Goal: Task Accomplishment & Management: Use online tool/utility

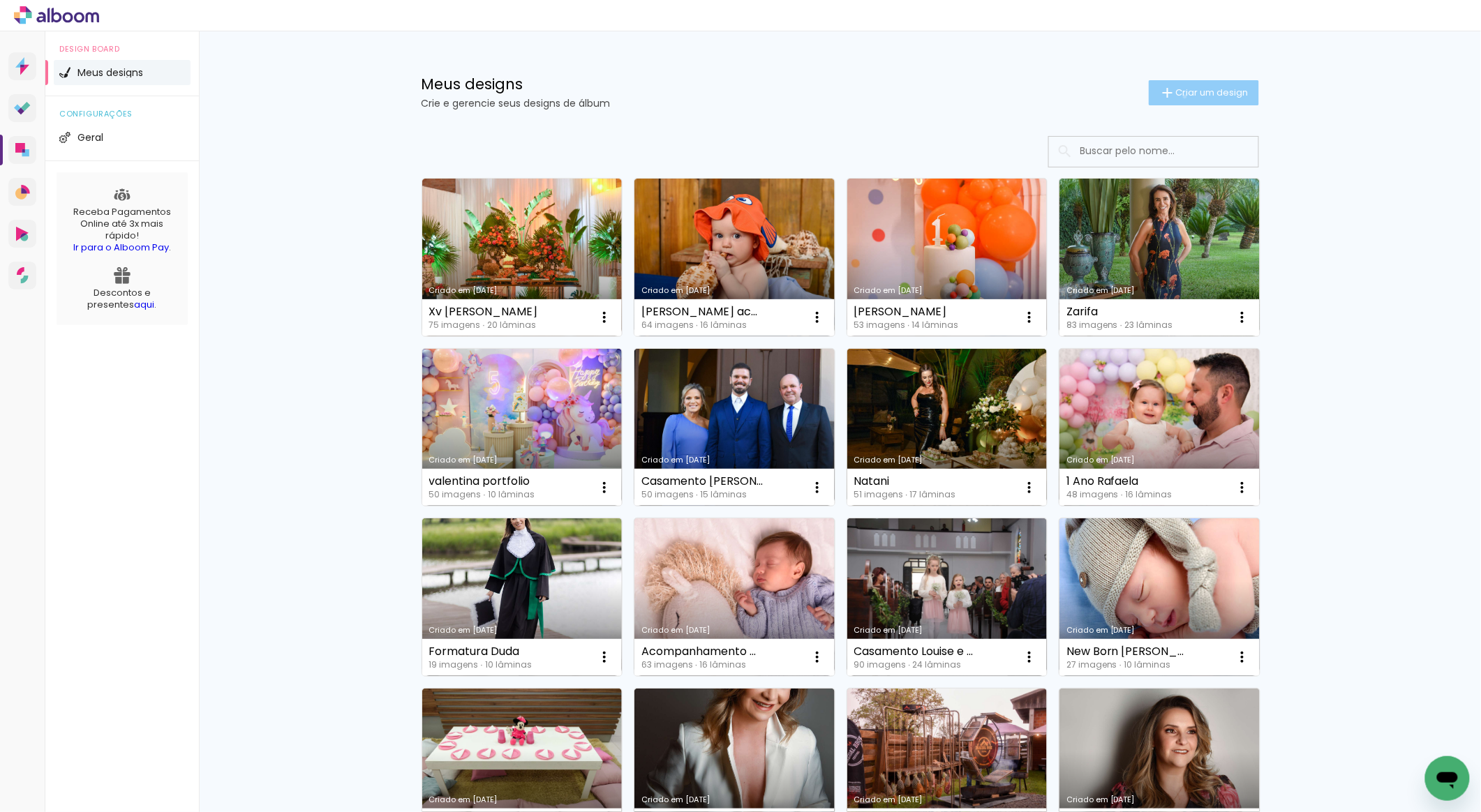
click at [1176, 96] on span "Criar um design" at bounding box center [1213, 93] width 73 height 9
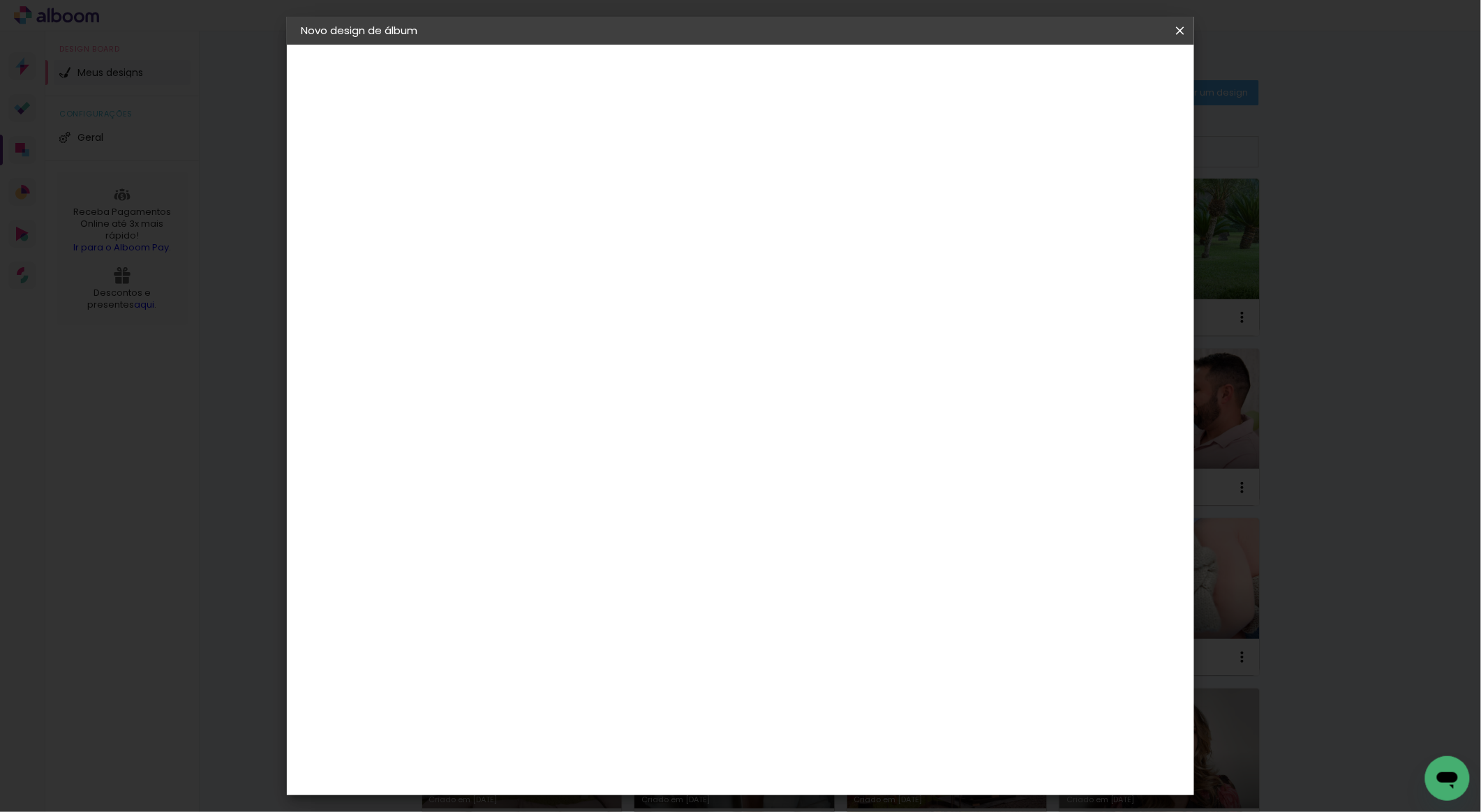
click at [529, 184] on input at bounding box center [529, 187] width 0 height 22
type input "Camila"
type paper-input "Camila"
click at [0, 0] on slot "Avançar" at bounding box center [0, 0] width 0 height 0
click at [747, 217] on paper-item "Grupo Foto Sul" at bounding box center [636, 238] width 224 height 48
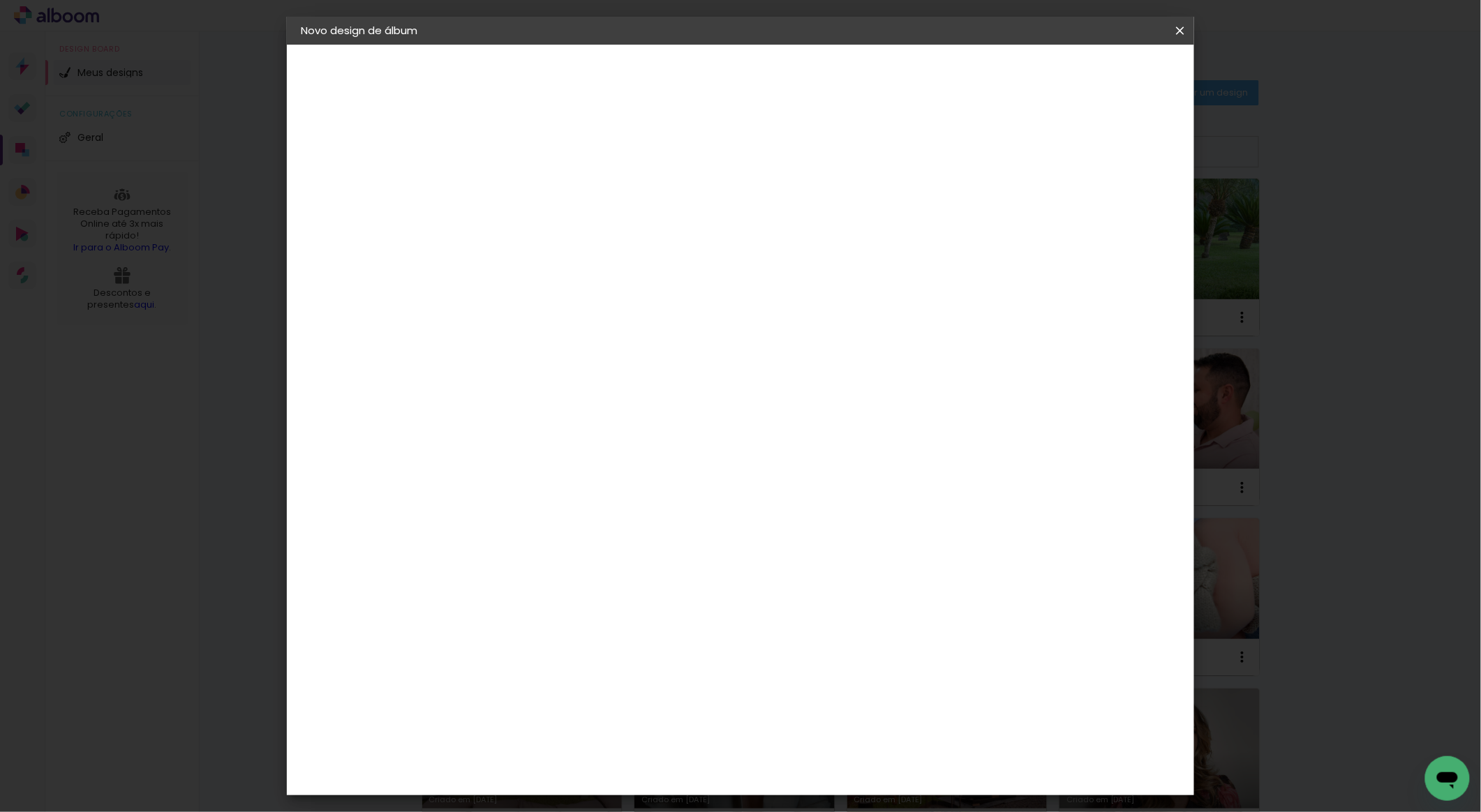
click at [0, 0] on slot "Avançar" at bounding box center [0, 0] width 0 height 0
click at [623, 760] on span "30 × 30" at bounding box center [591, 778] width 65 height 37
click at [0, 0] on slot "Avançar" at bounding box center [0, 0] width 0 height 0
click at [1104, 82] on paper-button "Iniciar design" at bounding box center [1058, 74] width 92 height 24
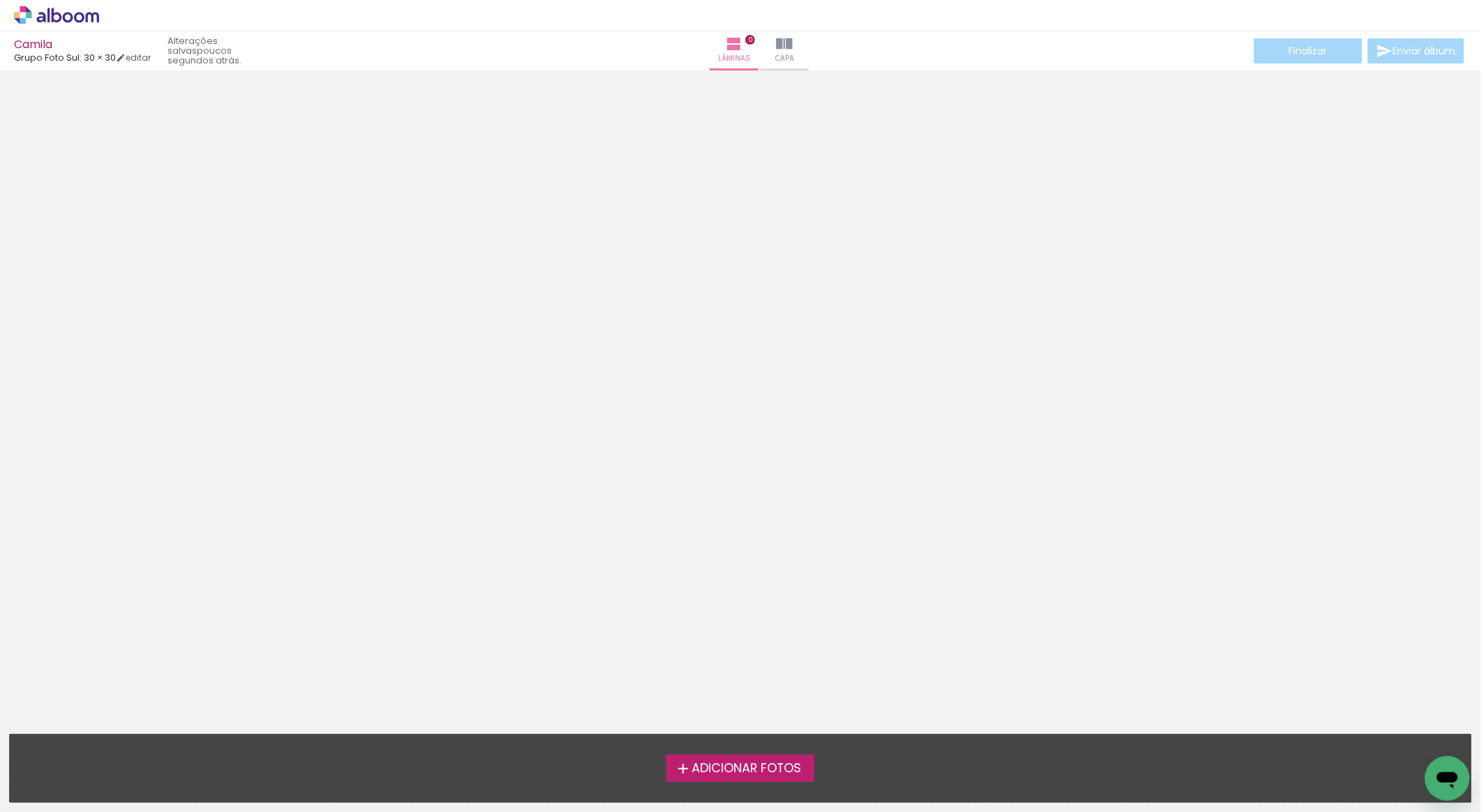
click at [762, 770] on span "Adicionar Fotos" at bounding box center [747, 769] width 110 height 12
click at [0, 0] on input "file" at bounding box center [0, 0] width 0 height 0
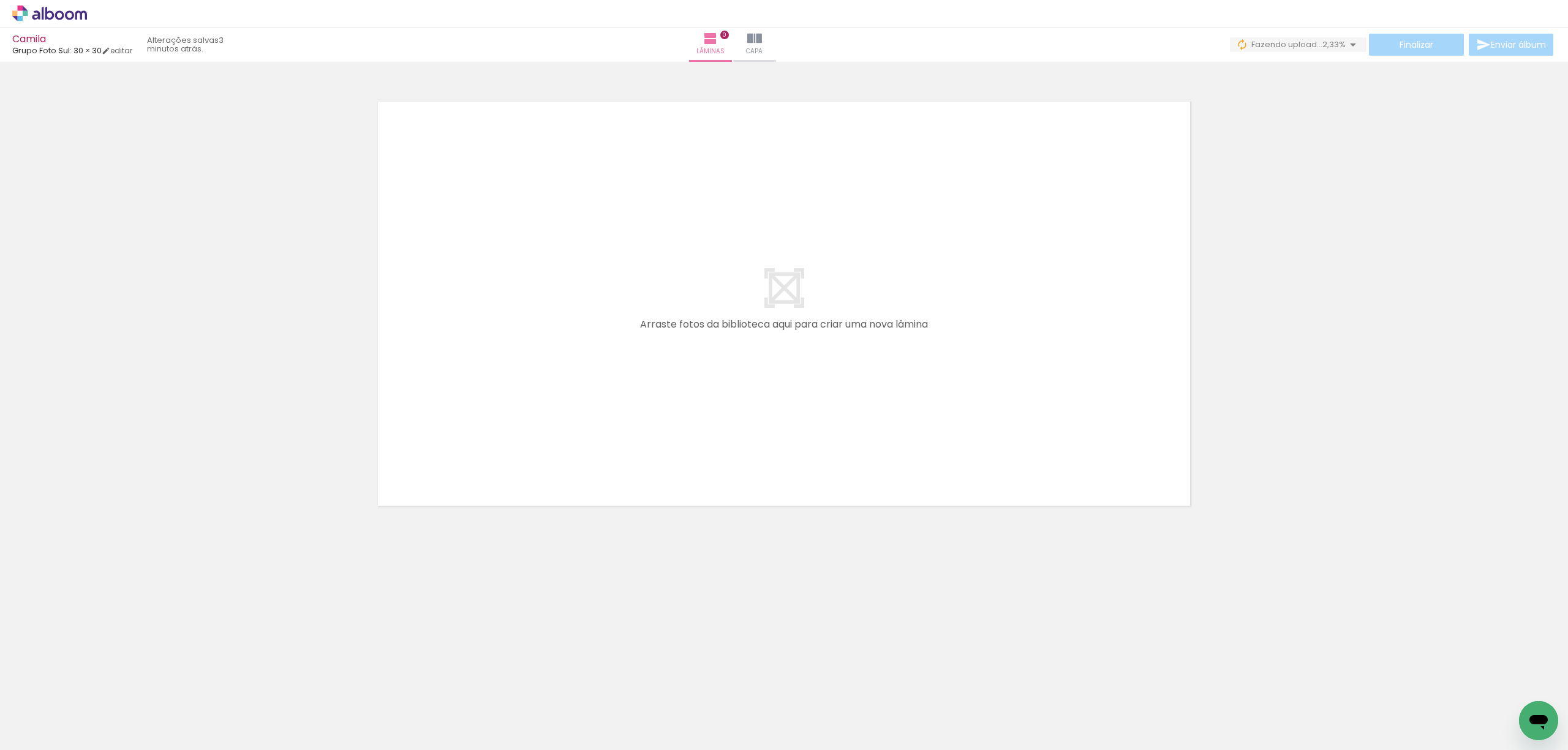
click at [1120, 563] on neon-animatable "Confirmar Cancelar" at bounding box center [784, 345] width 1568 height 568
drag, startPoint x: 123, startPoint y: 717, endPoint x: 142, endPoint y: 709, distance: 20.6
click at [141, 709] on div at bounding box center [123, 709] width 41 height 61
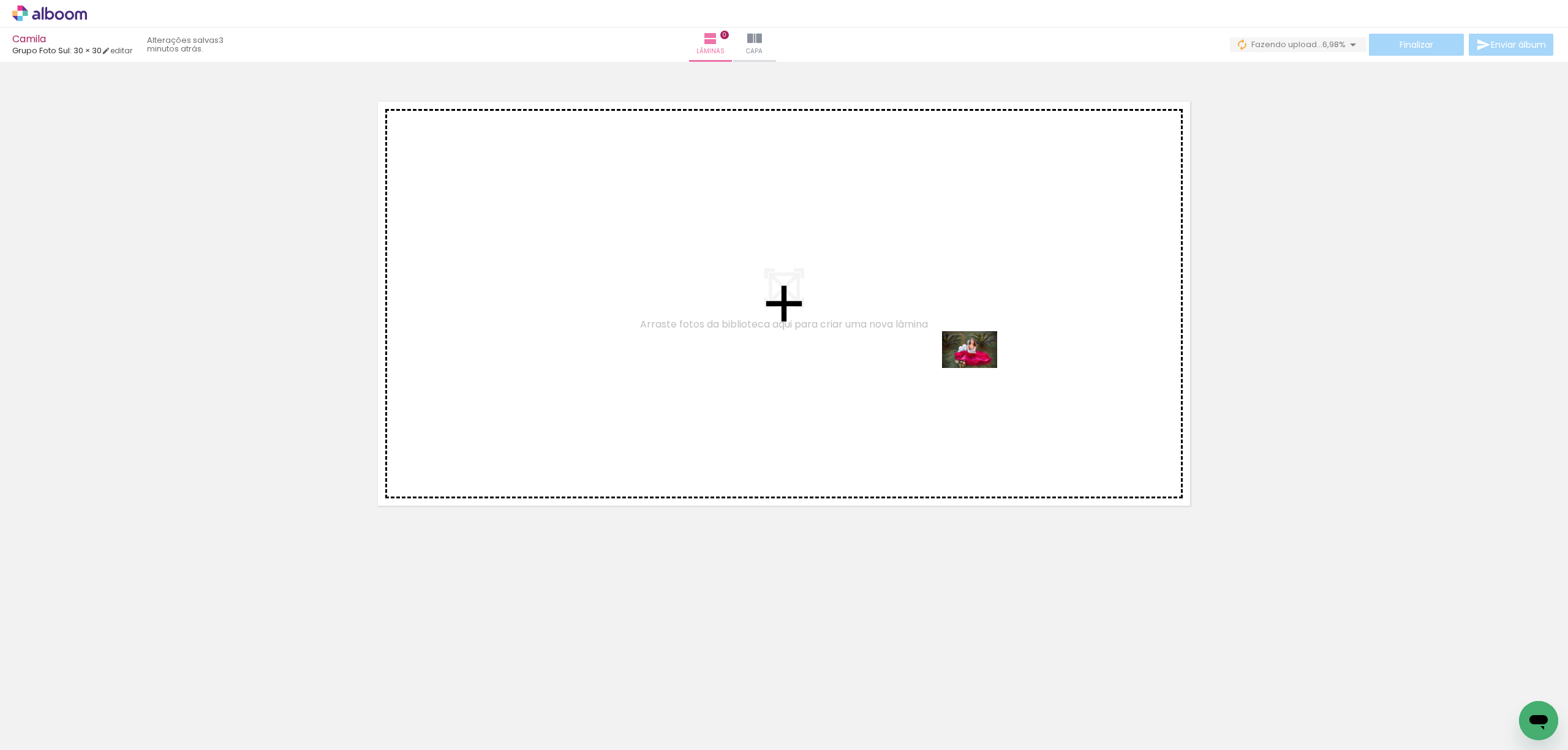
drag, startPoint x: 982, startPoint y: 729, endPoint x: 979, endPoint y: 368, distance: 361.0
click at [979, 368] on quentale-workspace at bounding box center [784, 375] width 1568 height 750
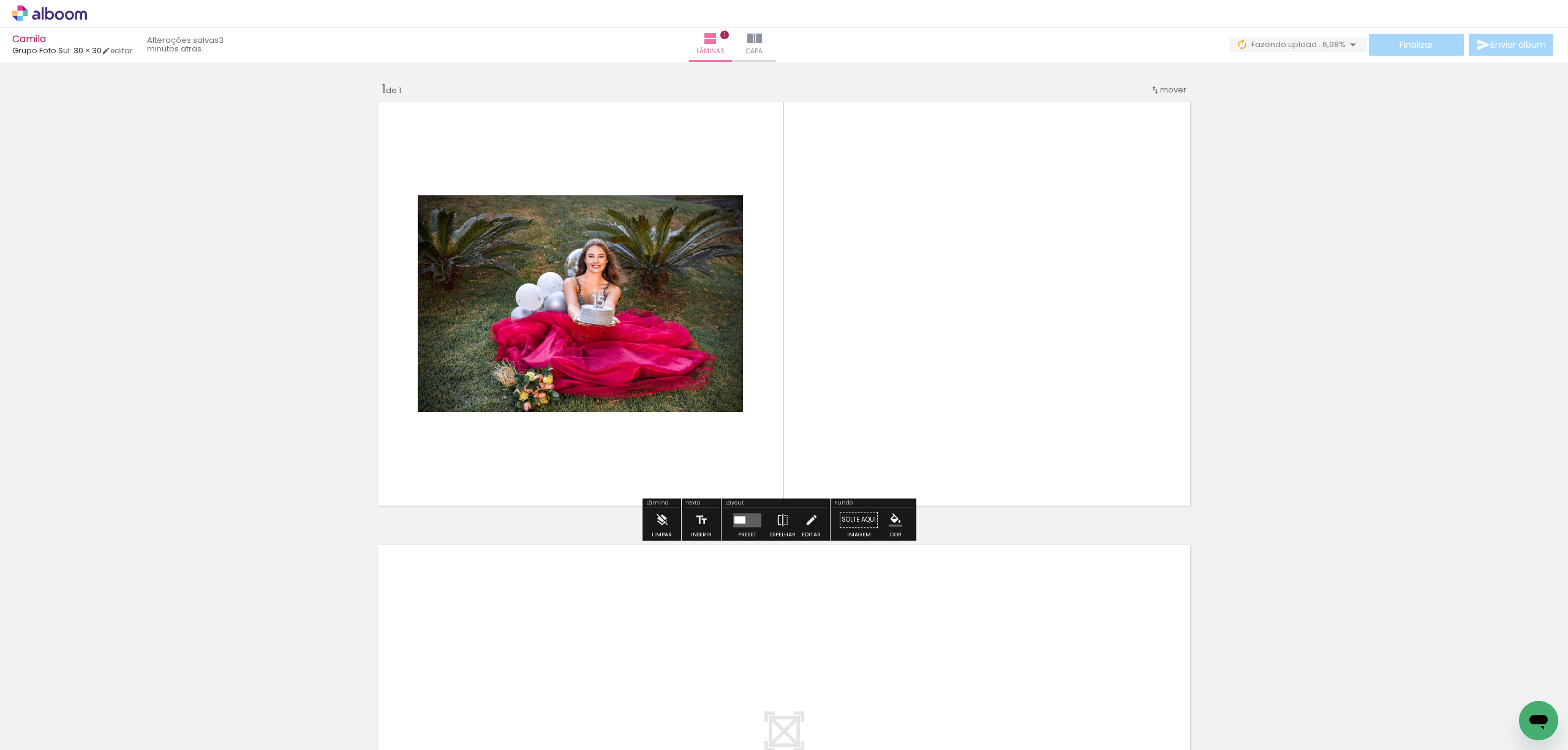
click at [743, 527] on quentale-layouter at bounding box center [747, 520] width 28 height 14
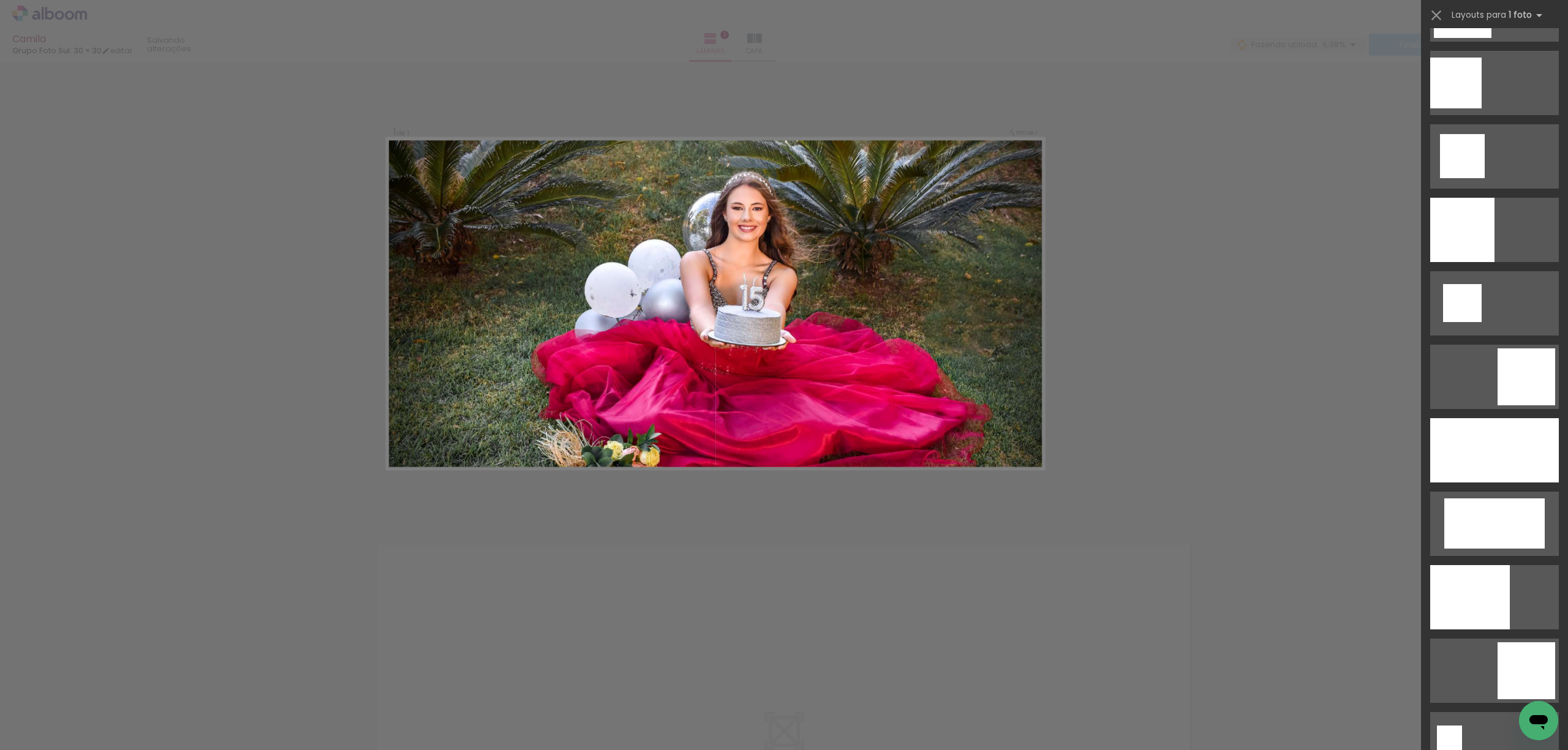
scroll to position [1633, 0]
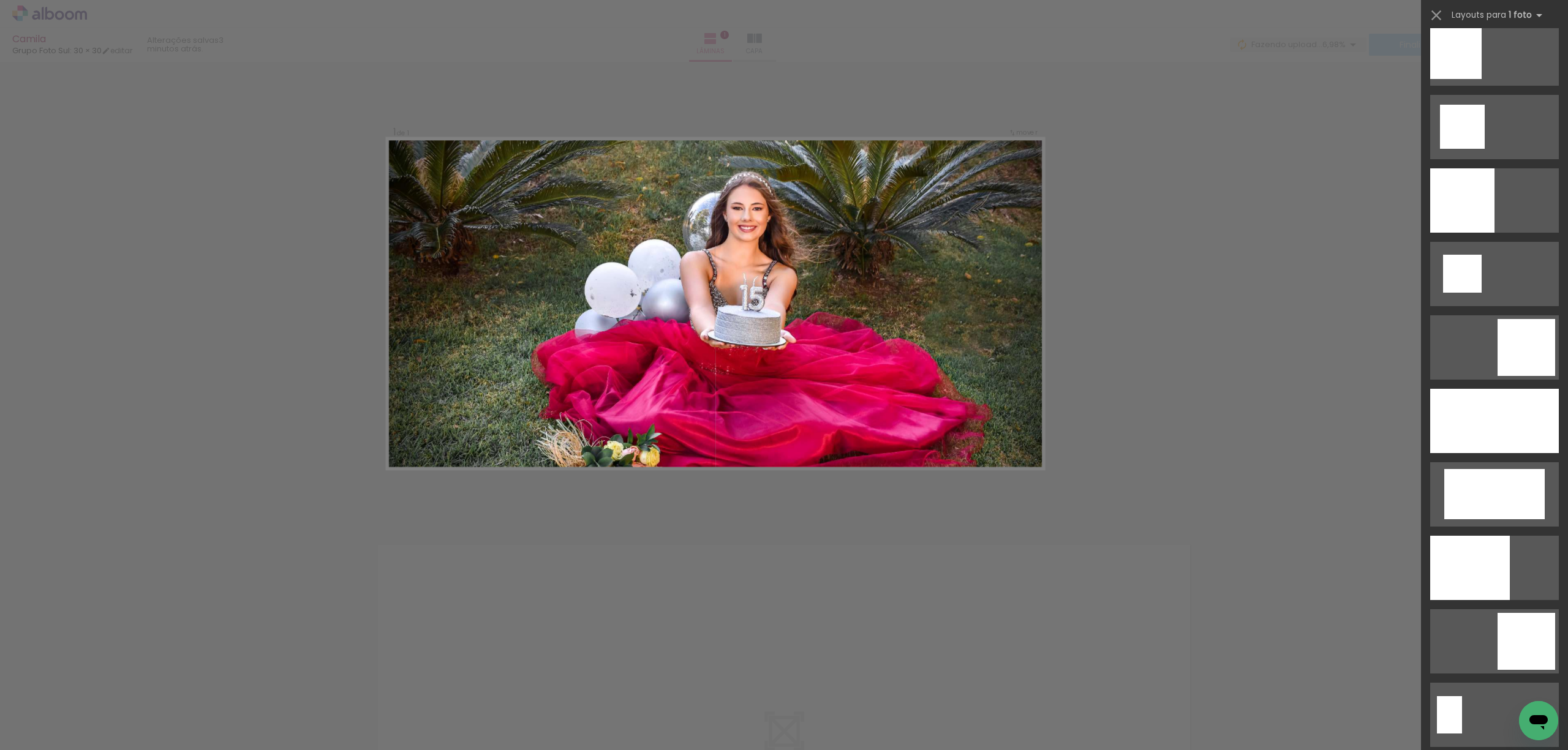
click at [1299, 536] on div at bounding box center [1471, 568] width 80 height 64
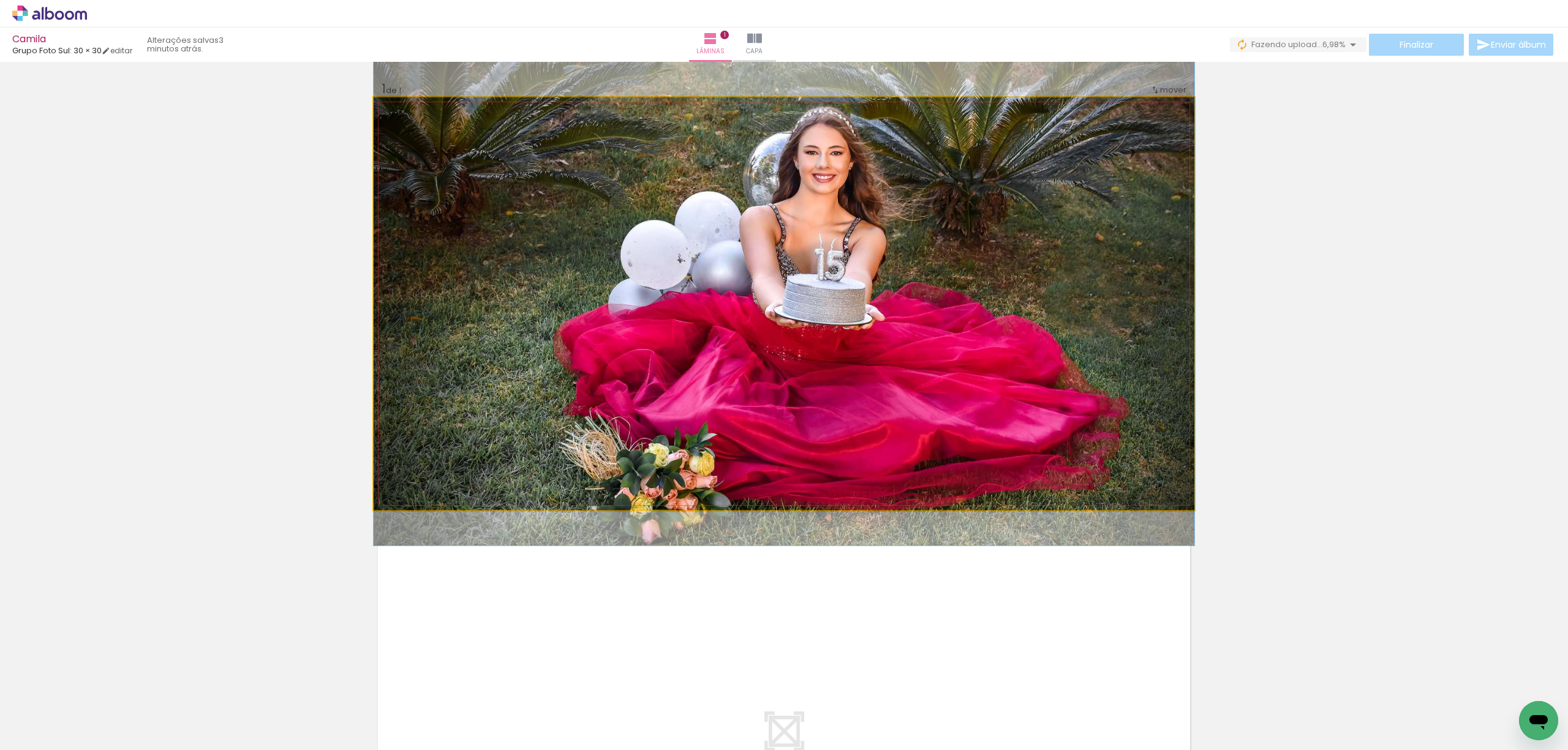
drag, startPoint x: 1027, startPoint y: 397, endPoint x: 1018, endPoint y: 366, distance: 32.3
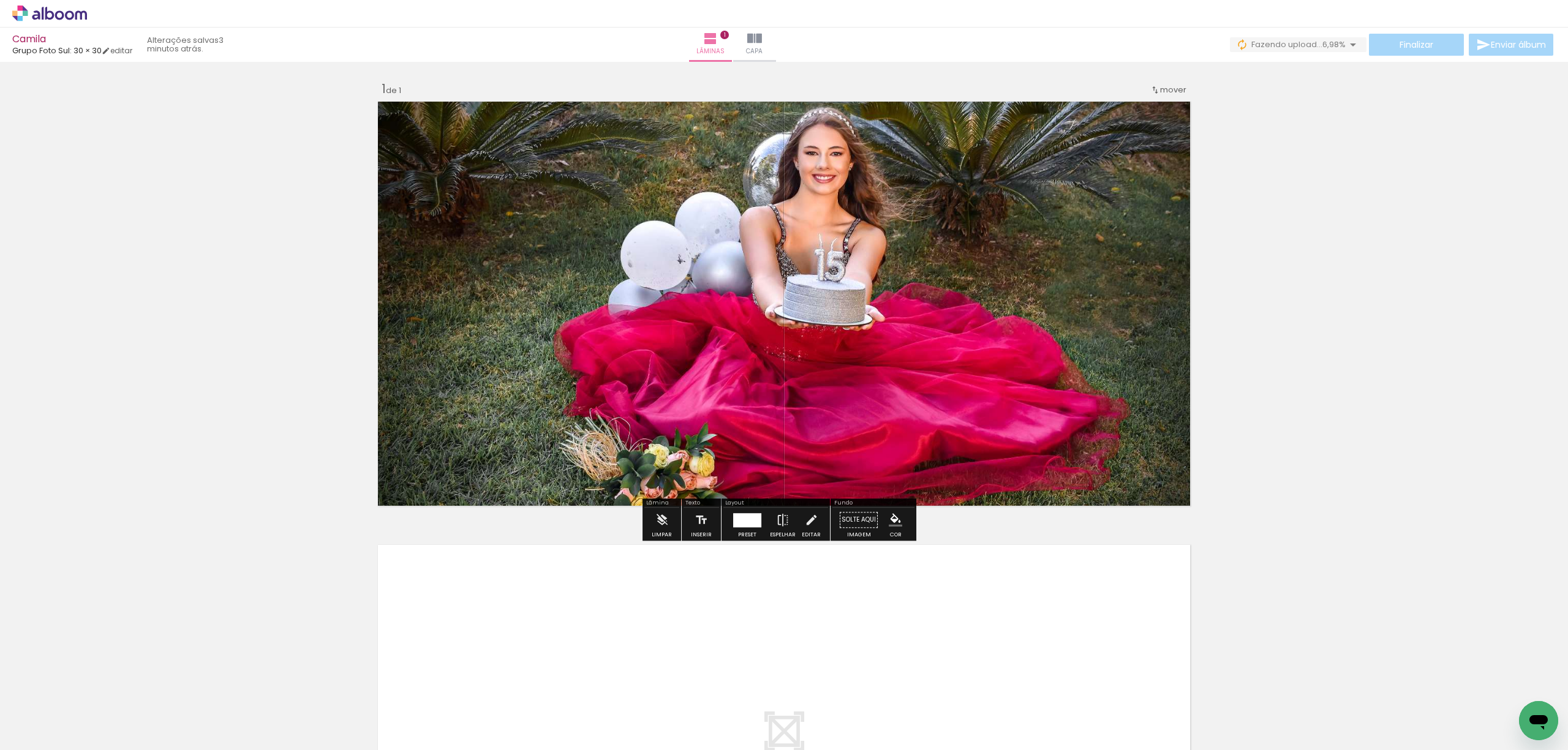
click at [1299, 361] on div "Inserir lâmina 1 de 1" at bounding box center [784, 510] width 1568 height 887
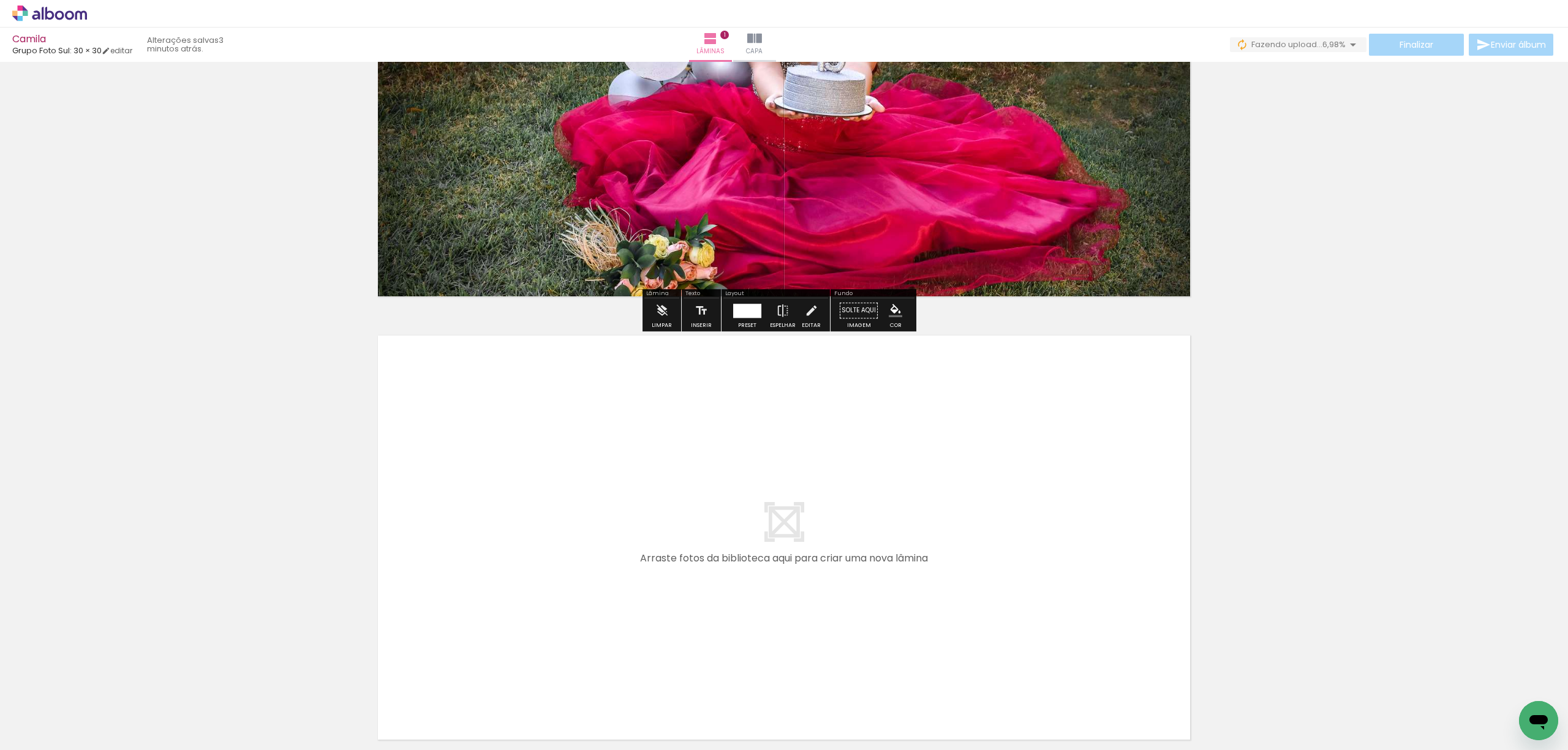
scroll to position [245, 0]
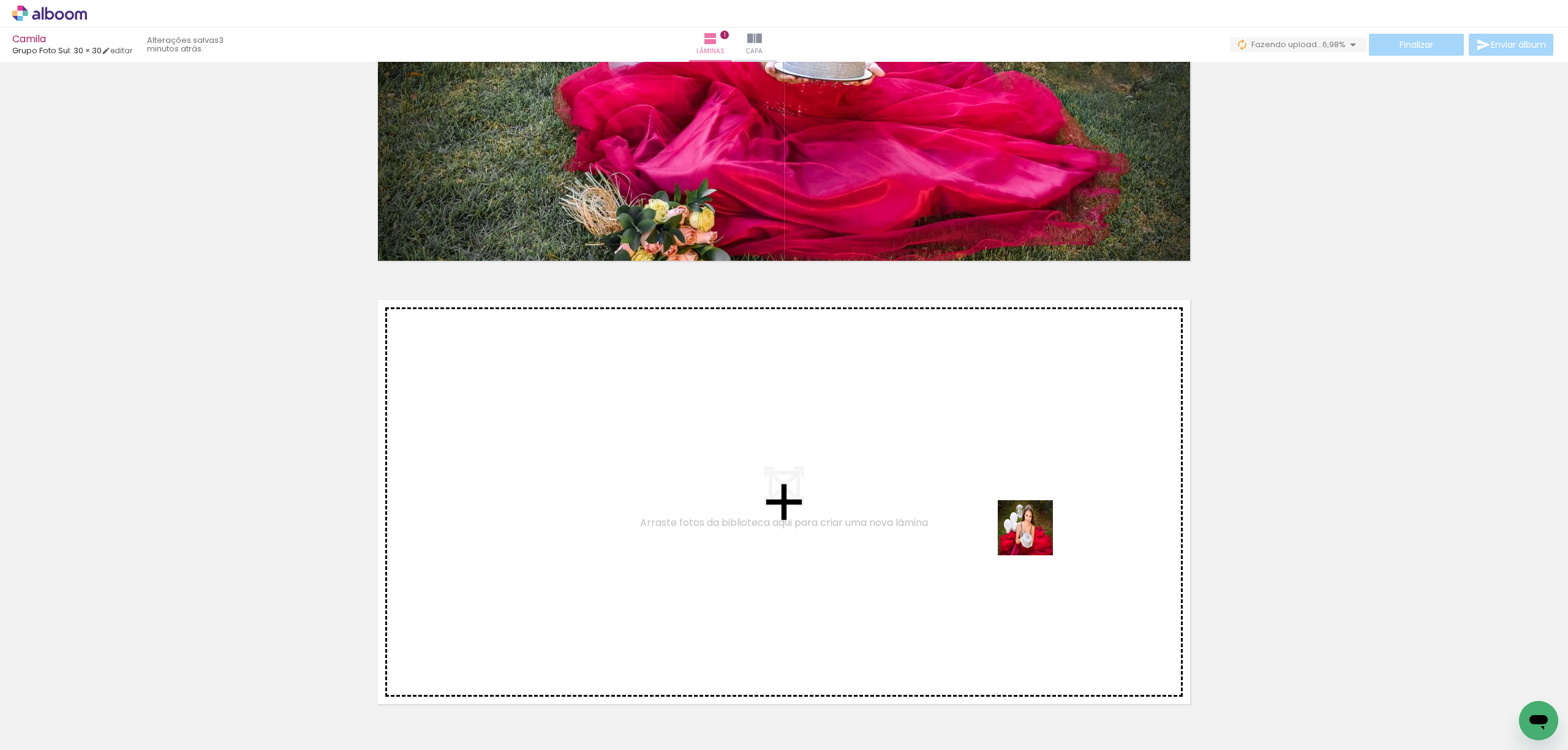
drag, startPoint x: 1037, startPoint y: 724, endPoint x: 1033, endPoint y: 535, distance: 189.0
click at [1033, 535] on quentale-workspace at bounding box center [784, 375] width 1568 height 750
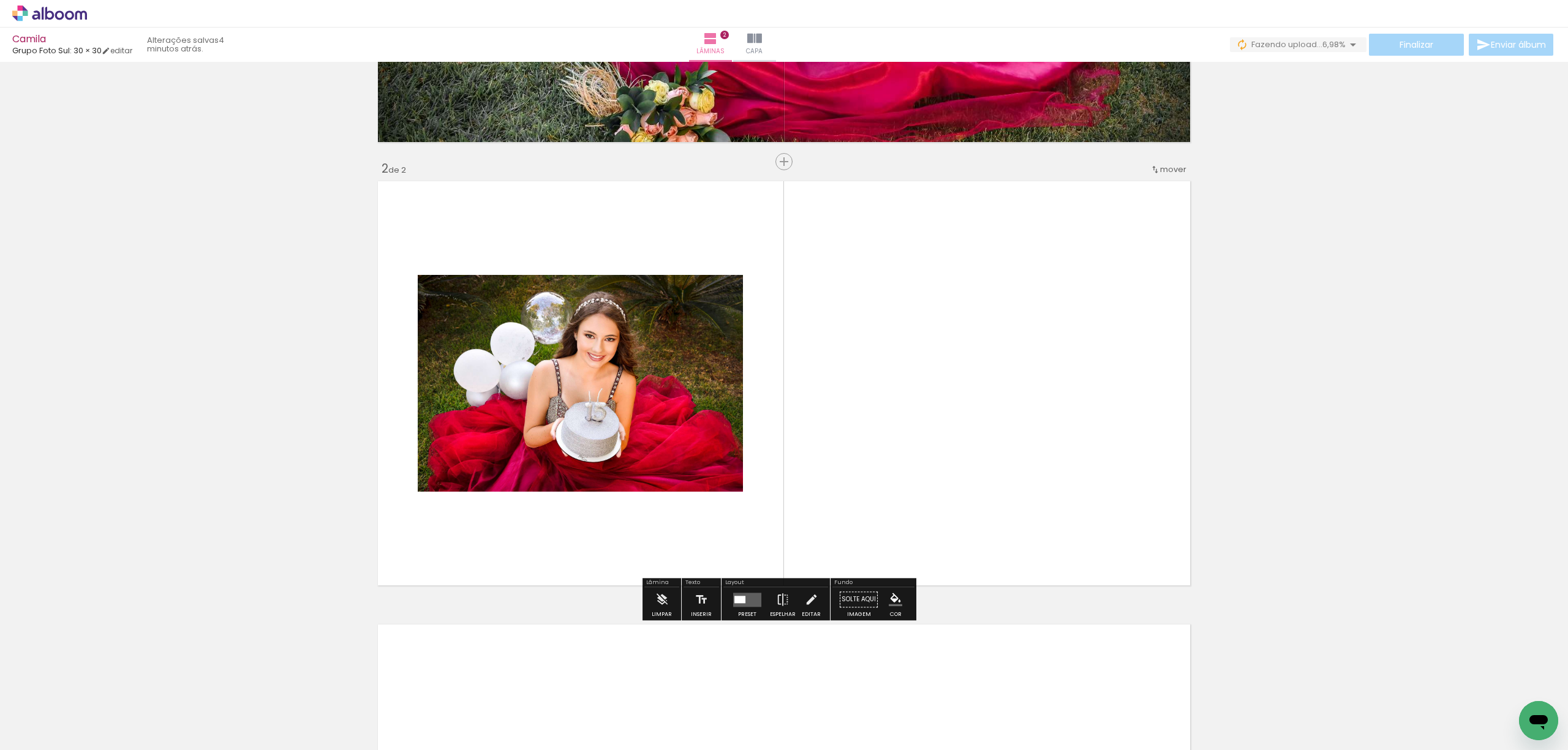
scroll to position [380, 0]
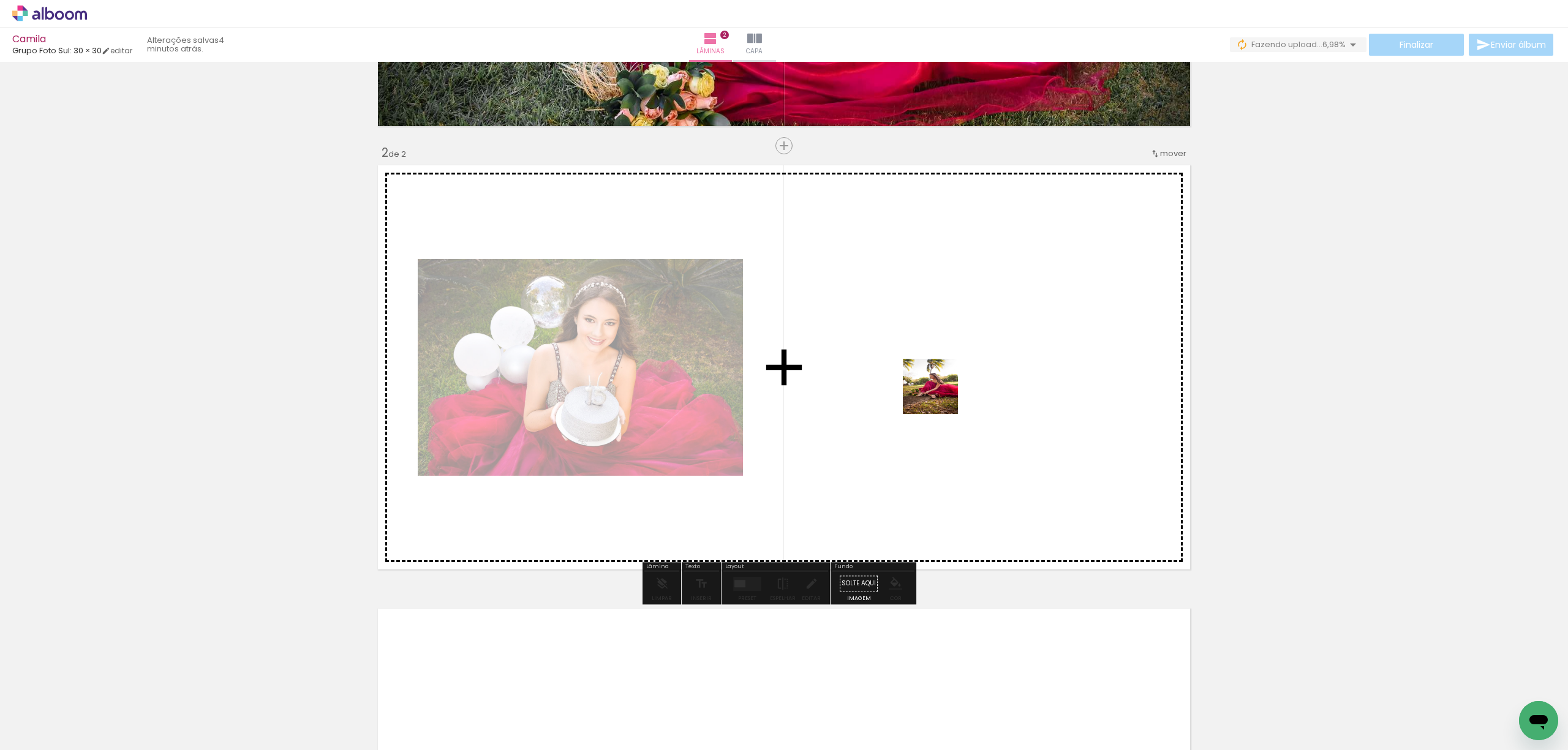
drag, startPoint x: 829, startPoint y: 713, endPoint x: 940, endPoint y: 396, distance: 335.9
click at [940, 396] on quentale-workspace at bounding box center [784, 375] width 1568 height 750
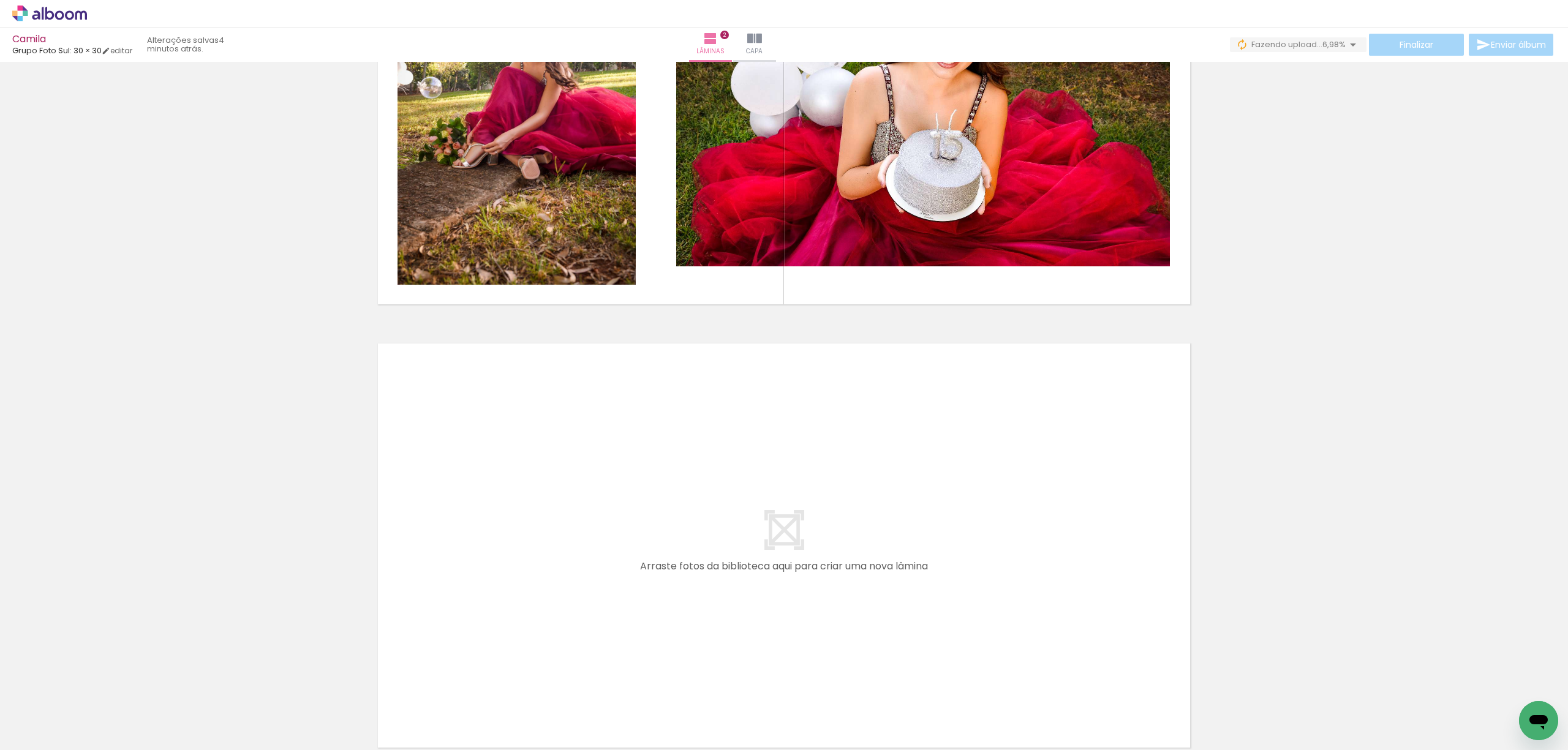
scroll to position [706, 0]
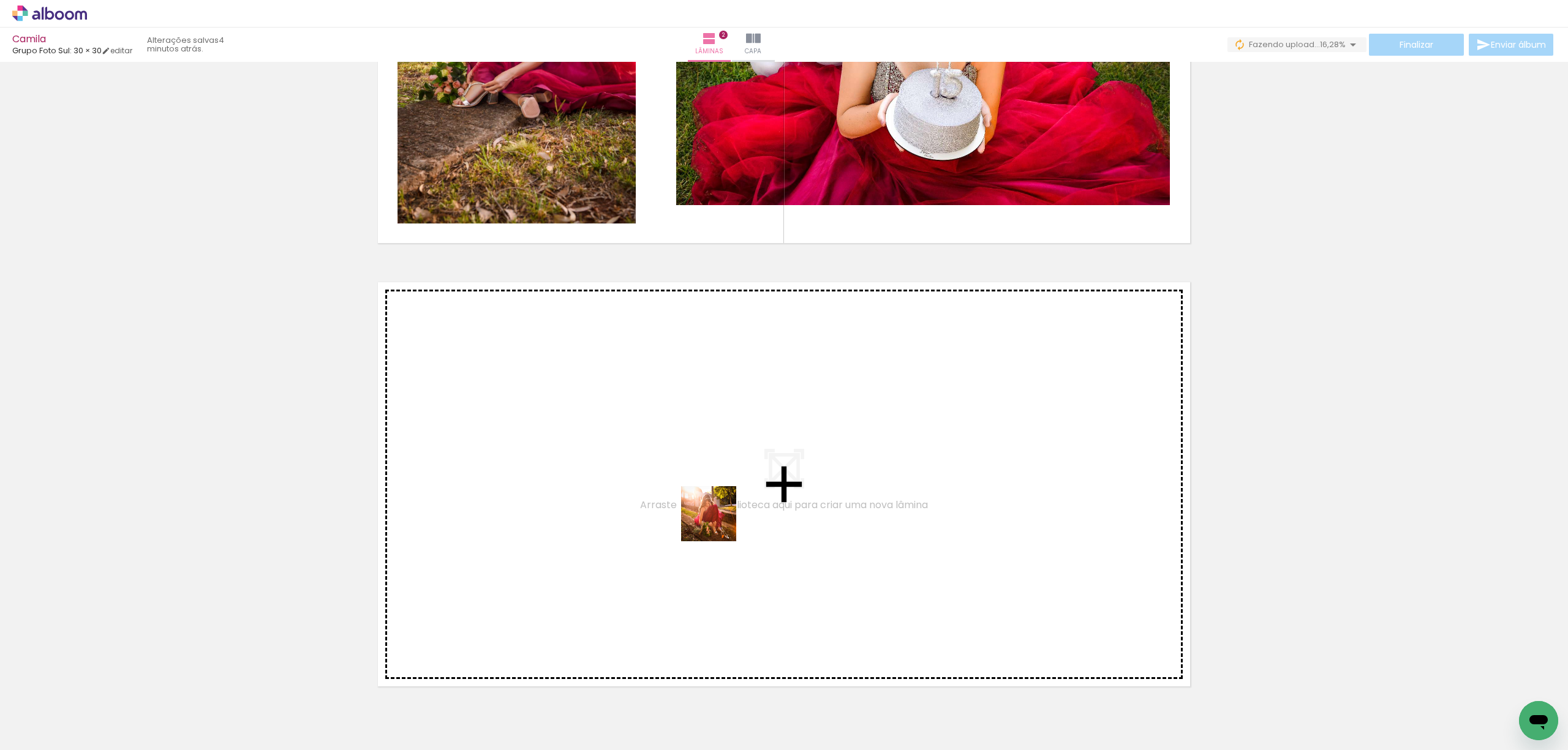
drag, startPoint x: 705, startPoint y: 722, endPoint x: 716, endPoint y: 518, distance: 204.3
click at [716, 518] on quentale-workspace at bounding box center [784, 375] width 1568 height 750
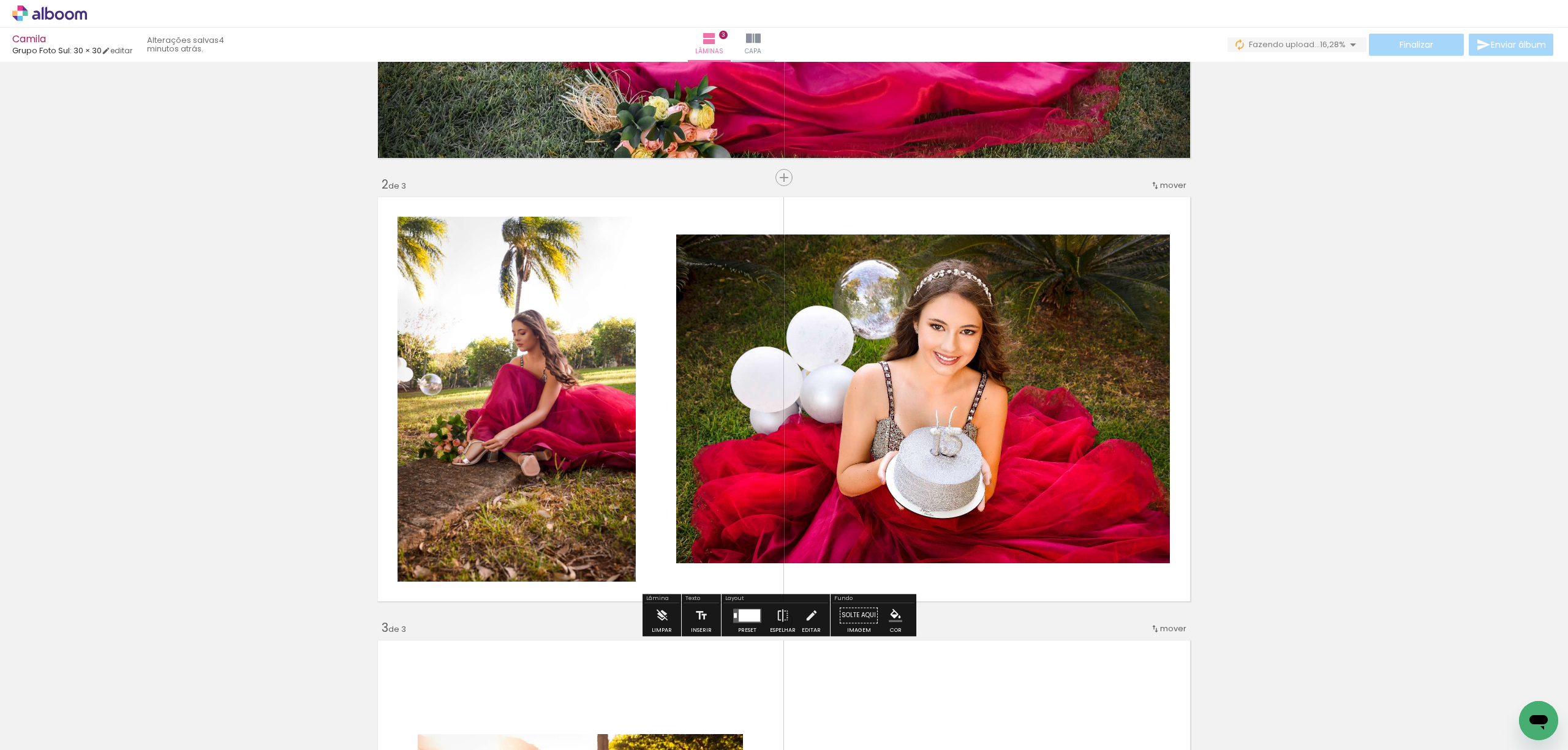
scroll to position [333, 0]
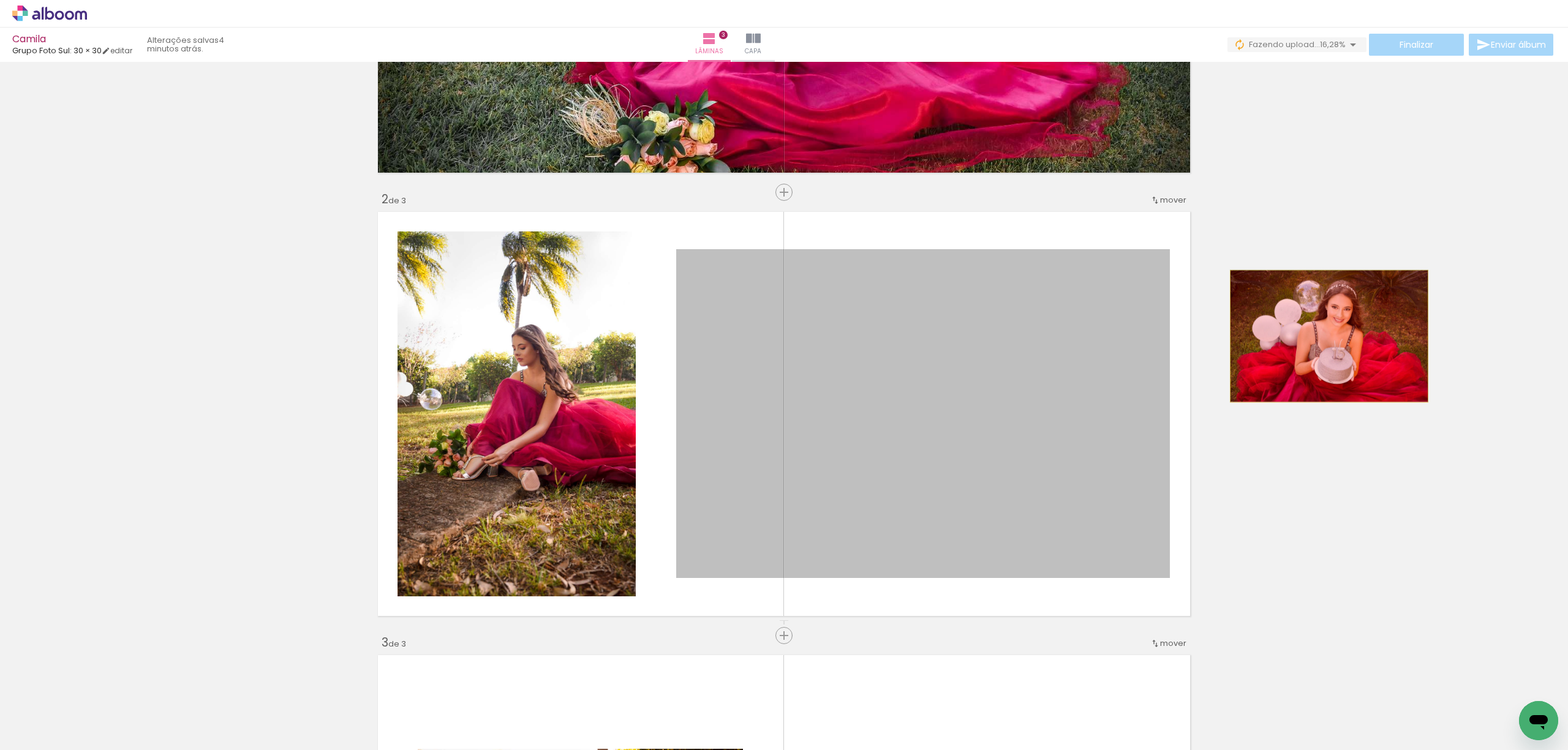
drag, startPoint x: 1014, startPoint y: 369, endPoint x: 1323, endPoint y: 336, distance: 310.8
click at [1299, 336] on div "Inserir lâmina 1 de 3 Inserir lâmina 2 de 3 Inserir lâmina 3 de 3" at bounding box center [784, 620] width 1568 height 1774
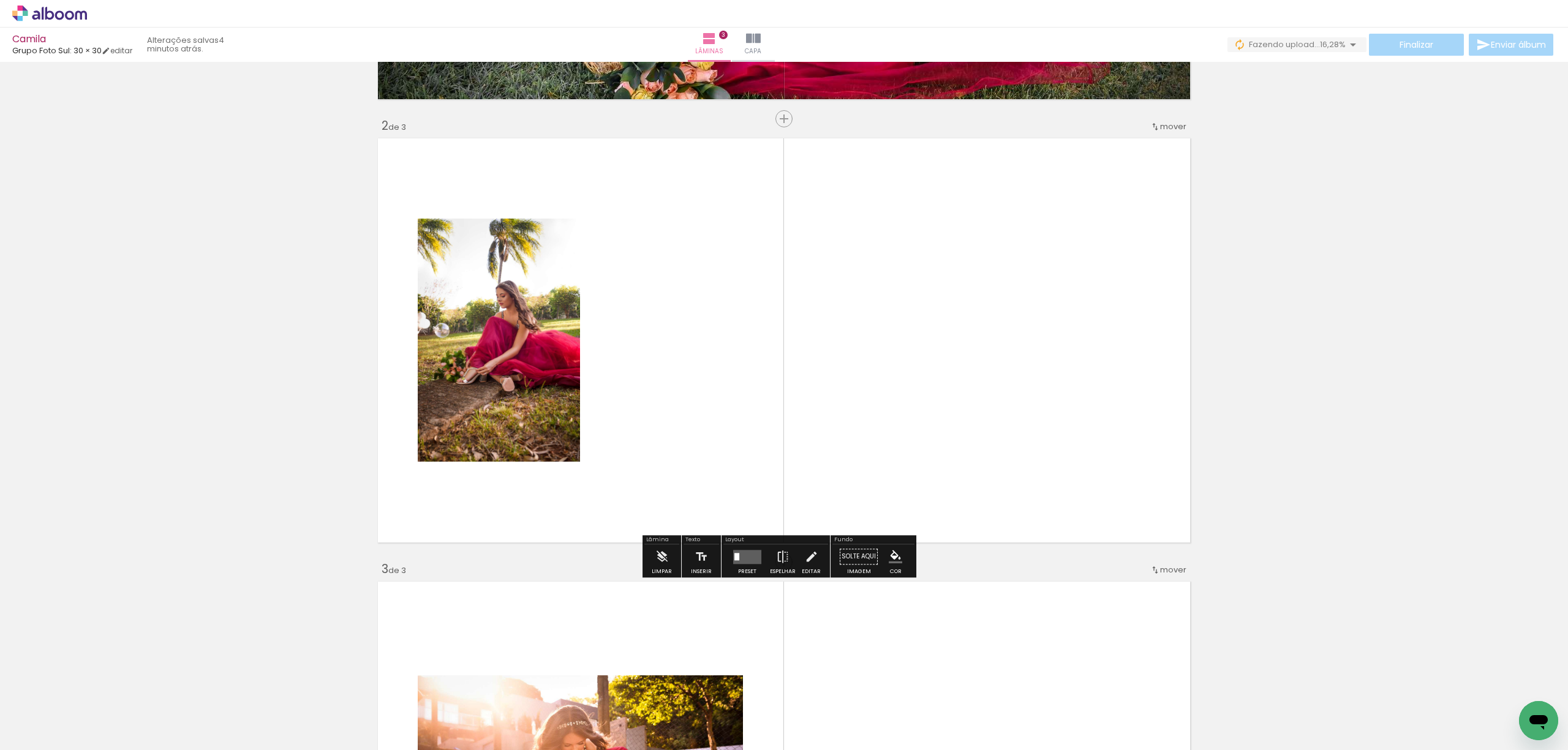
scroll to position [741, 0]
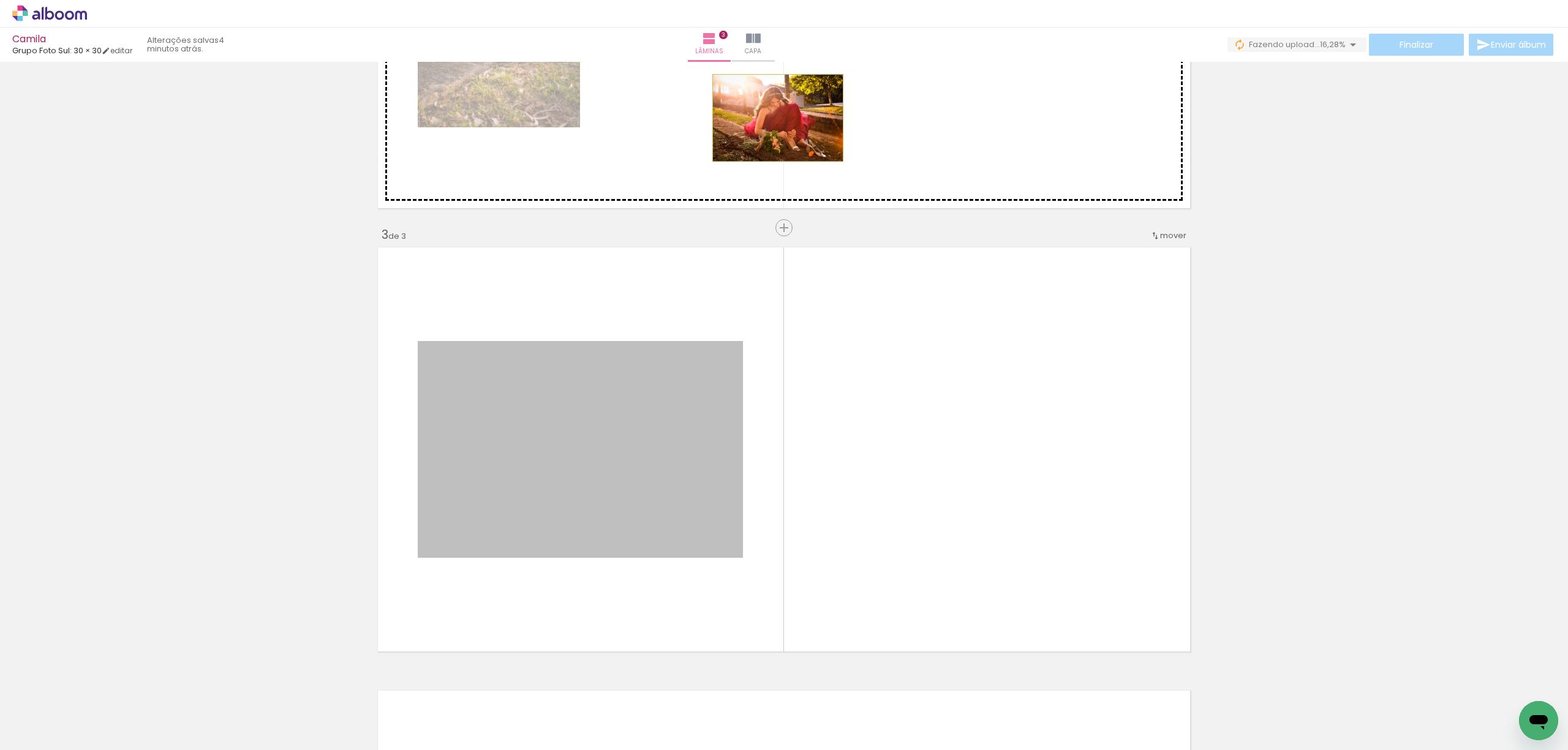
drag, startPoint x: 621, startPoint y: 478, endPoint x: 772, endPoint y: 118, distance: 390.4
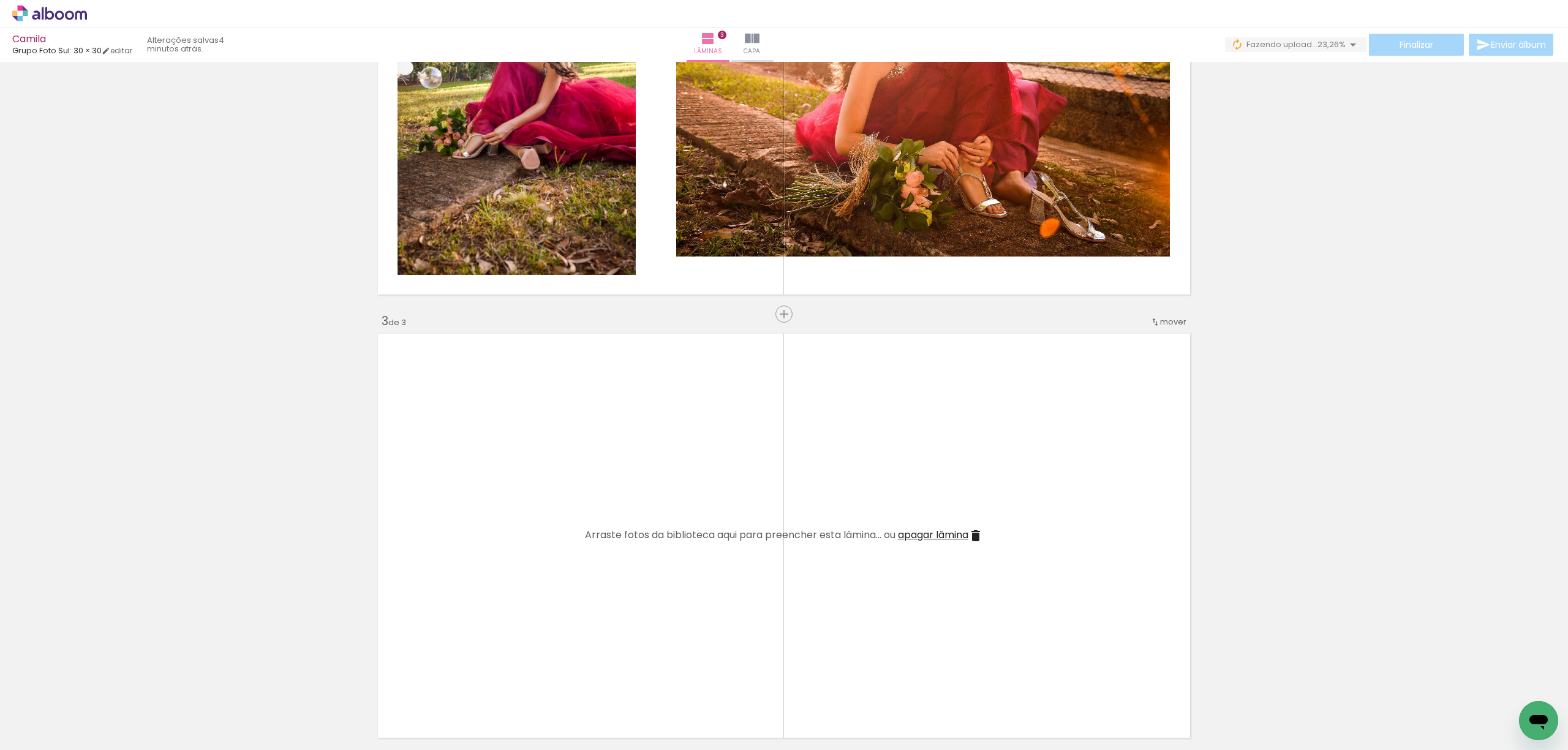
scroll to position [659, 0]
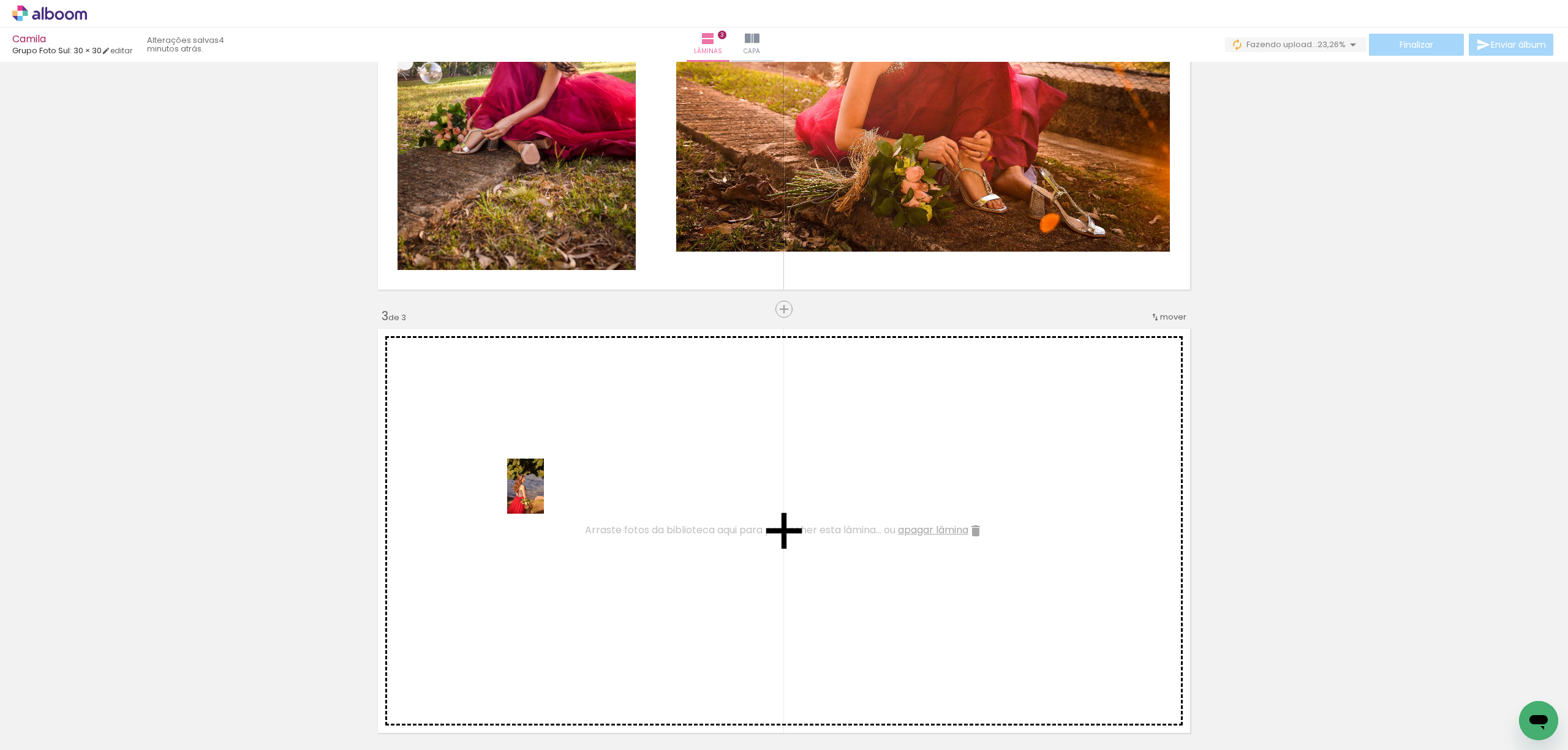
drag, startPoint x: 551, startPoint y: 721, endPoint x: 544, endPoint y: 495, distance: 226.1
click at [544, 495] on quentale-workspace at bounding box center [784, 375] width 1568 height 750
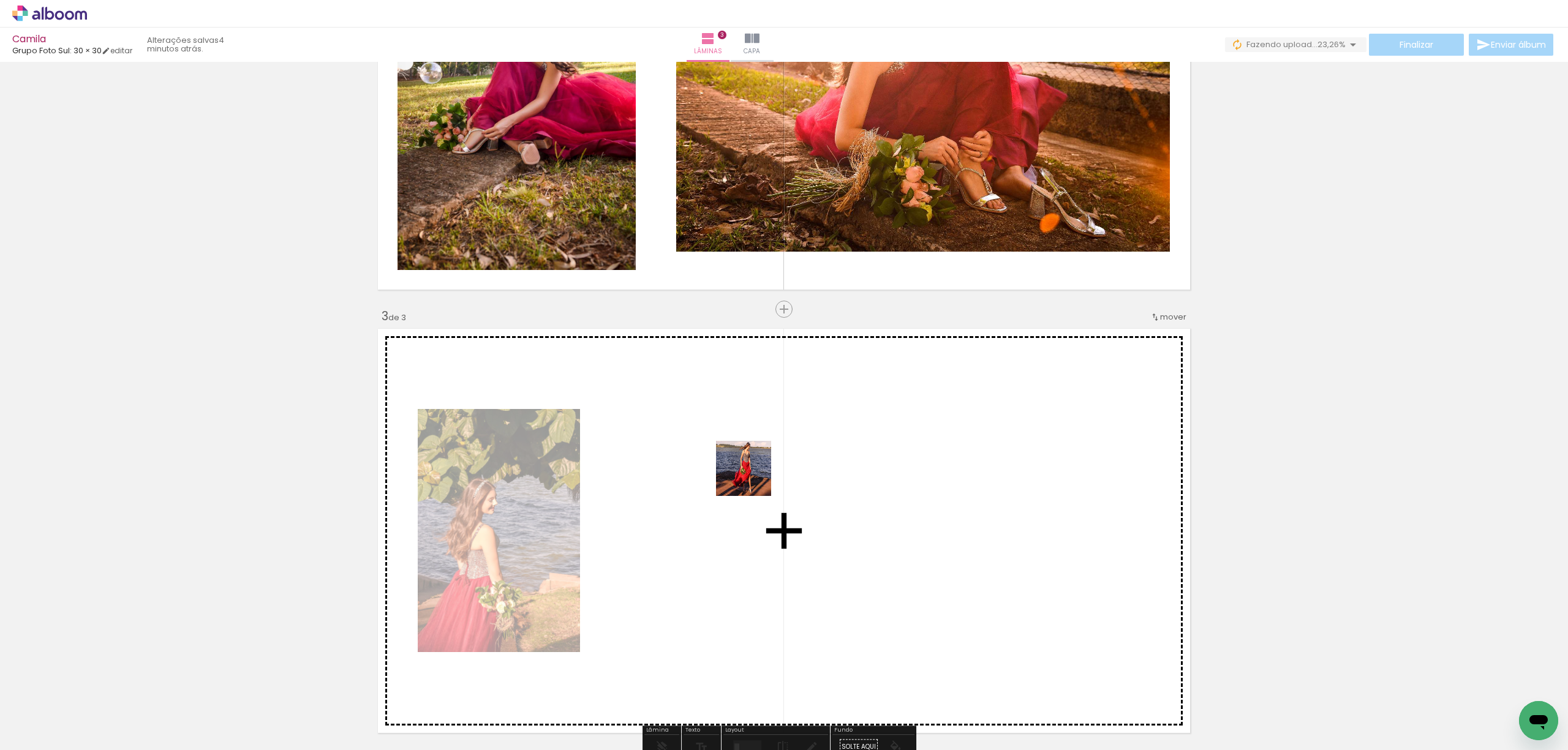
drag, startPoint x: 839, startPoint y: 713, endPoint x: 752, endPoint y: 477, distance: 251.5
click at [752, 477] on quentale-workspace at bounding box center [784, 375] width 1568 height 750
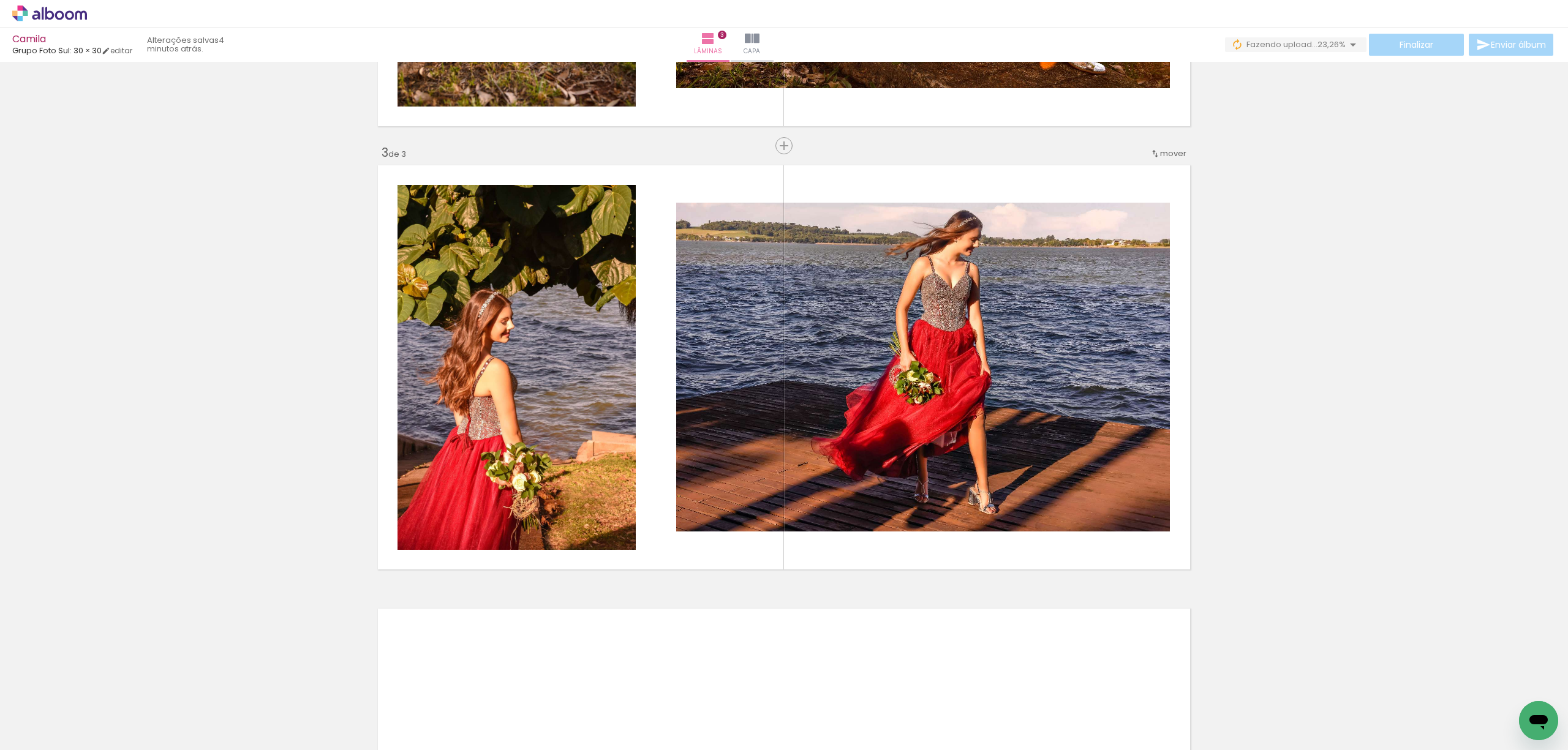
scroll to position [0, 777]
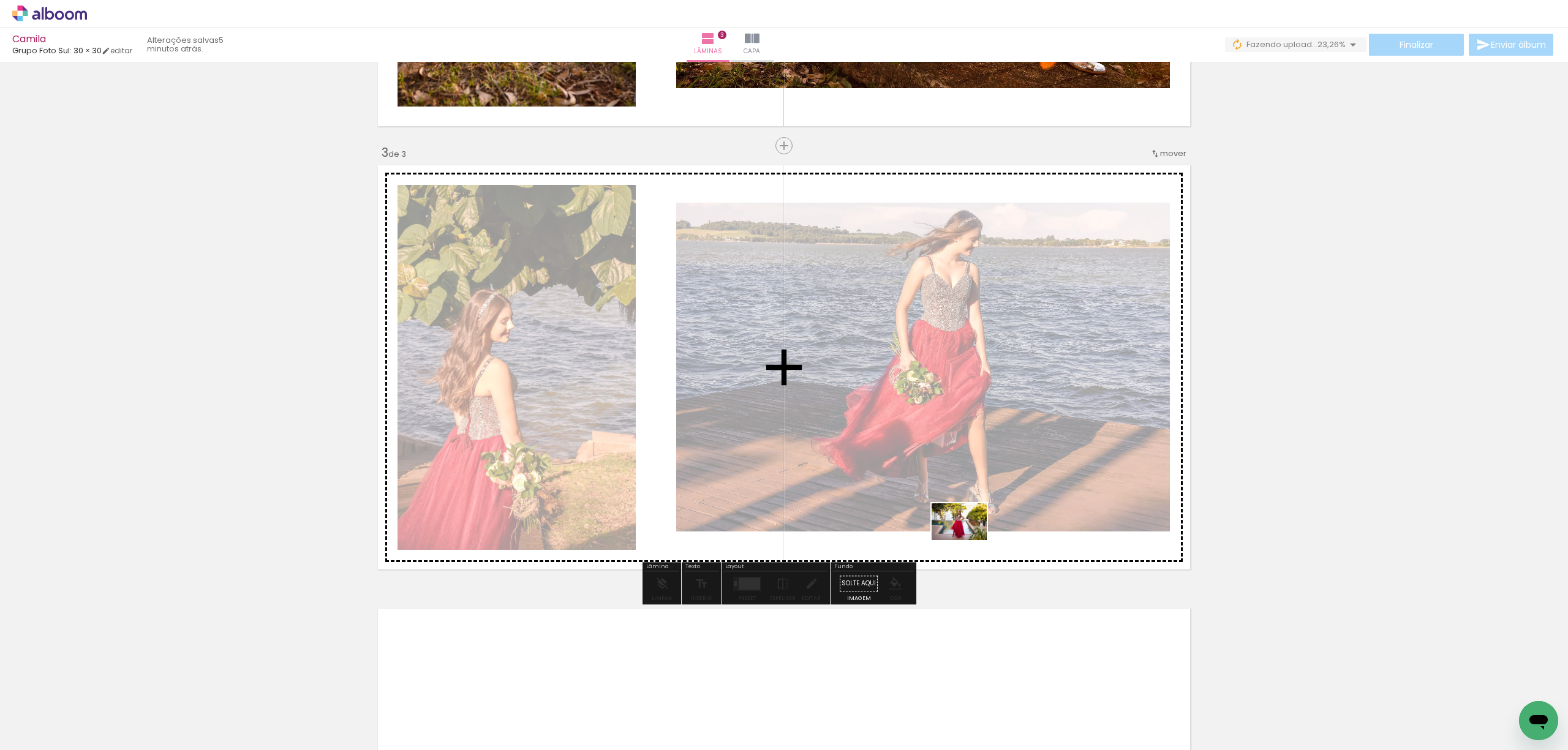
drag, startPoint x: 873, startPoint y: 732, endPoint x: 969, endPoint y: 540, distance: 214.7
click at [969, 540] on quentale-workspace at bounding box center [784, 375] width 1568 height 750
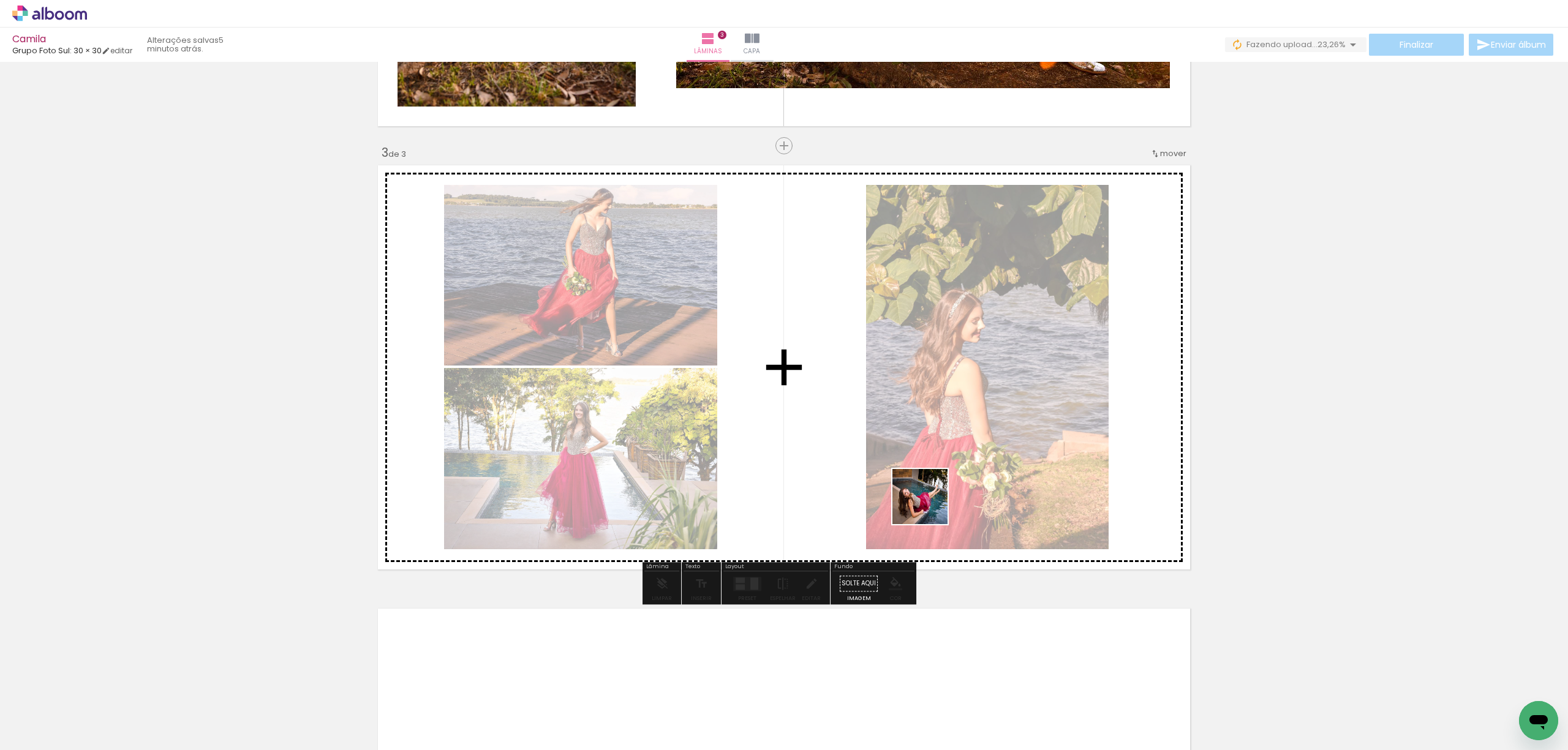
drag, startPoint x: 934, startPoint y: 707, endPoint x: 929, endPoint y: 492, distance: 215.1
click at [929, 492] on quentale-workspace at bounding box center [784, 375] width 1568 height 750
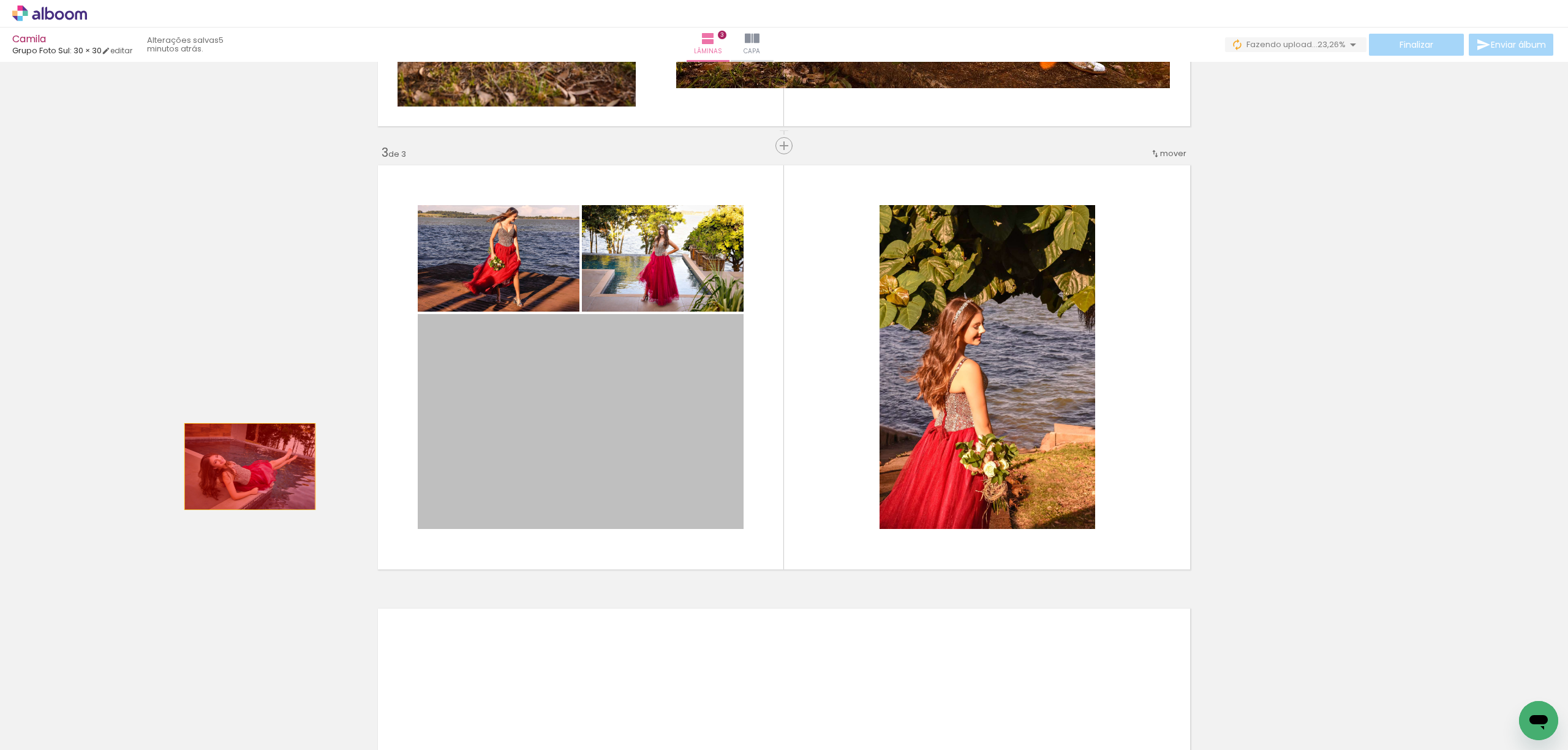
drag, startPoint x: 626, startPoint y: 454, endPoint x: 241, endPoint y: 466, distance: 385.2
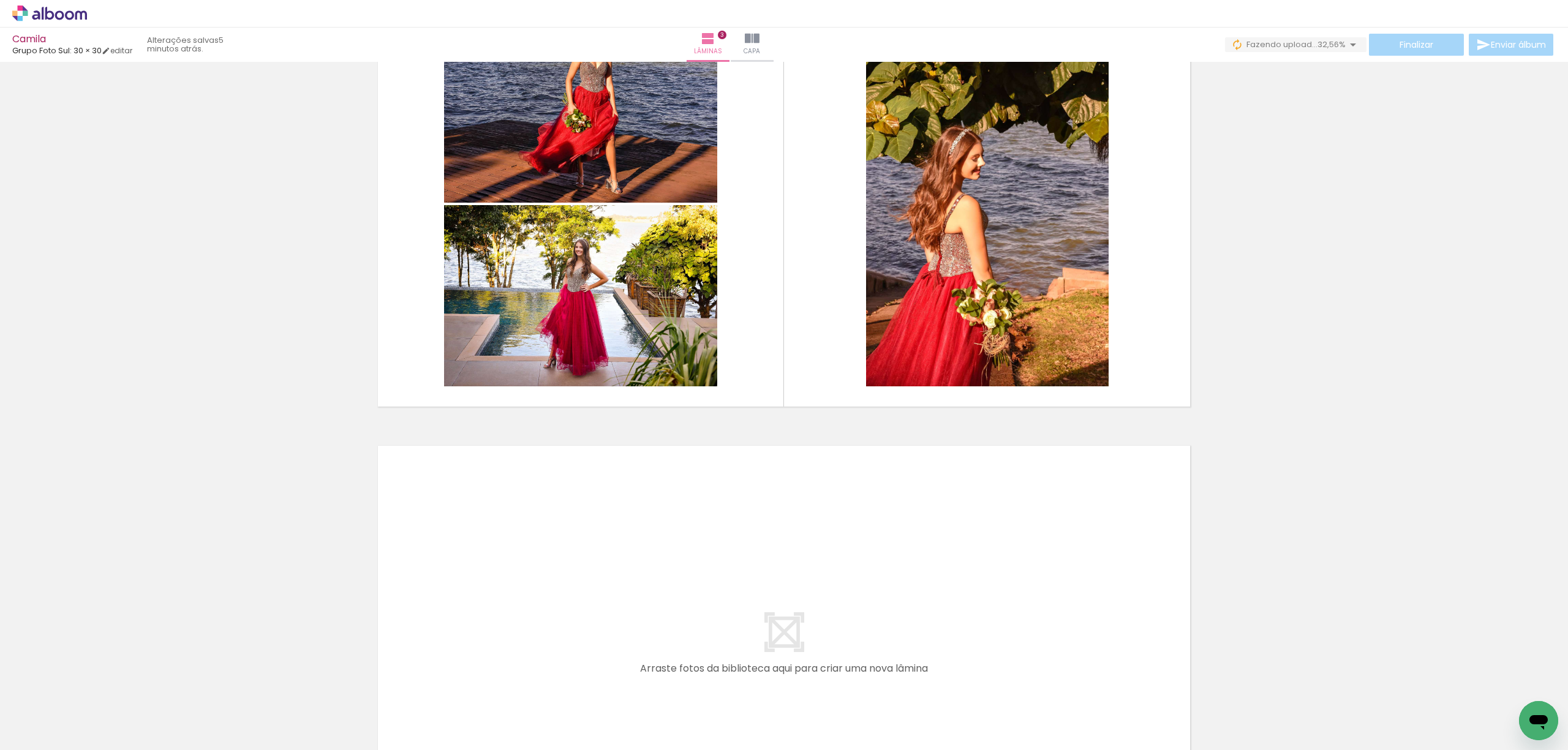
scroll to position [904, 0]
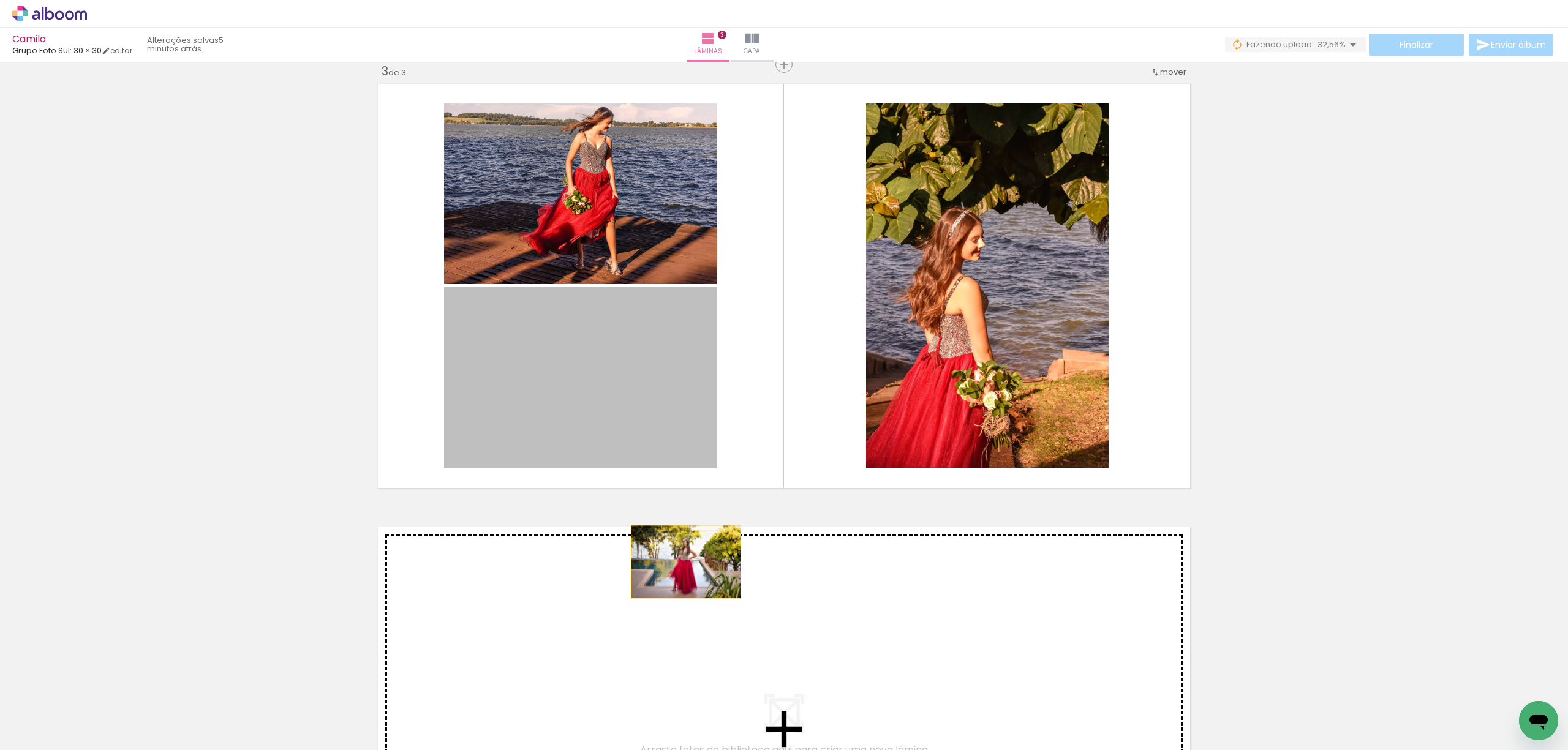
drag, startPoint x: 649, startPoint y: 337, endPoint x: 682, endPoint y: 564, distance: 229.4
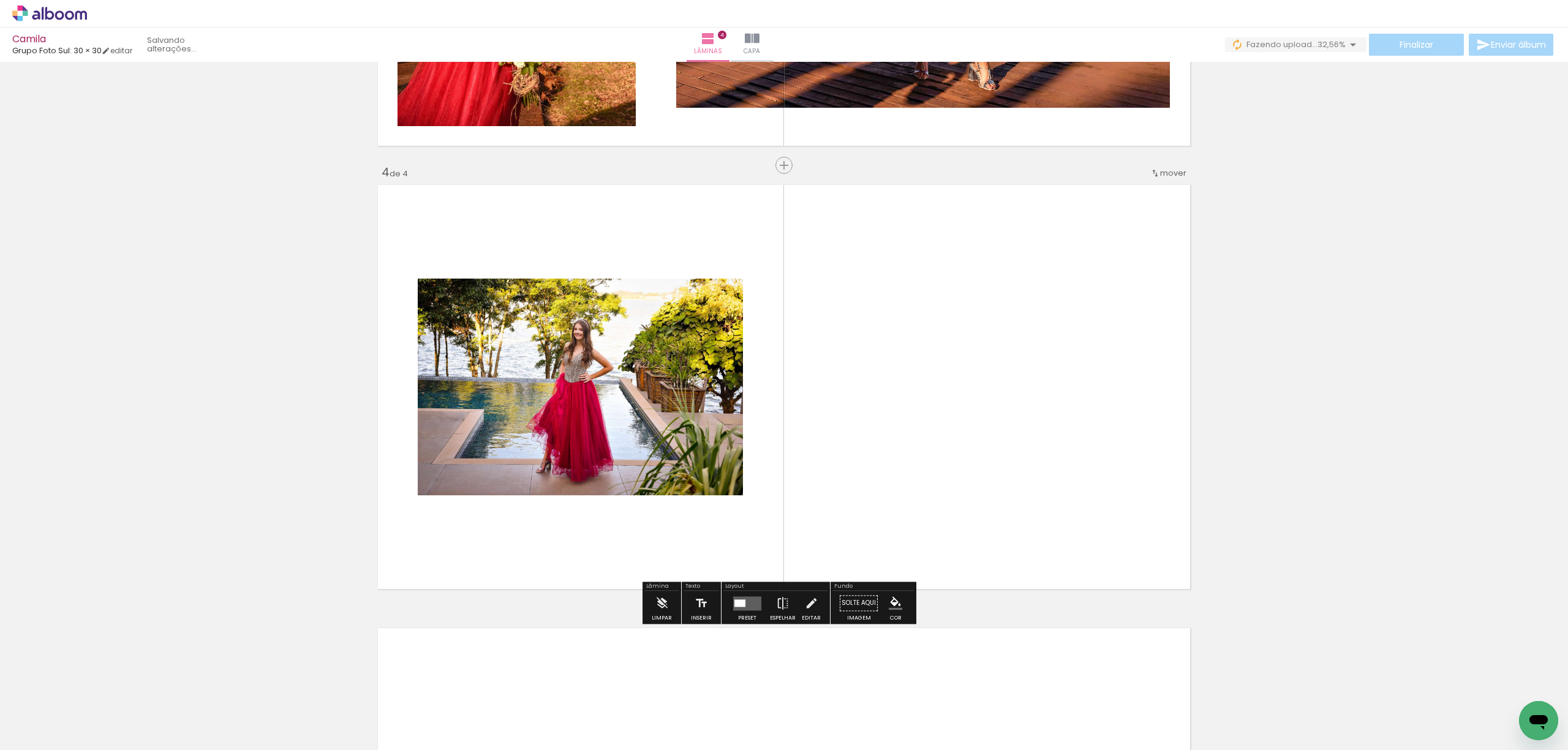
scroll to position [1266, 0]
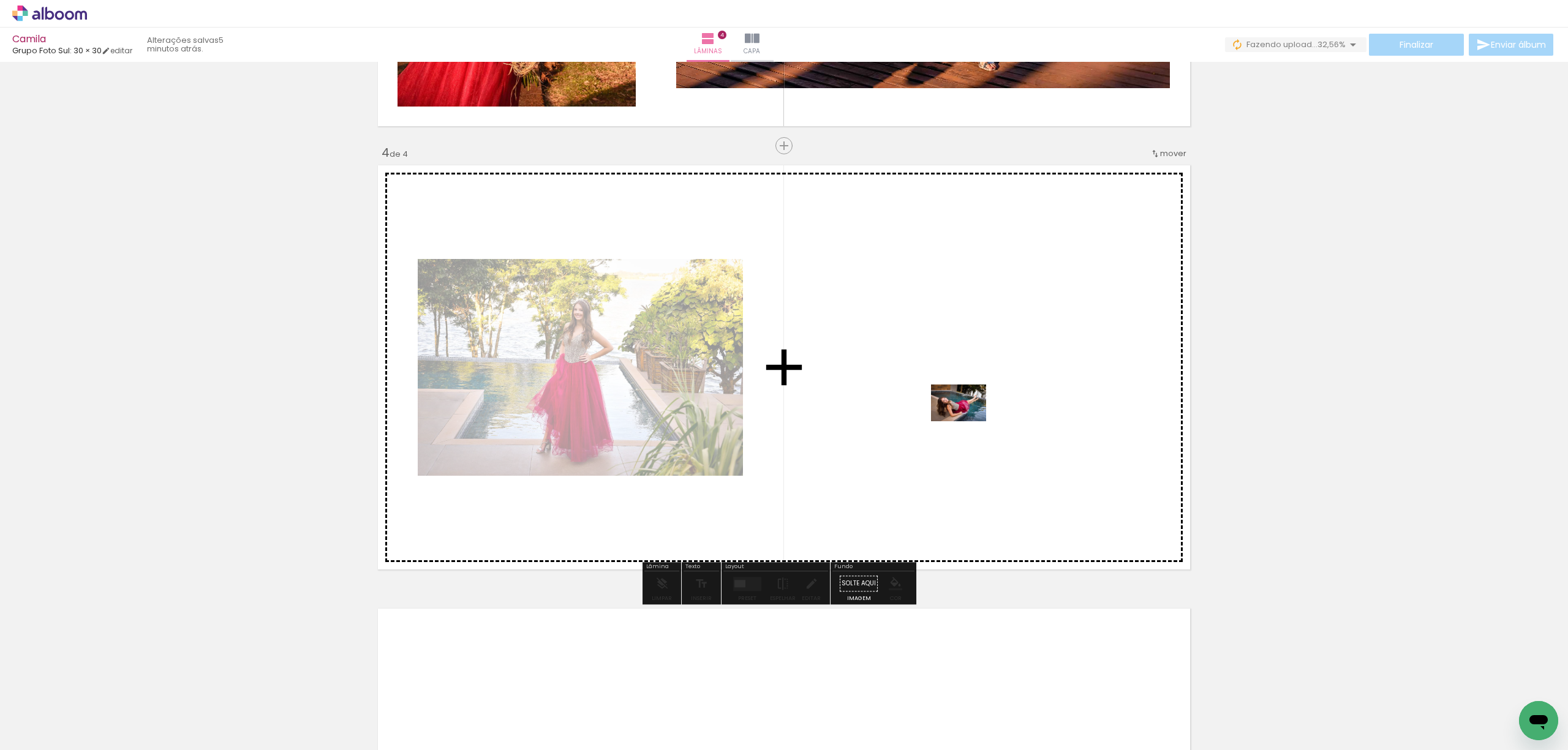
drag, startPoint x: 942, startPoint y: 676, endPoint x: 968, endPoint y: 422, distance: 255.3
click at [968, 422] on quentale-workspace at bounding box center [784, 375] width 1568 height 750
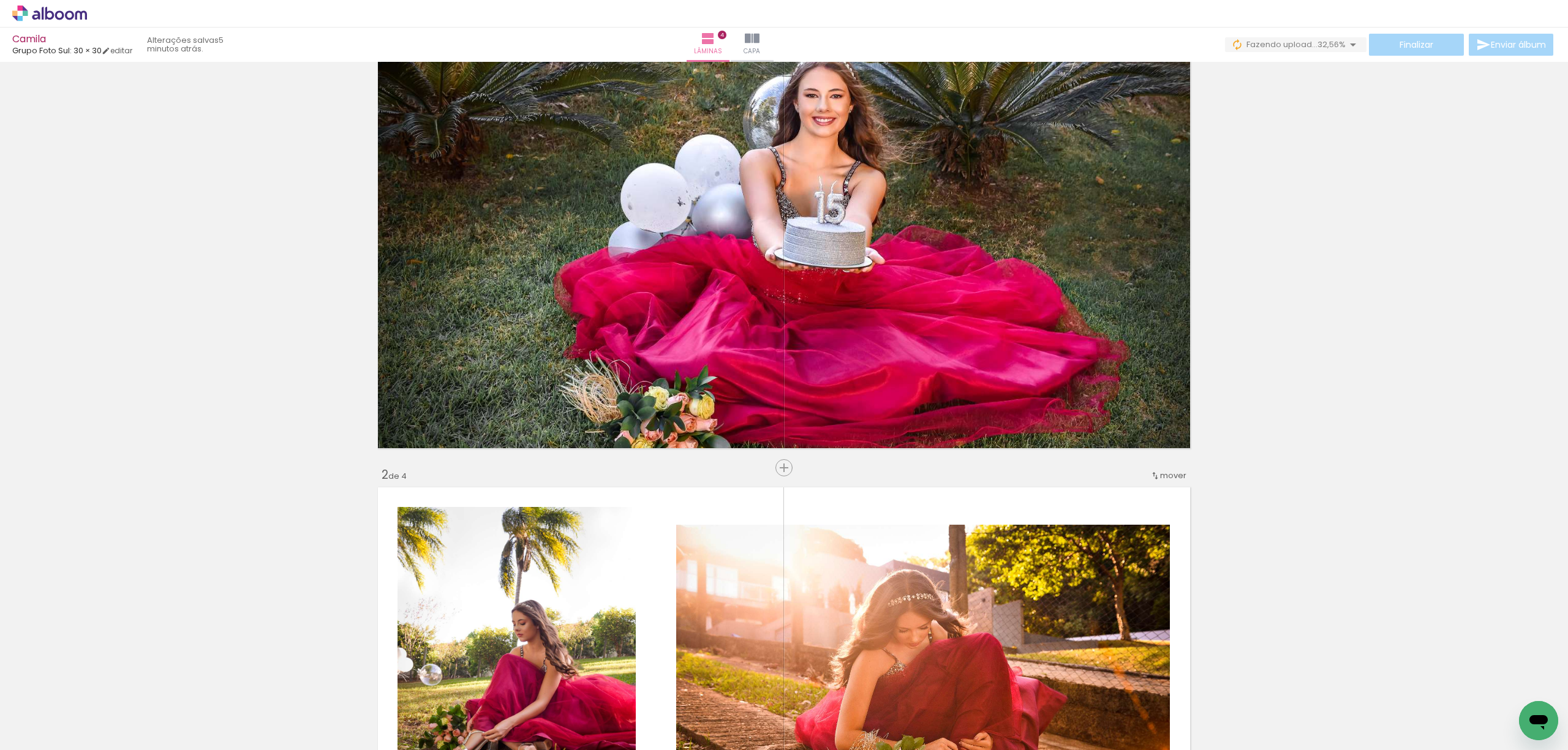
scroll to position [0, 0]
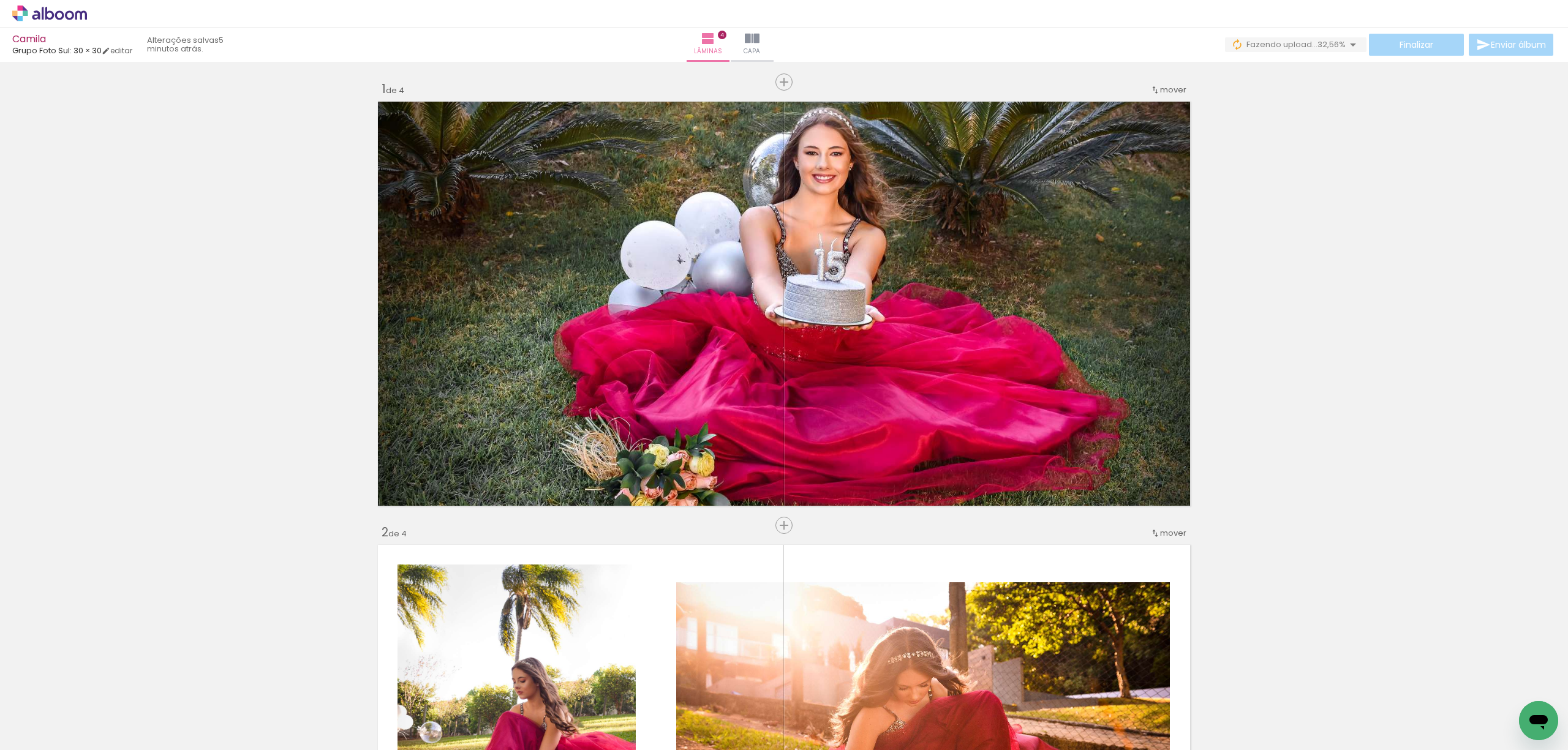
click at [1171, 530] on span "mover" at bounding box center [1173, 533] width 26 height 12
click at [1127, 535] on span "antes da" at bounding box center [1116, 531] width 35 height 20
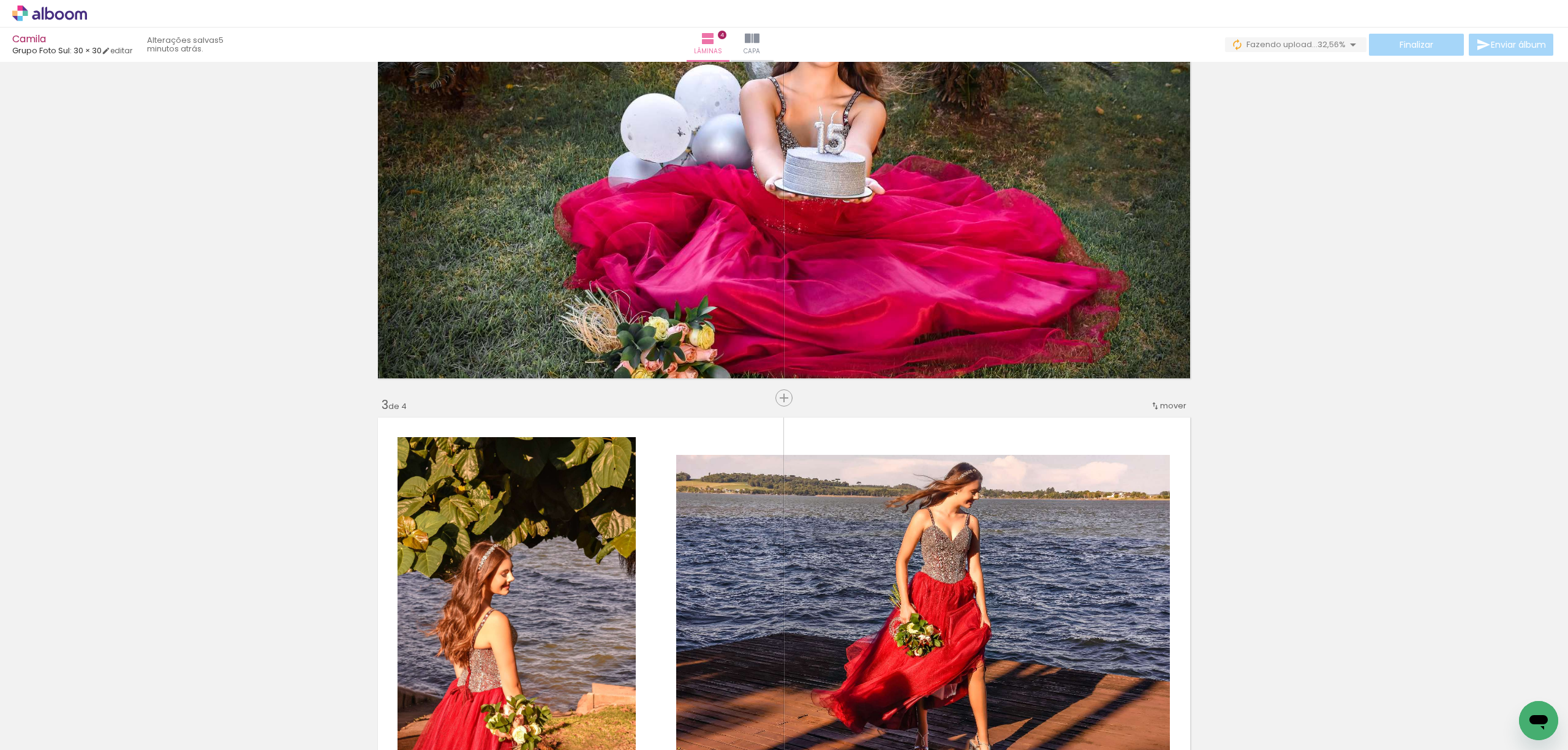
scroll to position [571, 0]
click at [1173, 409] on span "mover" at bounding box center [1173, 405] width 26 height 12
click at [1135, 420] on span "2" at bounding box center [1138, 424] width 7 height 20
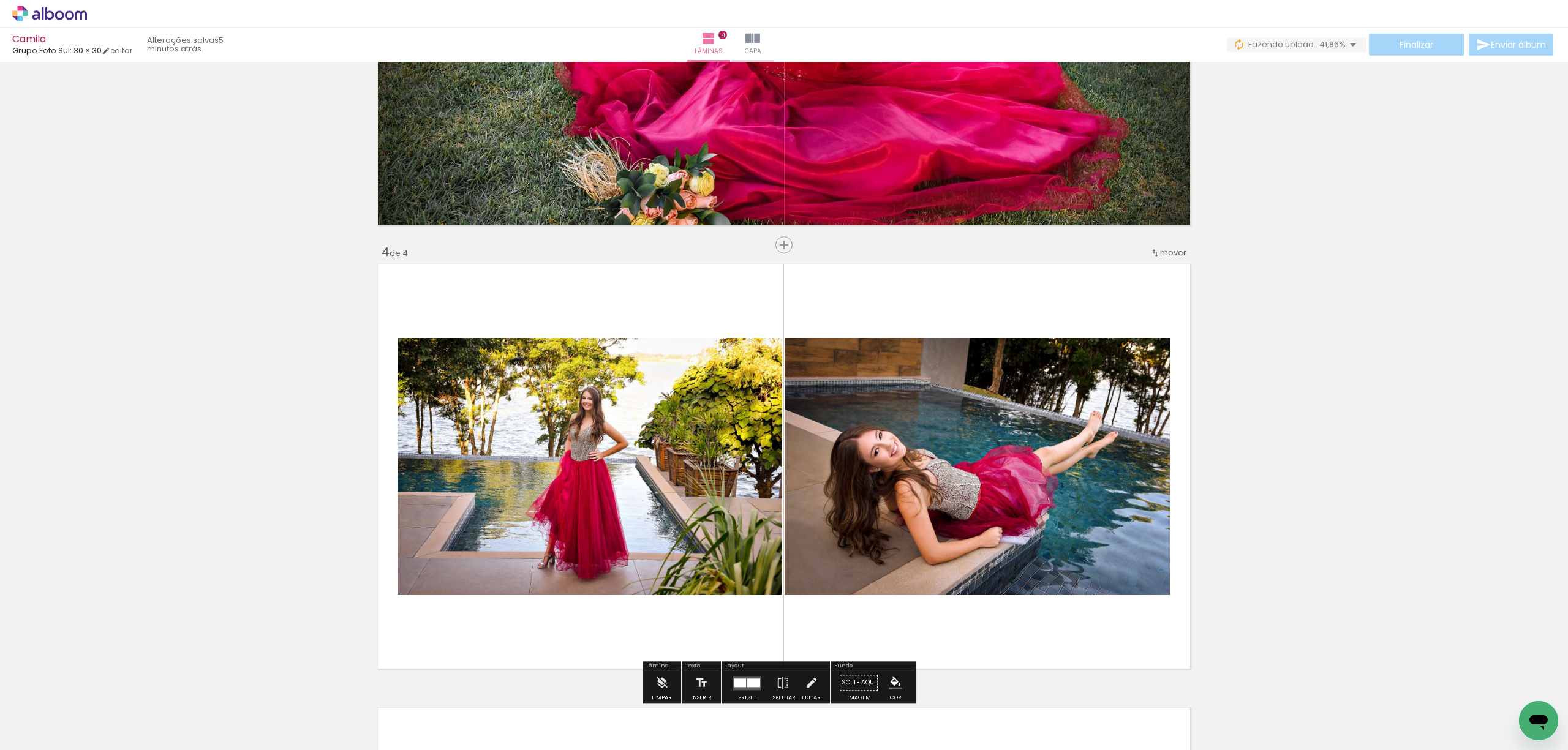
scroll to position [1196, 0]
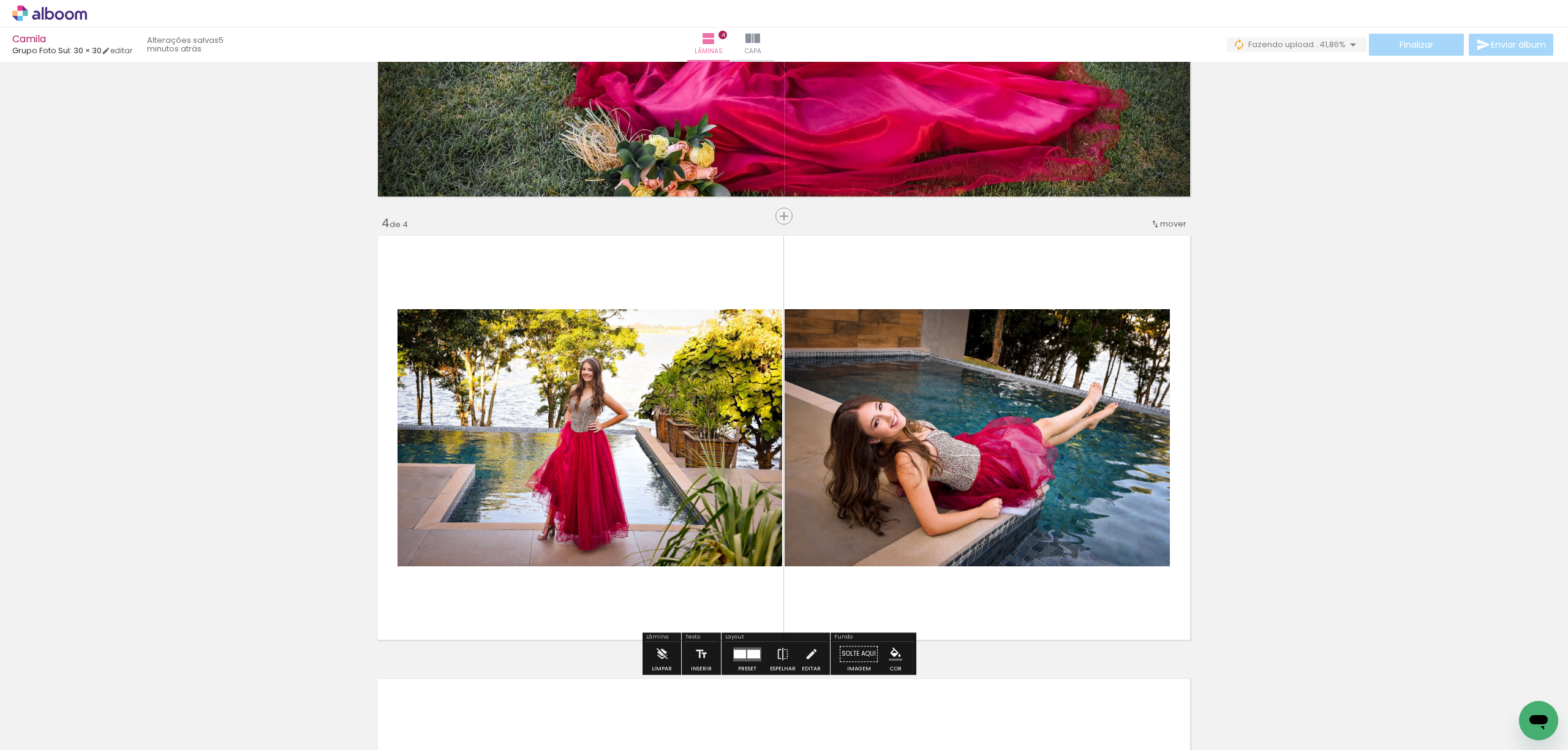
click at [750, 653] on div at bounding box center [754, 654] width 13 height 9
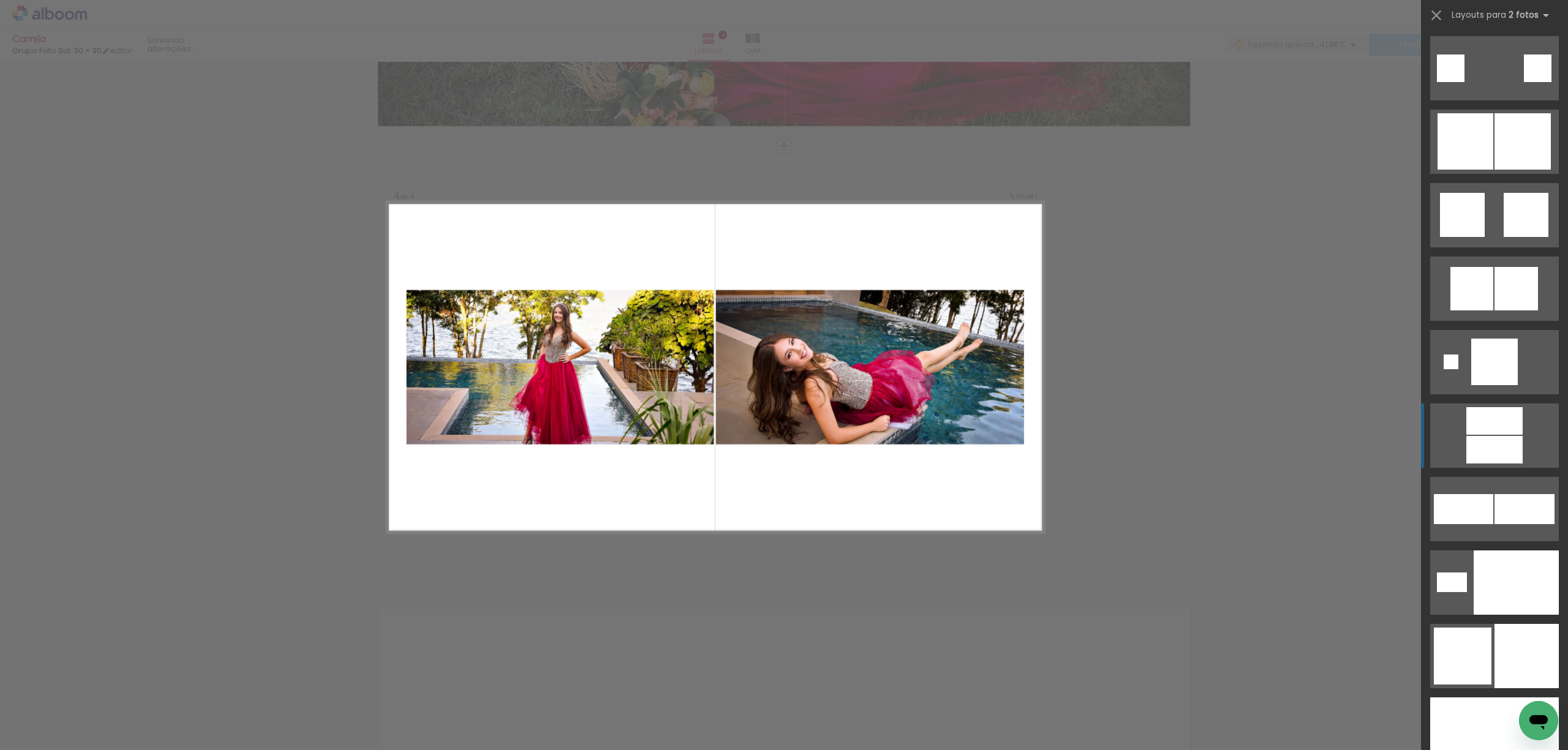
scroll to position [3599, 0]
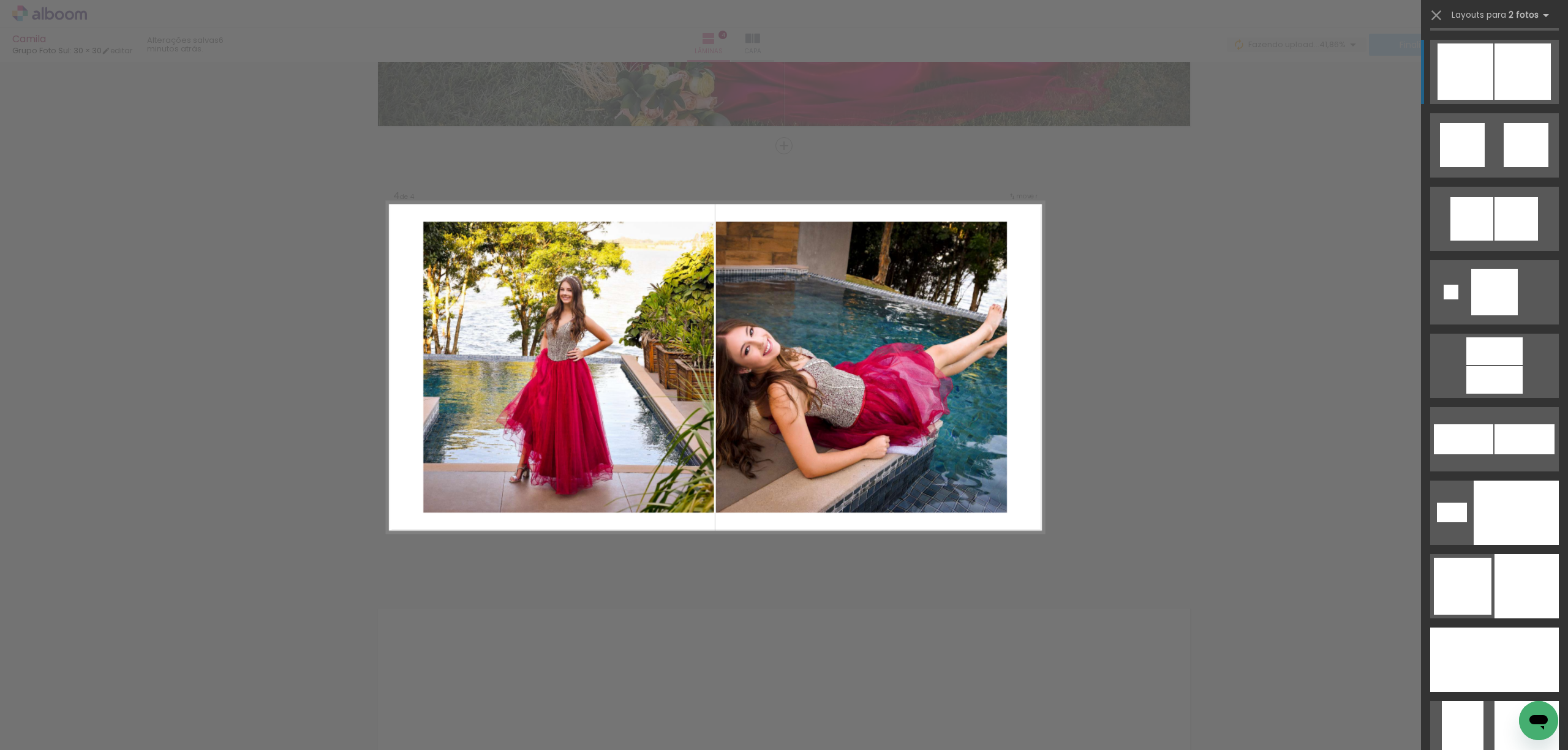
click at [1299, 503] on div at bounding box center [1452, 512] width 30 height 20
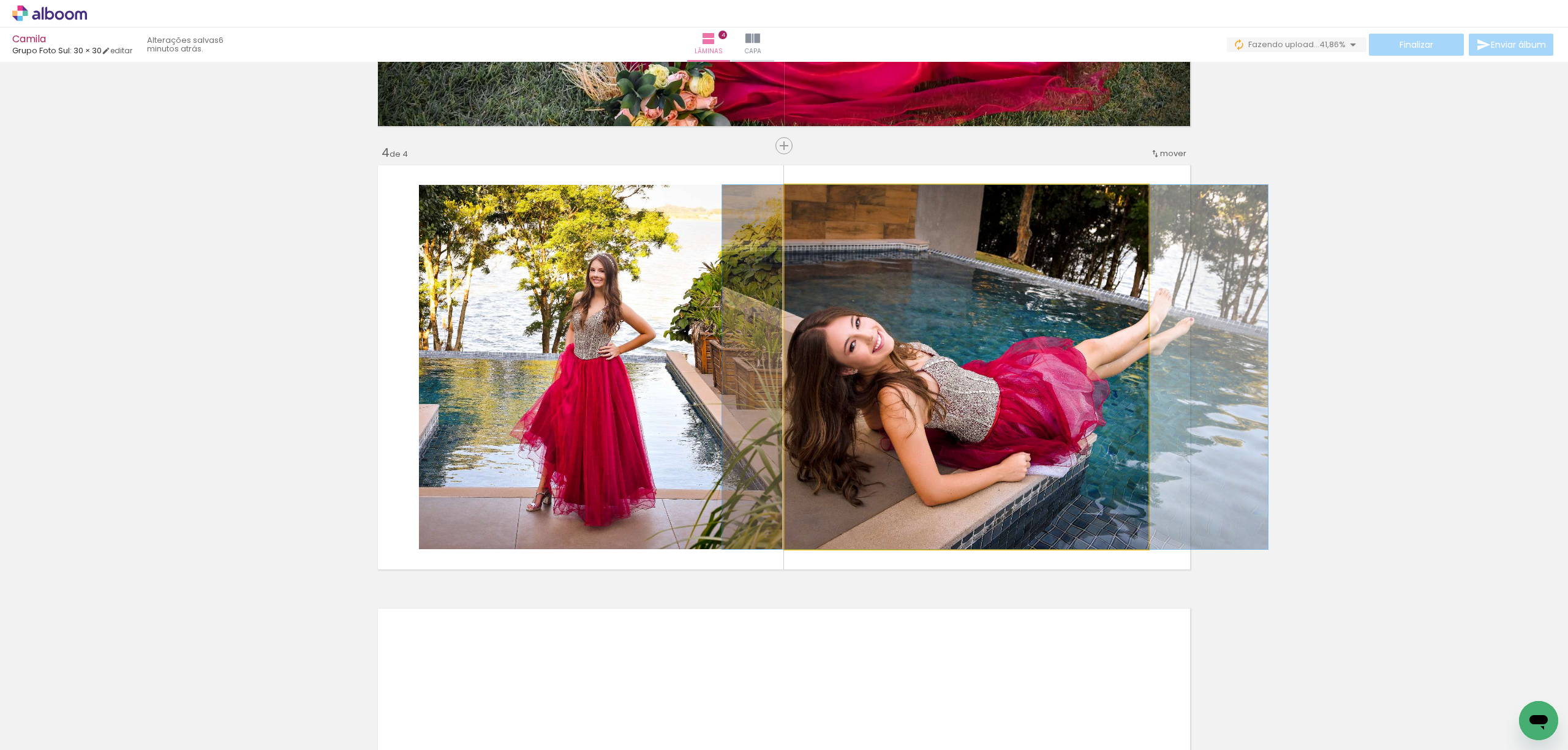
drag, startPoint x: 986, startPoint y: 388, endPoint x: 1014, endPoint y: 386, distance: 28.1
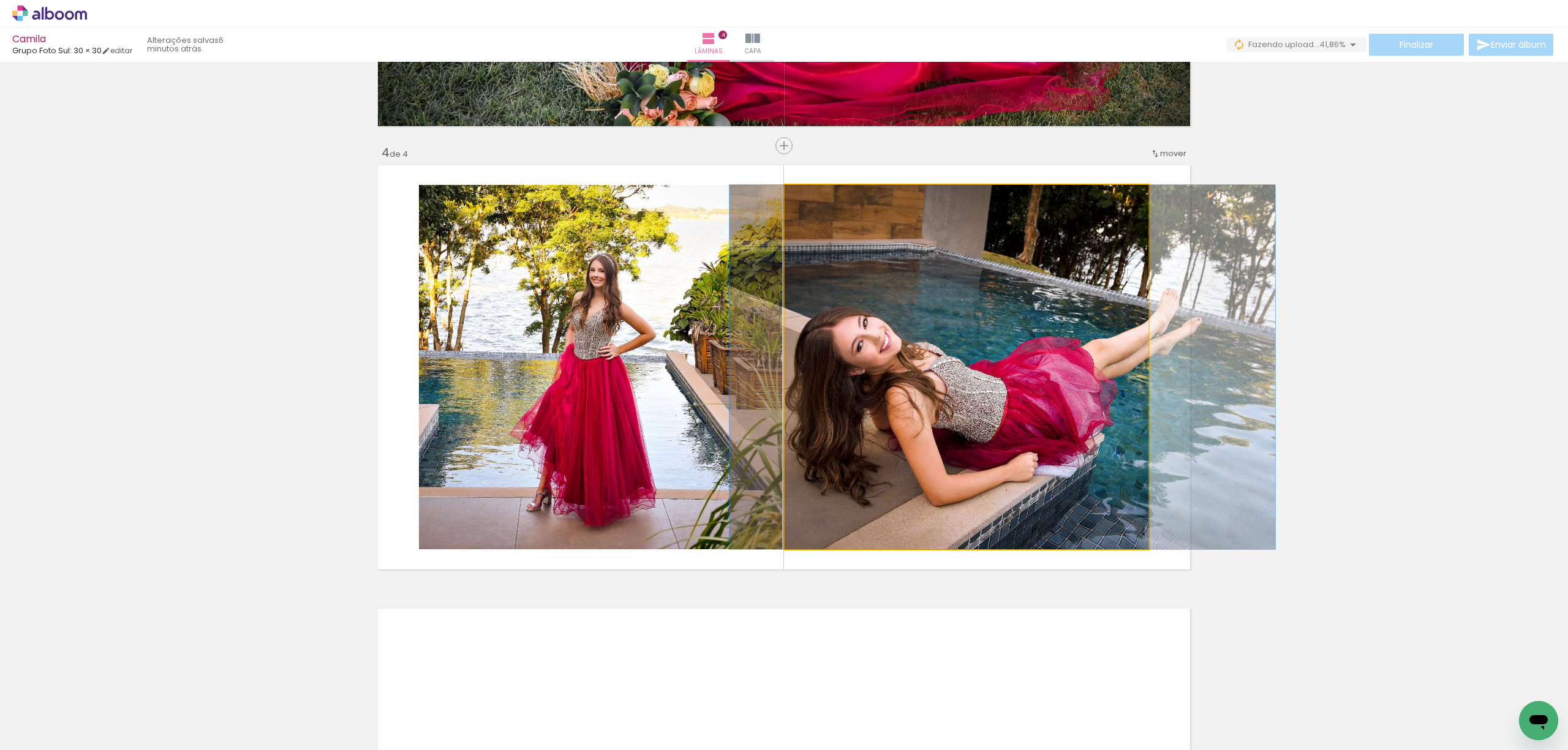
drag, startPoint x: 1017, startPoint y: 395, endPoint x: 1024, endPoint y: 395, distance: 7.0
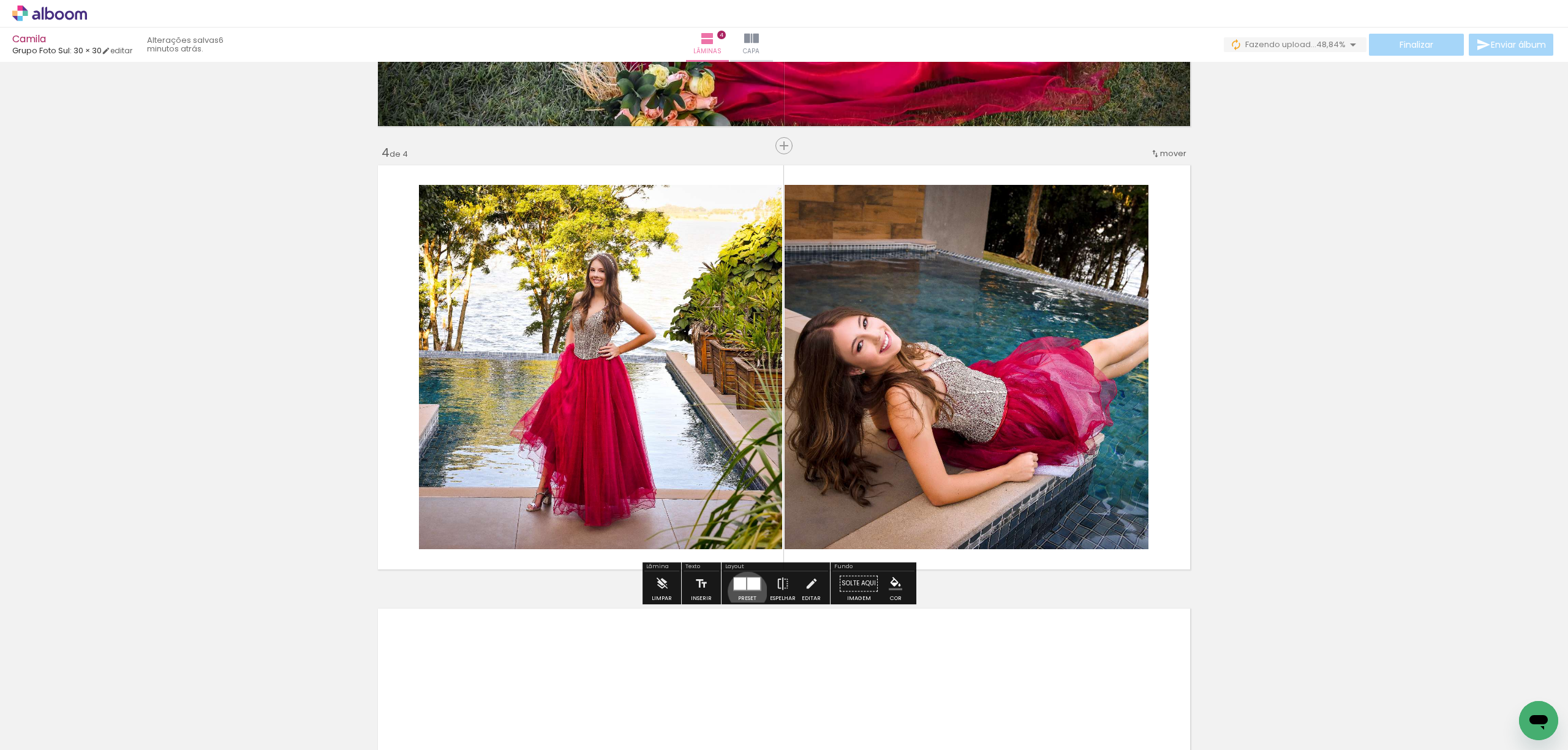
click at [745, 592] on div at bounding box center [747, 583] width 33 height 24
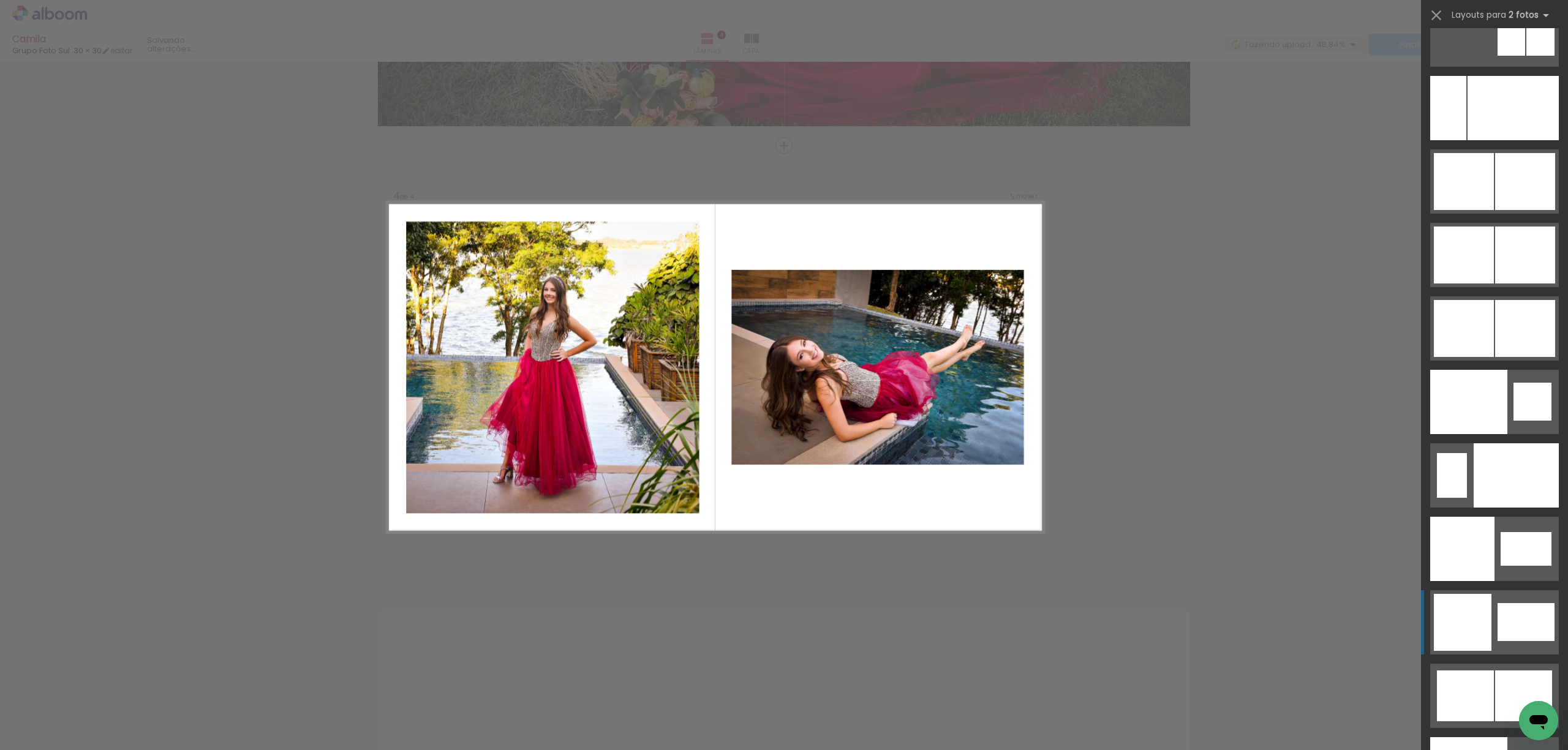
scroll to position [6133, 0]
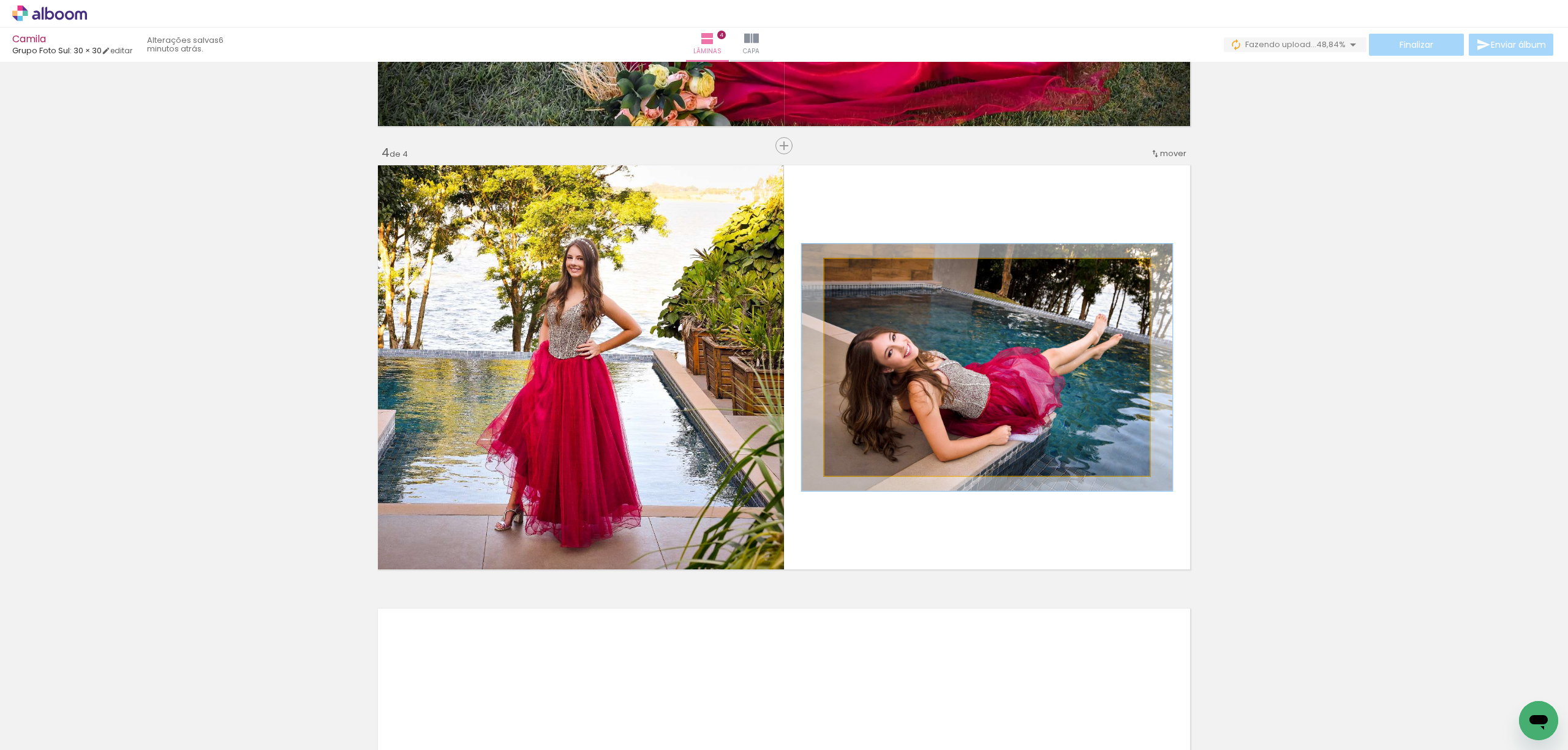
type paper-slider "114"
click at [850, 275] on div at bounding box center [859, 271] width 20 height 20
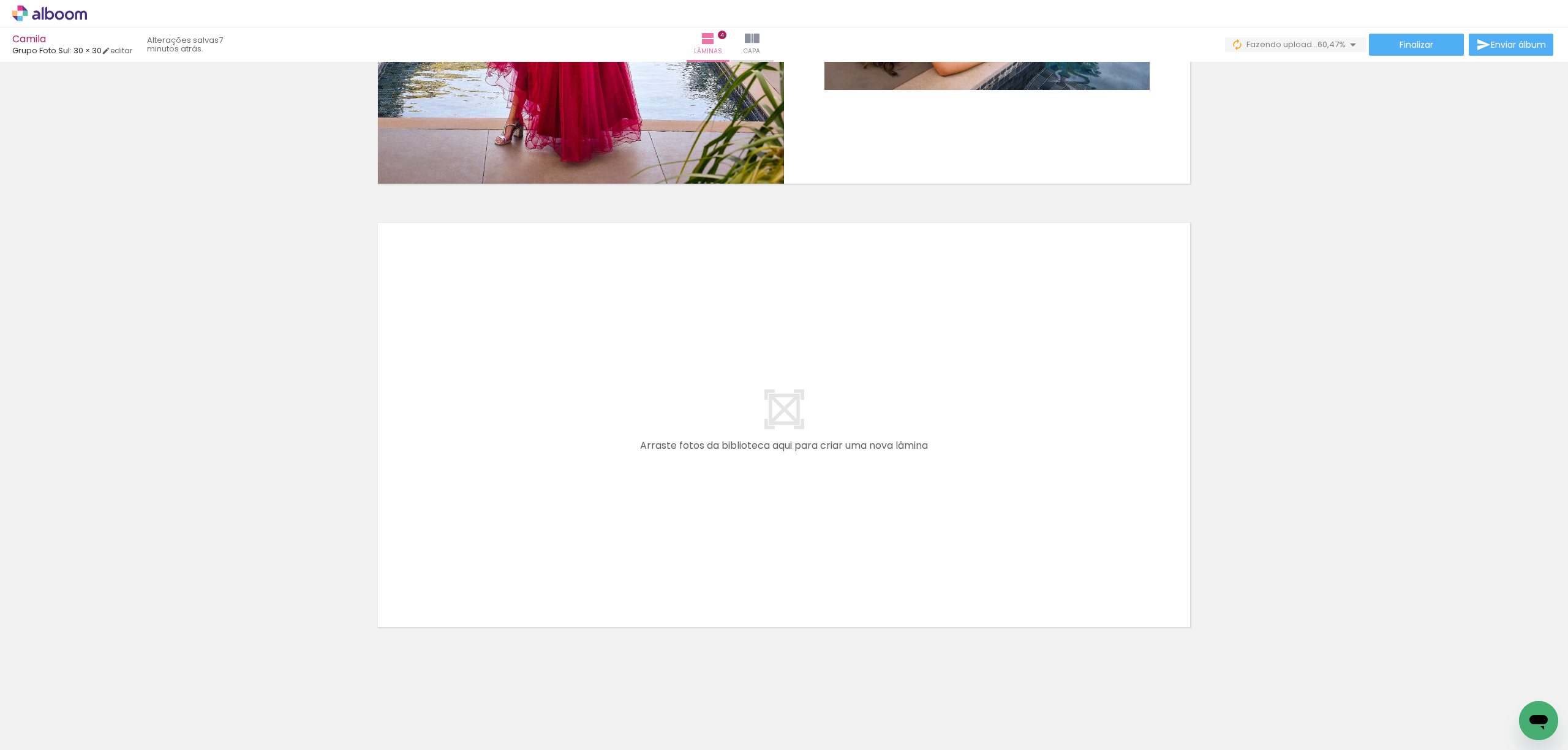
scroll to position [0, 0]
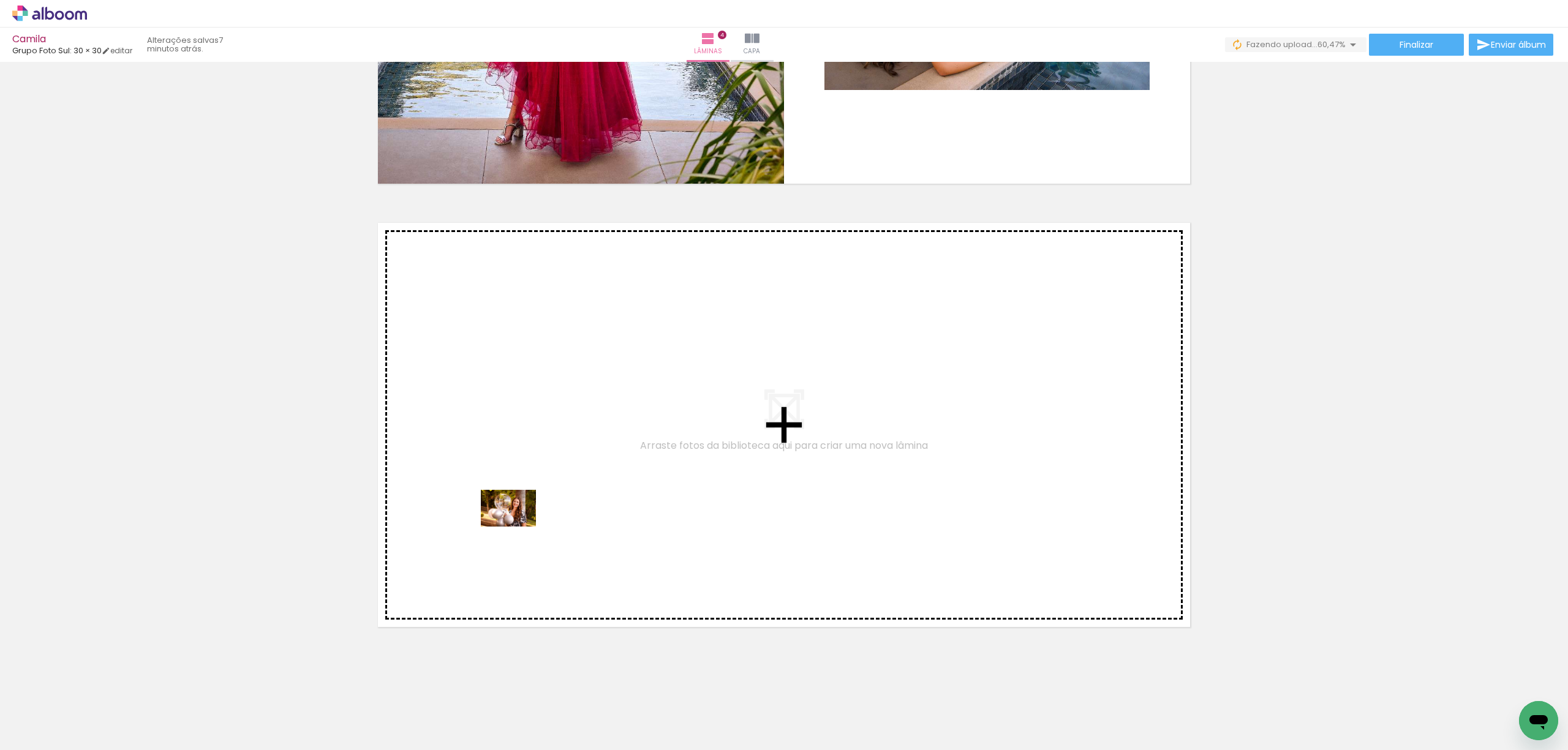
drag, startPoint x: 464, startPoint y: 720, endPoint x: 516, endPoint y: 513, distance: 213.4
click at [516, 513] on quentale-workspace at bounding box center [784, 375] width 1568 height 750
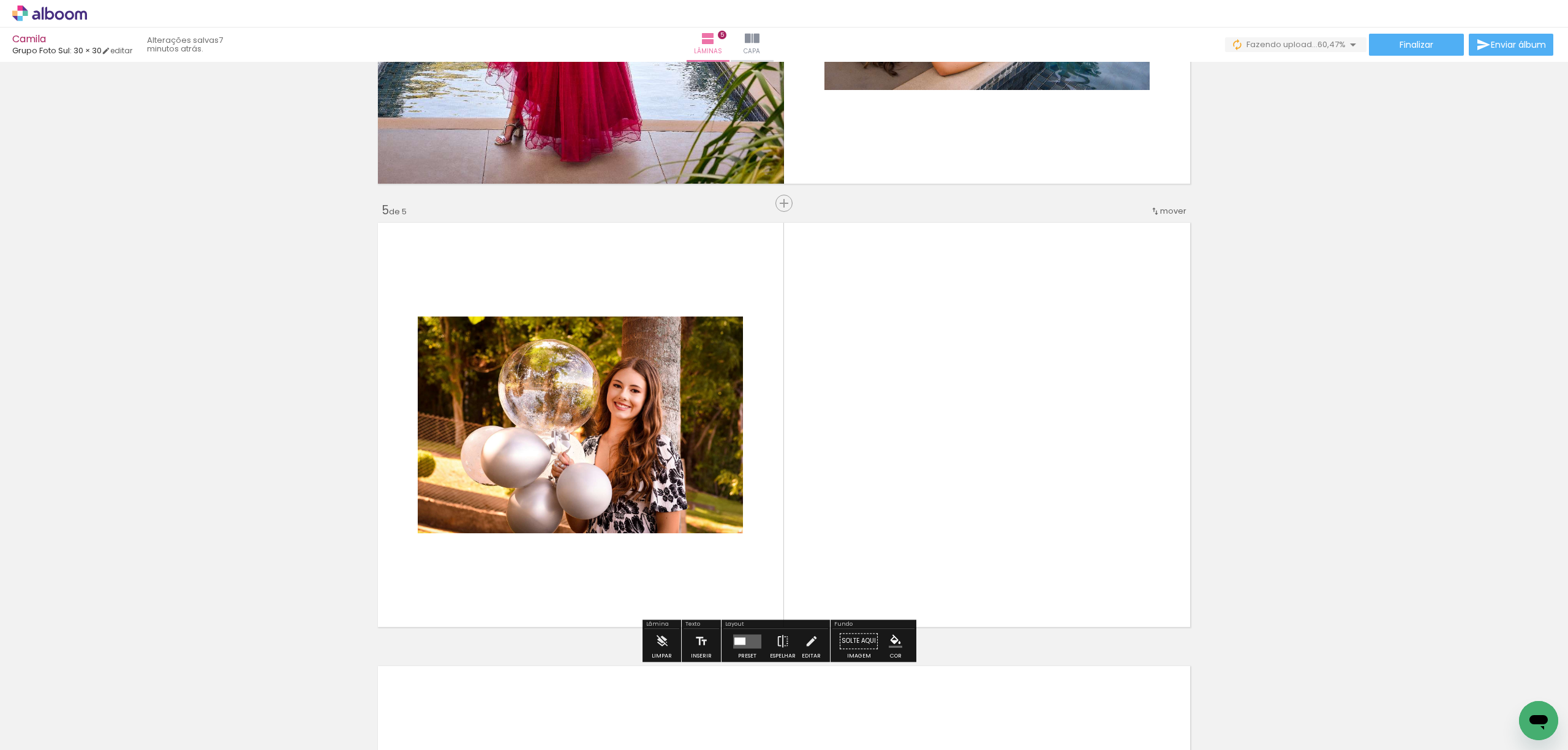
scroll to position [1710, 0]
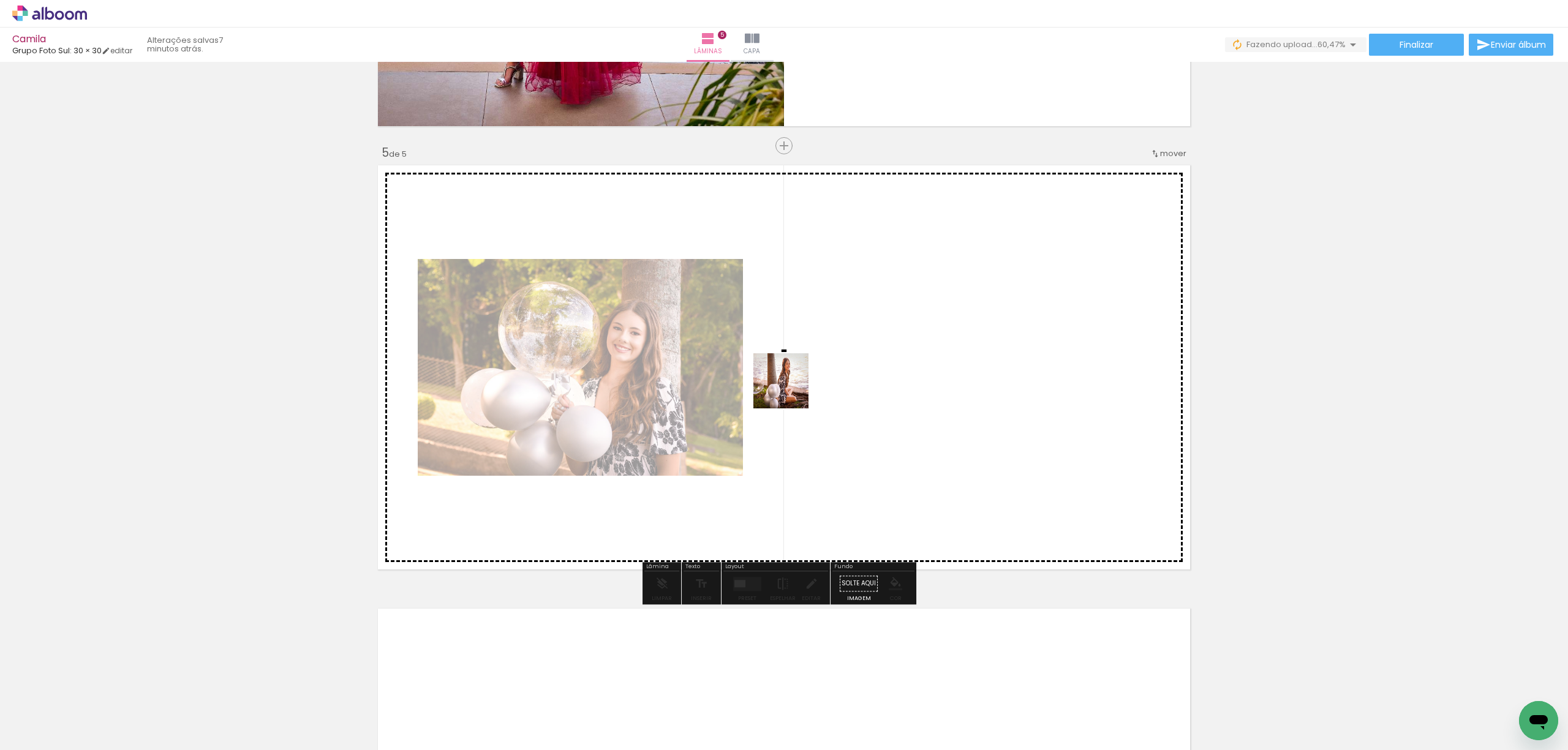
drag, startPoint x: 543, startPoint y: 711, endPoint x: 808, endPoint y: 376, distance: 427.1
click at [808, 376] on quentale-workspace at bounding box center [784, 375] width 1568 height 750
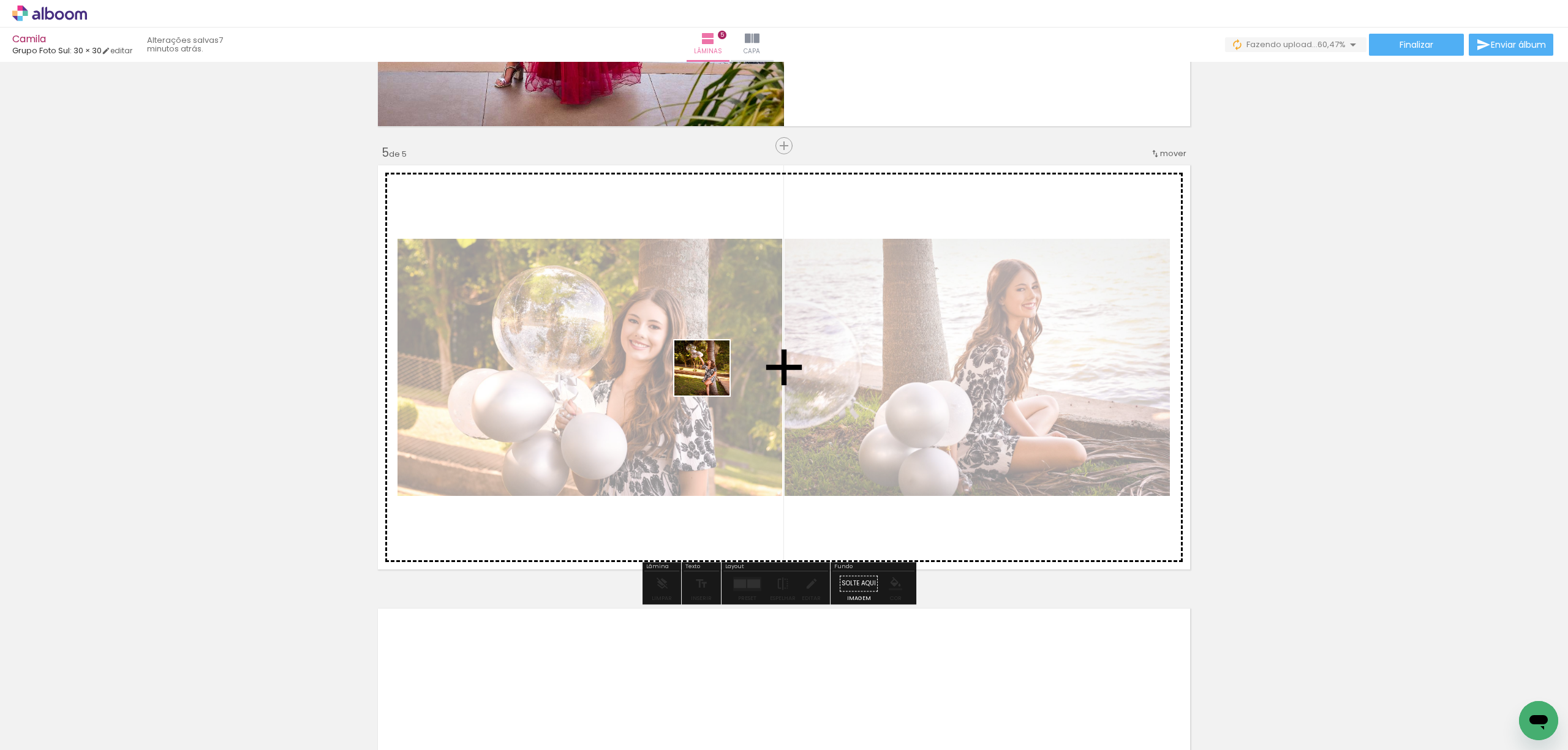
drag, startPoint x: 429, startPoint y: 650, endPoint x: 802, endPoint y: 313, distance: 502.7
click at [802, 313] on quentale-workspace at bounding box center [784, 375] width 1568 height 750
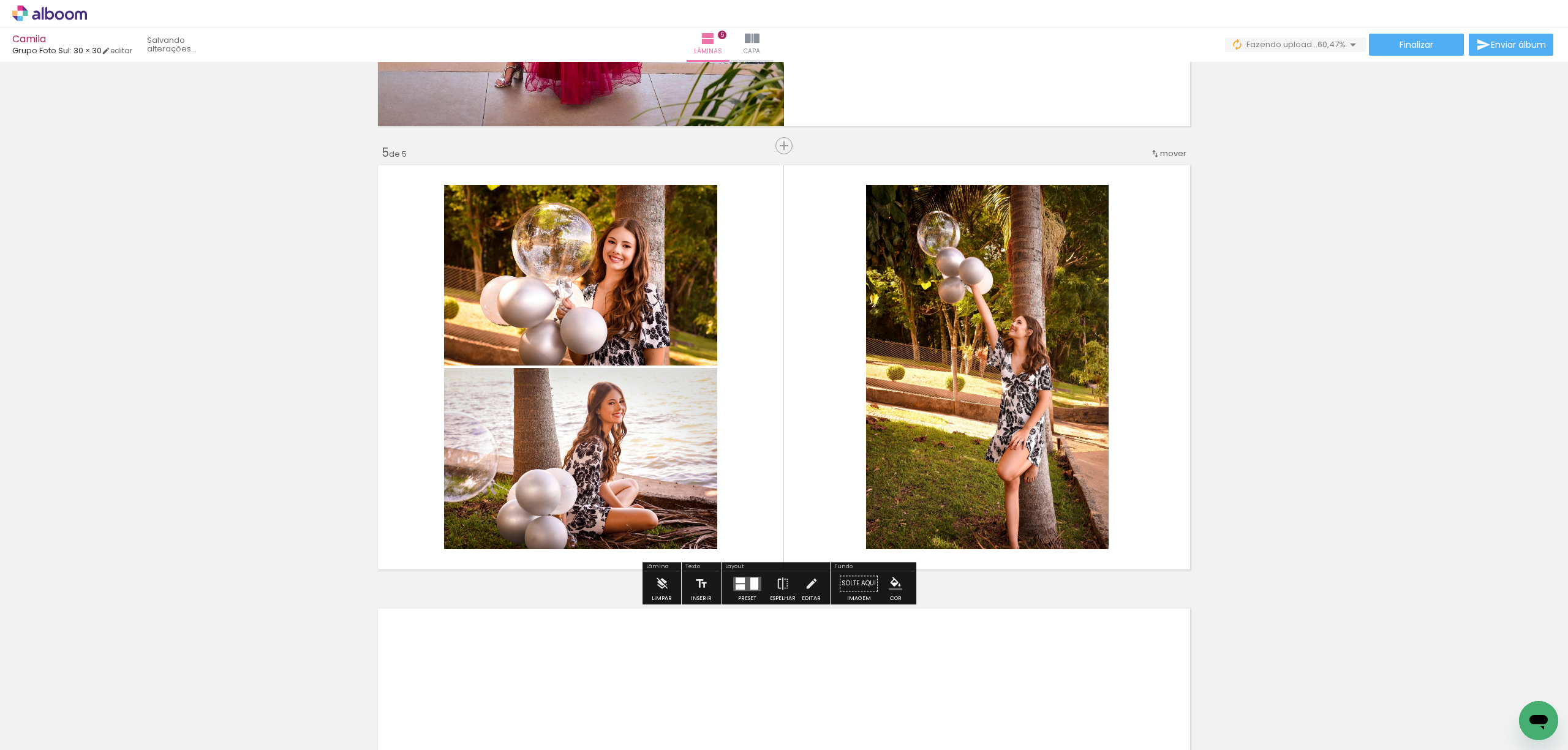
click at [739, 586] on div at bounding box center [741, 587] width 9 height 5
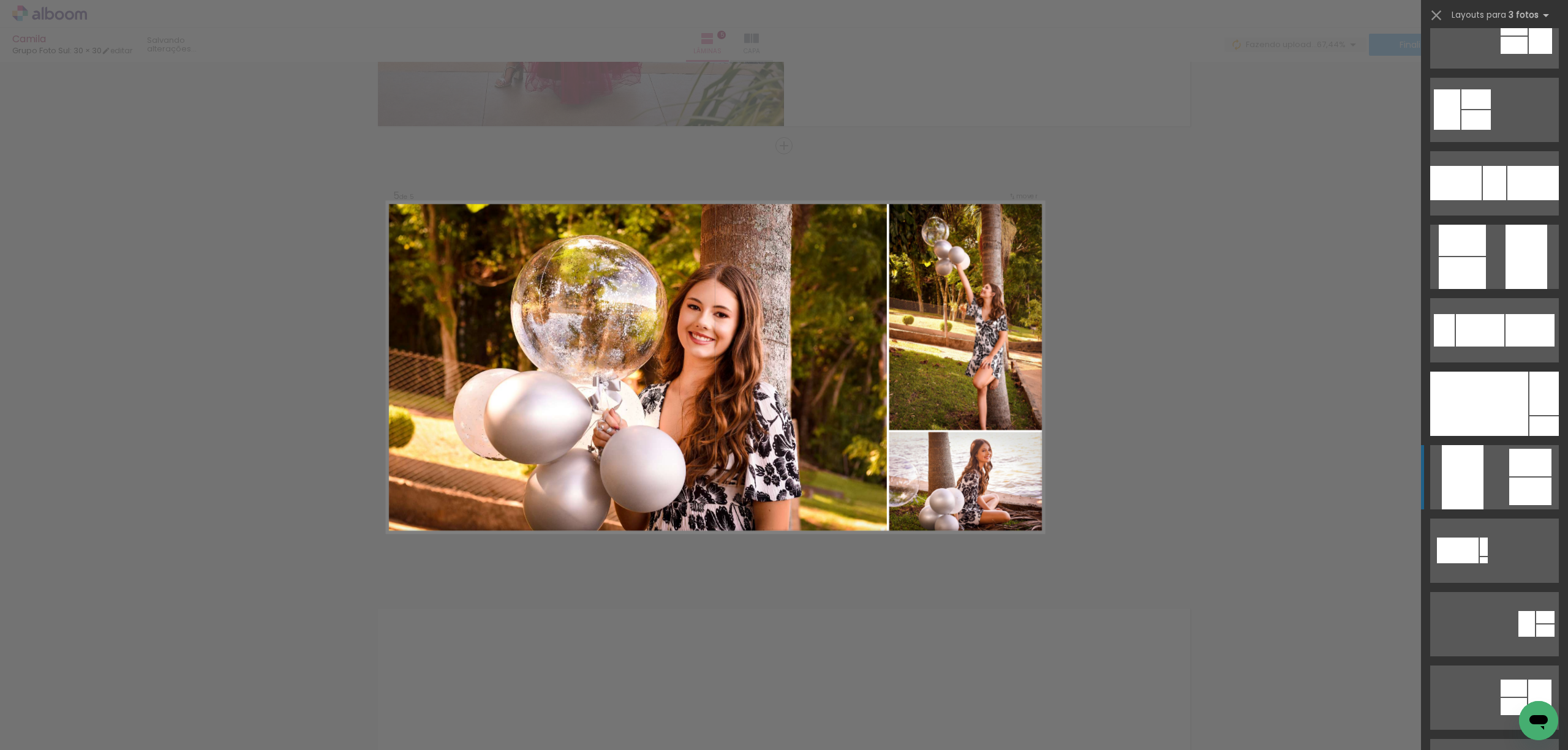
scroll to position [408, 0]
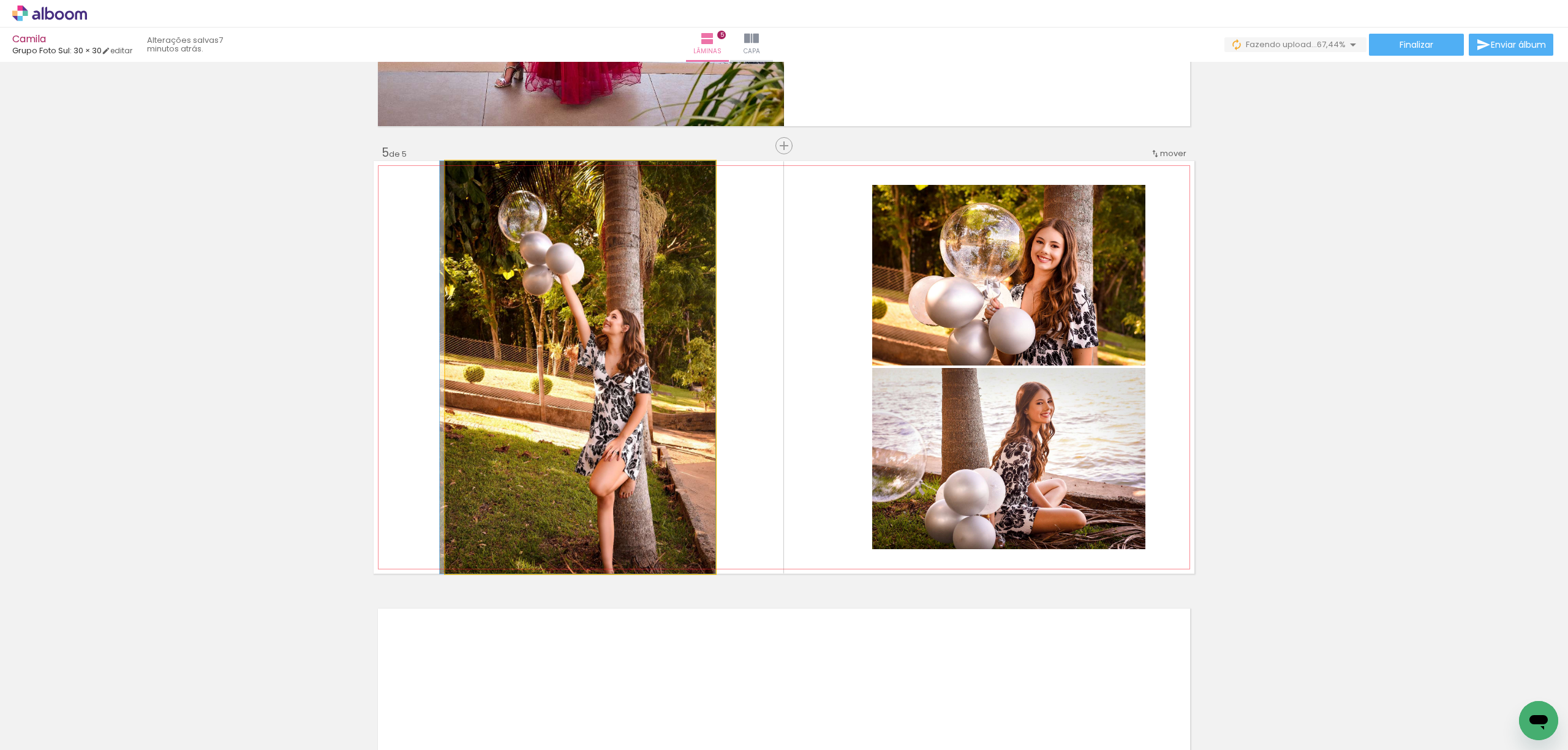
drag, startPoint x: 596, startPoint y: 357, endPoint x: 596, endPoint y: 349, distance: 8.0
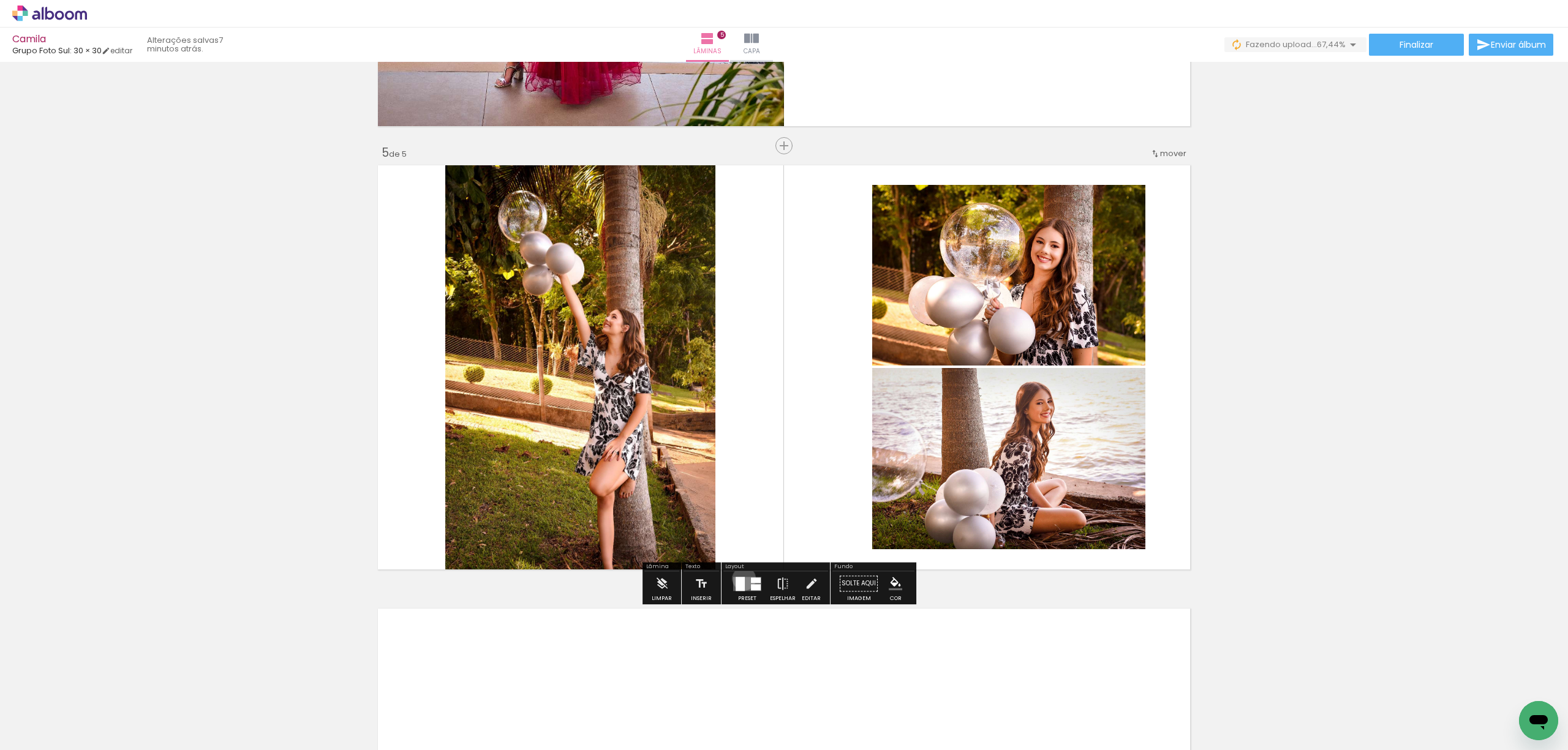
click at [741, 579] on div at bounding box center [741, 583] width 9 height 14
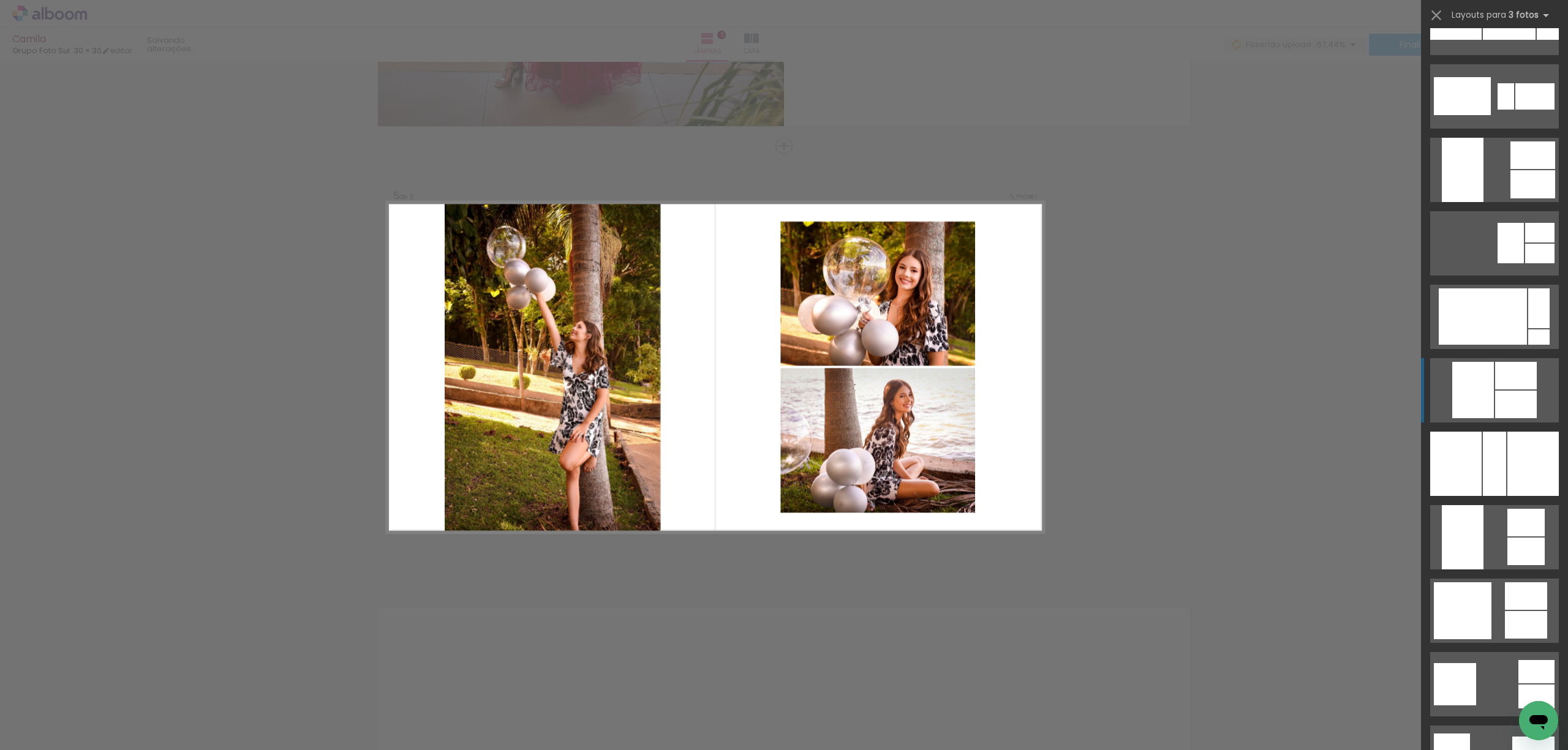
scroll to position [1723, 0]
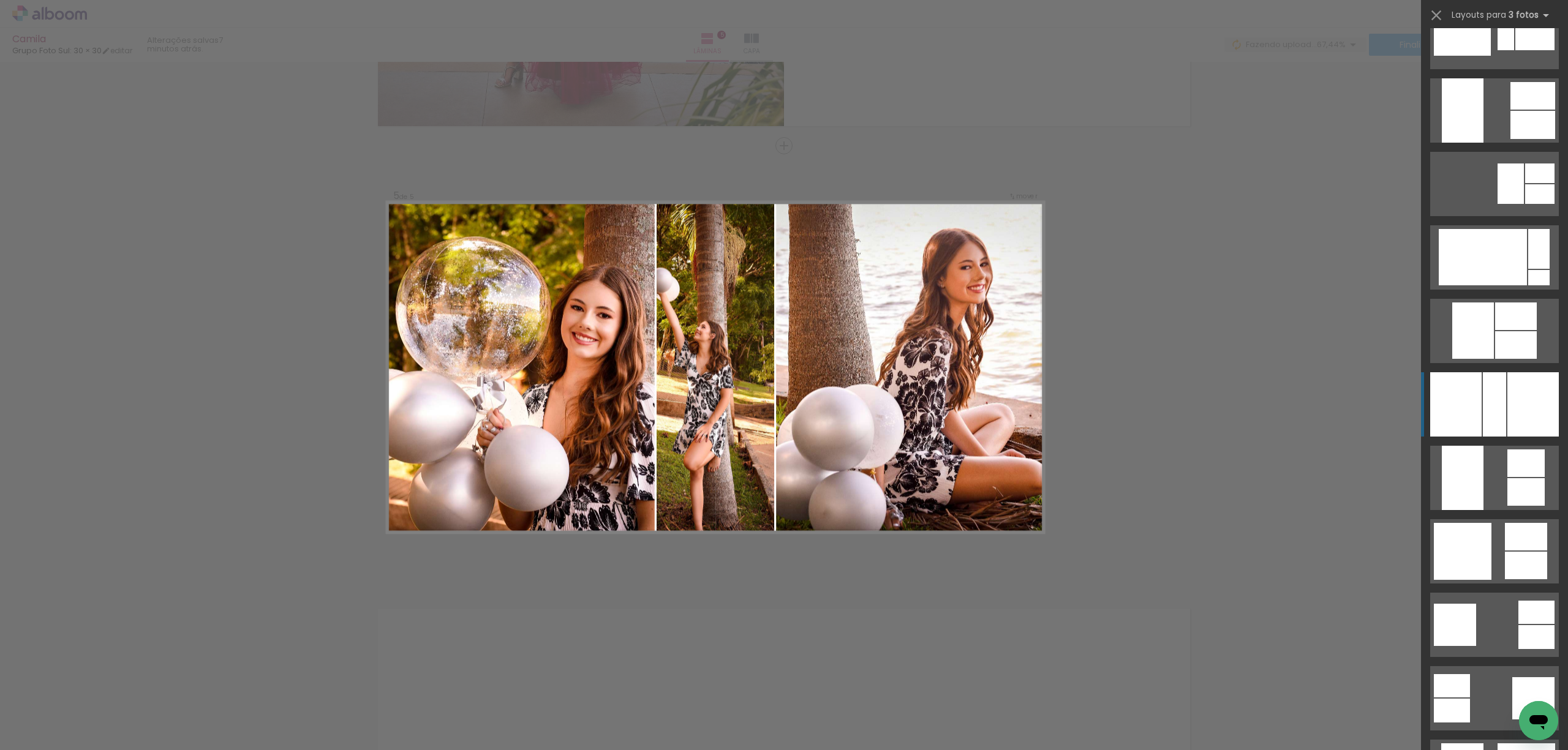
click at [1299, 415] on div at bounding box center [1533, 404] width 51 height 64
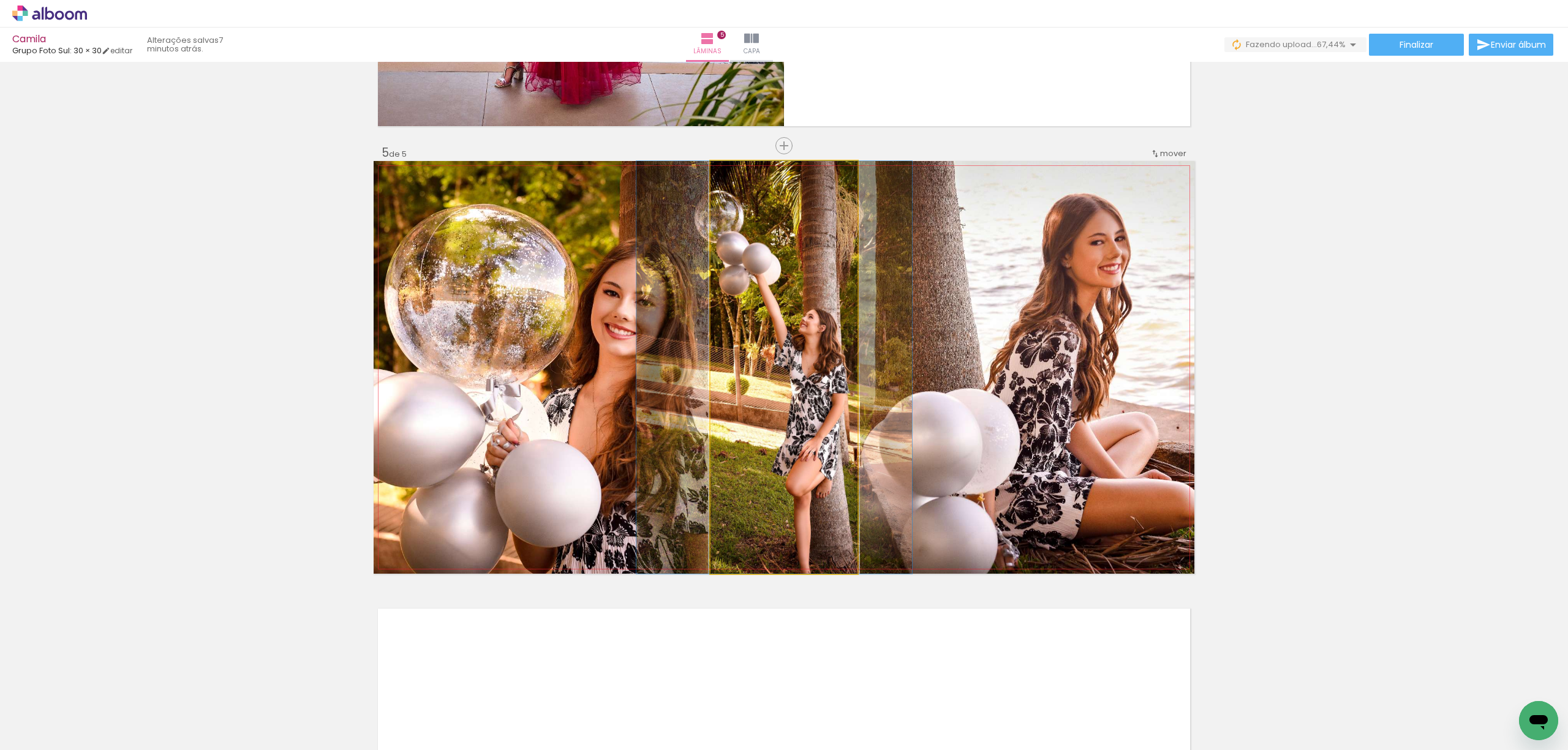
drag, startPoint x: 791, startPoint y: 456, endPoint x: 833, endPoint y: 454, distance: 42.0
click at [768, 492] on quentale-photo at bounding box center [784, 368] width 147 height 413
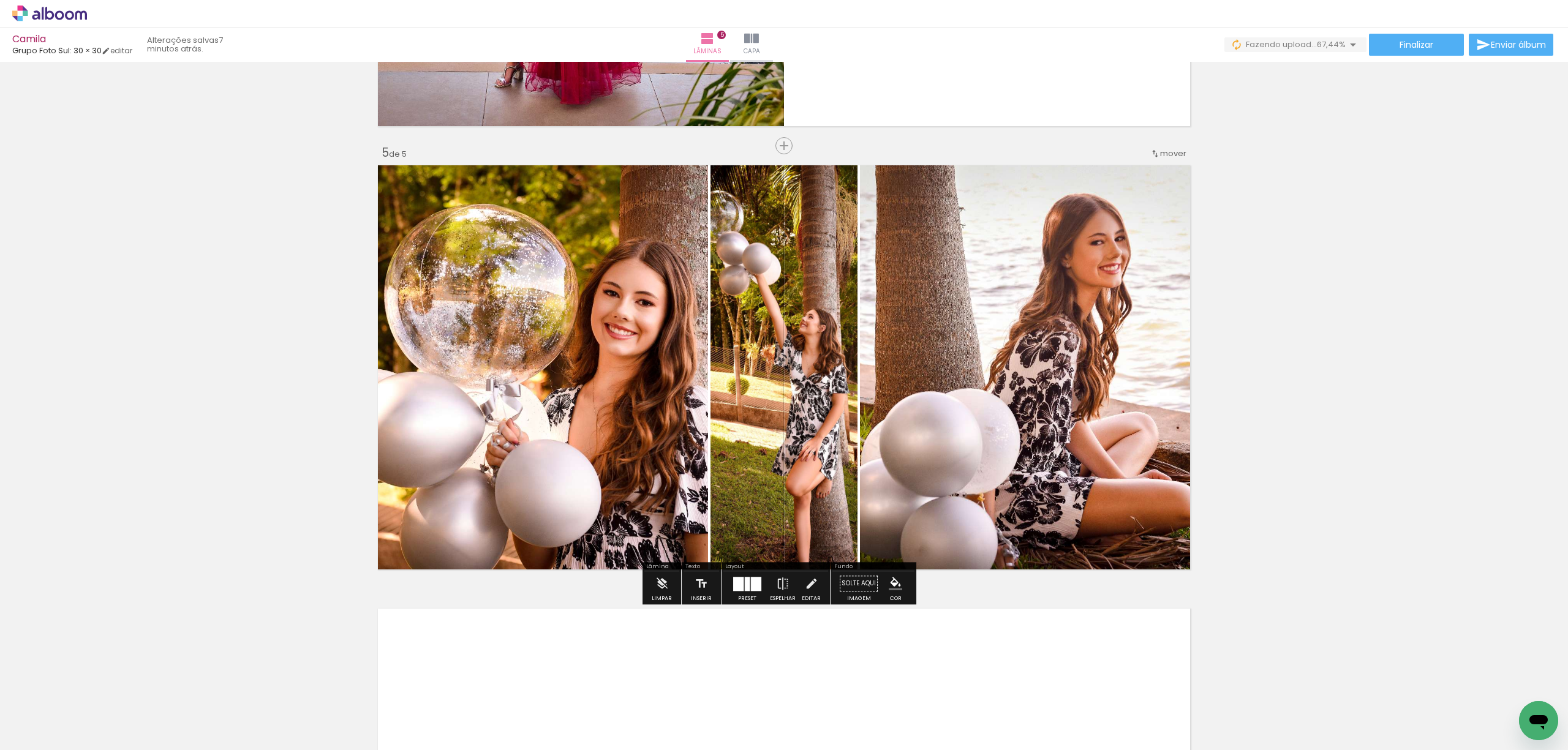
click at [751, 579] on div at bounding box center [756, 583] width 10 height 14
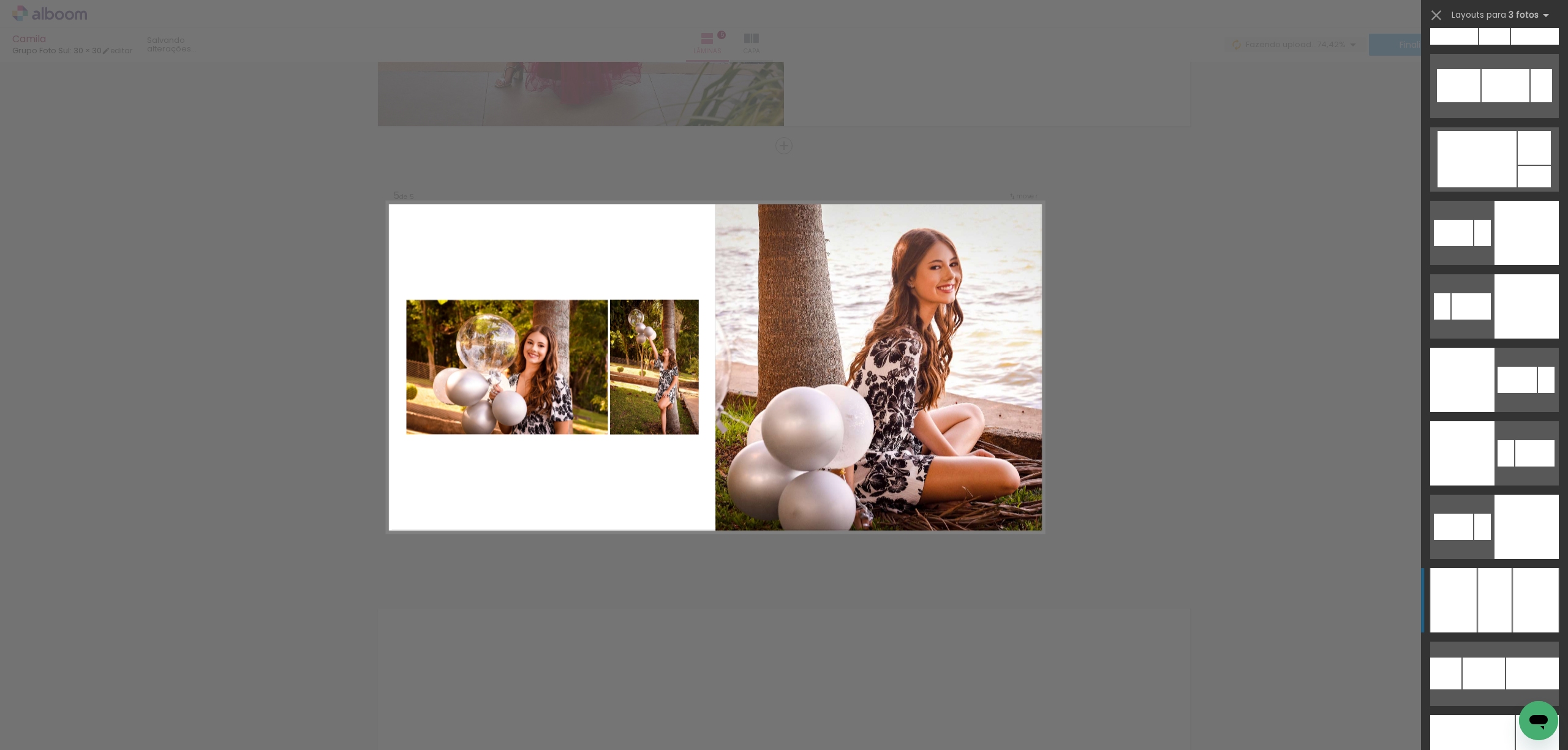
scroll to position [2711, 0]
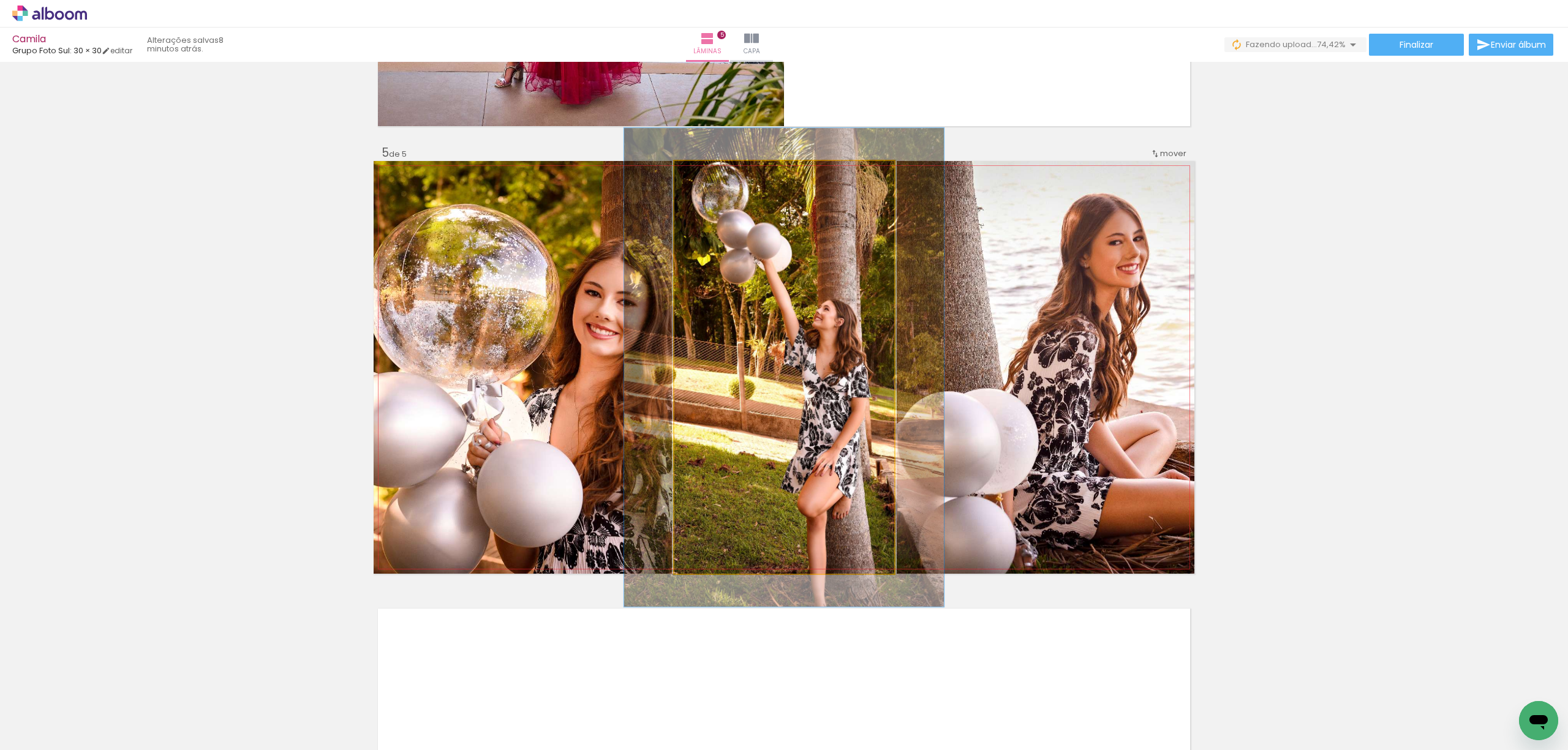
drag, startPoint x: 695, startPoint y: 175, endPoint x: 701, endPoint y: 175, distance: 6.0
click at [705, 175] on div at bounding box center [710, 174] width 11 height 11
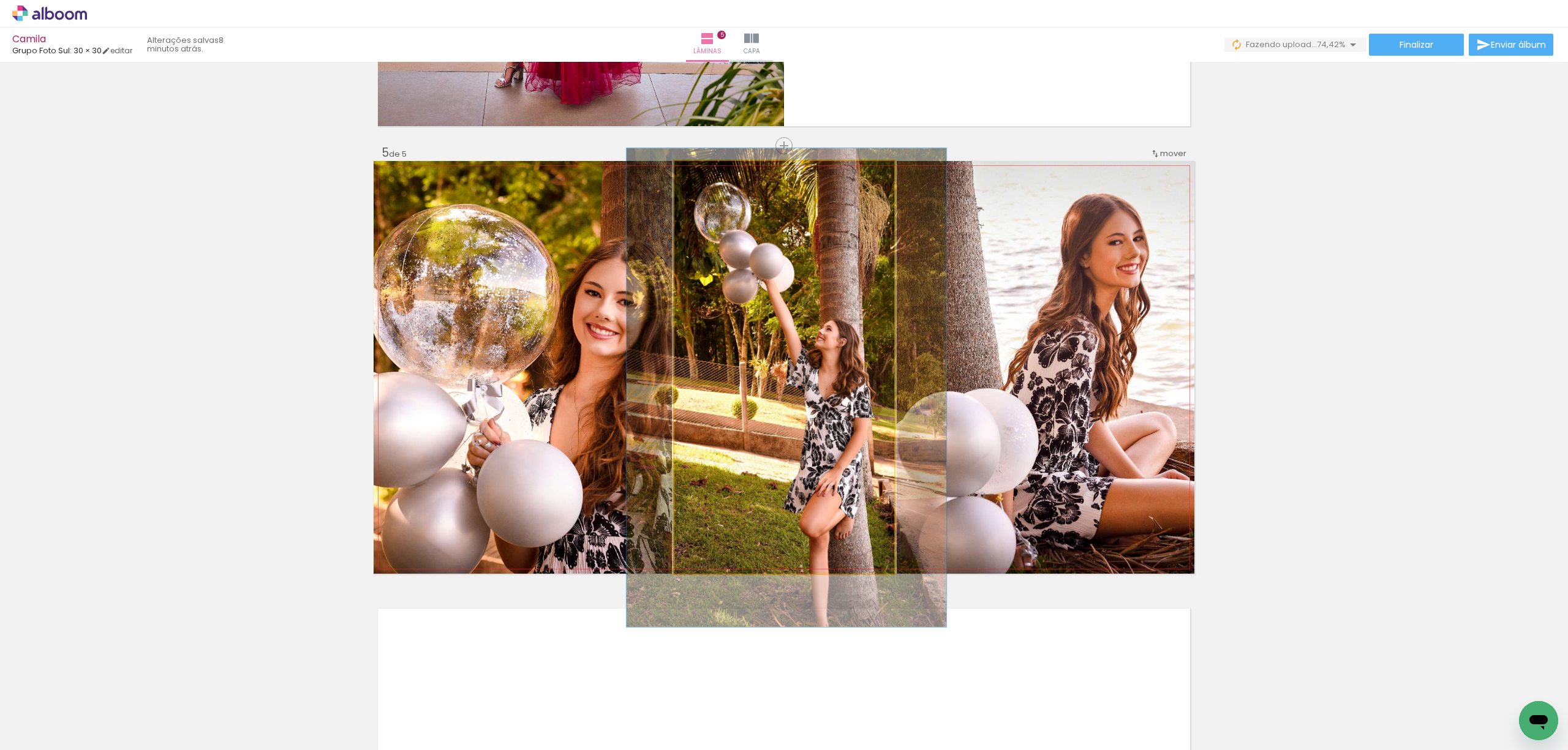
drag, startPoint x: 764, startPoint y: 284, endPoint x: 767, endPoint y: 303, distance: 19.2
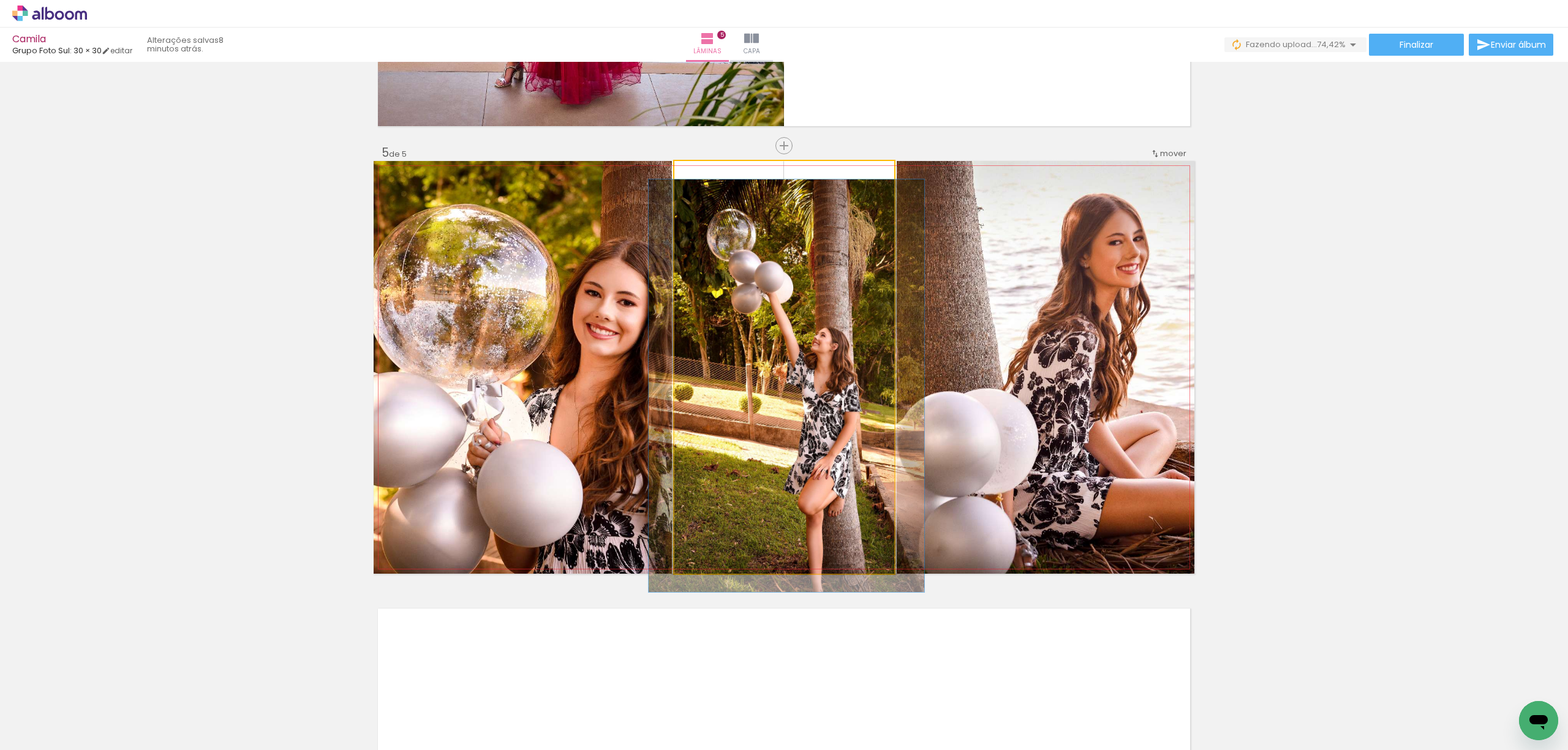
drag, startPoint x: 701, startPoint y: 179, endPoint x: 666, endPoint y: 177, distance: 35.1
type paper-slider "100"
click at [0, 0] on slot at bounding box center [0, 0] width 0 height 0
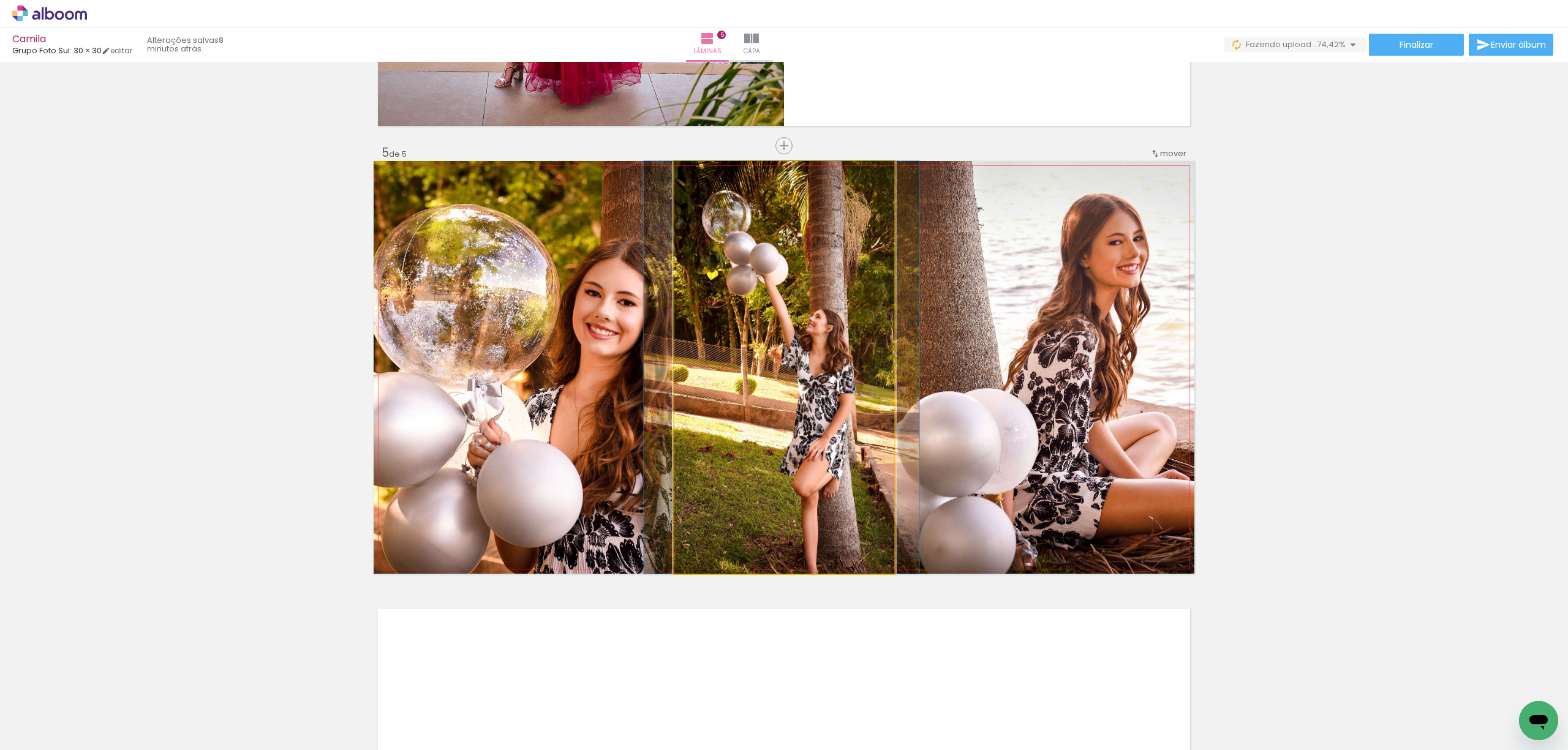
drag, startPoint x: 839, startPoint y: 339, endPoint x: 837, endPoint y: 326, distance: 13.2
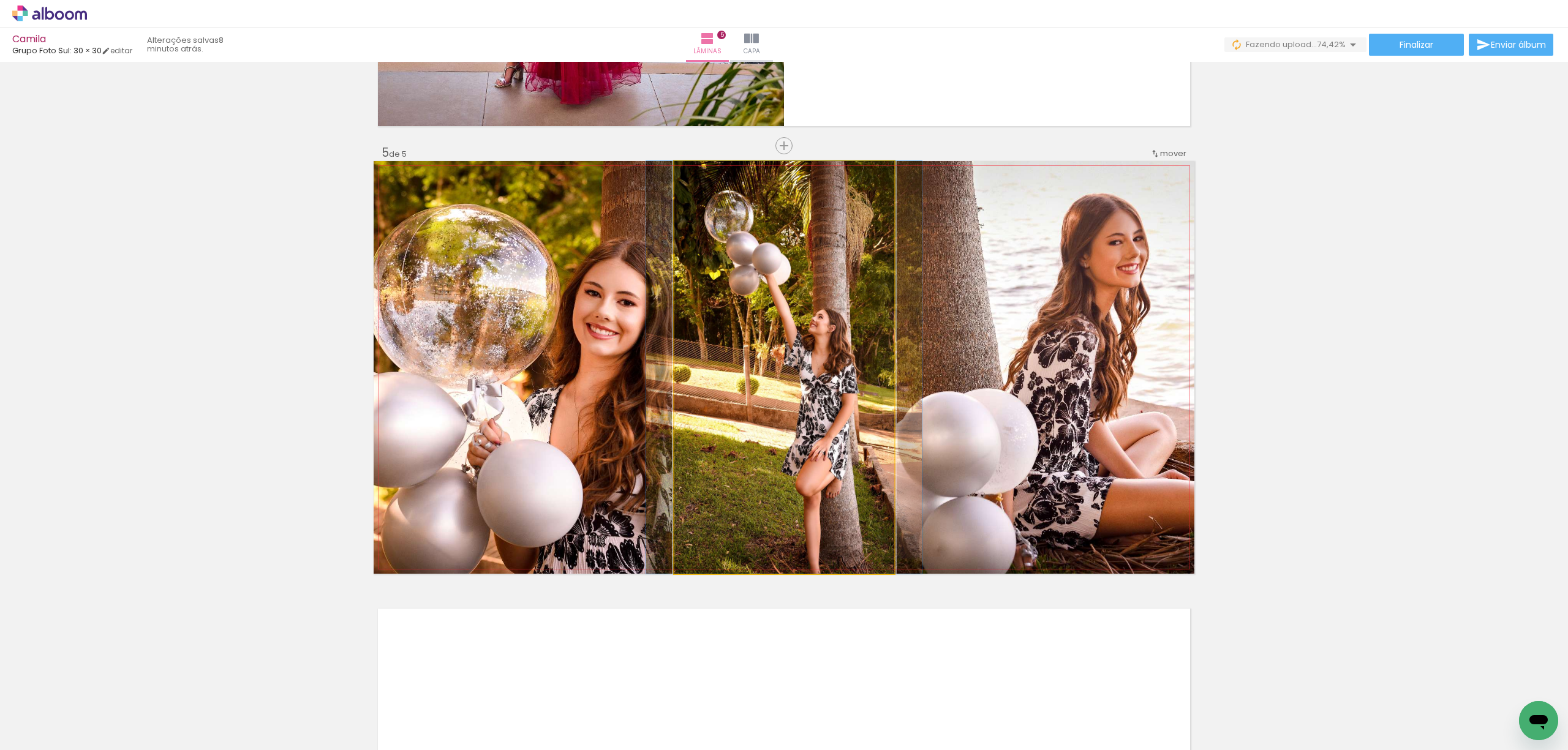
drag, startPoint x: 836, startPoint y: 334, endPoint x: 839, endPoint y: 365, distance: 31.1
drag, startPoint x: 831, startPoint y: 361, endPoint x: 833, endPoint y: 370, distance: 9.2
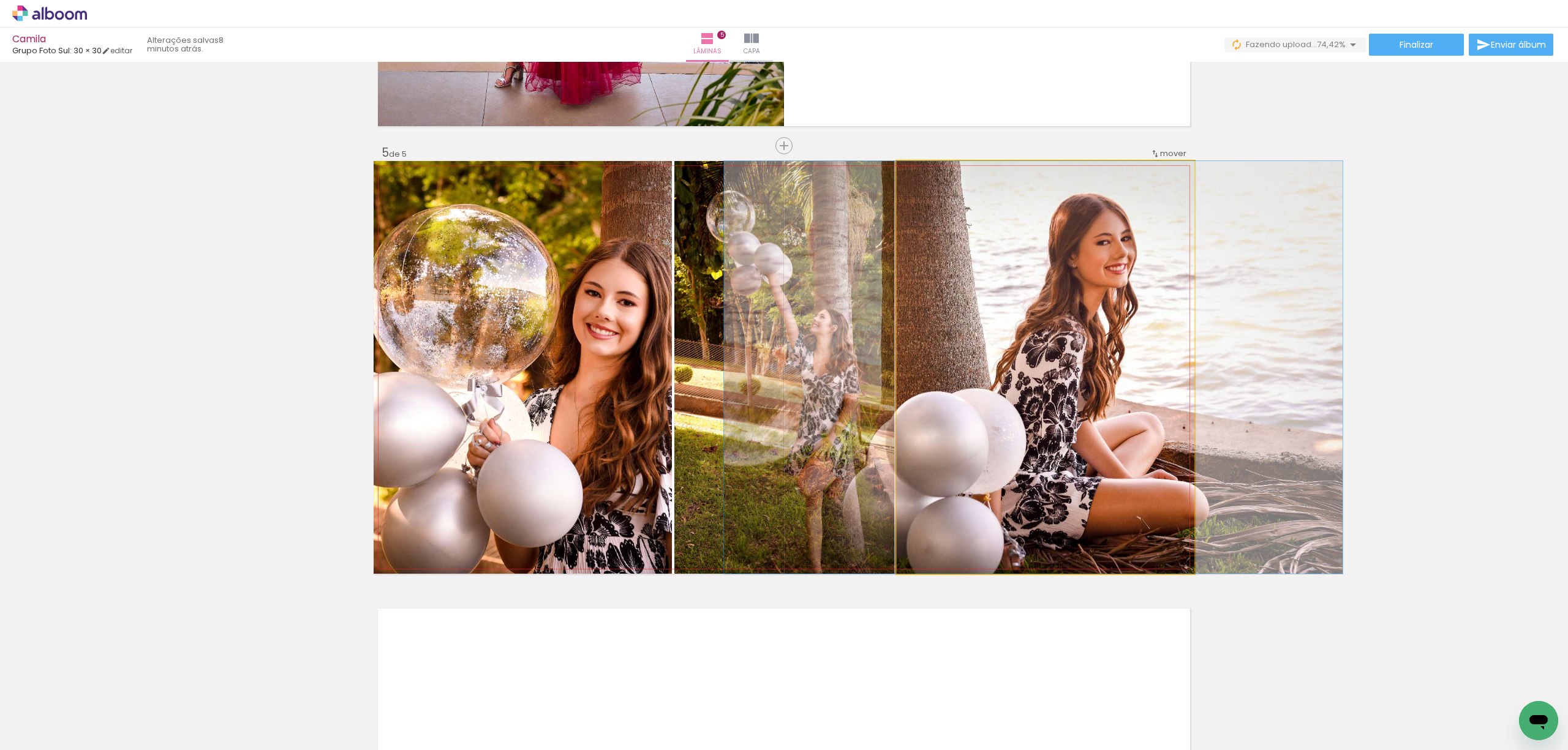
drag, startPoint x: 1029, startPoint y: 370, endPoint x: 1017, endPoint y: 369, distance: 12.0
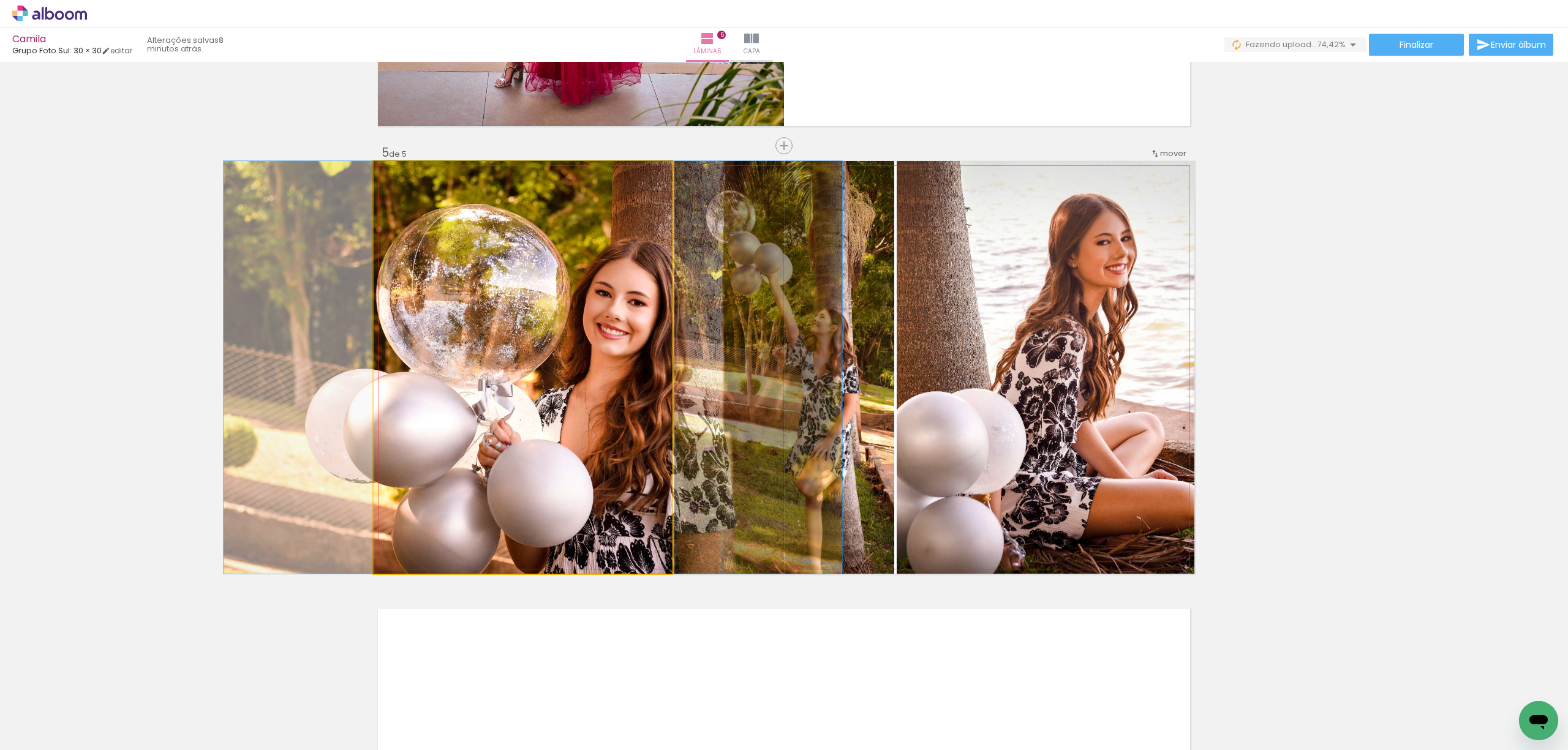
drag, startPoint x: 574, startPoint y: 431, endPoint x: 584, endPoint y: 425, distance: 11.7
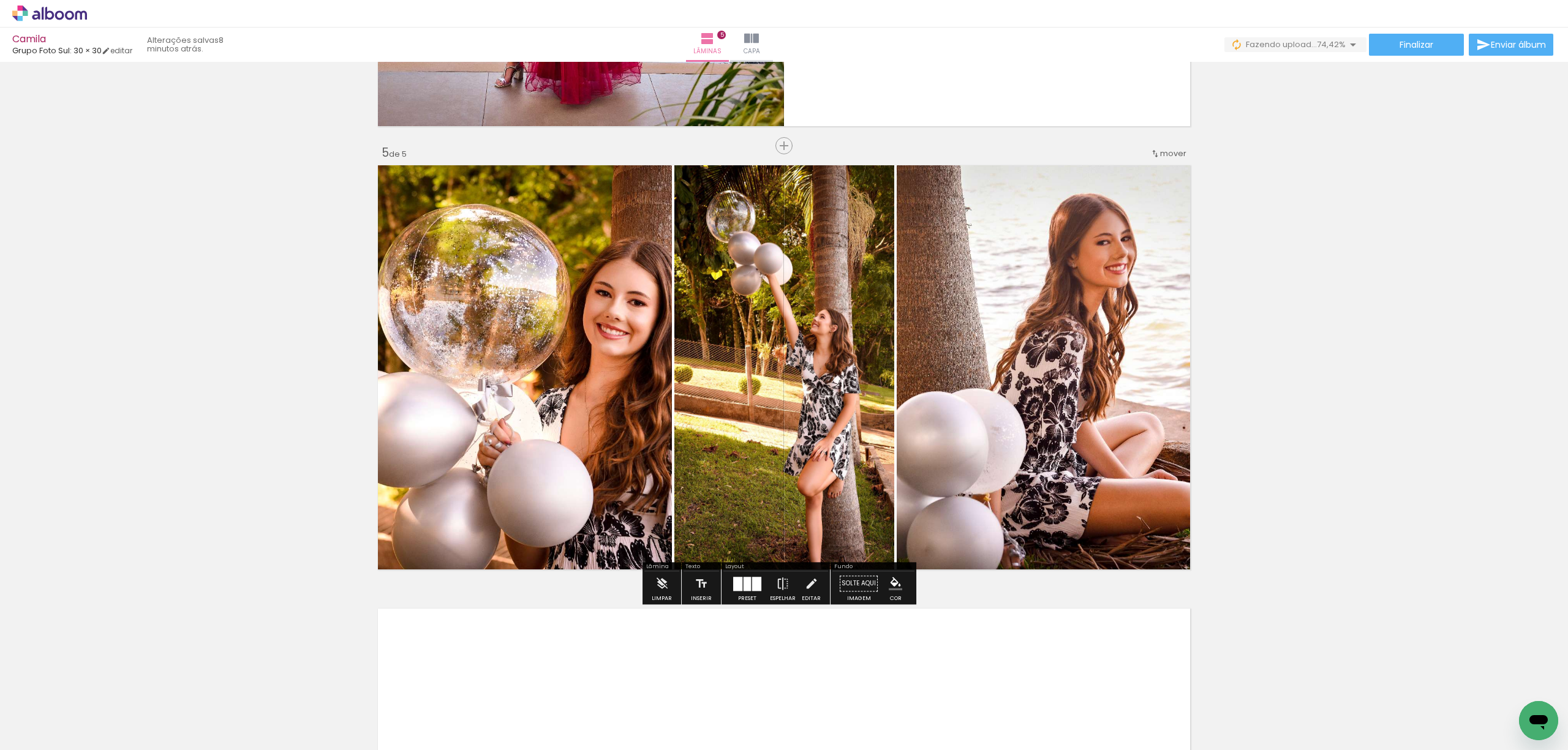
click at [743, 586] on div at bounding box center [747, 583] width 7 height 14
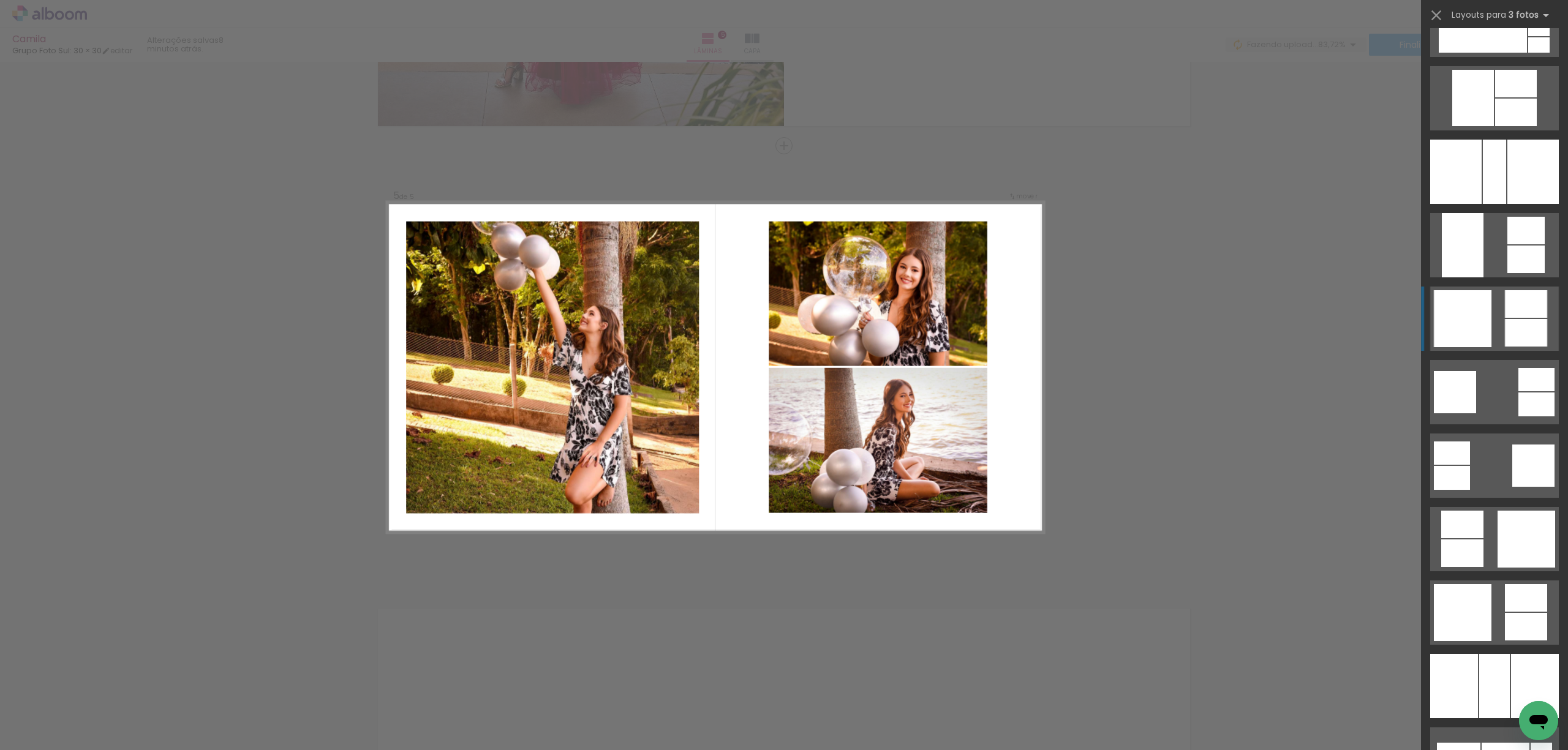
scroll to position [1935, 0]
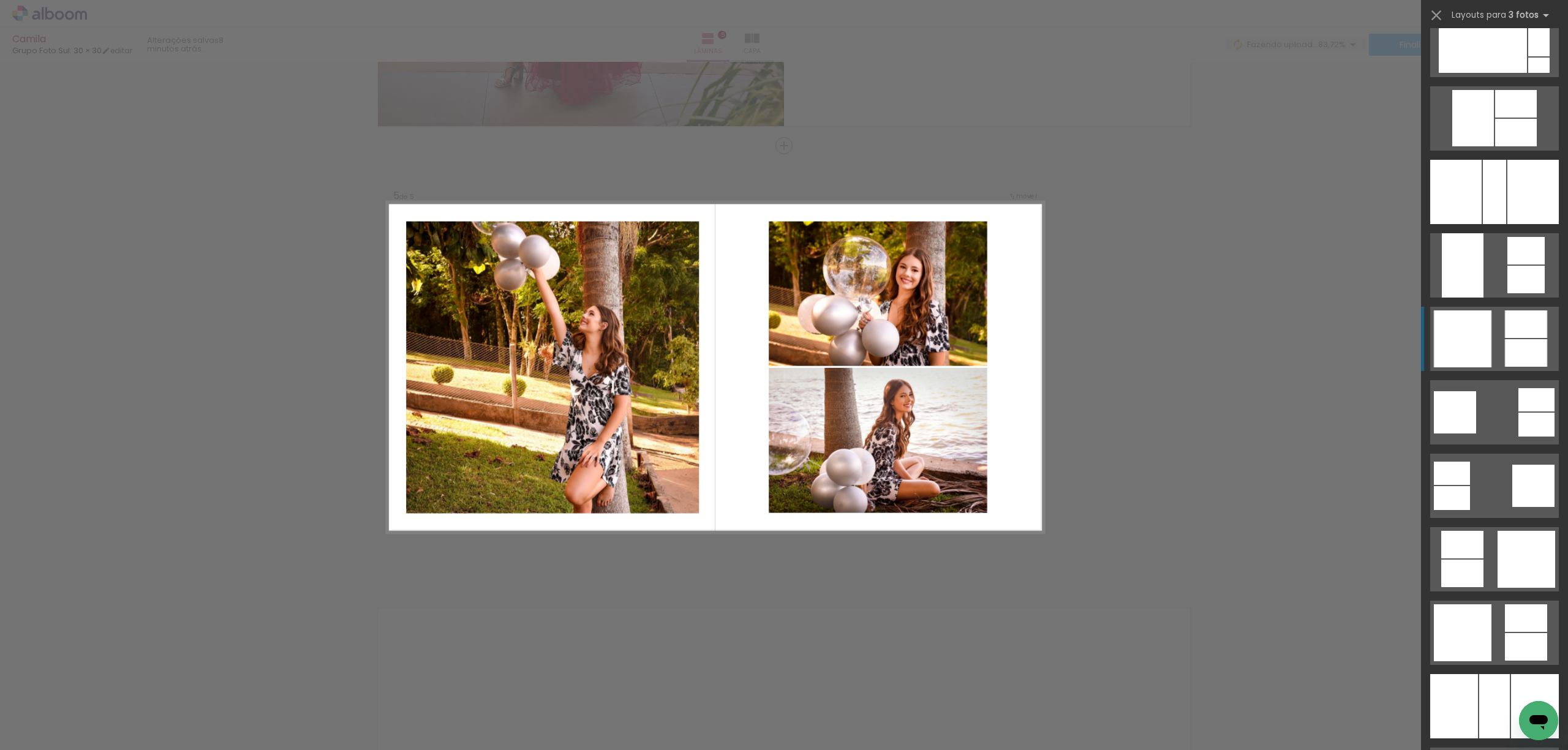
click at [1299, 224] on div at bounding box center [1495, 192] width 23 height 64
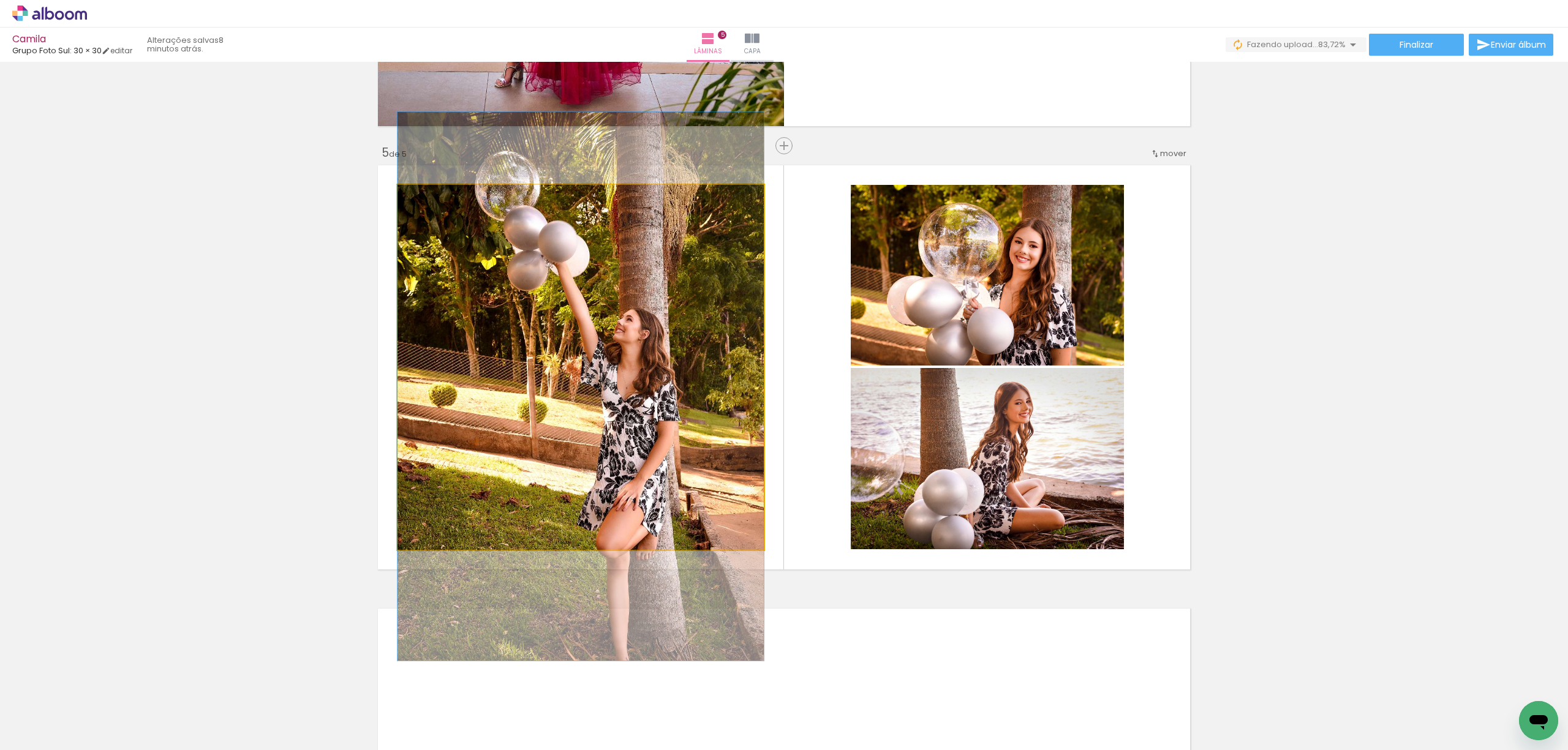
drag, startPoint x: 635, startPoint y: 407, endPoint x: 640, endPoint y: 426, distance: 19.6
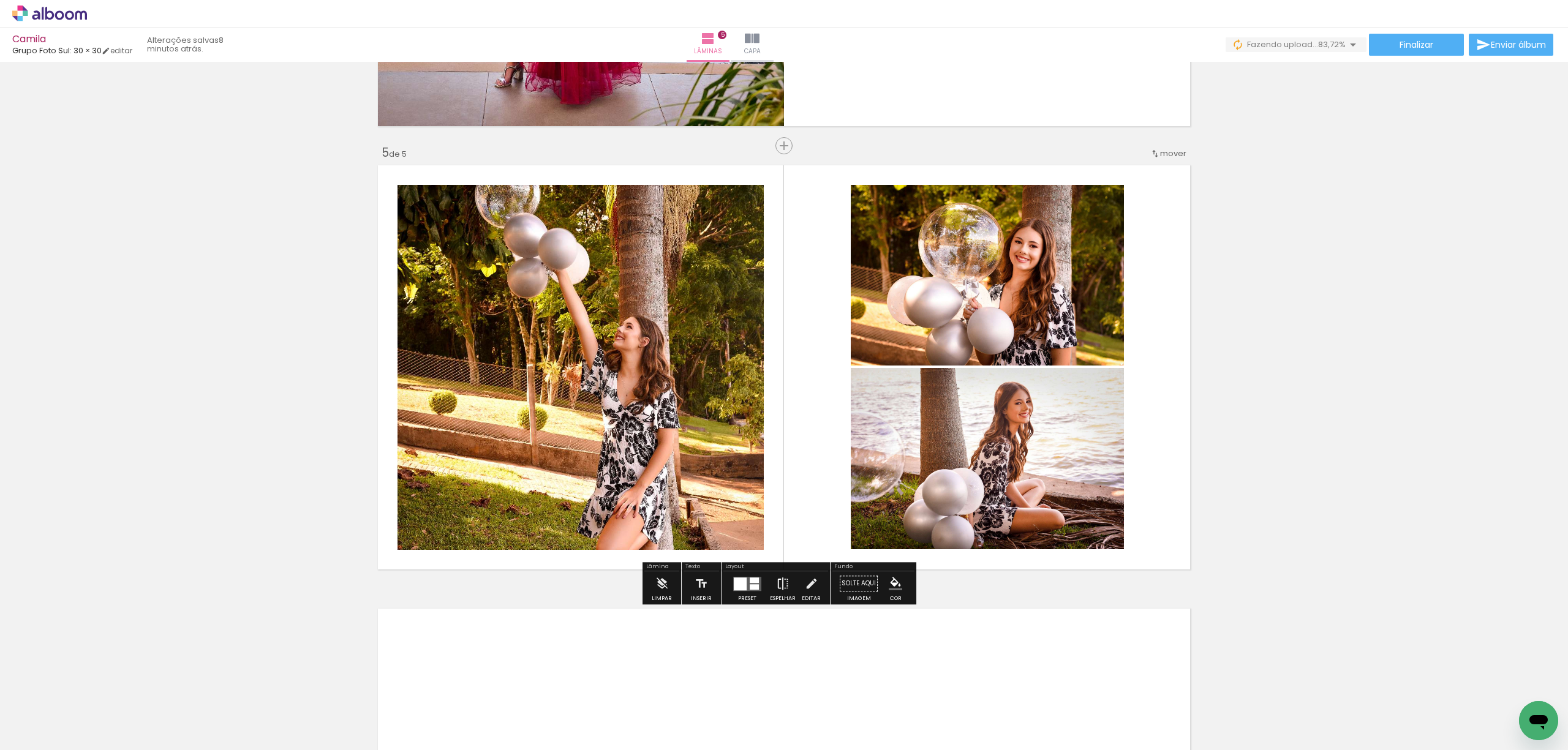
click at [776, 591] on iron-icon at bounding box center [783, 583] width 14 height 24
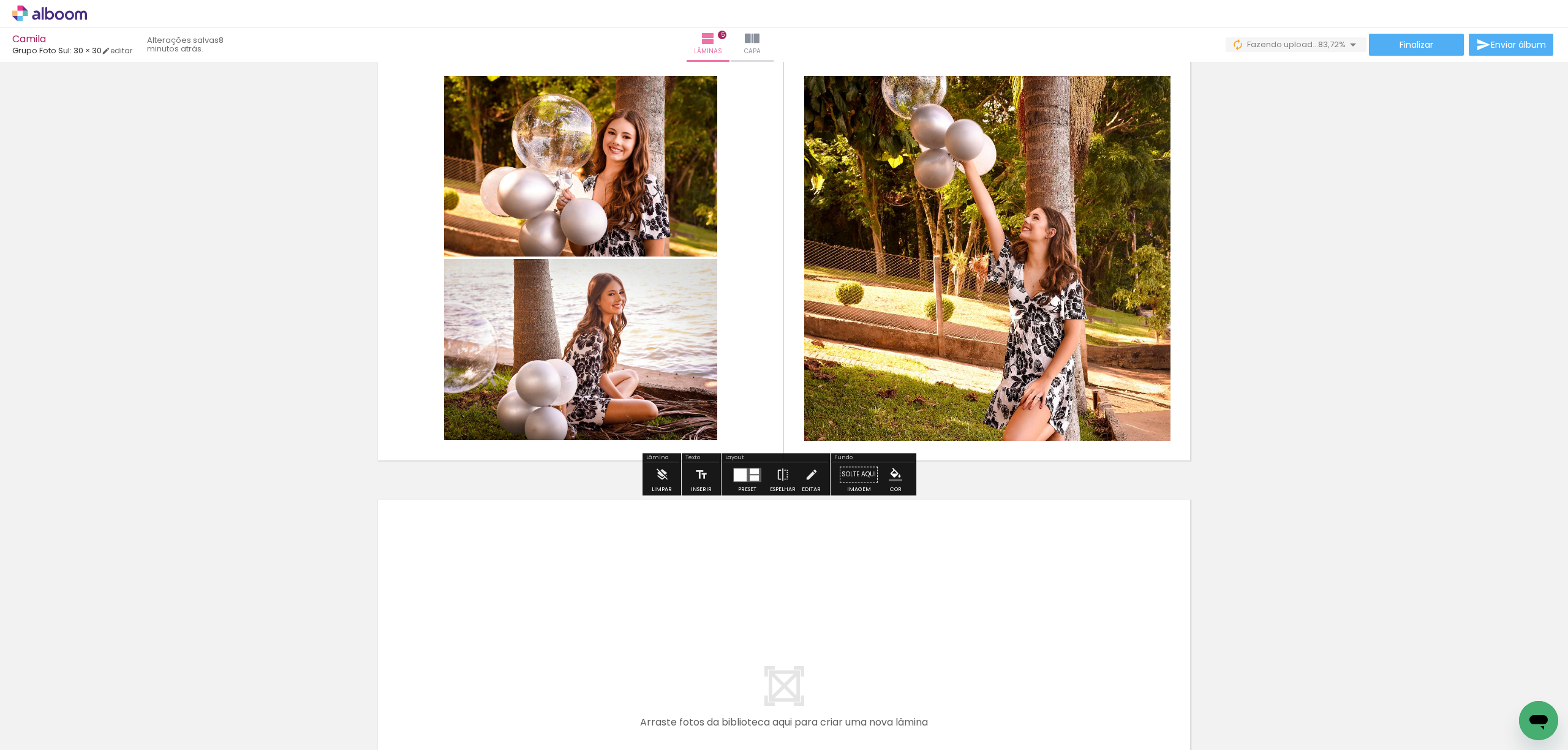
scroll to position [1955, 0]
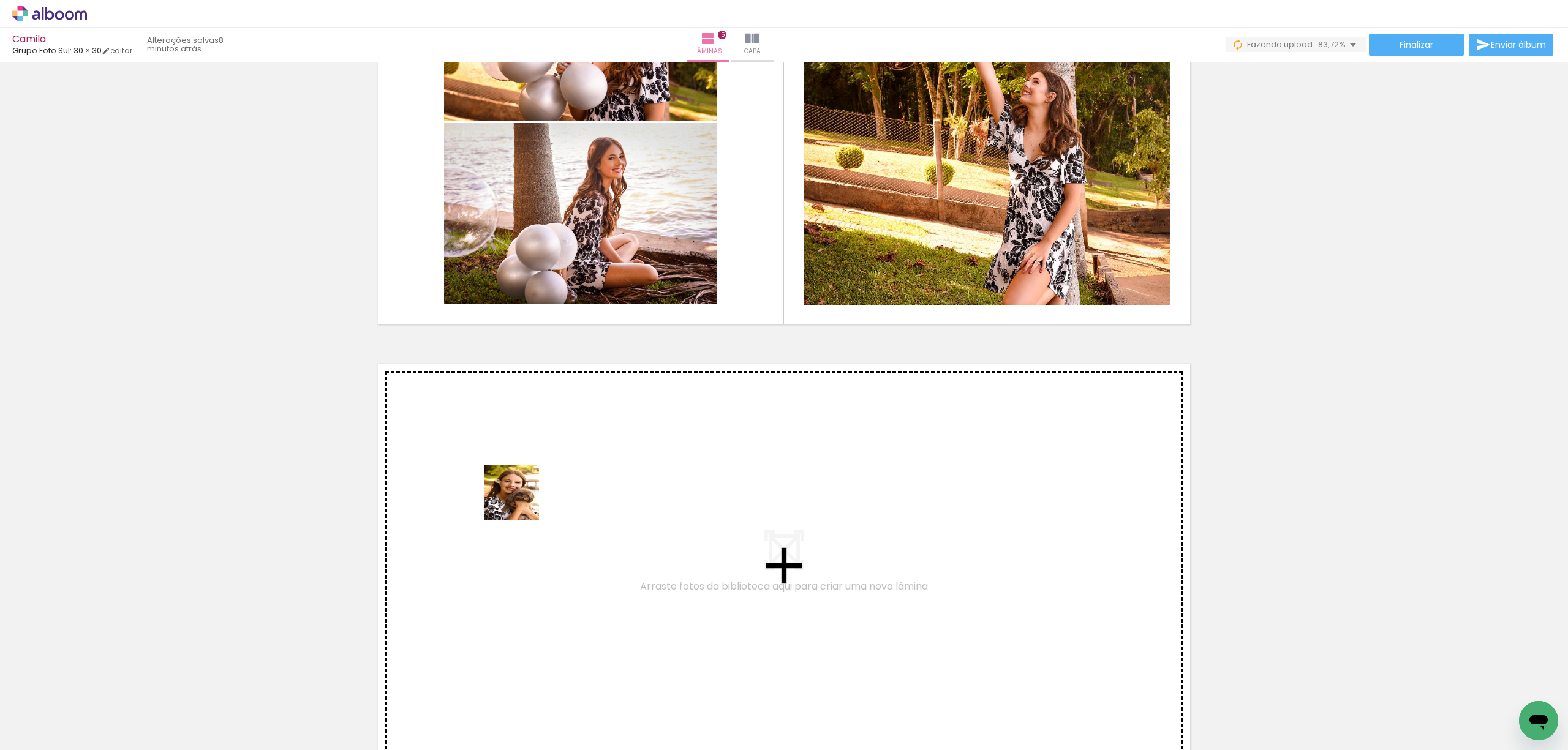
drag, startPoint x: 345, startPoint y: 722, endPoint x: 521, endPoint y: 502, distance: 281.7
click at [521, 502] on quentale-workspace at bounding box center [784, 375] width 1568 height 750
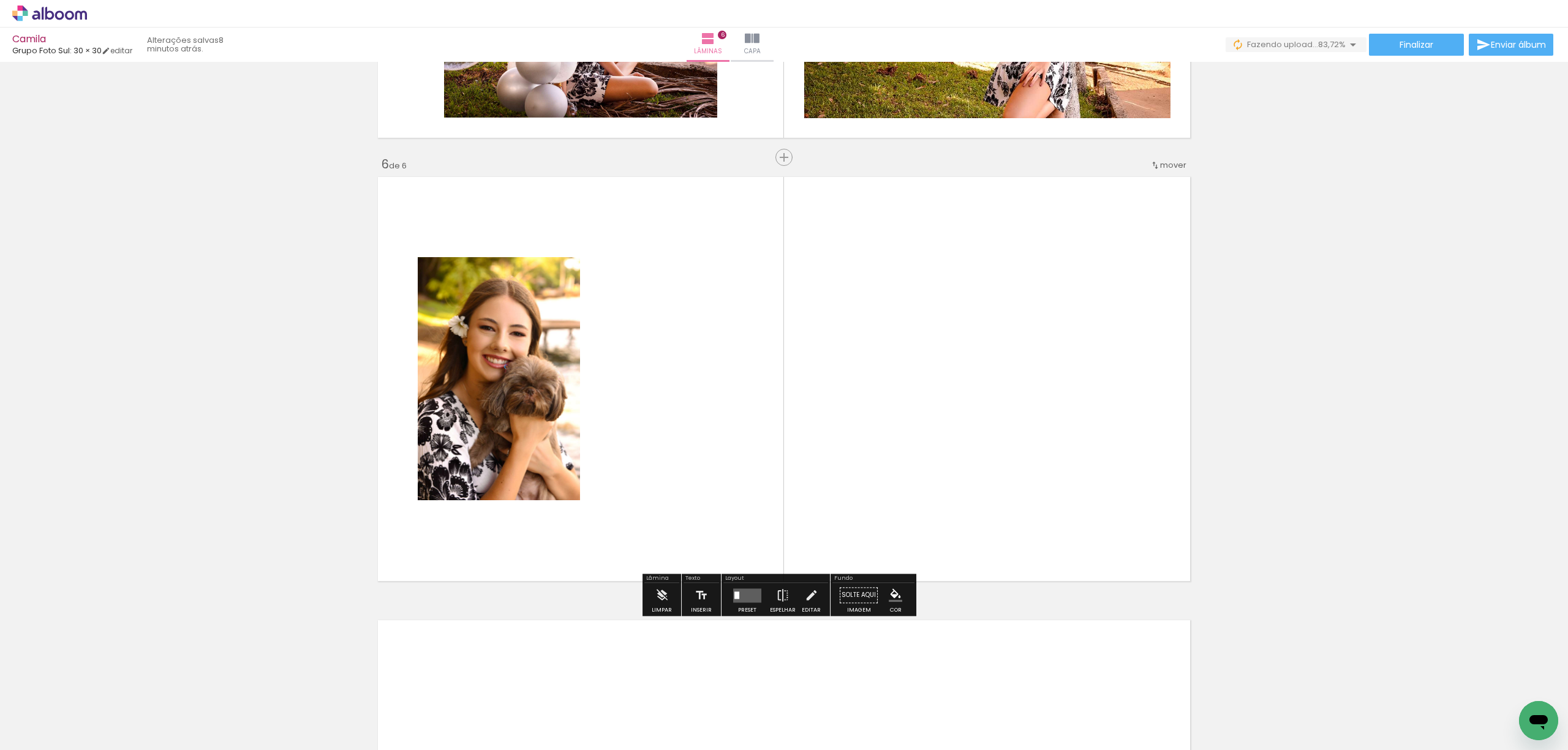
scroll to position [2153, 0]
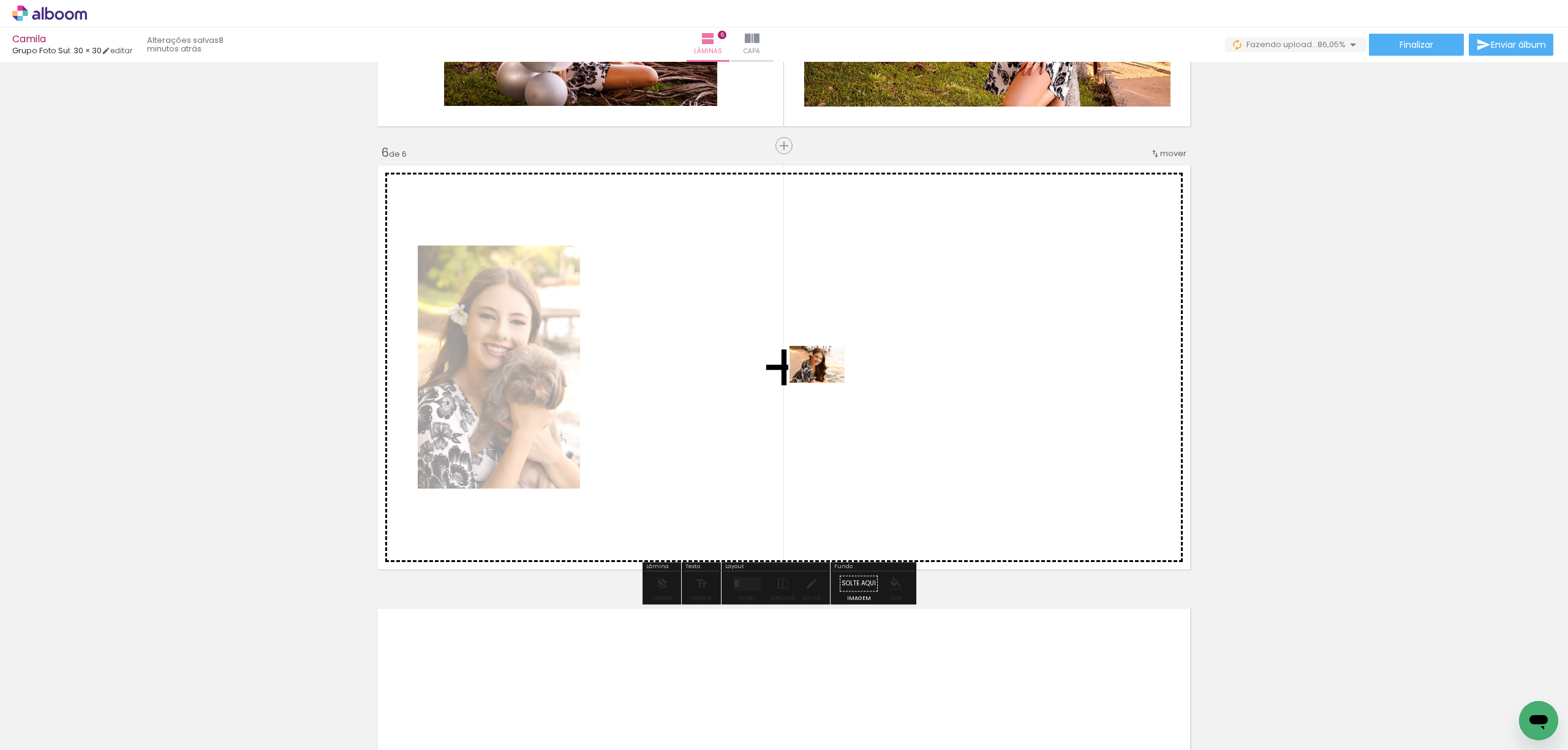
drag, startPoint x: 283, startPoint y: 709, endPoint x: 828, endPoint y: 383, distance: 635.1
click at [828, 383] on quentale-workspace at bounding box center [784, 375] width 1568 height 750
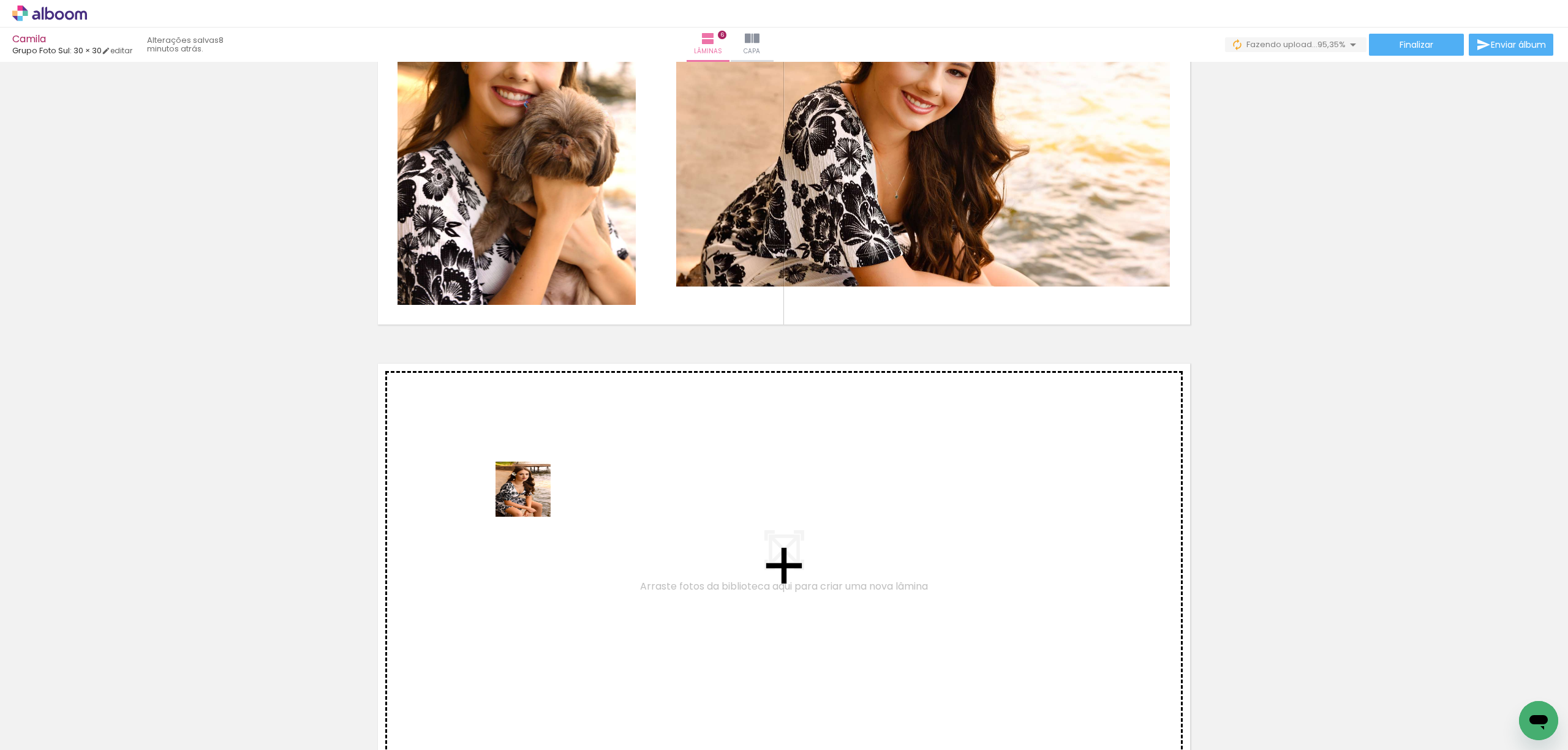
drag, startPoint x: 199, startPoint y: 702, endPoint x: 253, endPoint y: 626, distance: 93.2
click at [531, 498] on quentale-workspace at bounding box center [784, 375] width 1568 height 750
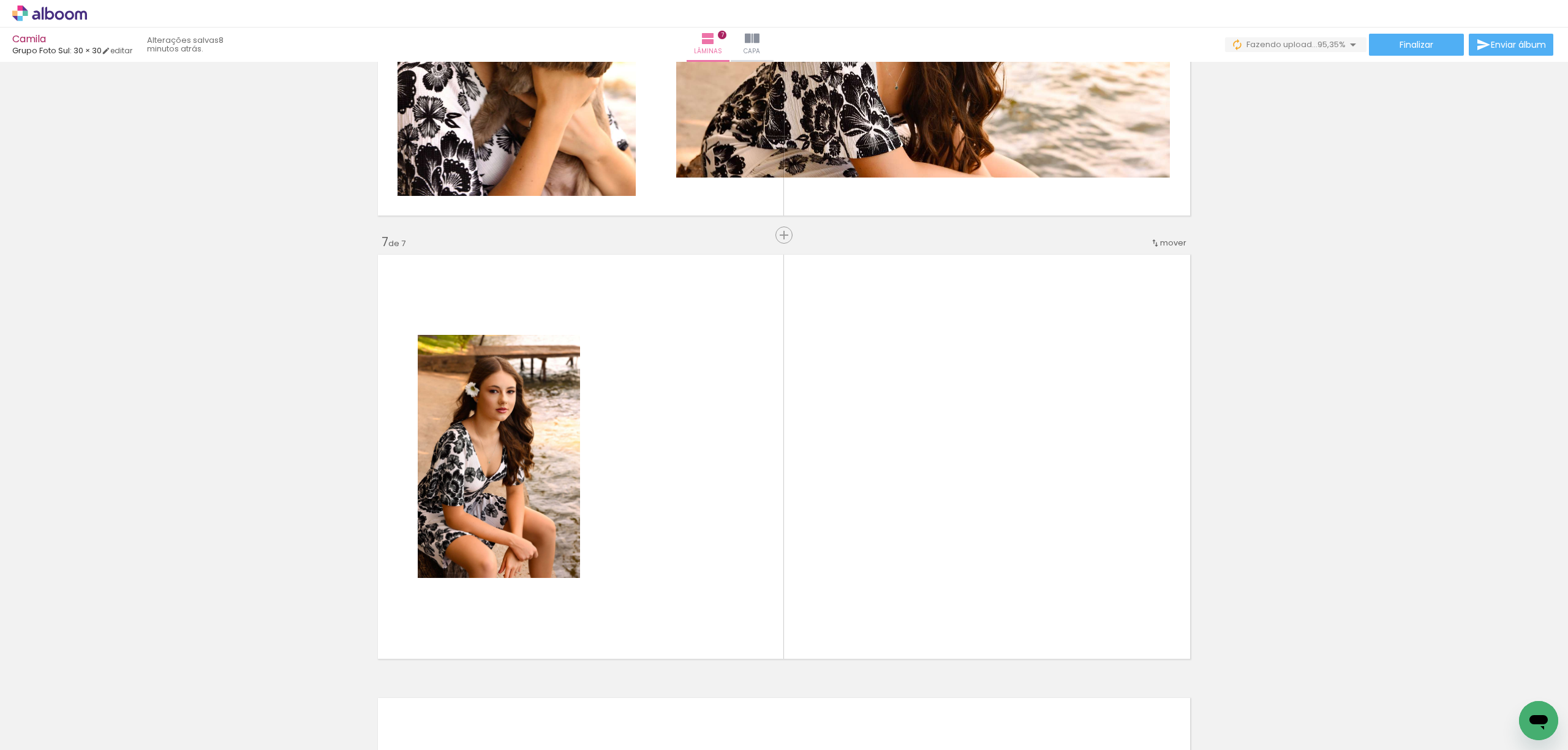
scroll to position [2597, 0]
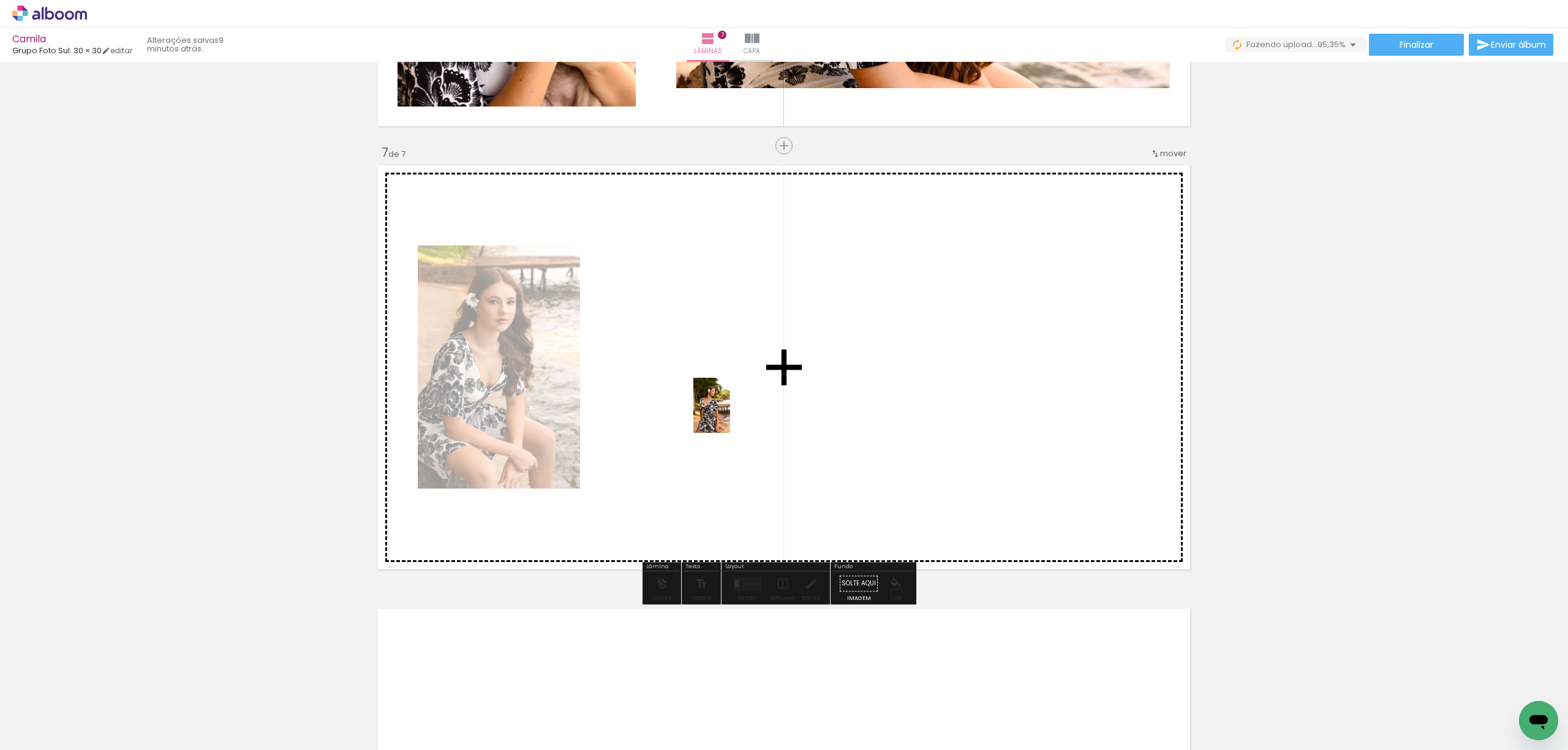
drag, startPoint x: 130, startPoint y: 723, endPoint x: 731, endPoint y: 415, distance: 675.3
click at [731, 415] on quentale-workspace at bounding box center [784, 375] width 1568 height 750
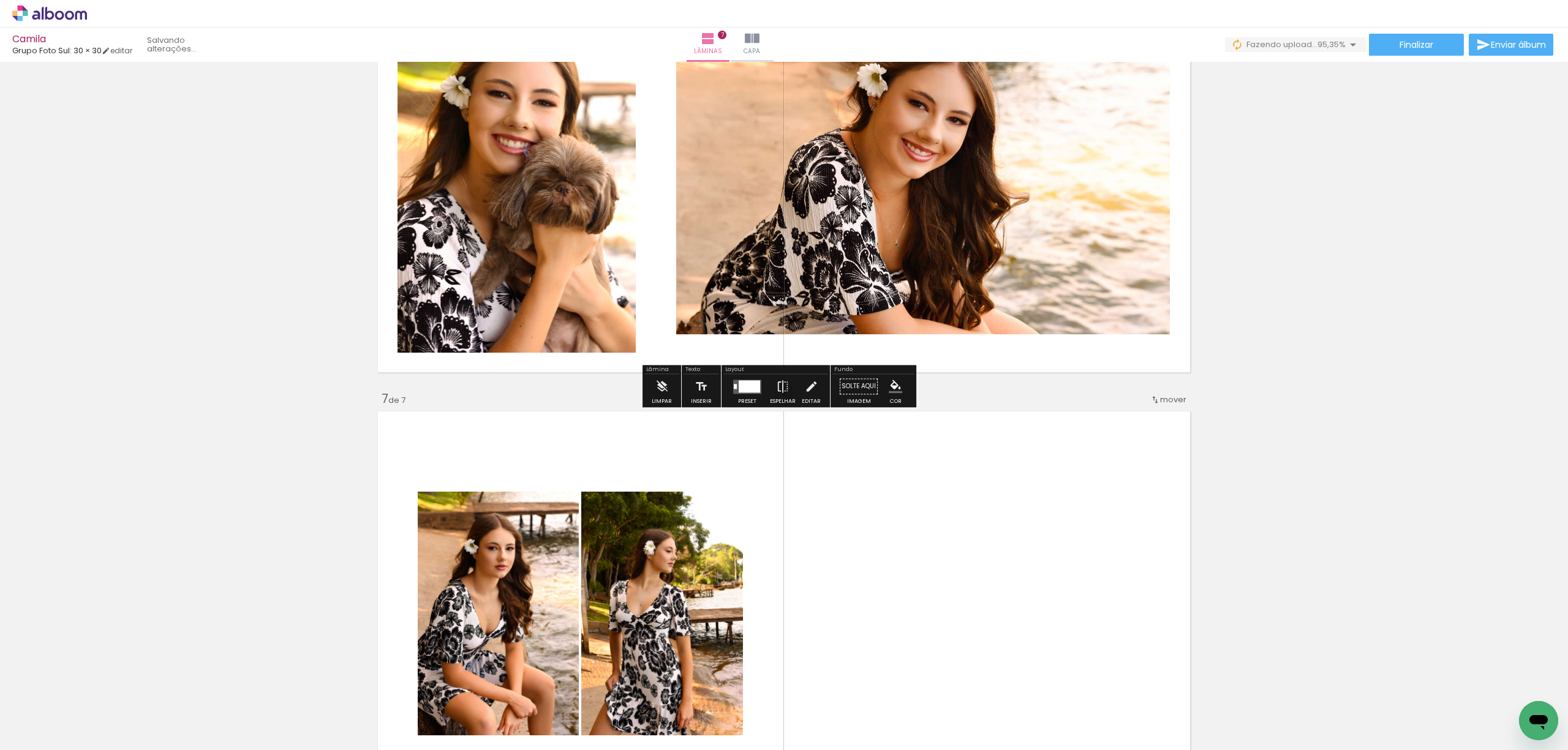
scroll to position [2352, 0]
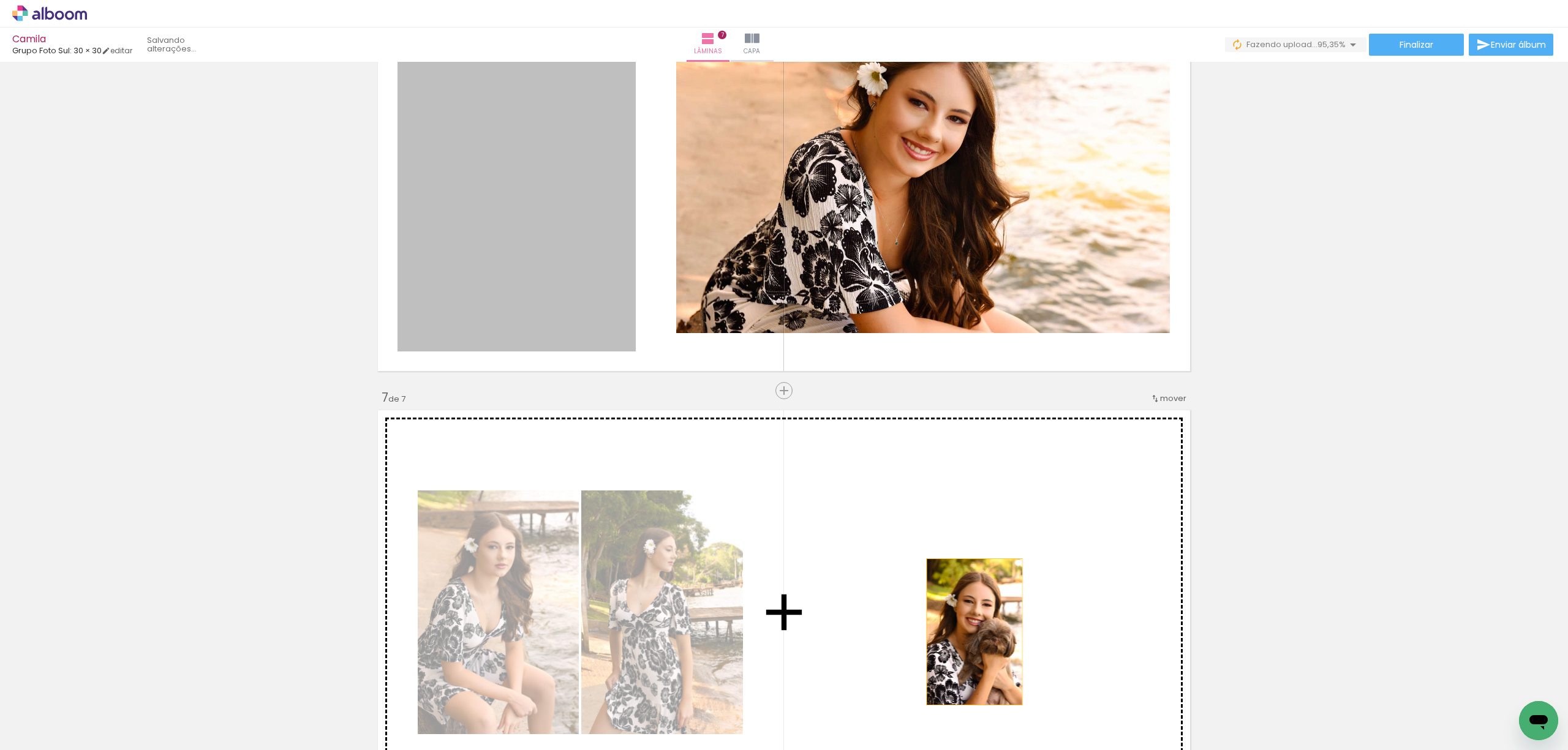
drag, startPoint x: 542, startPoint y: 266, endPoint x: 970, endPoint y: 634, distance: 564.5
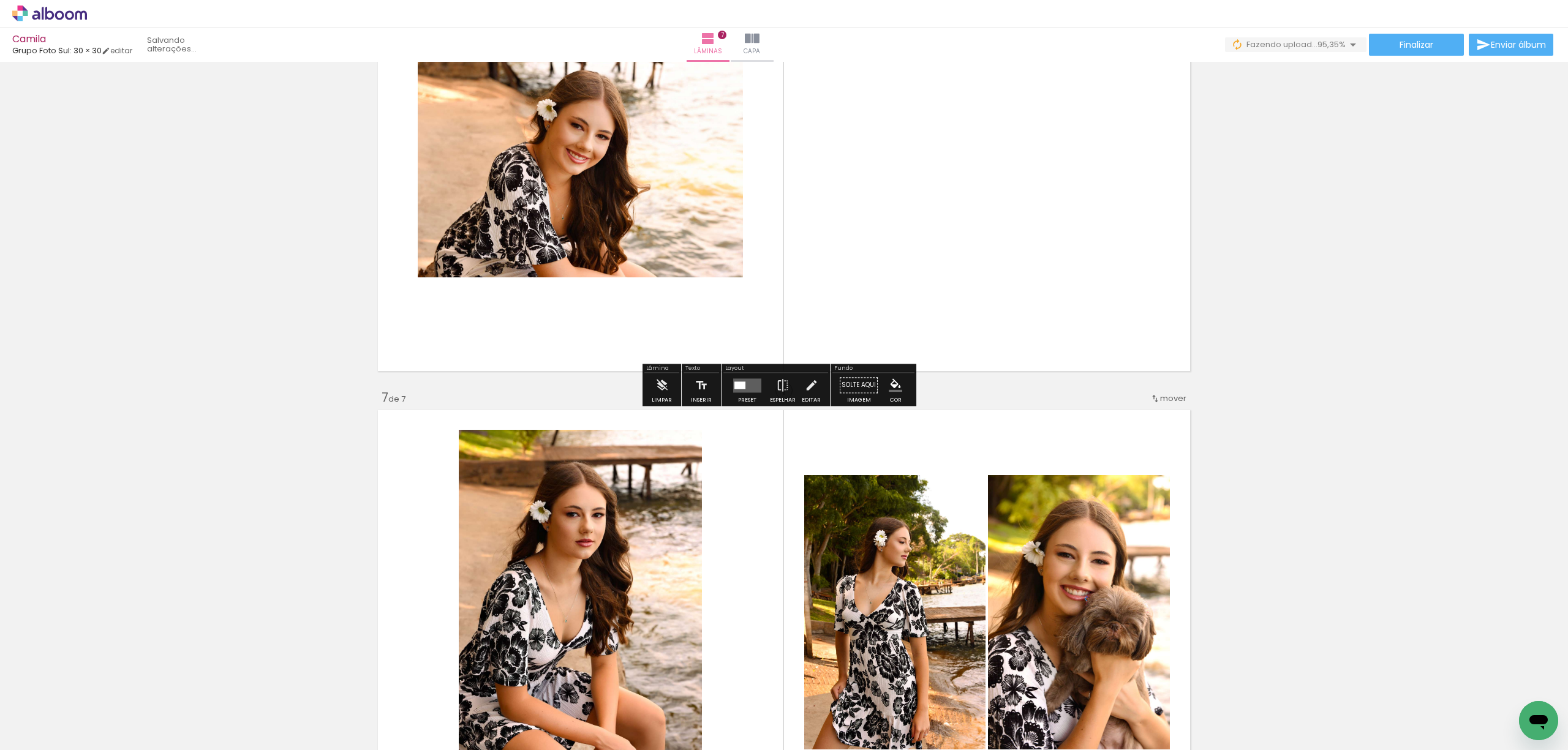
click at [631, 196] on quentale-photo at bounding box center [580, 169] width 325 height 217
click at [905, 252] on quentale-layouter at bounding box center [784, 169] width 821 height 413
click at [731, 393] on div at bounding box center [747, 385] width 33 height 24
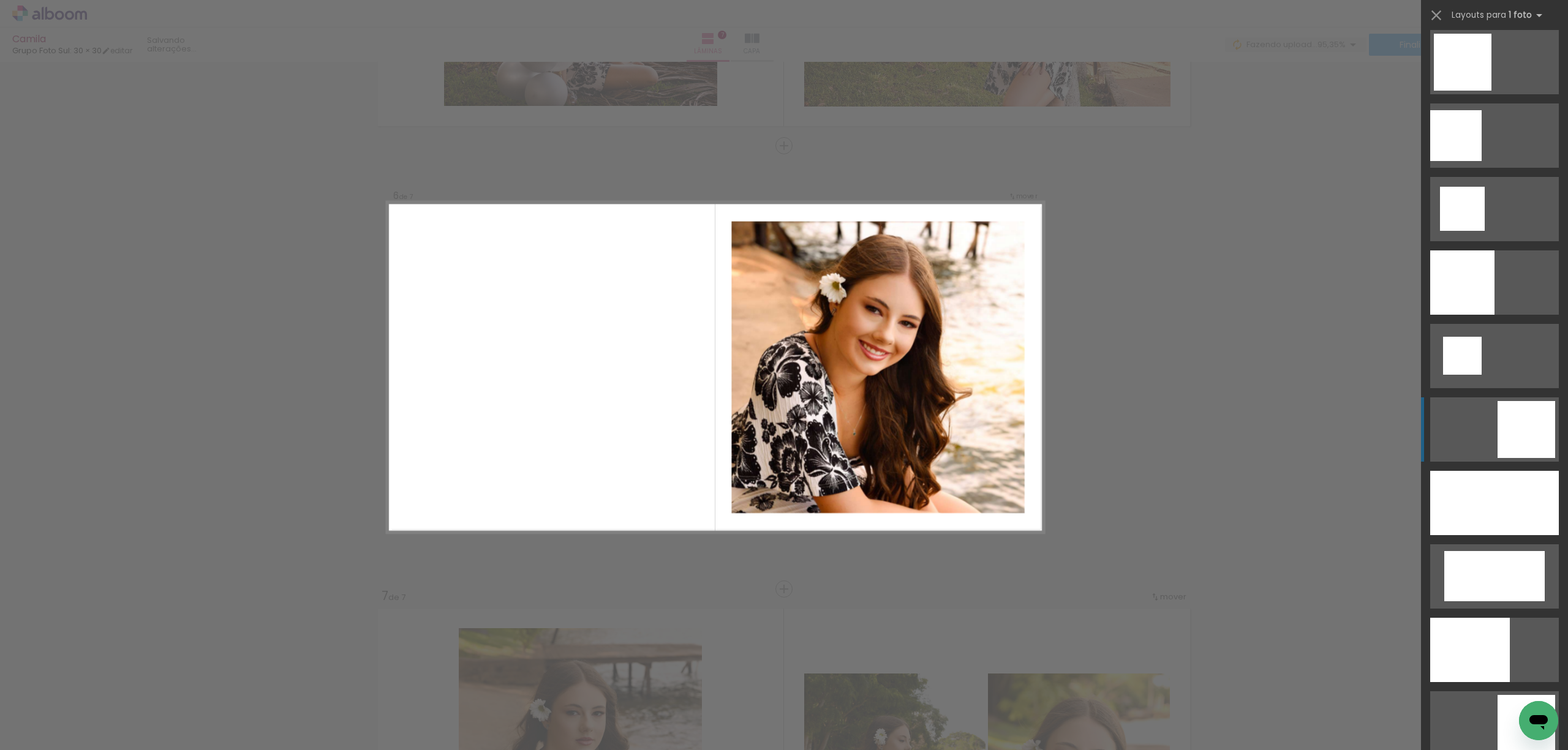
scroll to position [1551, 0]
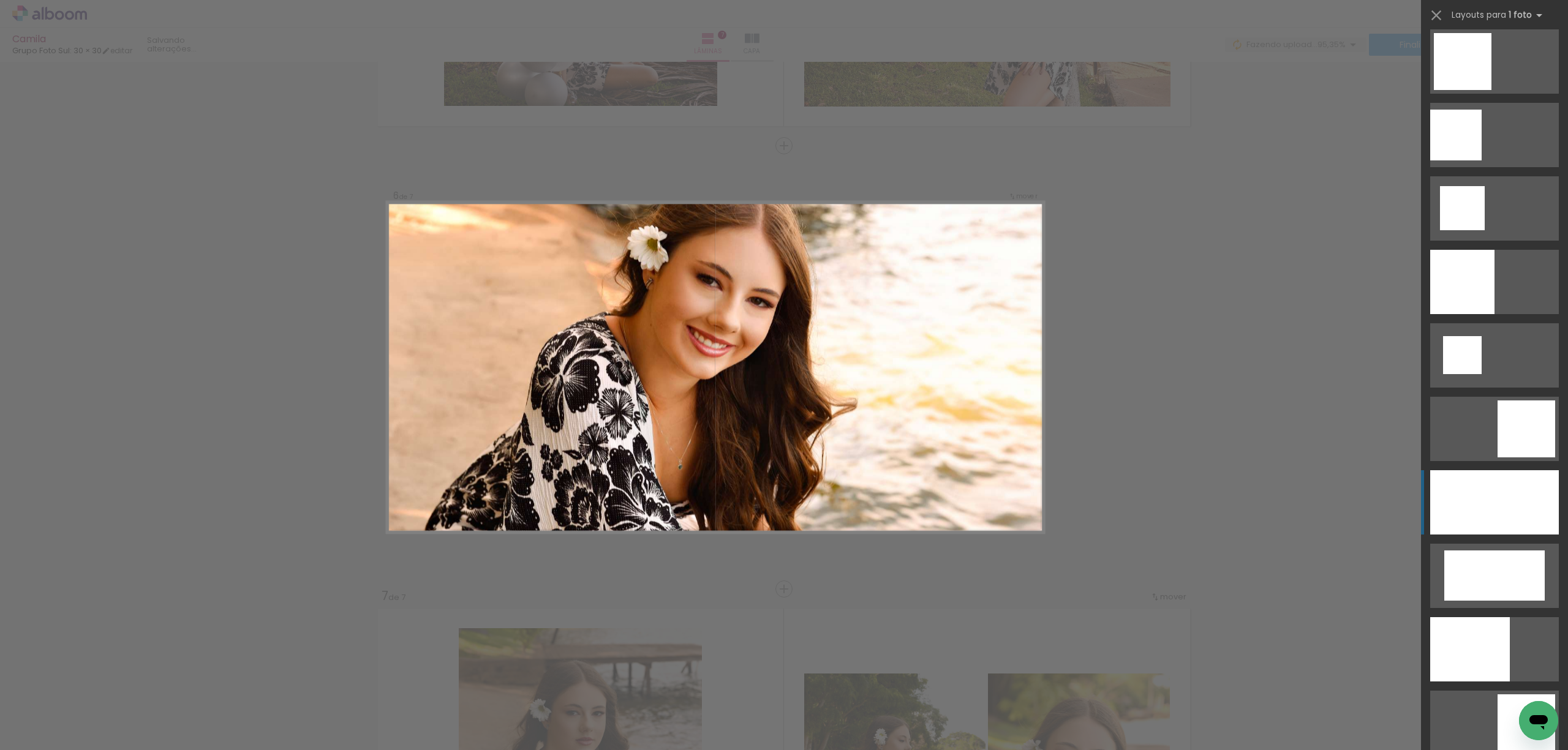
click at [1299, 617] on div at bounding box center [1471, 649] width 80 height 64
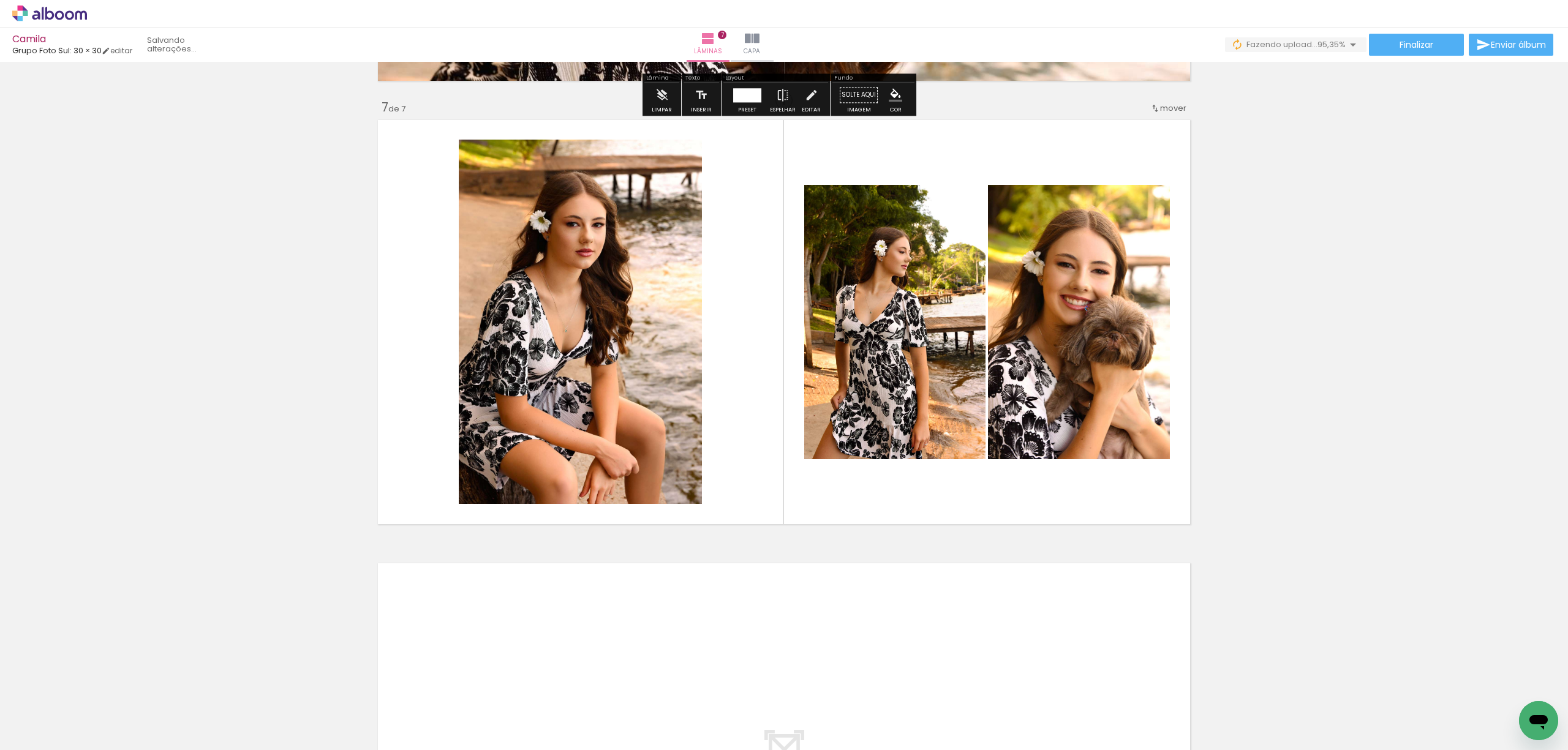
scroll to position [2643, 0]
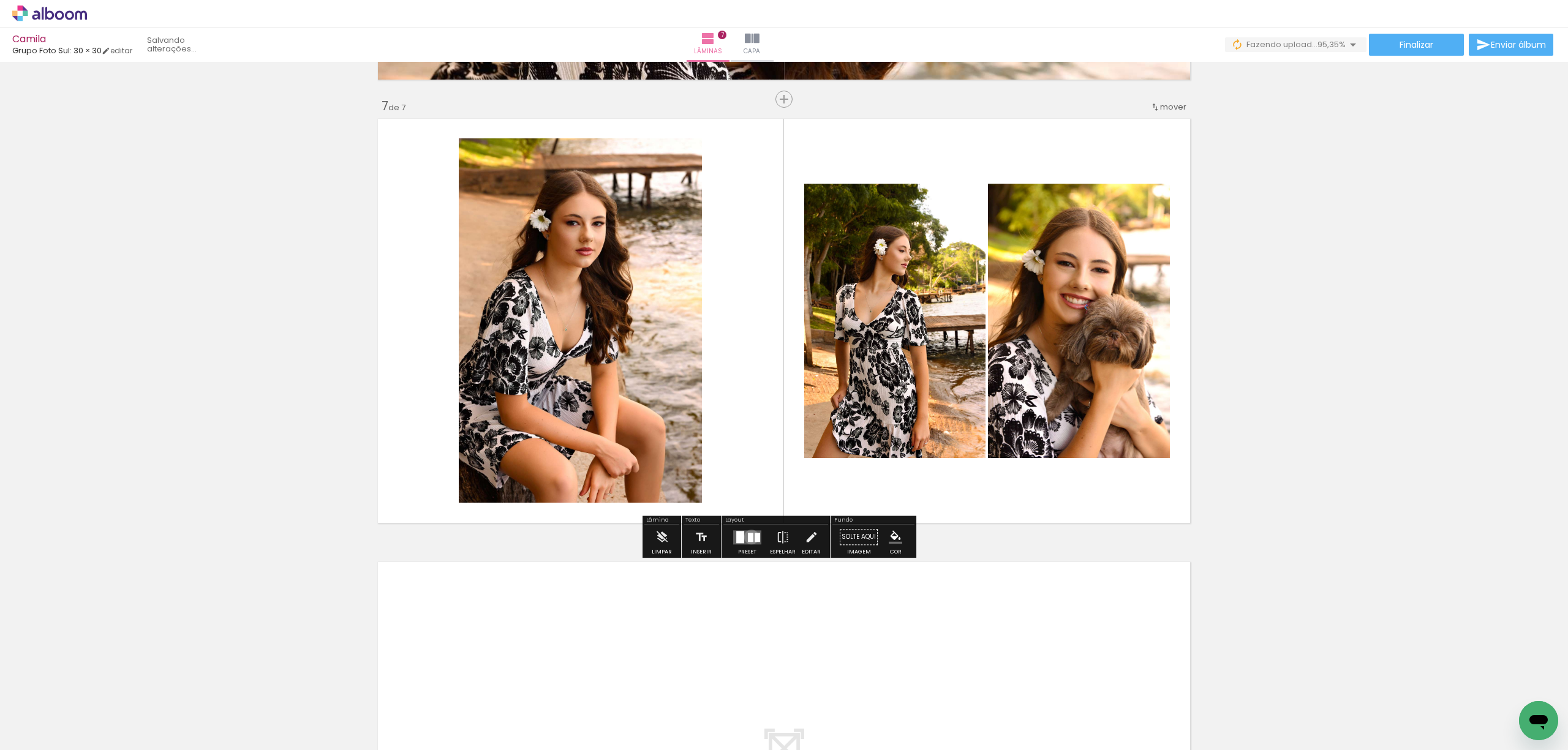
click at [748, 537] on div at bounding box center [751, 537] width 5 height 9
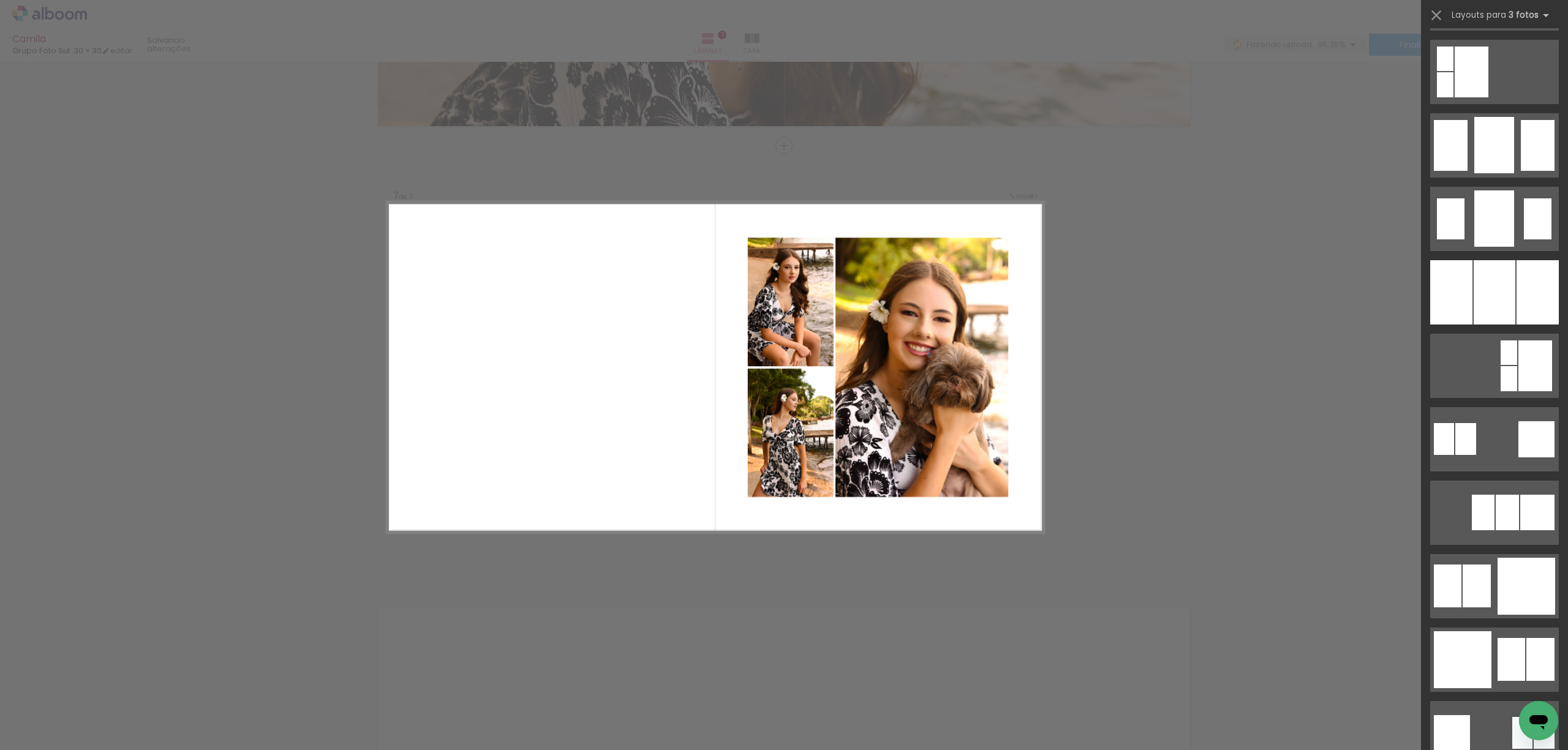
scroll to position [898, 0]
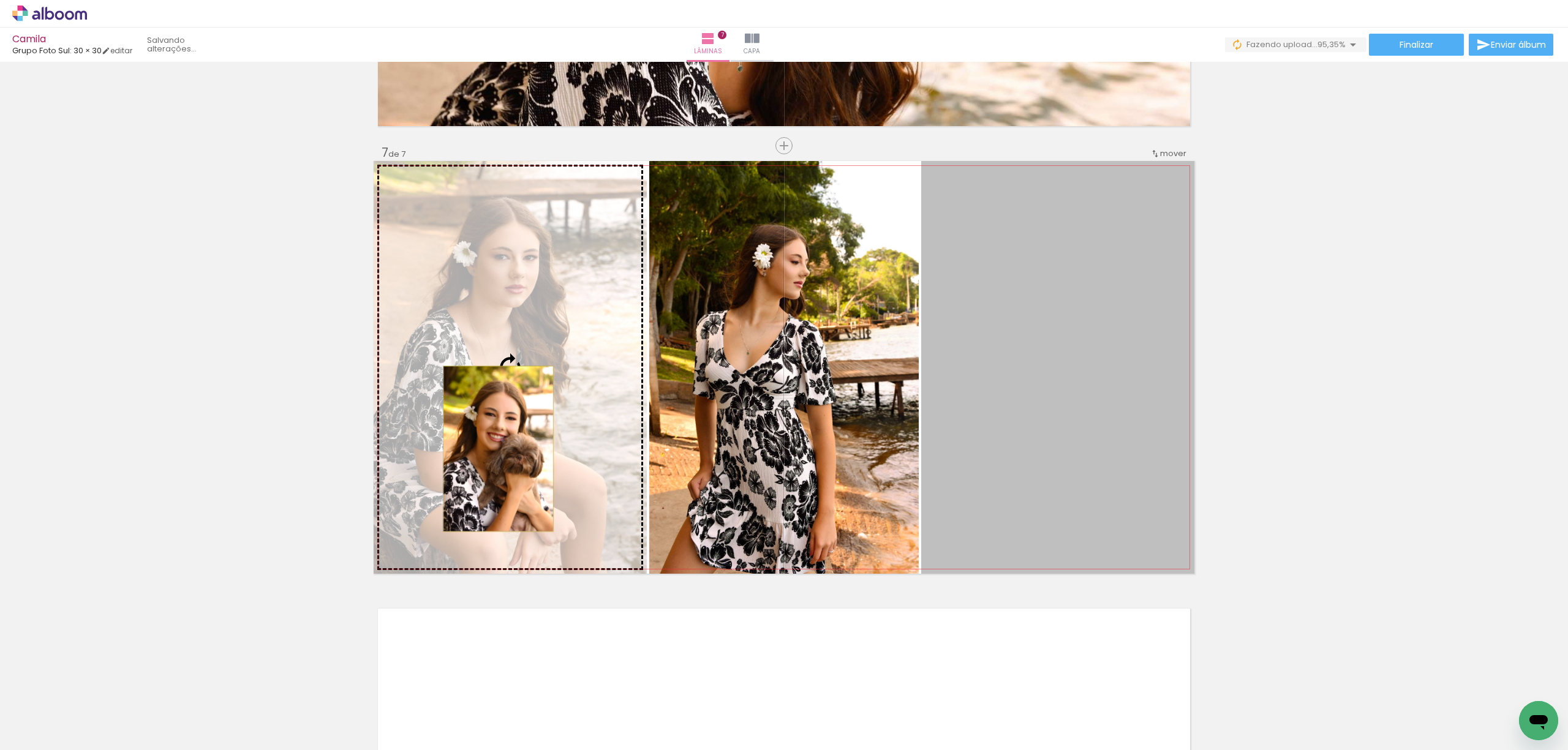
drag, startPoint x: 1055, startPoint y: 459, endPoint x: 492, endPoint y: 449, distance: 563.1
click at [0, 0] on slot at bounding box center [0, 0] width 0 height 0
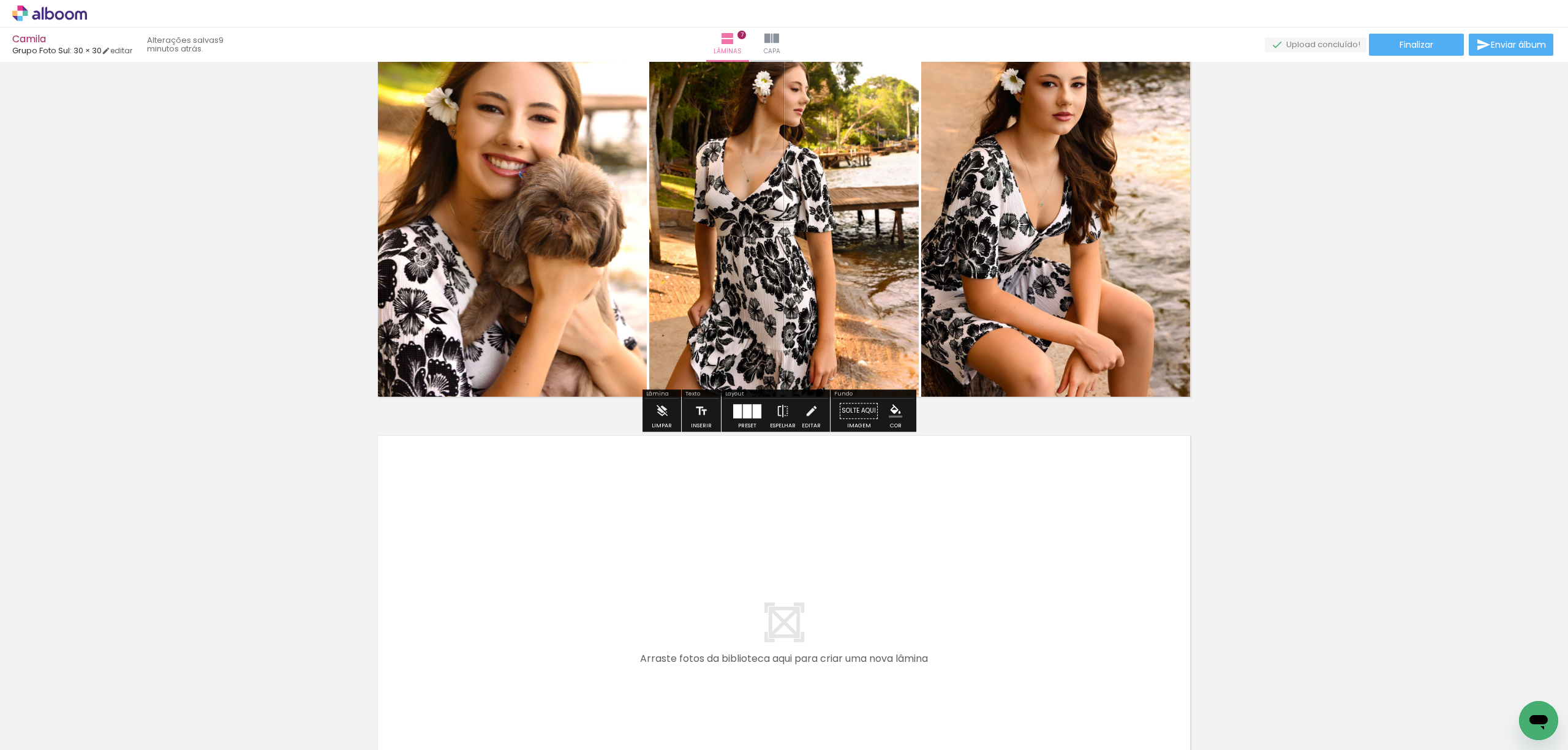
scroll to position [2924, 0]
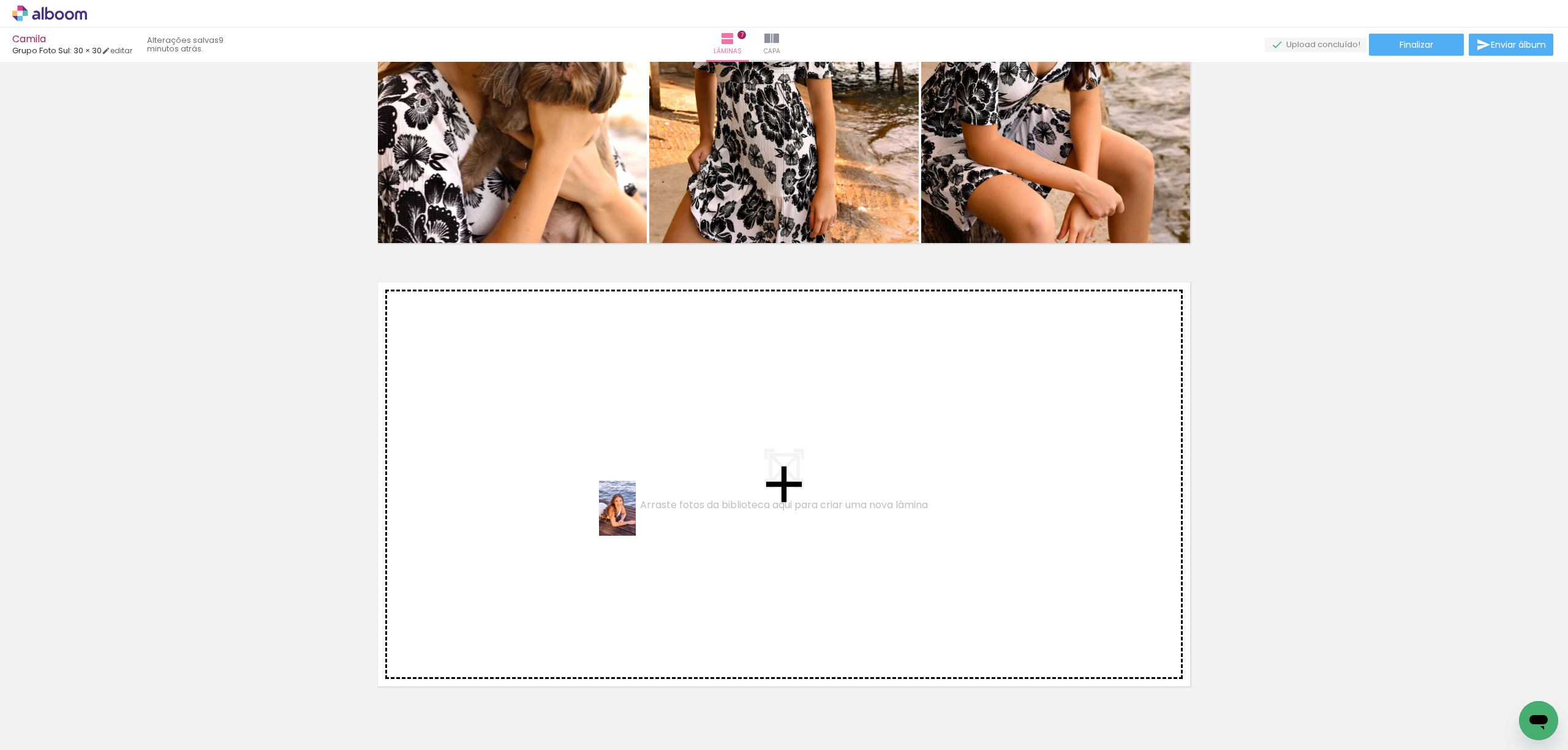
drag, startPoint x: 617, startPoint y: 728, endPoint x: 636, endPoint y: 518, distance: 210.9
click at [636, 518] on quentale-workspace at bounding box center [784, 375] width 1568 height 750
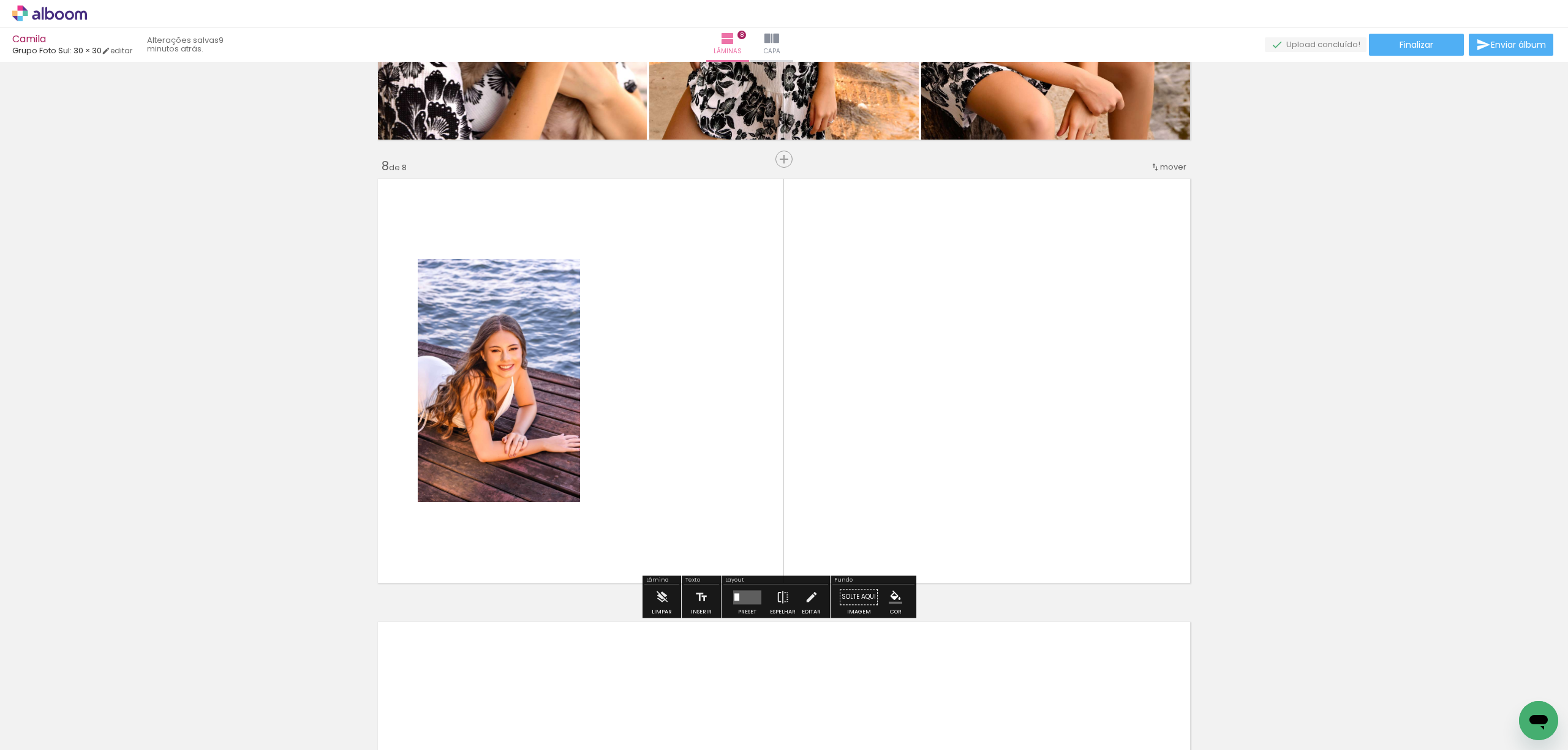
scroll to position [3040, 0]
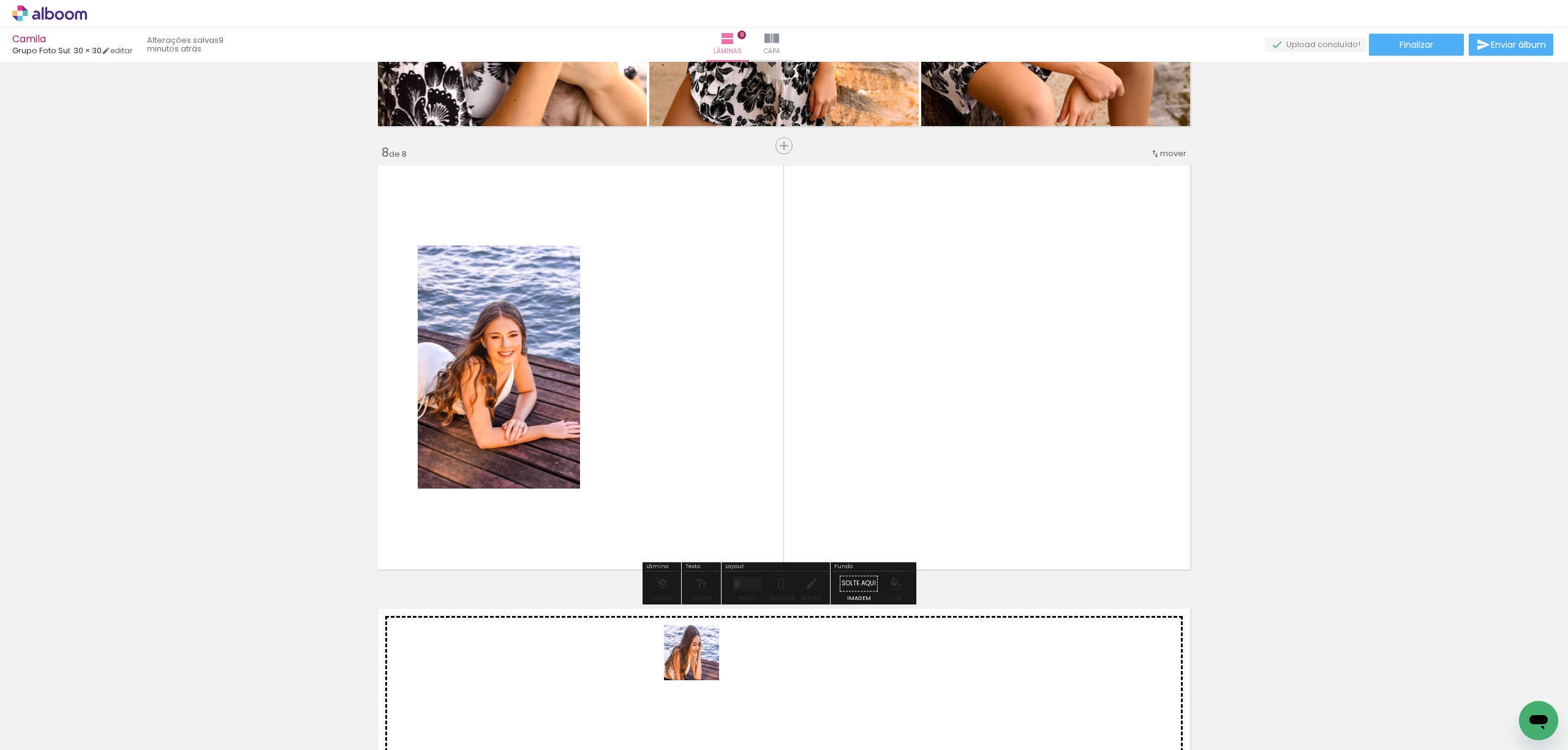
drag, startPoint x: 697, startPoint y: 692, endPoint x: 801, endPoint y: 579, distance: 153.6
click at [789, 430] on quentale-workspace at bounding box center [784, 375] width 1568 height 750
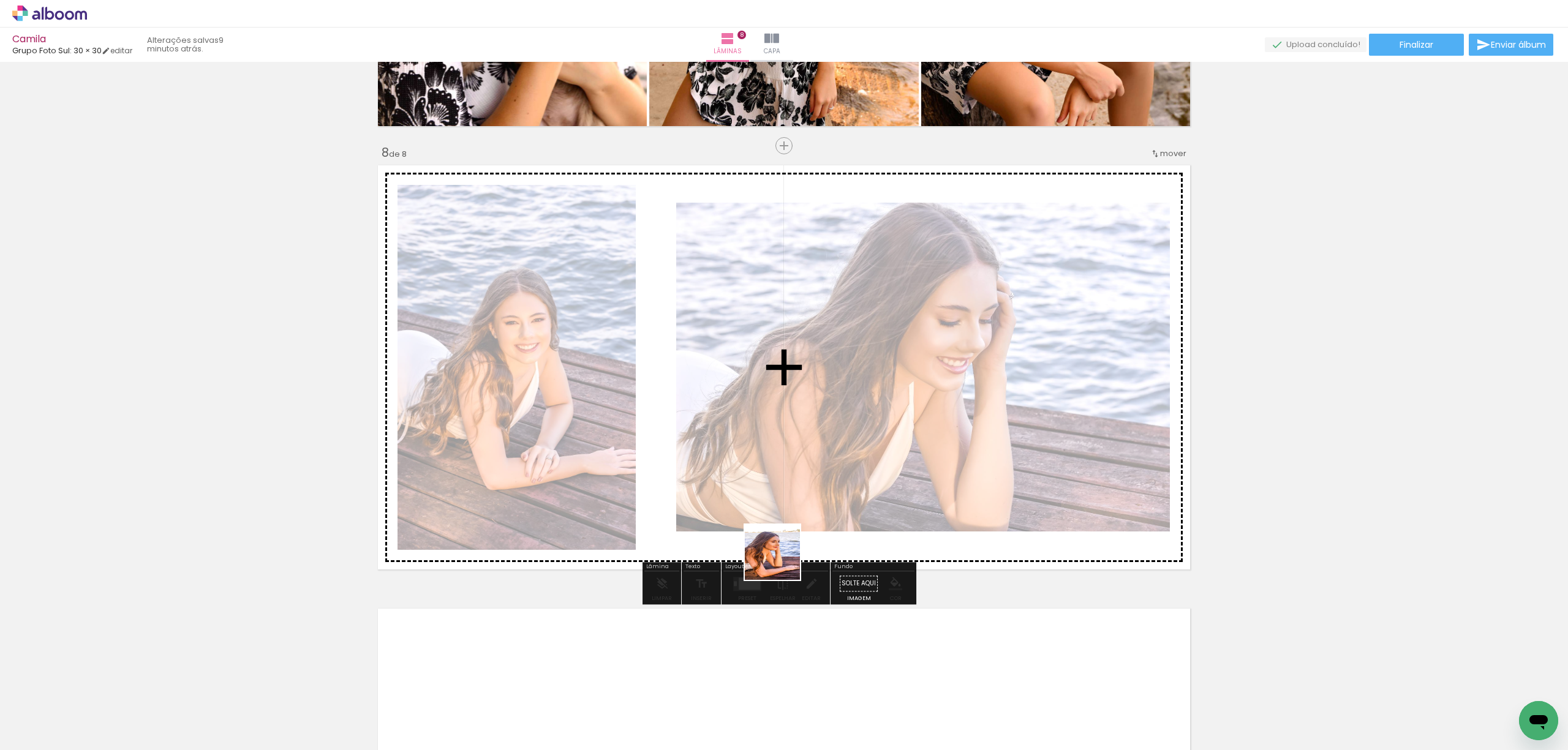
drag, startPoint x: 782, startPoint y: 562, endPoint x: 808, endPoint y: 397, distance: 167.0
click at [808, 397] on quentale-workspace at bounding box center [784, 375] width 1568 height 750
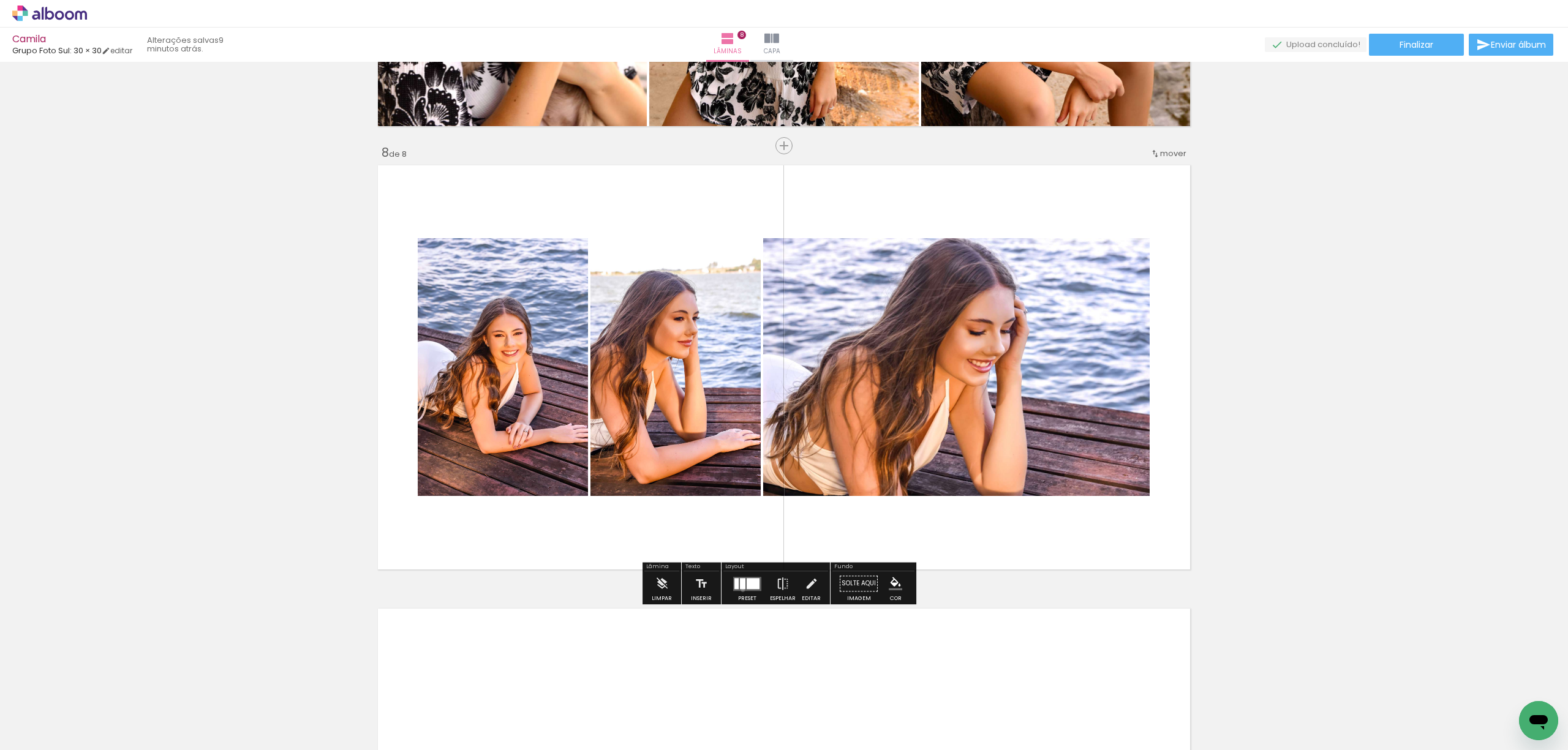
click at [740, 590] on quentale-layouter at bounding box center [747, 583] width 28 height 14
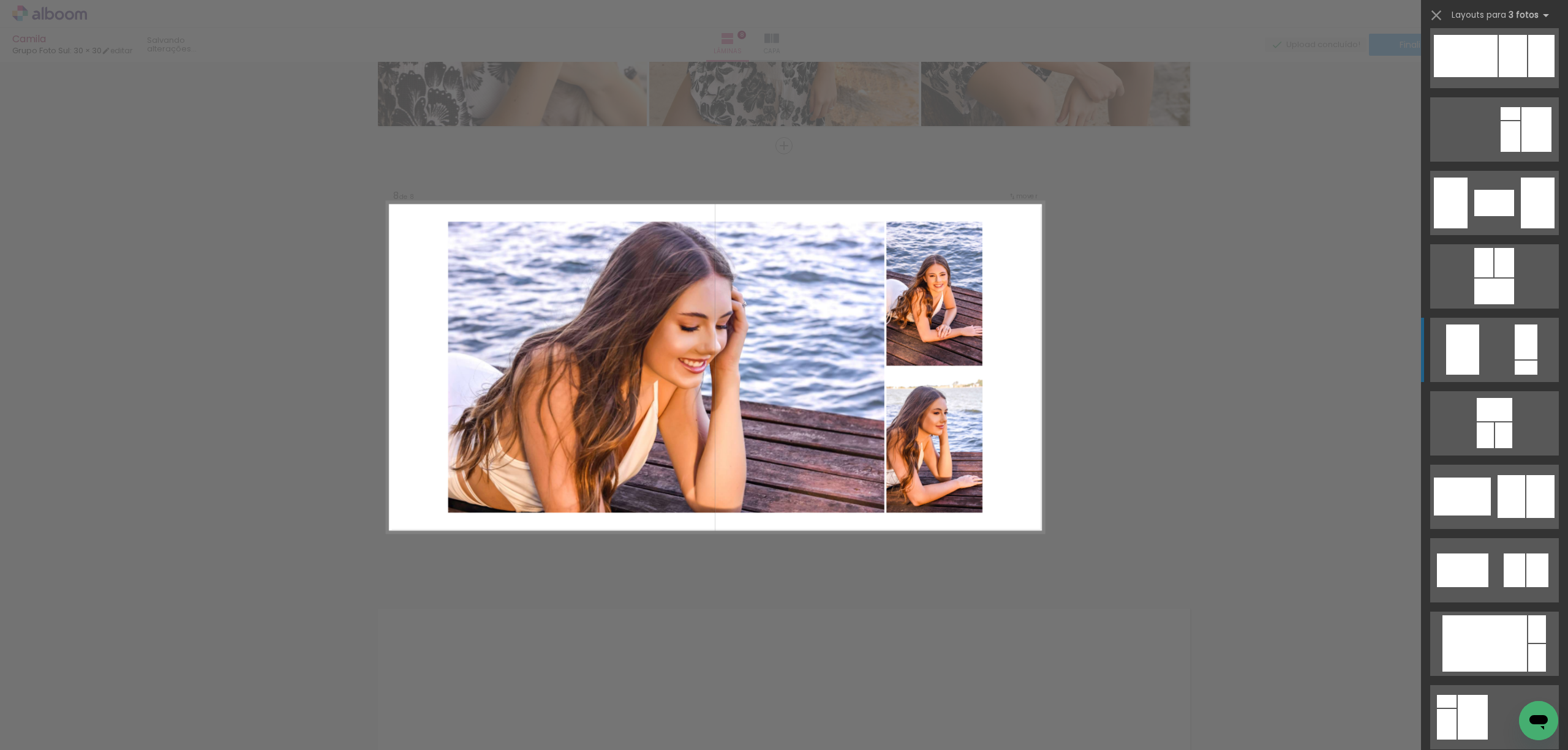
scroll to position [1715, 0]
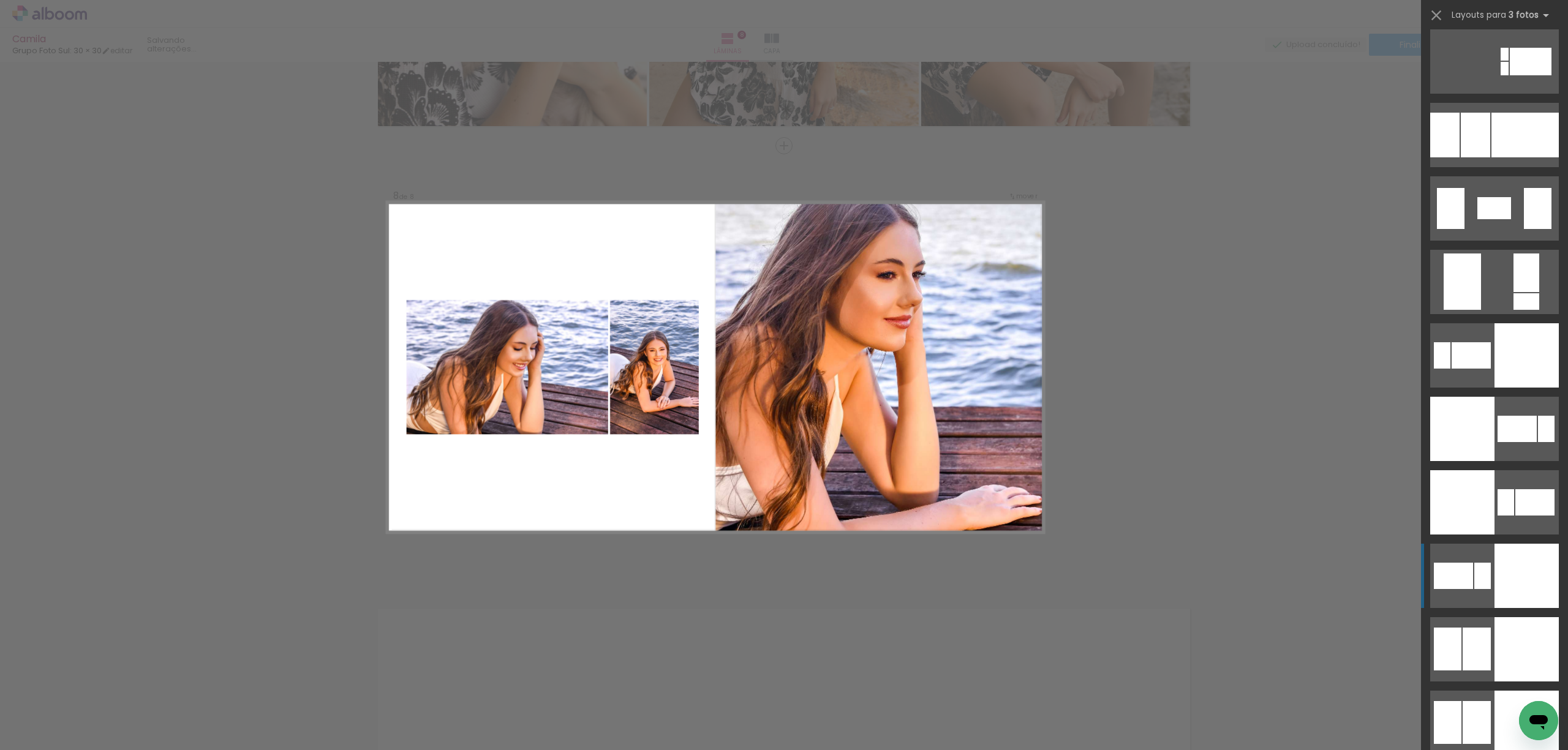
scroll to position [2450, 0]
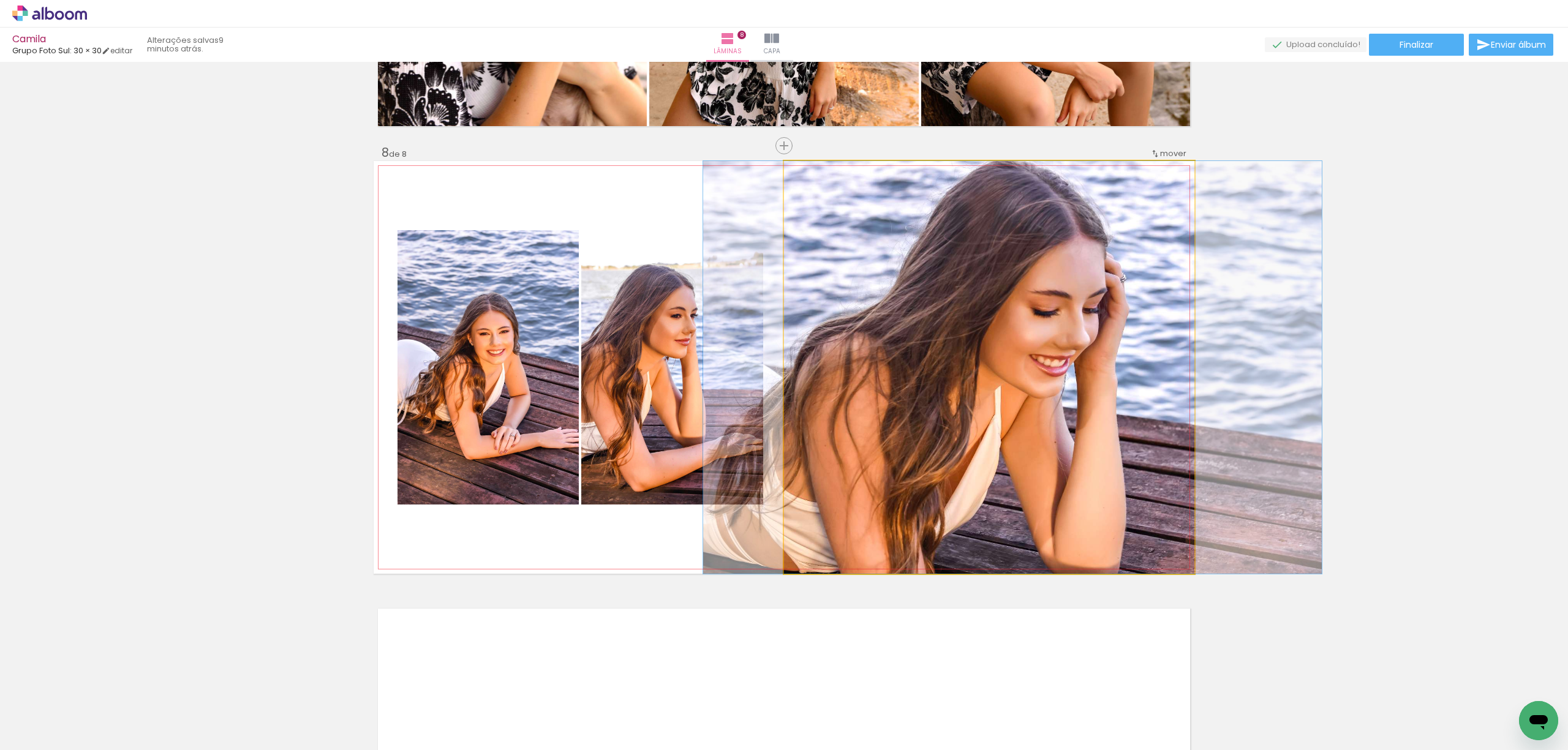
drag, startPoint x: 909, startPoint y: 525, endPoint x: 932, endPoint y: 525, distance: 23.0
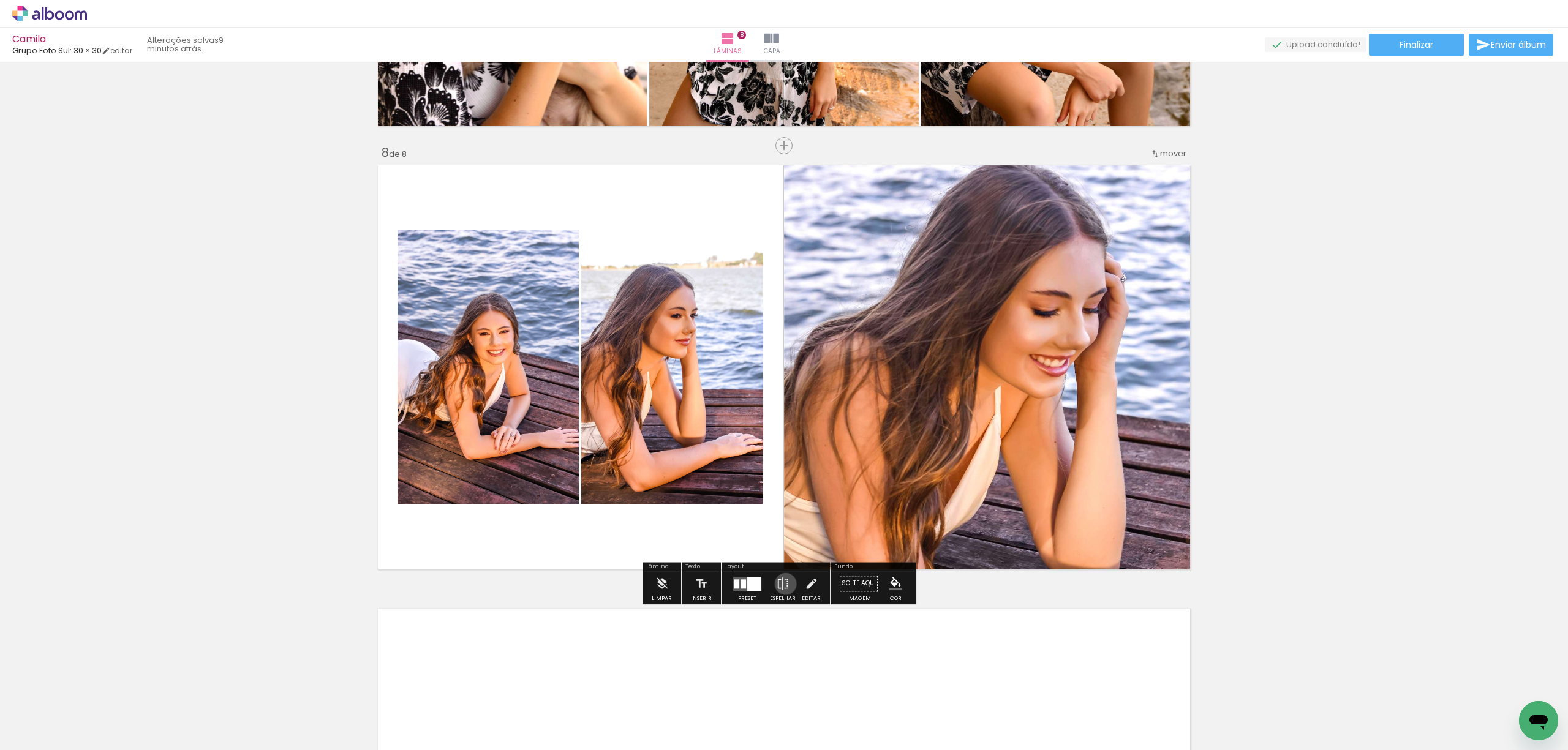
click at [783, 584] on iron-icon at bounding box center [783, 583] width 14 height 24
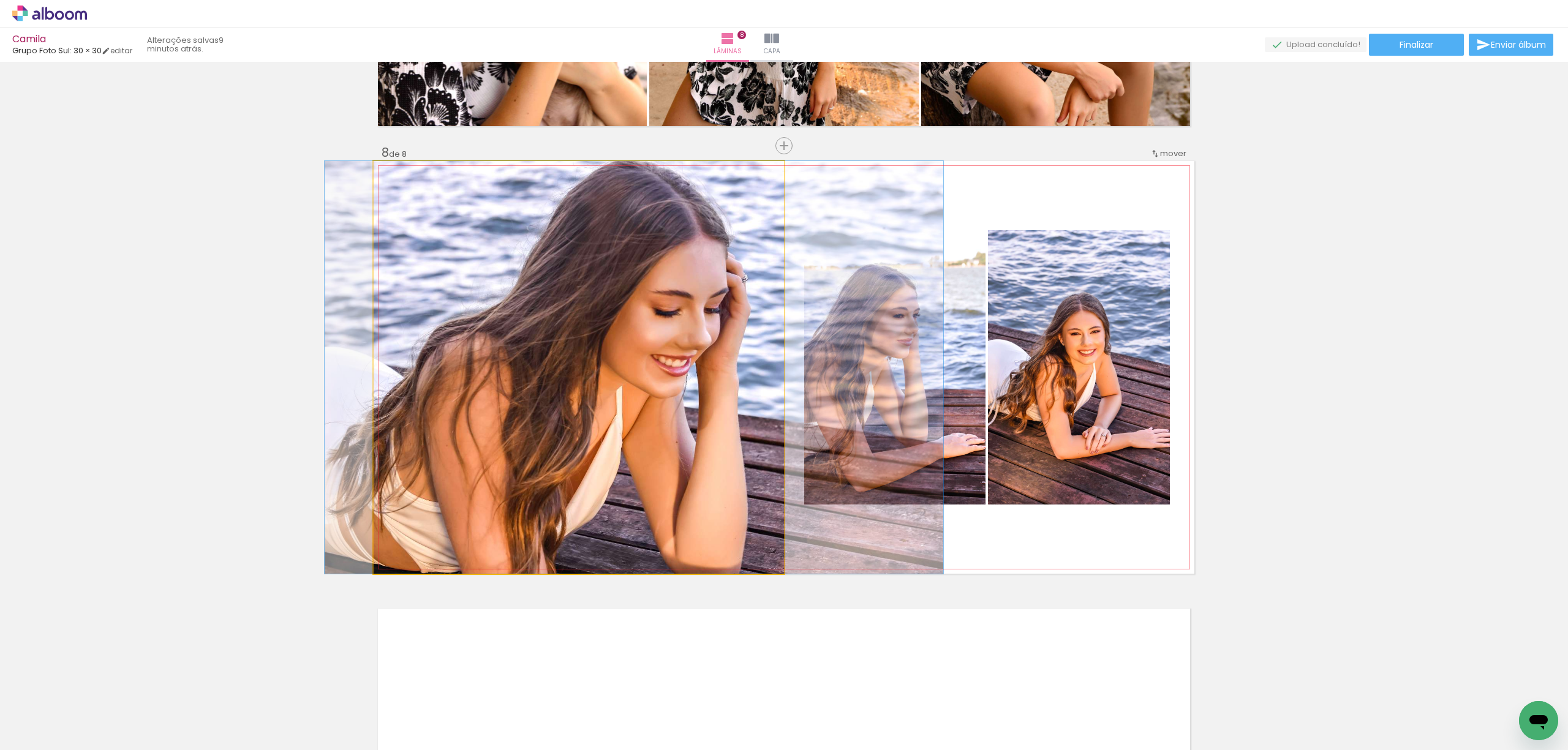
drag, startPoint x: 601, startPoint y: 528, endPoint x: 632, endPoint y: 531, distance: 31.1
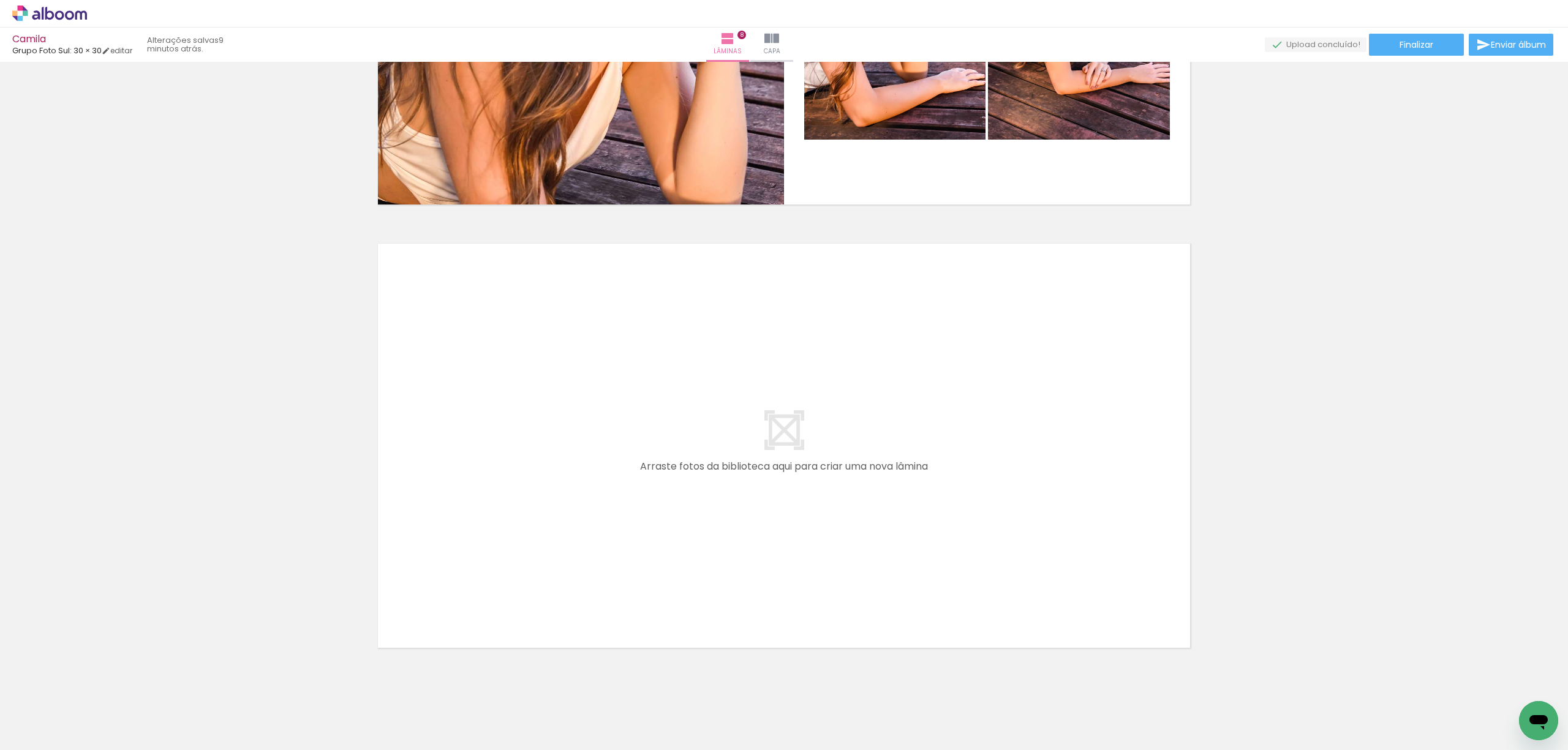
scroll to position [3426, 0]
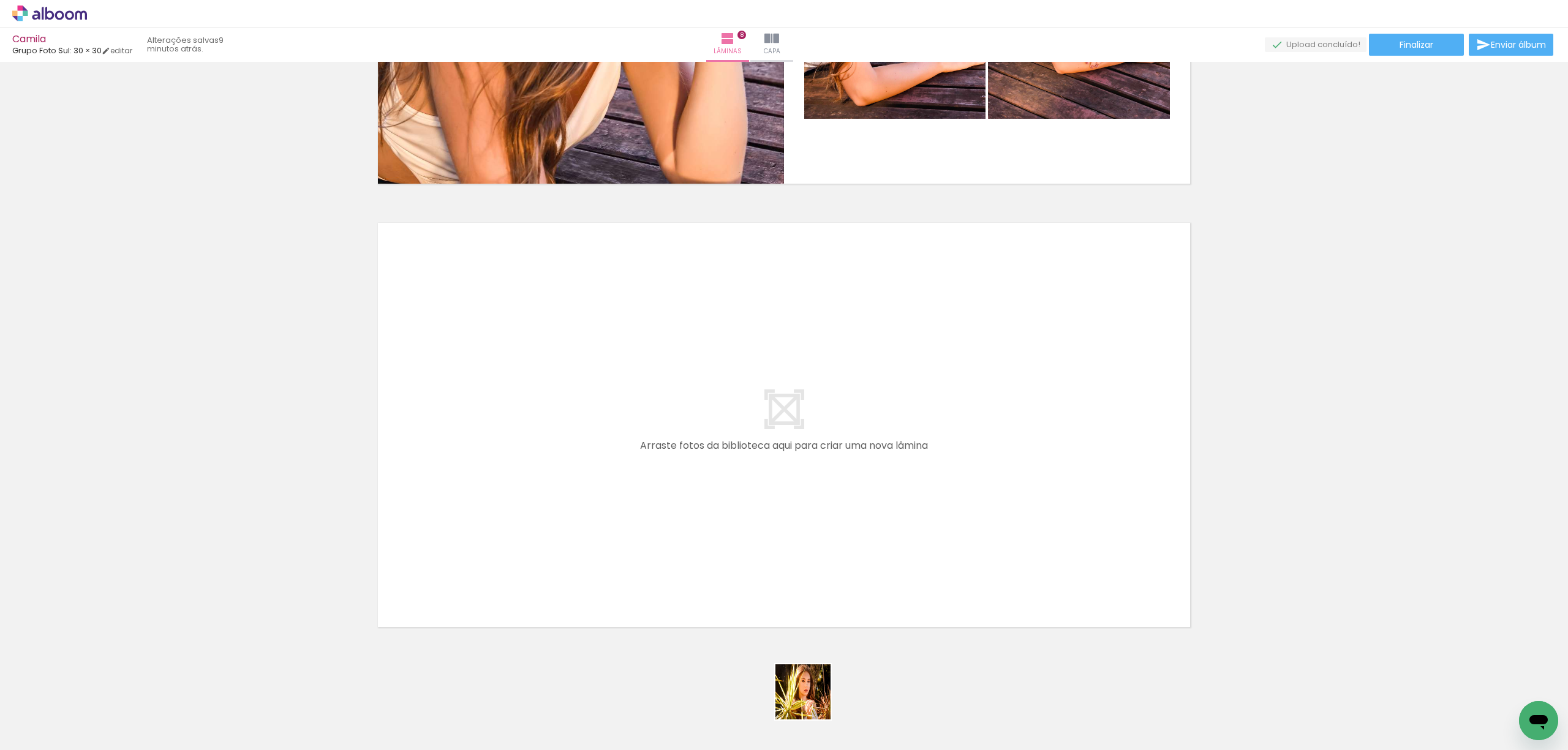
drag, startPoint x: 812, startPoint y: 701, endPoint x: 829, endPoint y: 493, distance: 208.7
click at [829, 493] on quentale-workspace at bounding box center [784, 375] width 1568 height 750
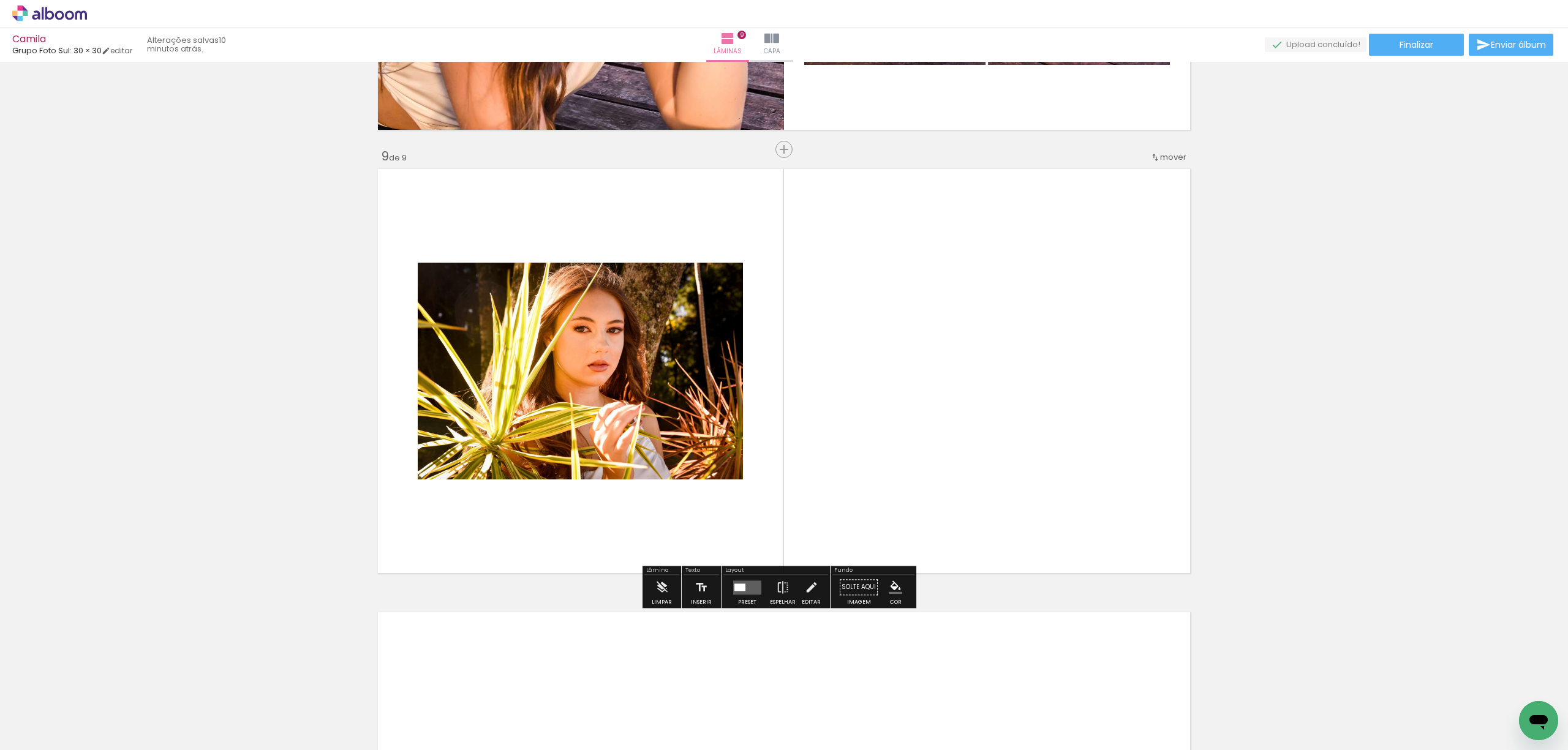
scroll to position [3484, 0]
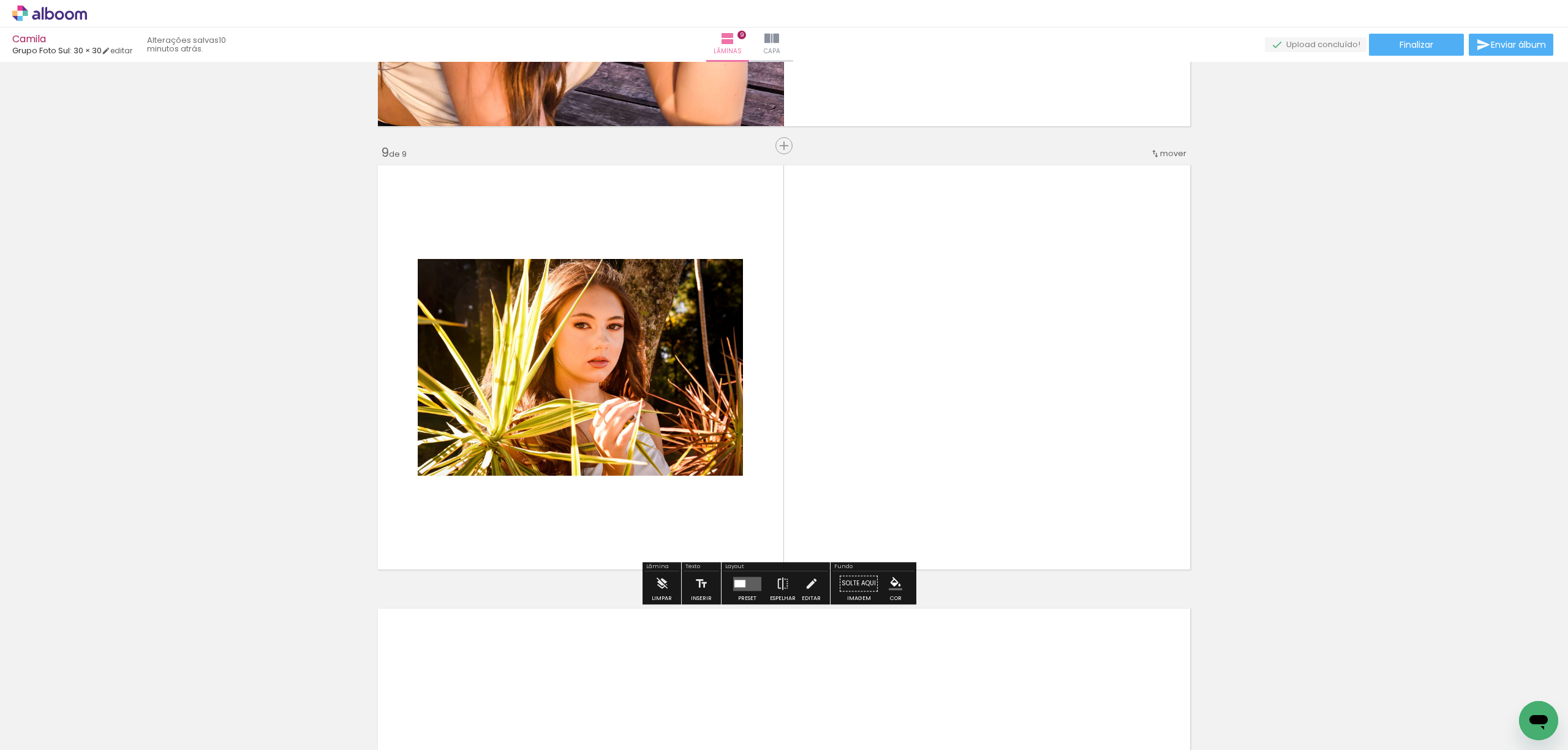
click at [752, 577] on quentale-layouter at bounding box center [747, 583] width 28 height 14
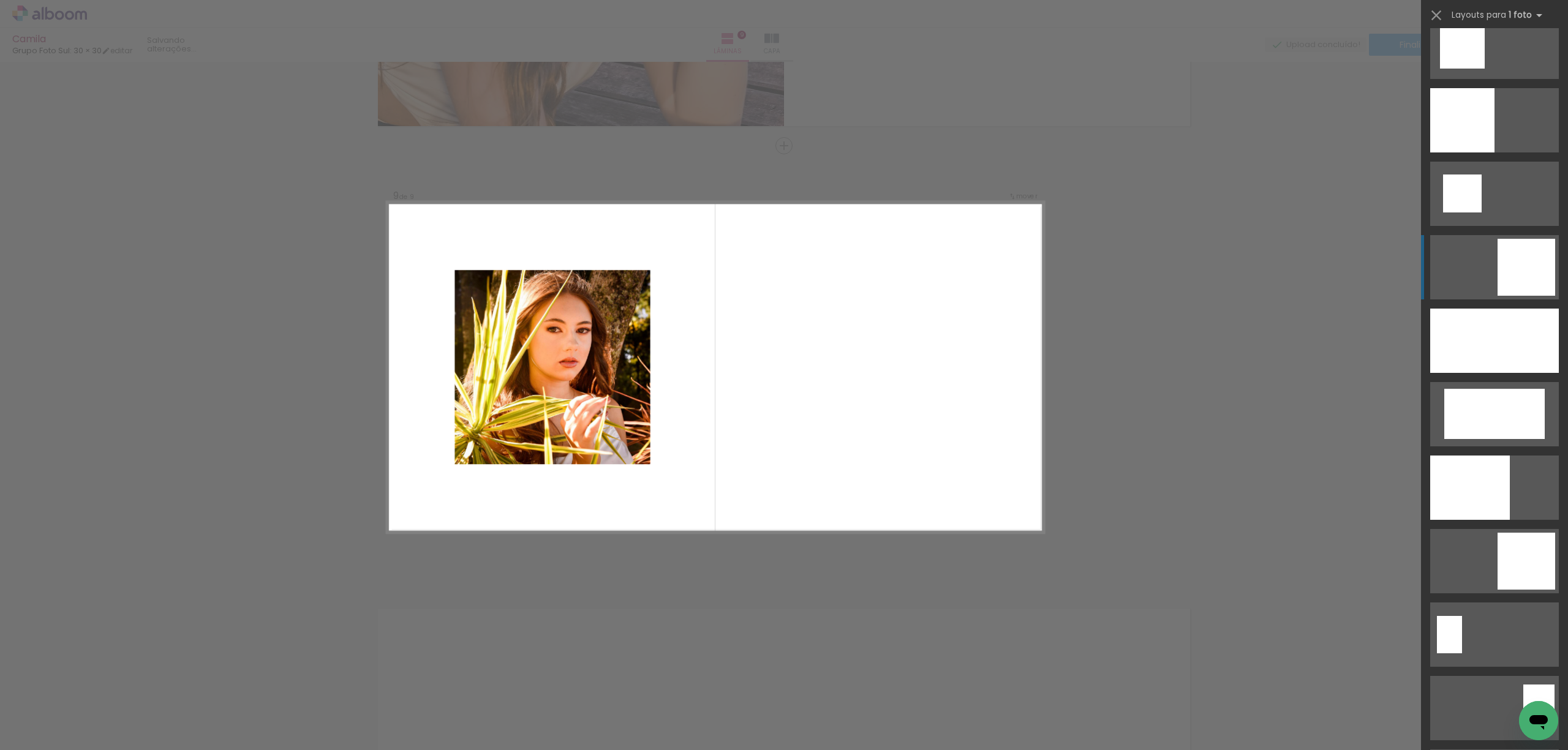
scroll to position [1715, 0]
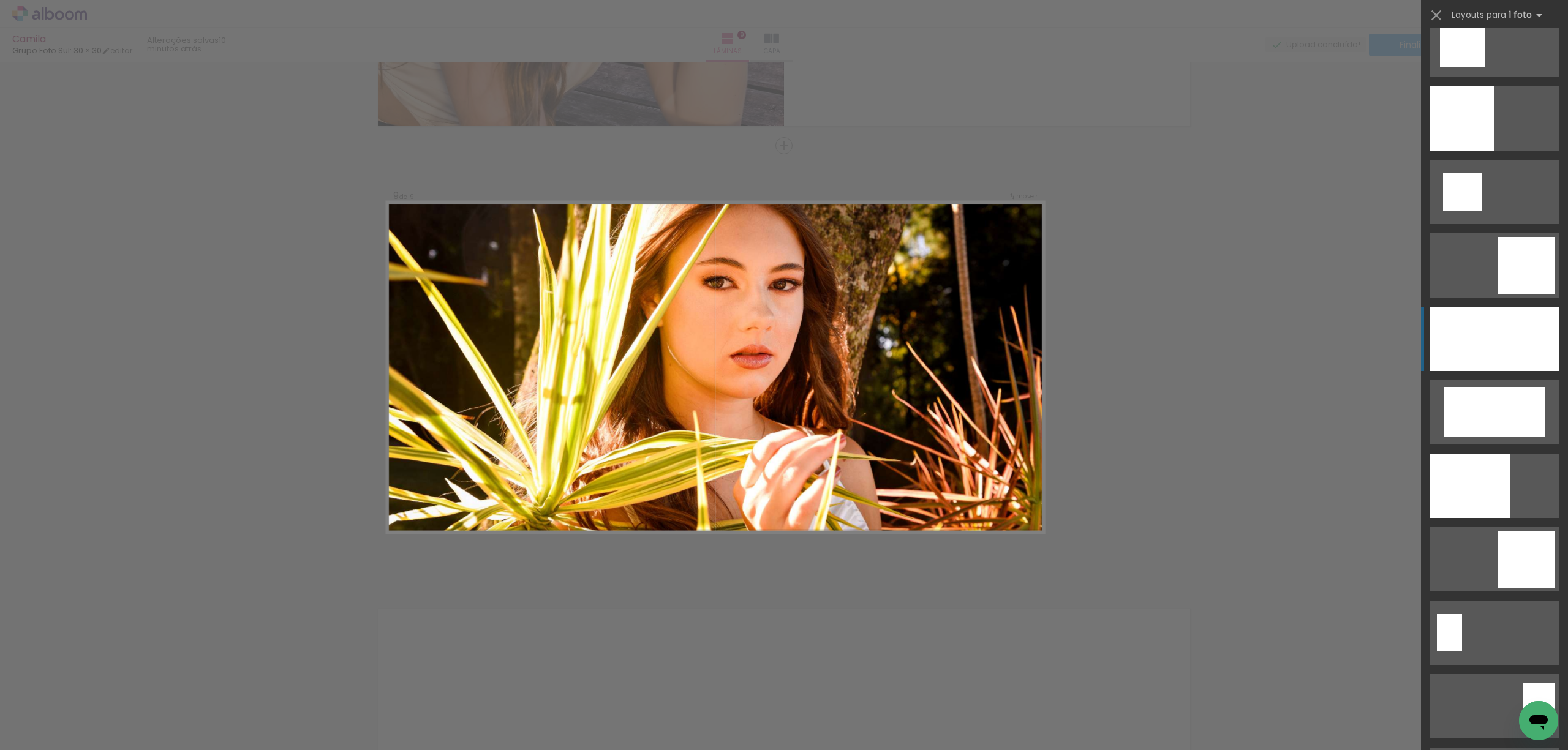
click at [1468, 454] on div at bounding box center [1471, 485] width 80 height 64
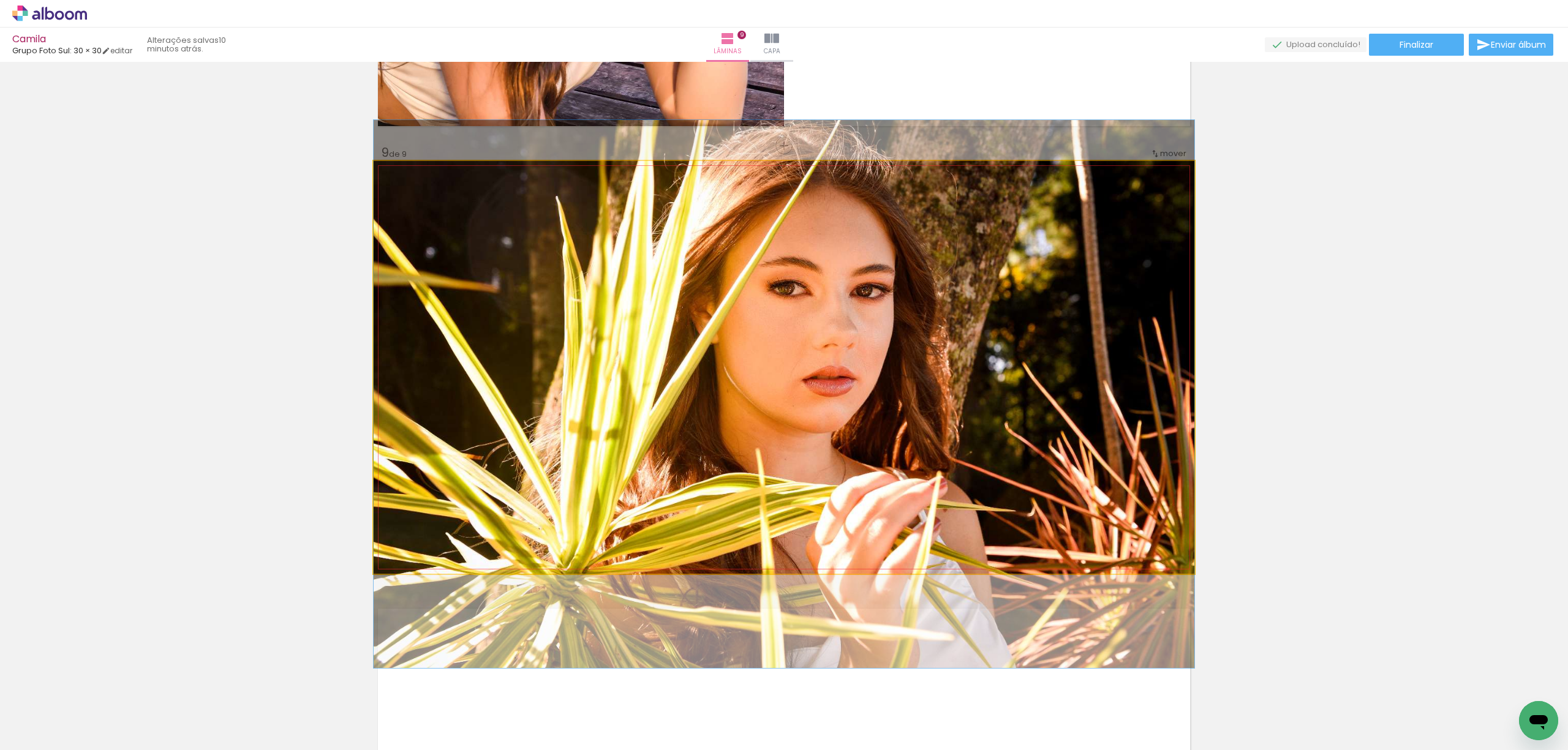
drag, startPoint x: 647, startPoint y: 314, endPoint x: 646, endPoint y: 341, distance: 27.0
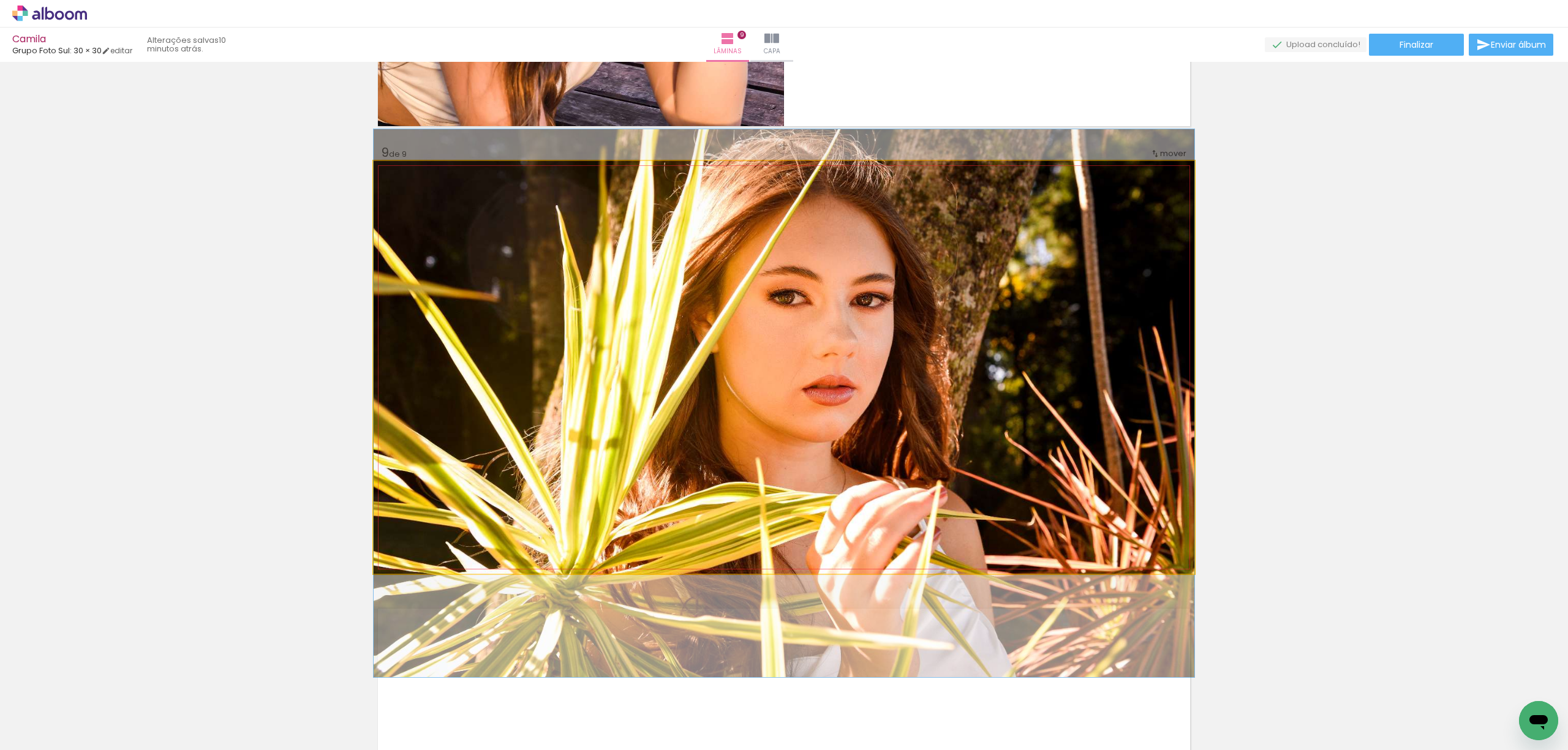
drag, startPoint x: 646, startPoint y: 342, endPoint x: 655, endPoint y: 351, distance: 12.7
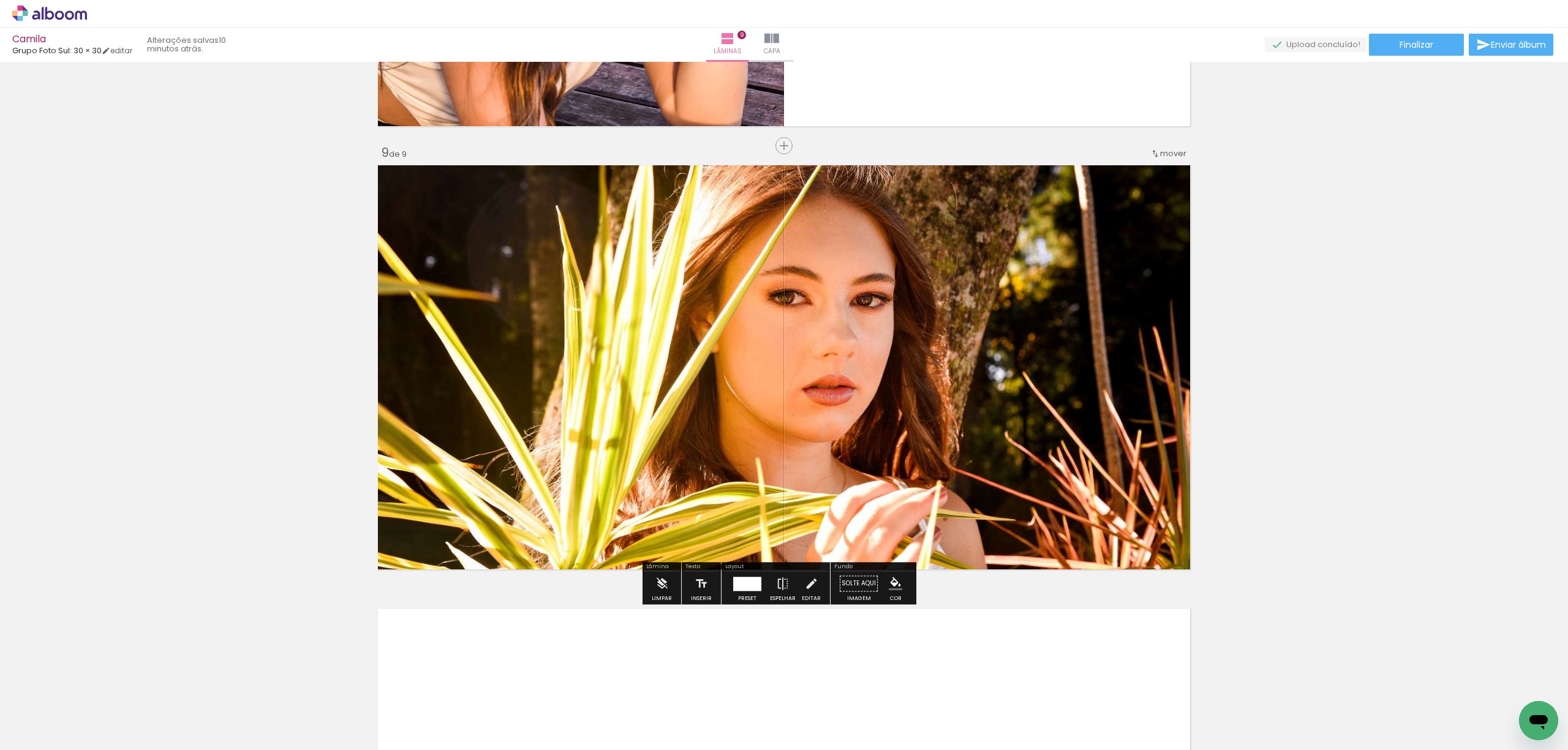
click at [496, 177] on div at bounding box center [499, 174] width 15 height 12
click at [492, 173] on div at bounding box center [499, 174] width 15 height 12
click at [0, 0] on slot "P&B" at bounding box center [0, 0] width 0 height 0
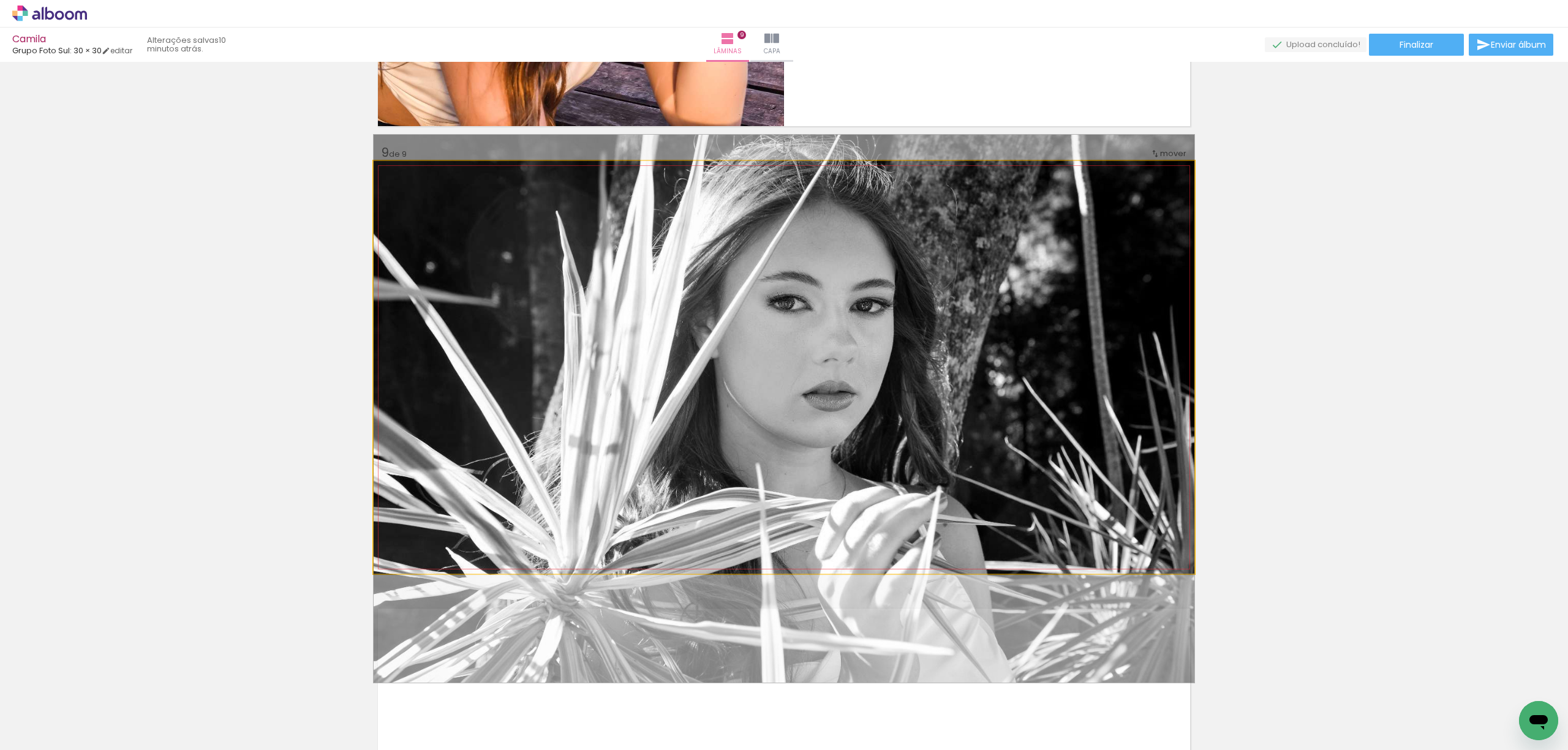
drag, startPoint x: 825, startPoint y: 368, endPoint x: 833, endPoint y: 373, distance: 9.4
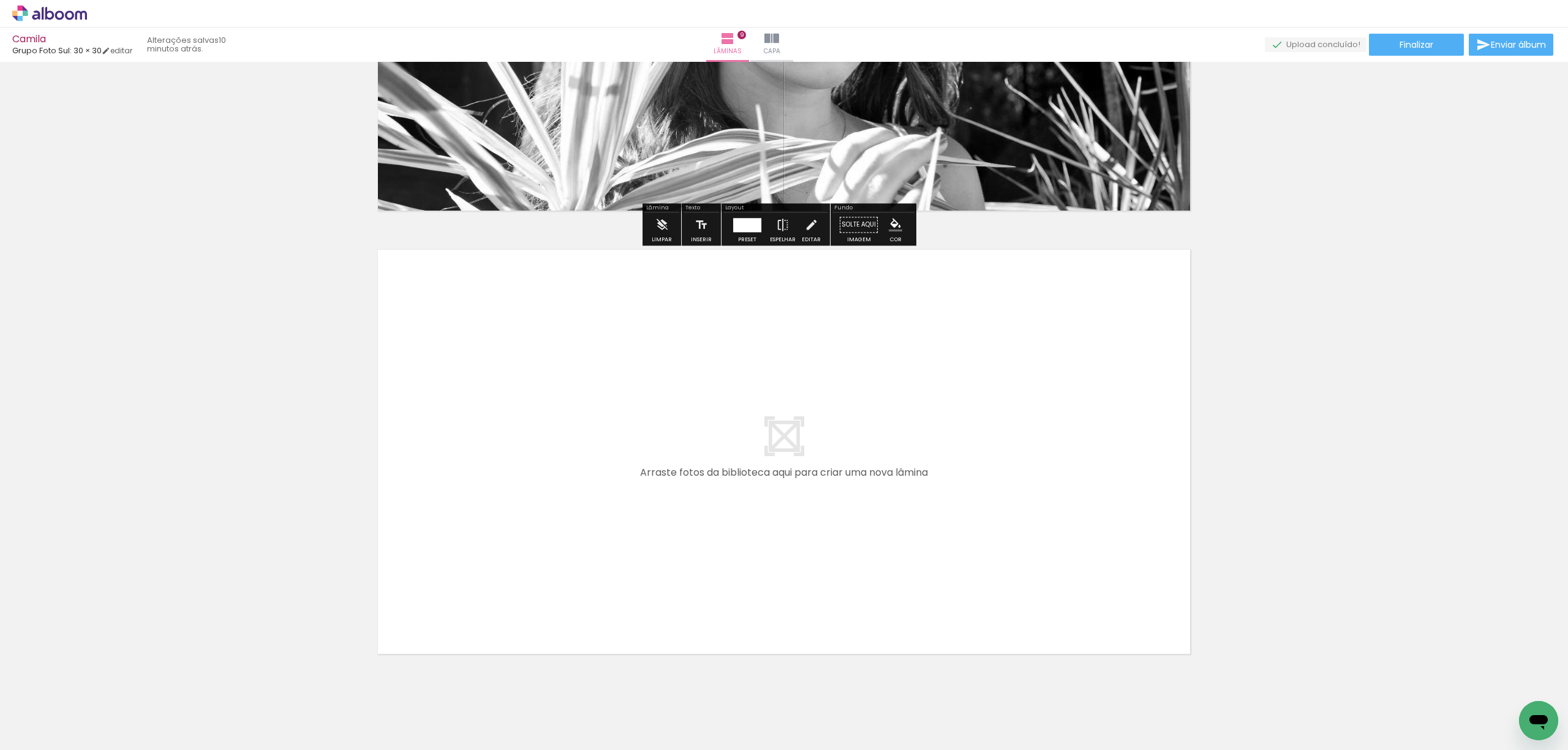
scroll to position [3870, 0]
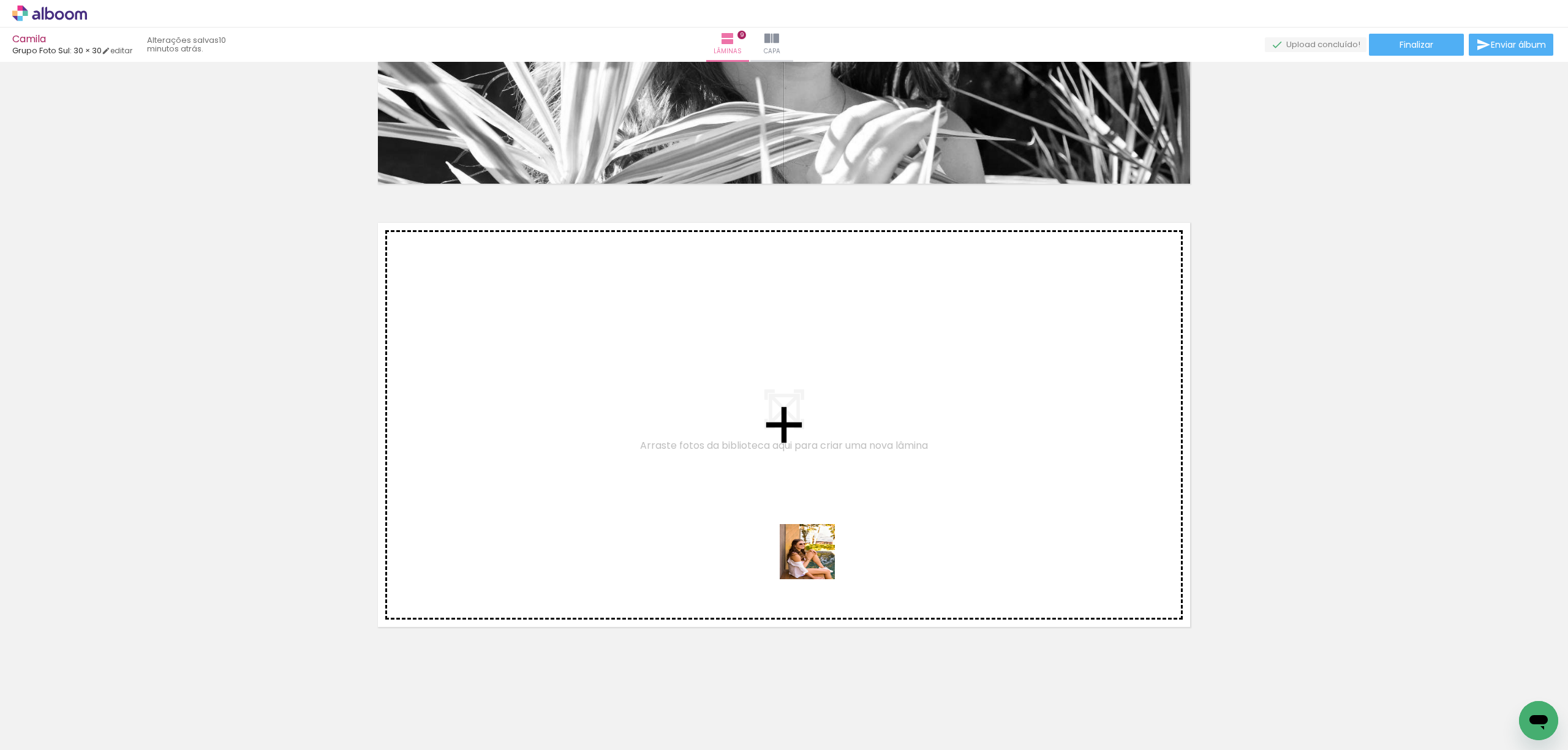
drag, startPoint x: 892, startPoint y: 734, endPoint x: 775, endPoint y: 499, distance: 262.5
click at [775, 499] on quentale-workspace at bounding box center [784, 375] width 1568 height 750
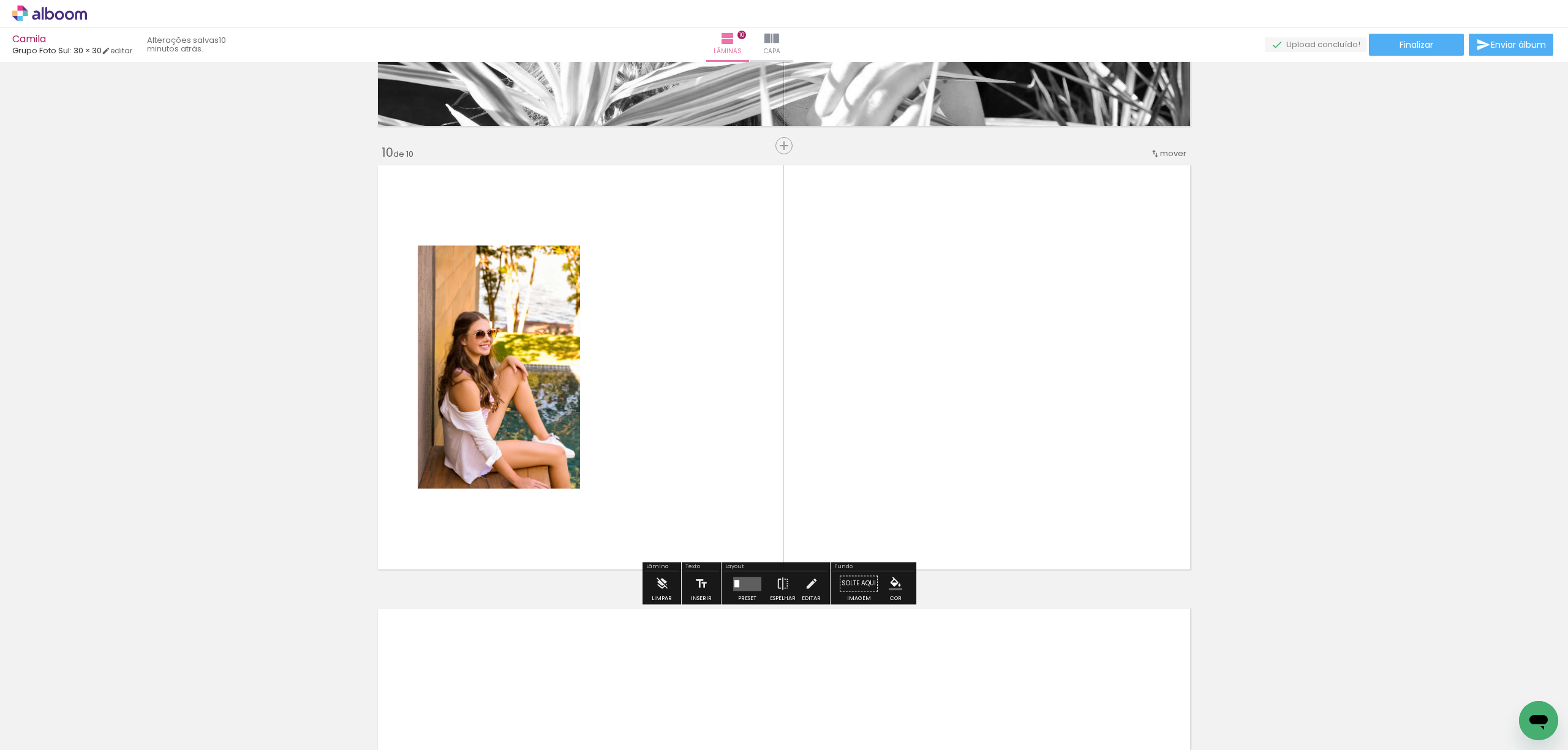
scroll to position [3927, 0]
drag, startPoint x: 942, startPoint y: 703, endPoint x: 981, endPoint y: 638, distance: 75.8
click at [866, 405] on quentale-workspace at bounding box center [784, 375] width 1568 height 750
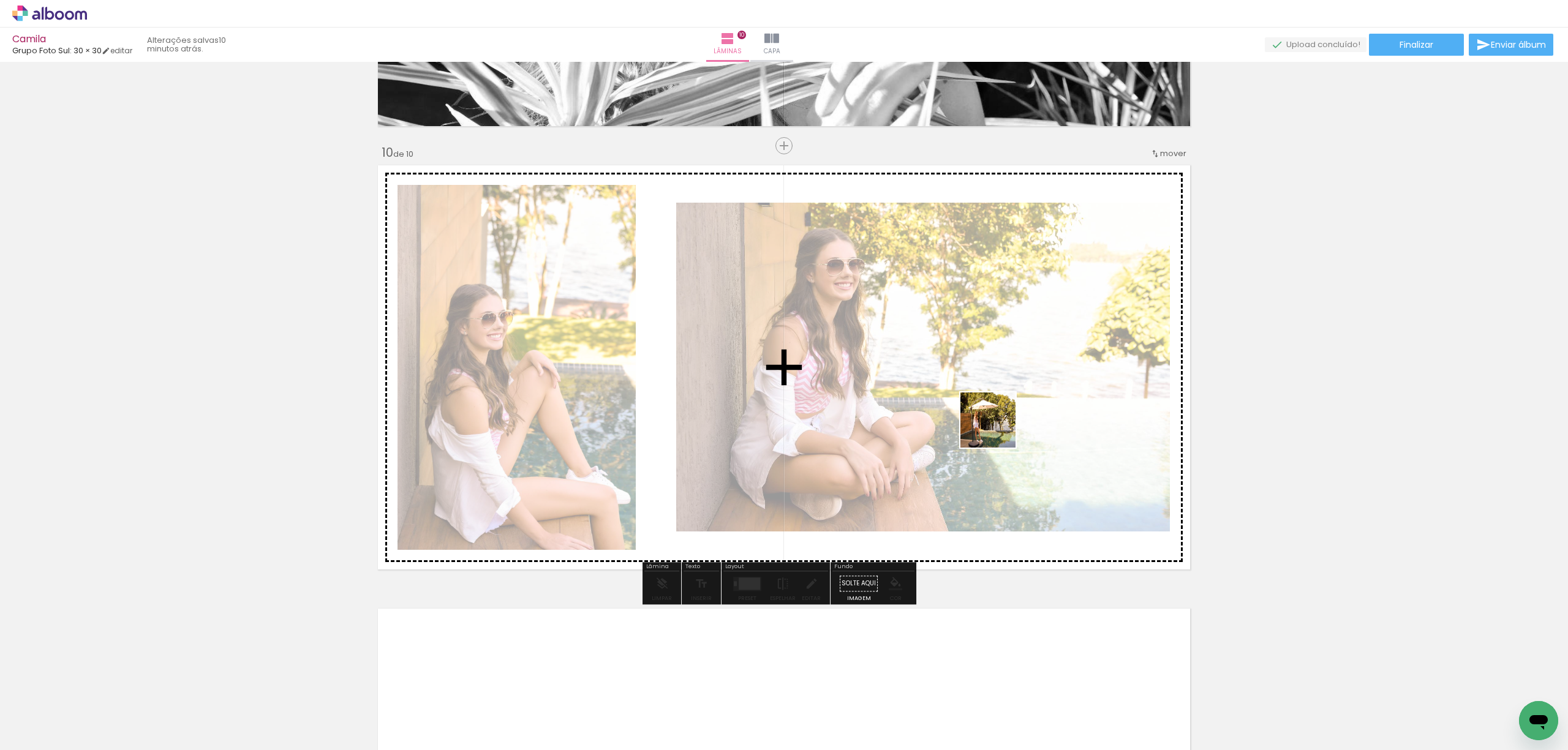
drag, startPoint x: 1018, startPoint y: 709, endPoint x: 981, endPoint y: 456, distance: 255.7
click at [995, 410] on quentale-workspace at bounding box center [784, 375] width 1568 height 750
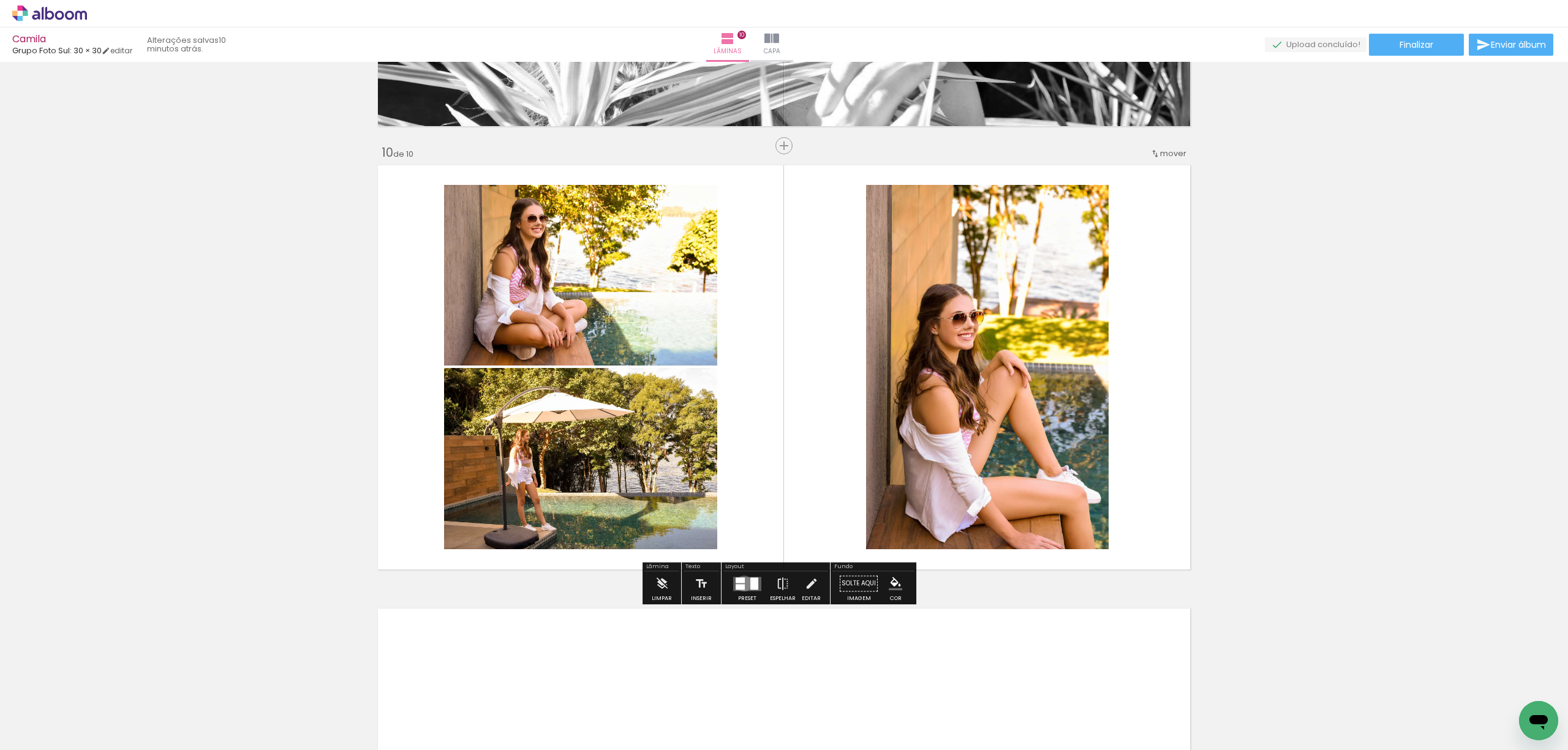
click at [741, 584] on div at bounding box center [741, 587] width 9 height 5
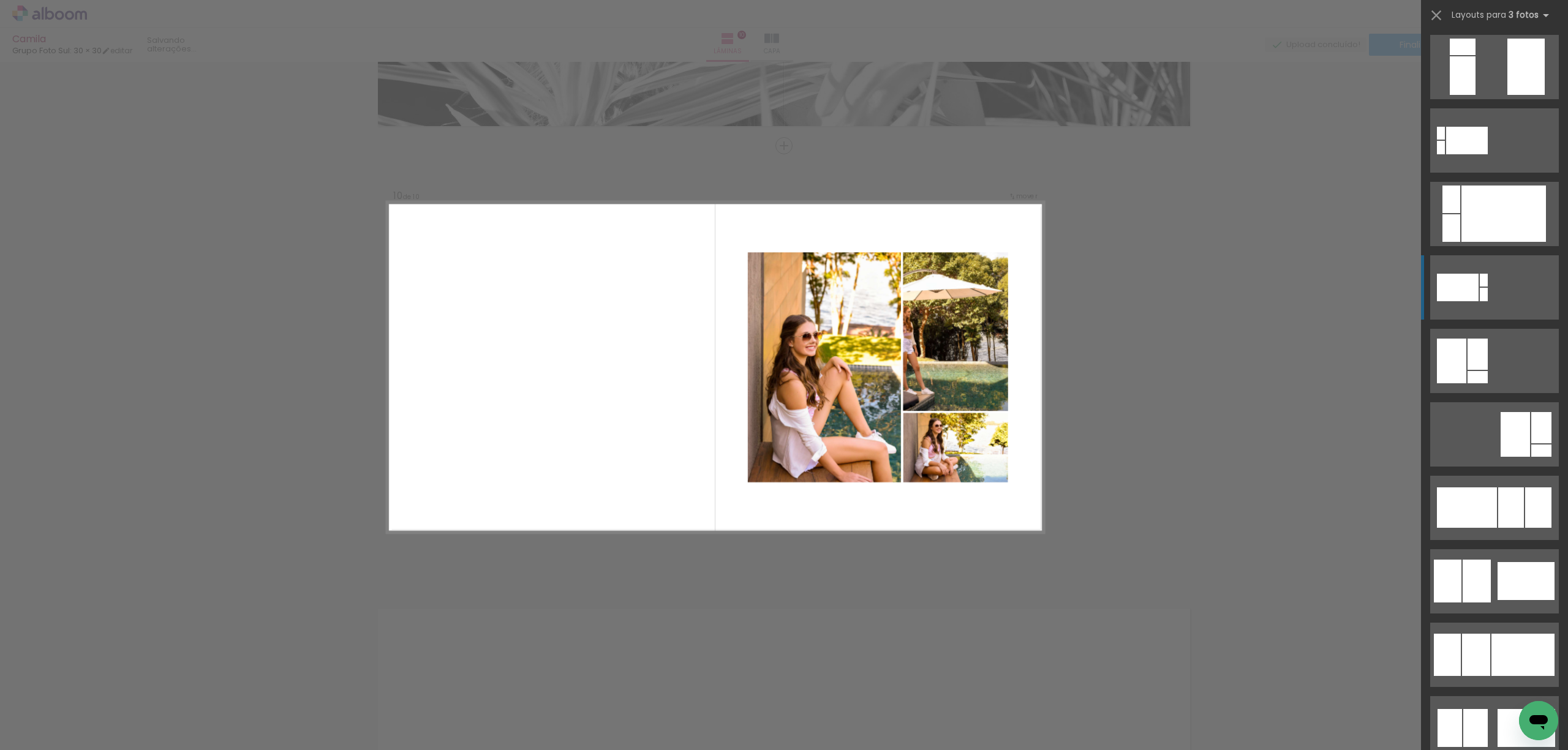
scroll to position [4165, 0]
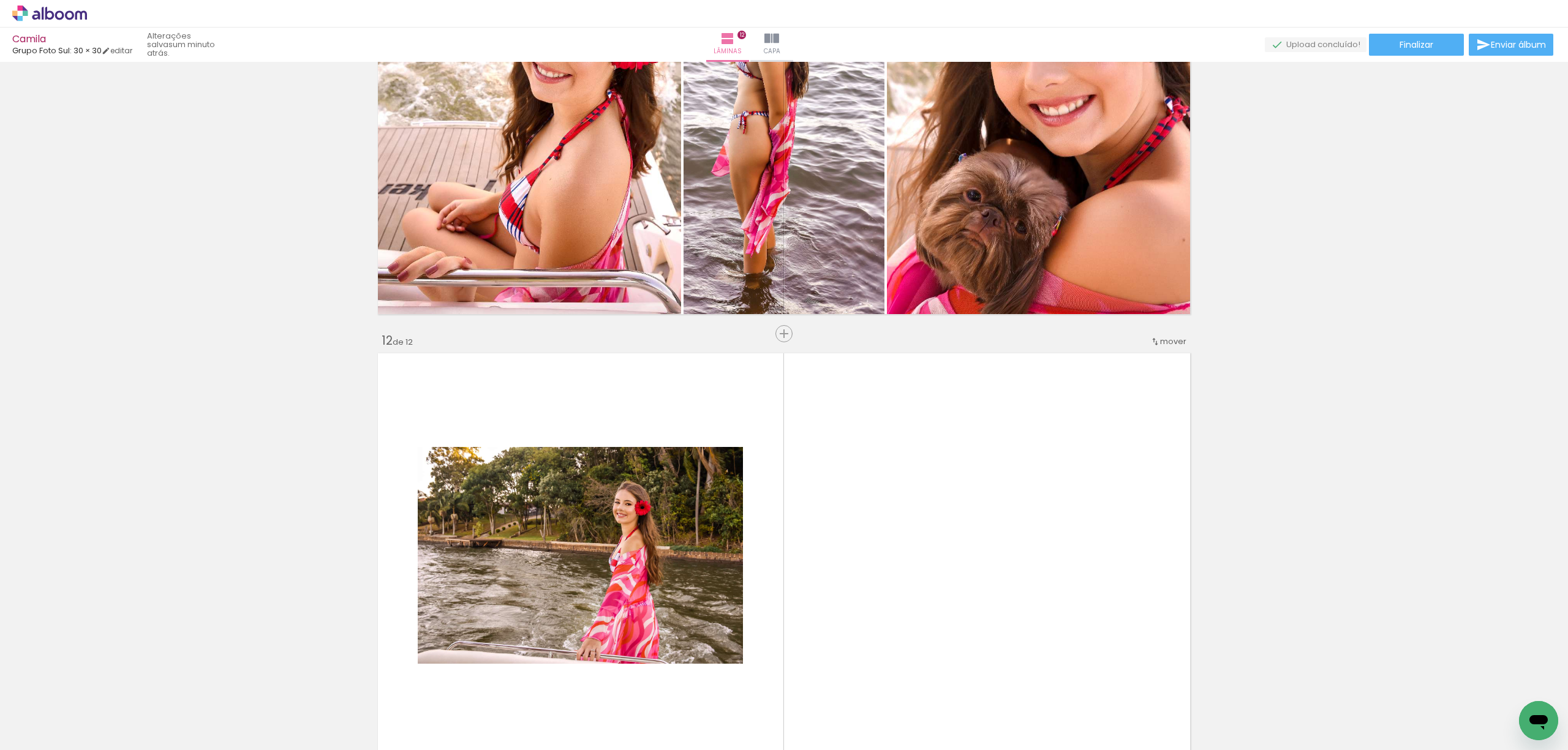
scroll to position [4569, 0]
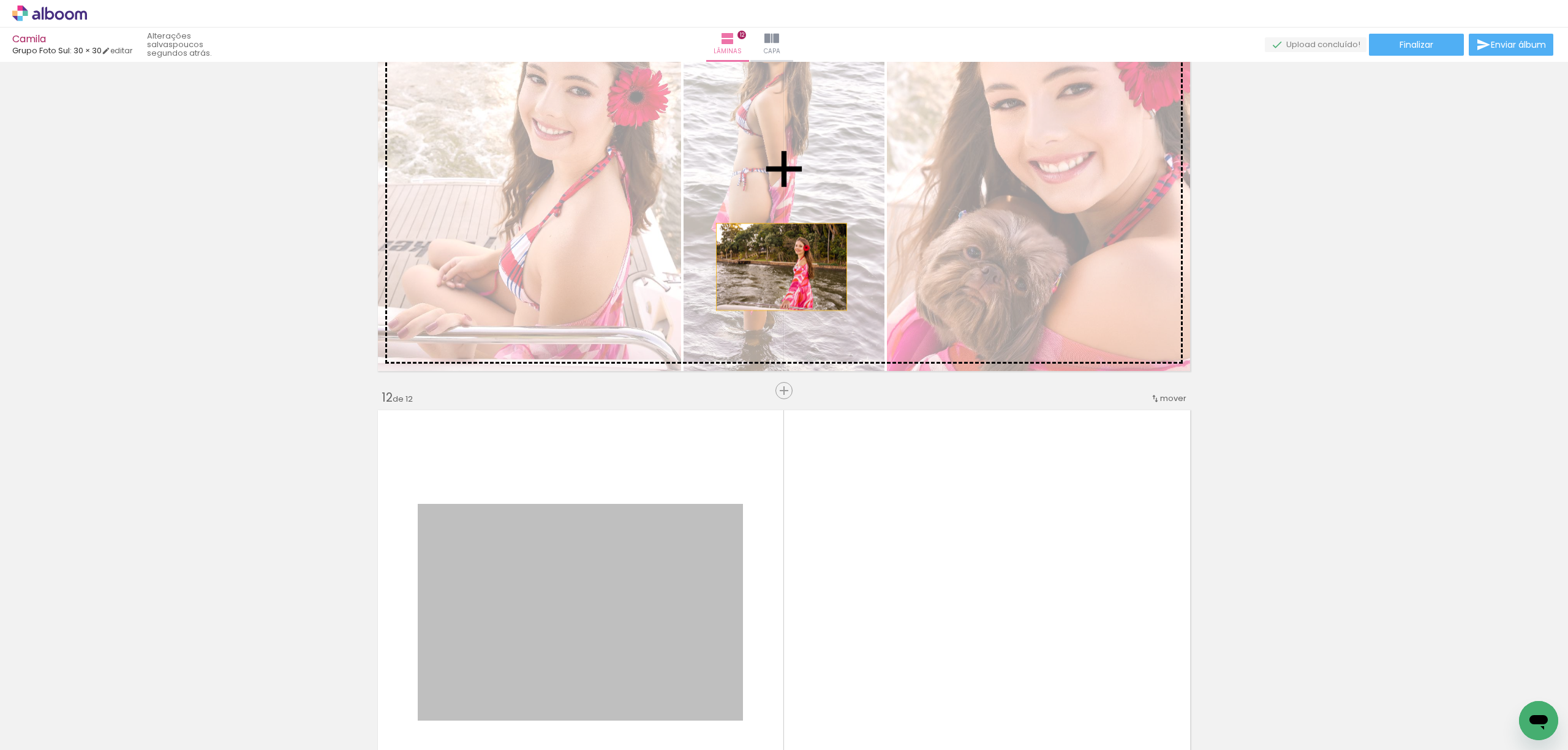
drag, startPoint x: 694, startPoint y: 564, endPoint x: 775, endPoint y: 267, distance: 307.8
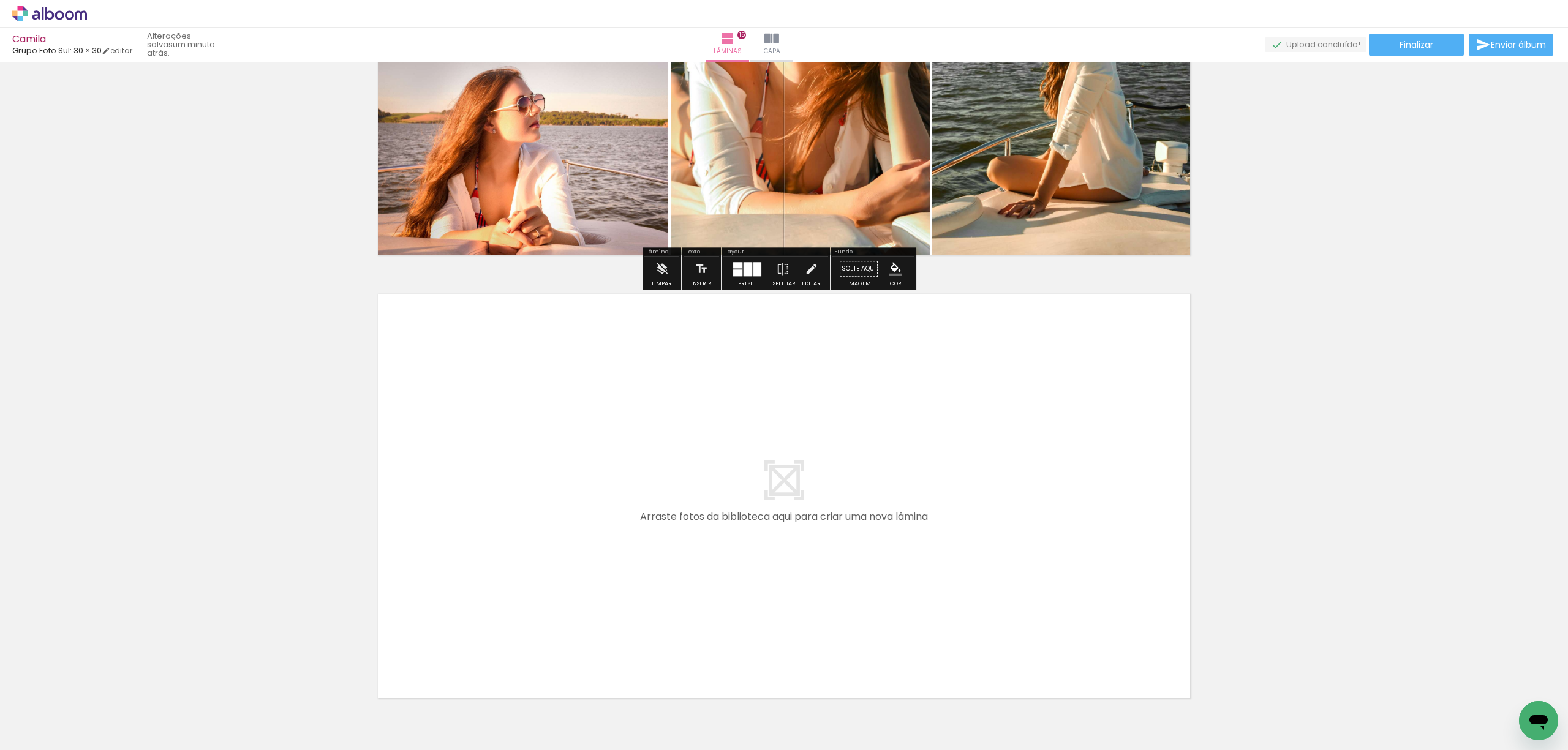
scroll to position [6470, 0]
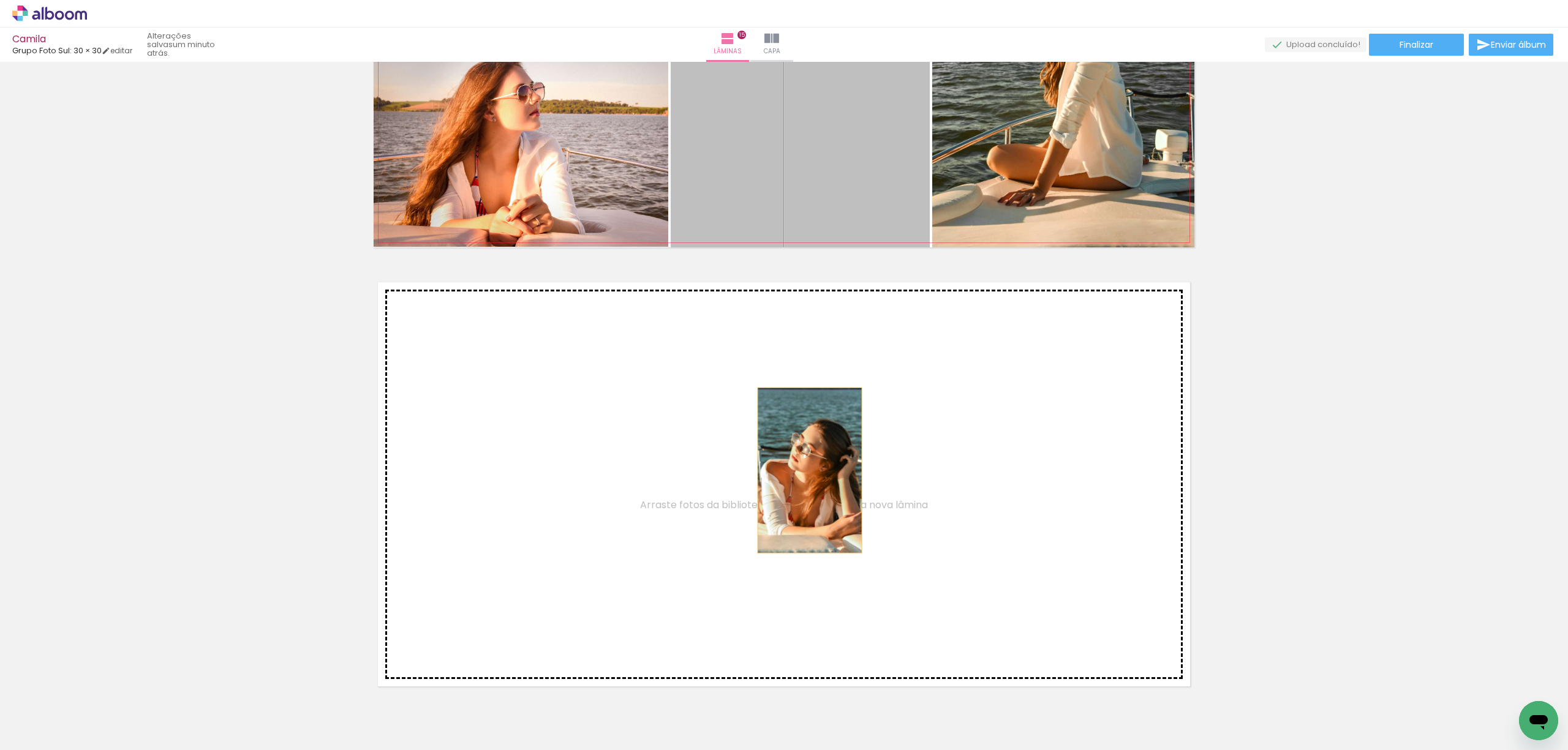
drag, startPoint x: 808, startPoint y: 267, endPoint x: 804, endPoint y: 481, distance: 214.0
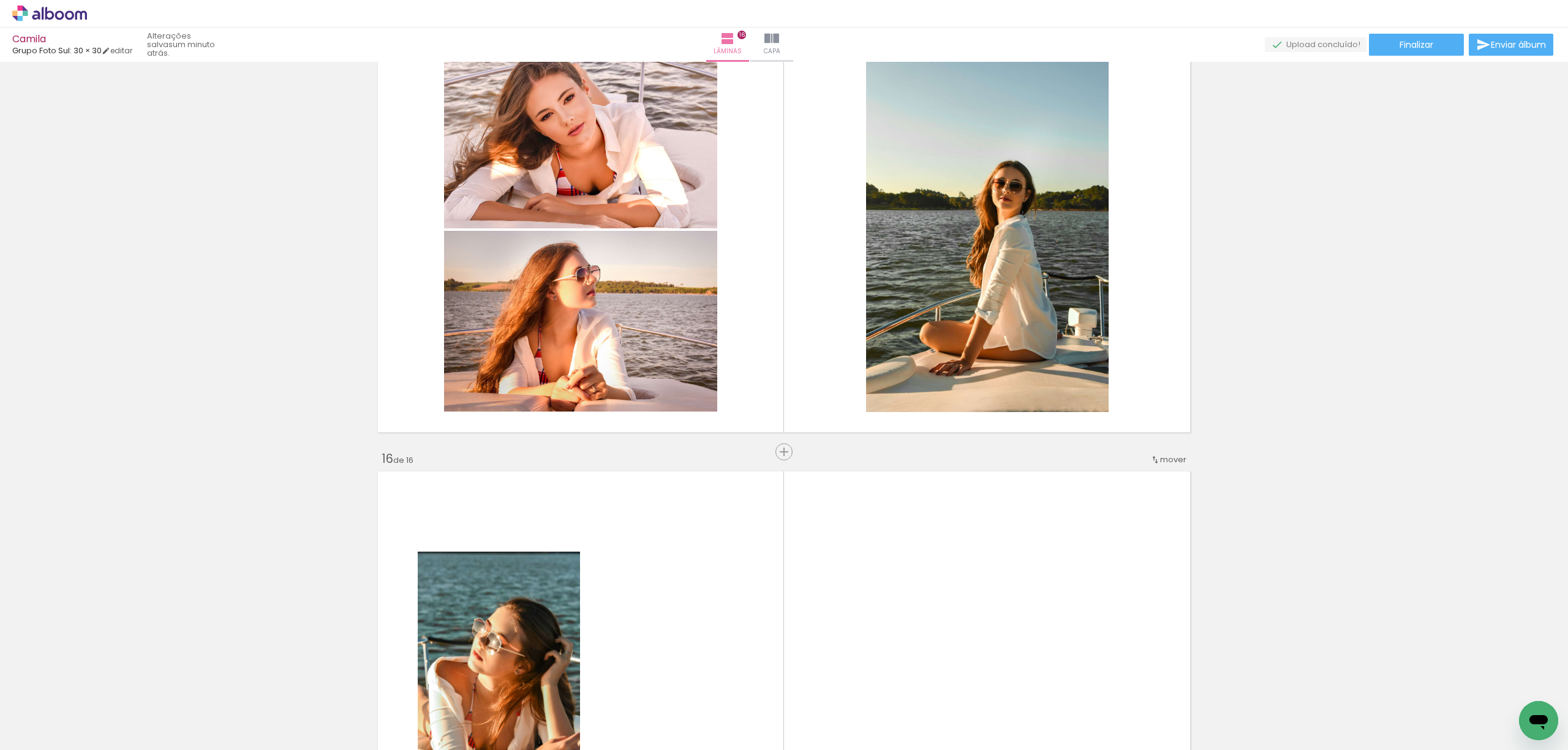
scroll to position [6343, 0]
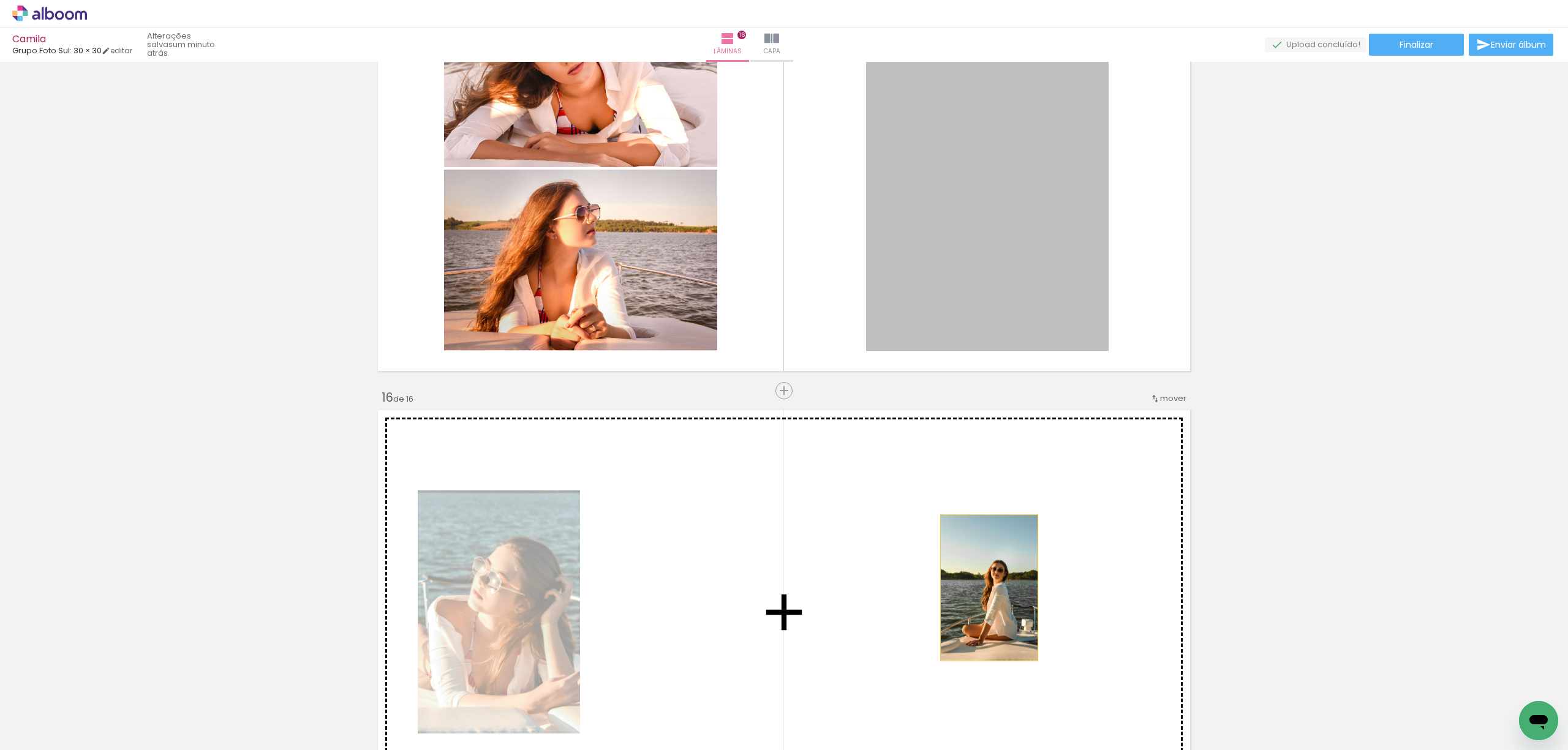
drag, startPoint x: 1022, startPoint y: 314, endPoint x: 983, endPoint y: 589, distance: 277.8
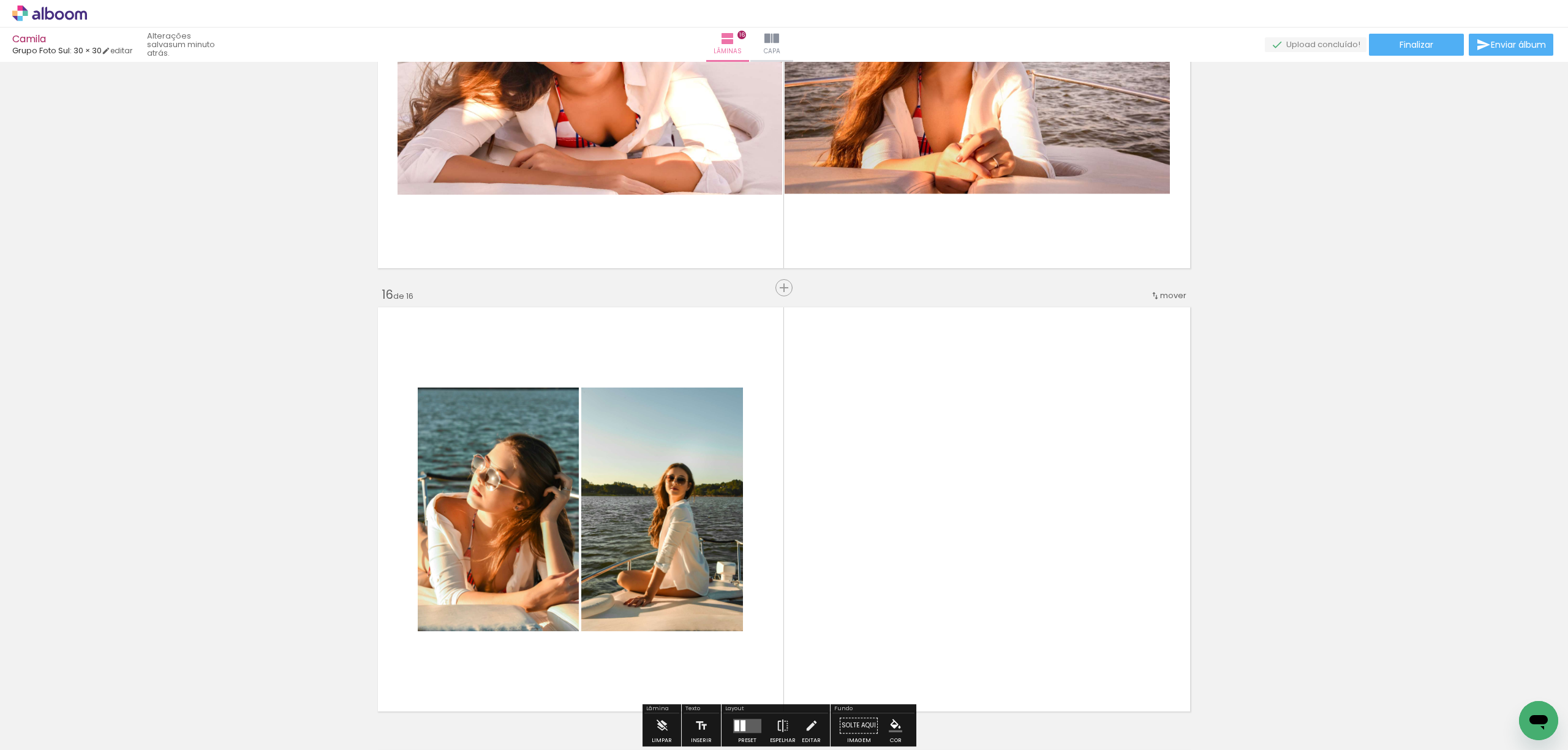
scroll to position [6506, 0]
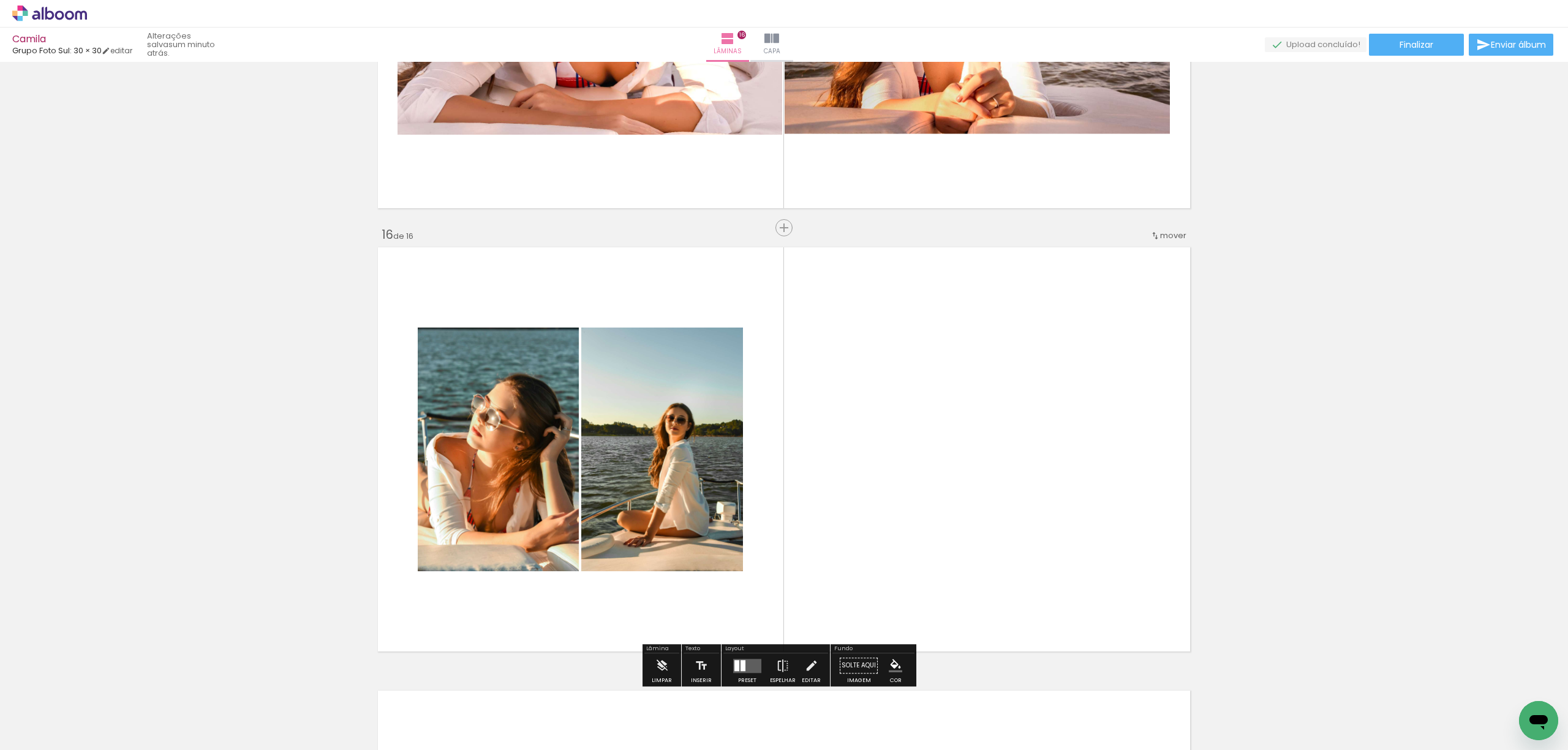
click at [735, 667] on div at bounding box center [737, 665] width 5 height 11
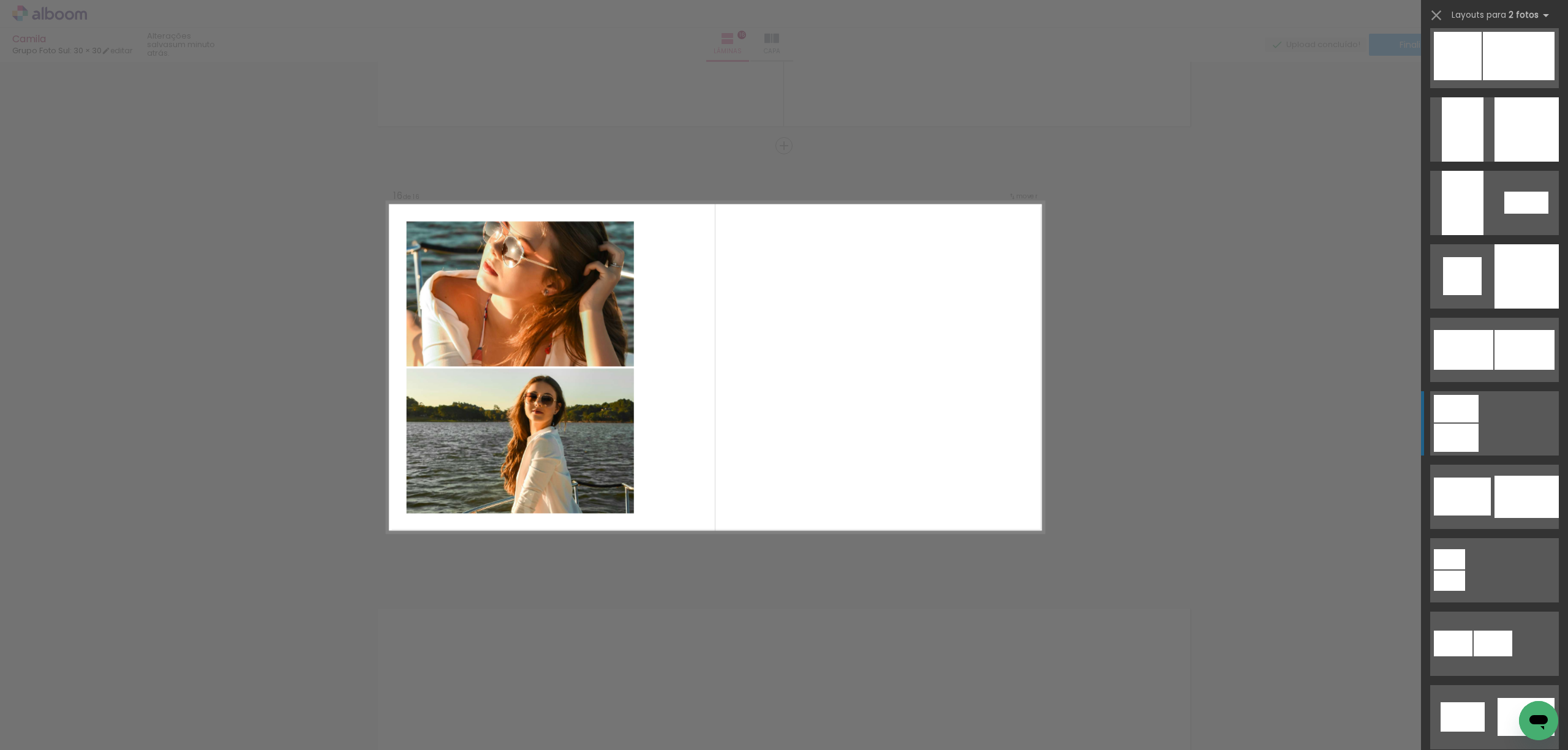
scroll to position [3021, 0]
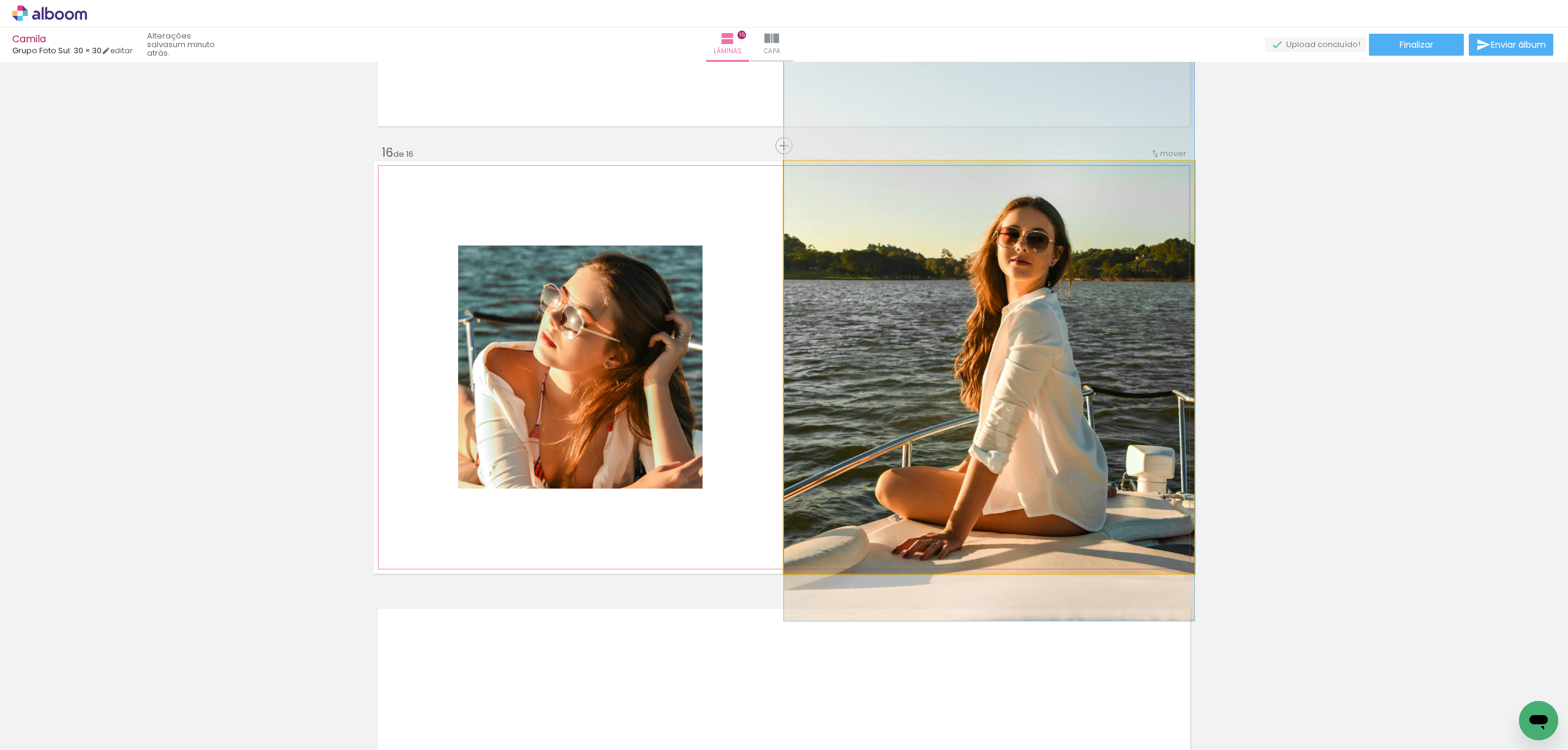
drag, startPoint x: 1129, startPoint y: 408, endPoint x: 1125, endPoint y: 395, distance: 13.6
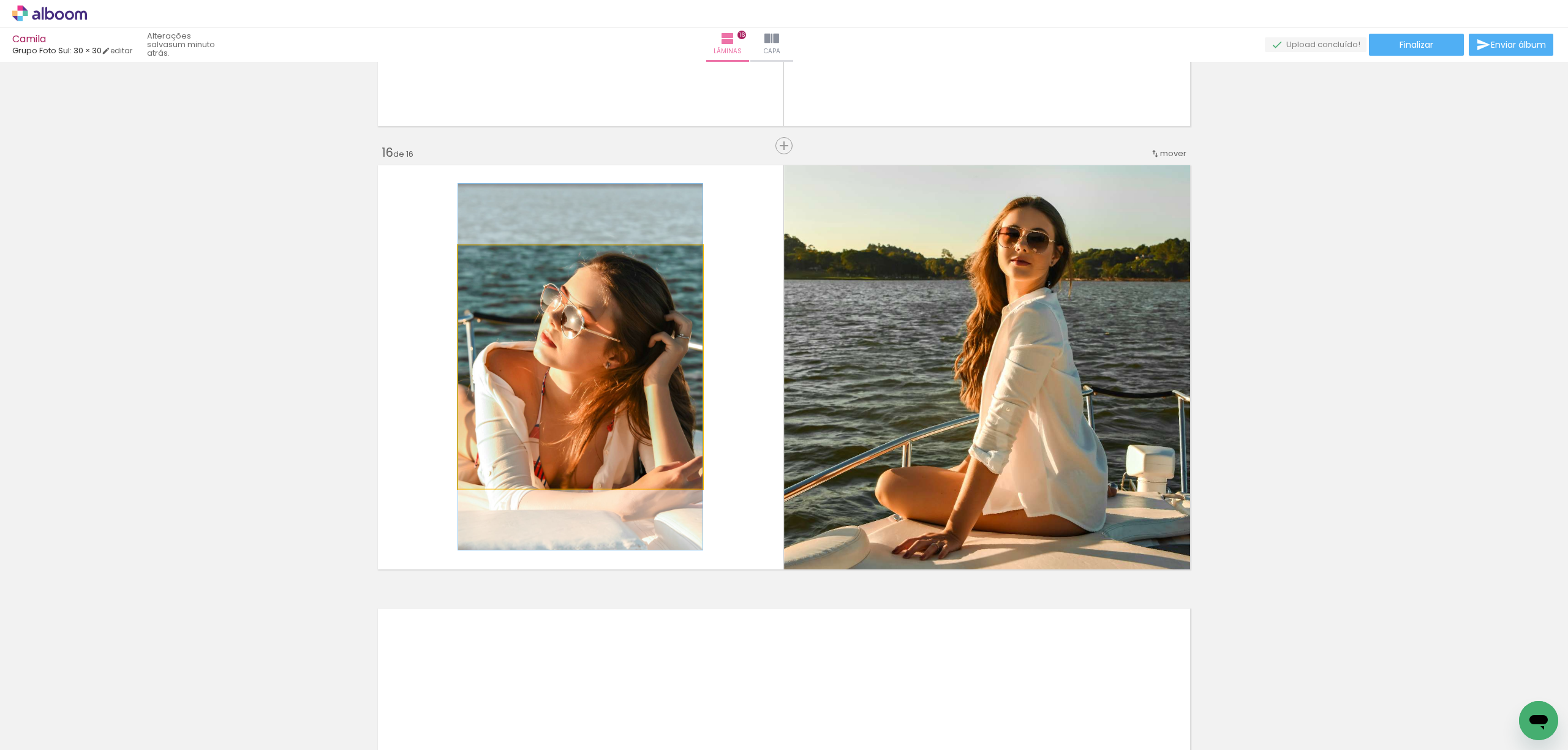
click at [564, 374] on quentale-photo at bounding box center [580, 367] width 244 height 243
click at [479, 317] on quentale-photo at bounding box center [580, 367] width 244 height 243
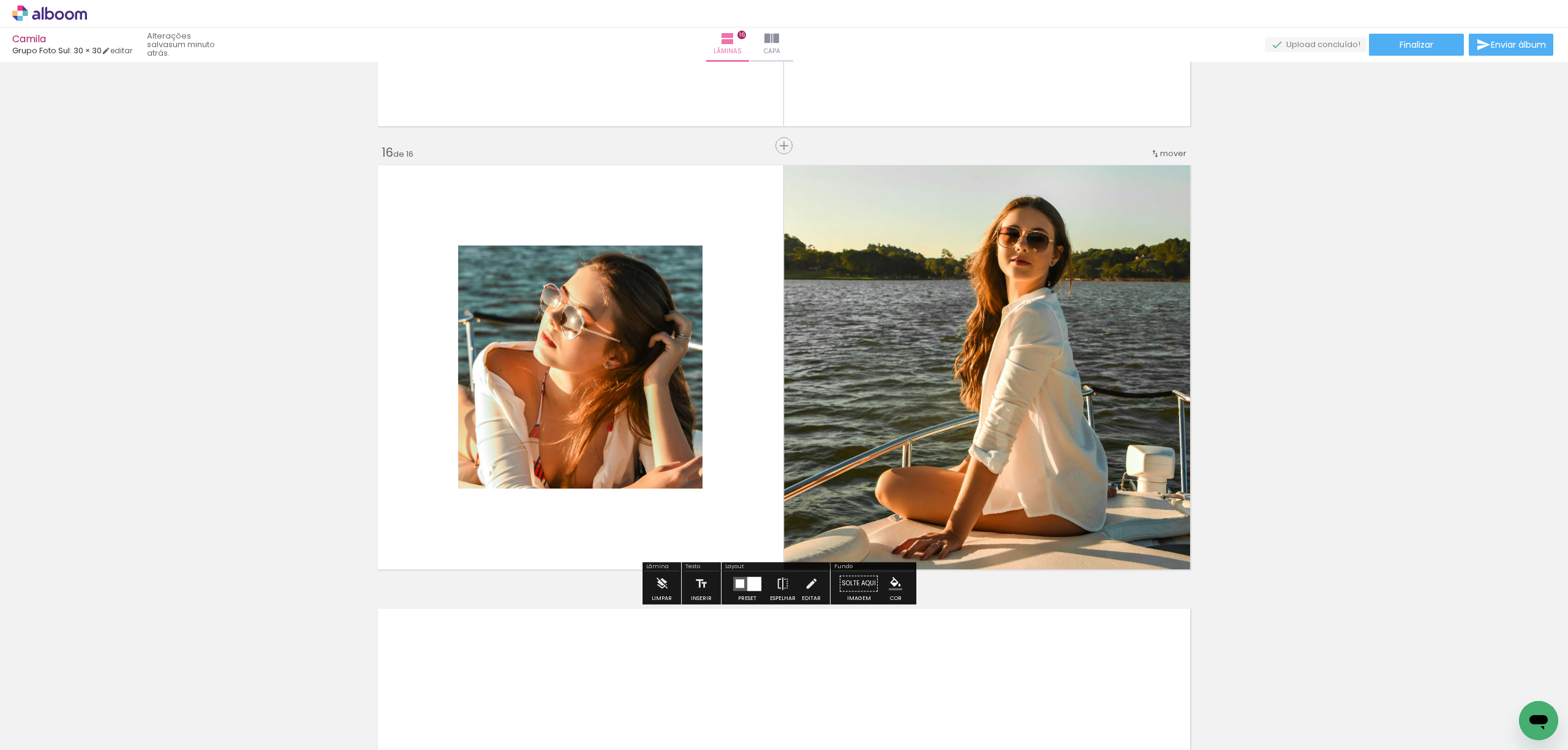
click at [479, 319] on quentale-photo at bounding box center [580, 367] width 244 height 243
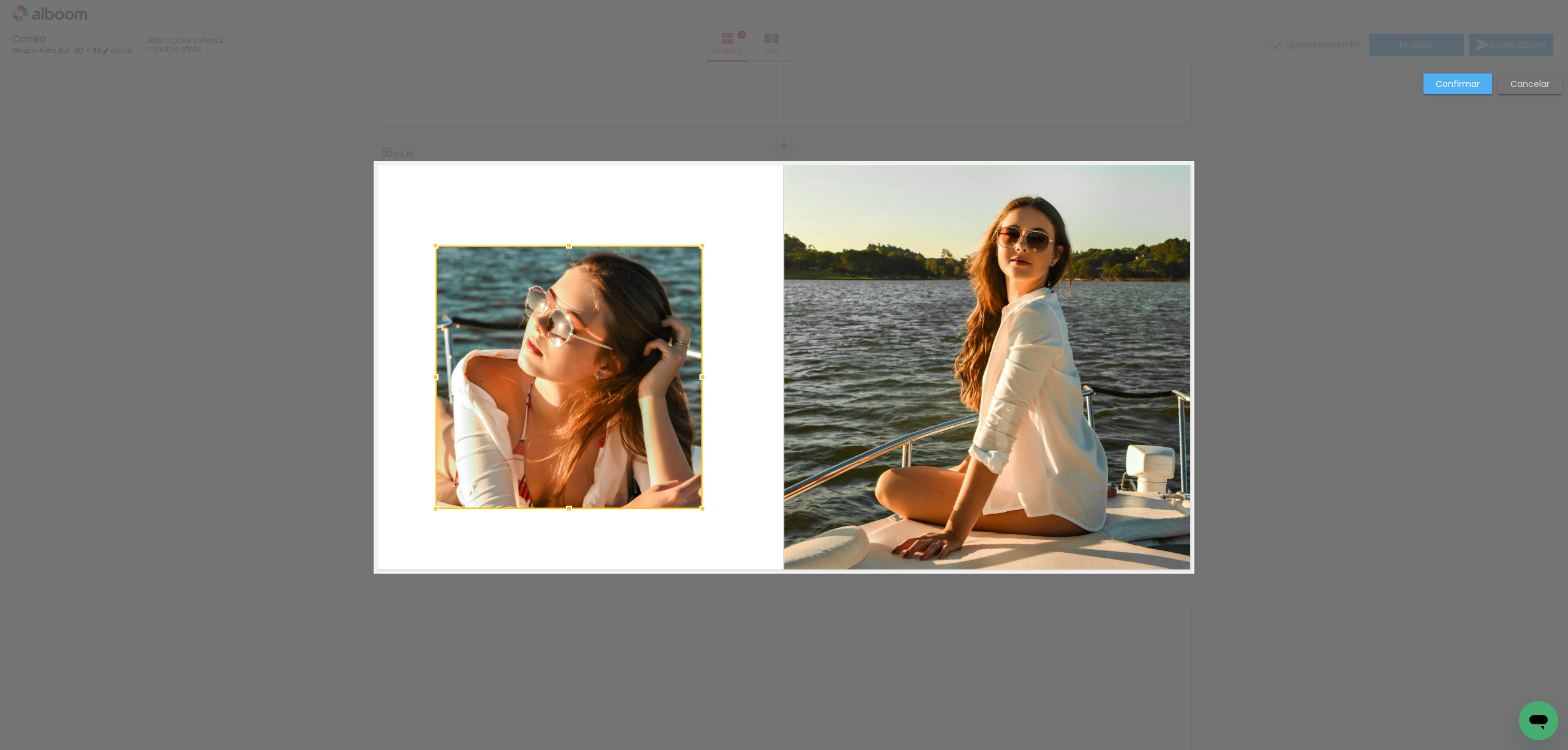
drag, startPoint x: 452, startPoint y: 490, endPoint x: 428, endPoint y: 511, distance: 31.9
click at [428, 511] on div at bounding box center [435, 509] width 24 height 24
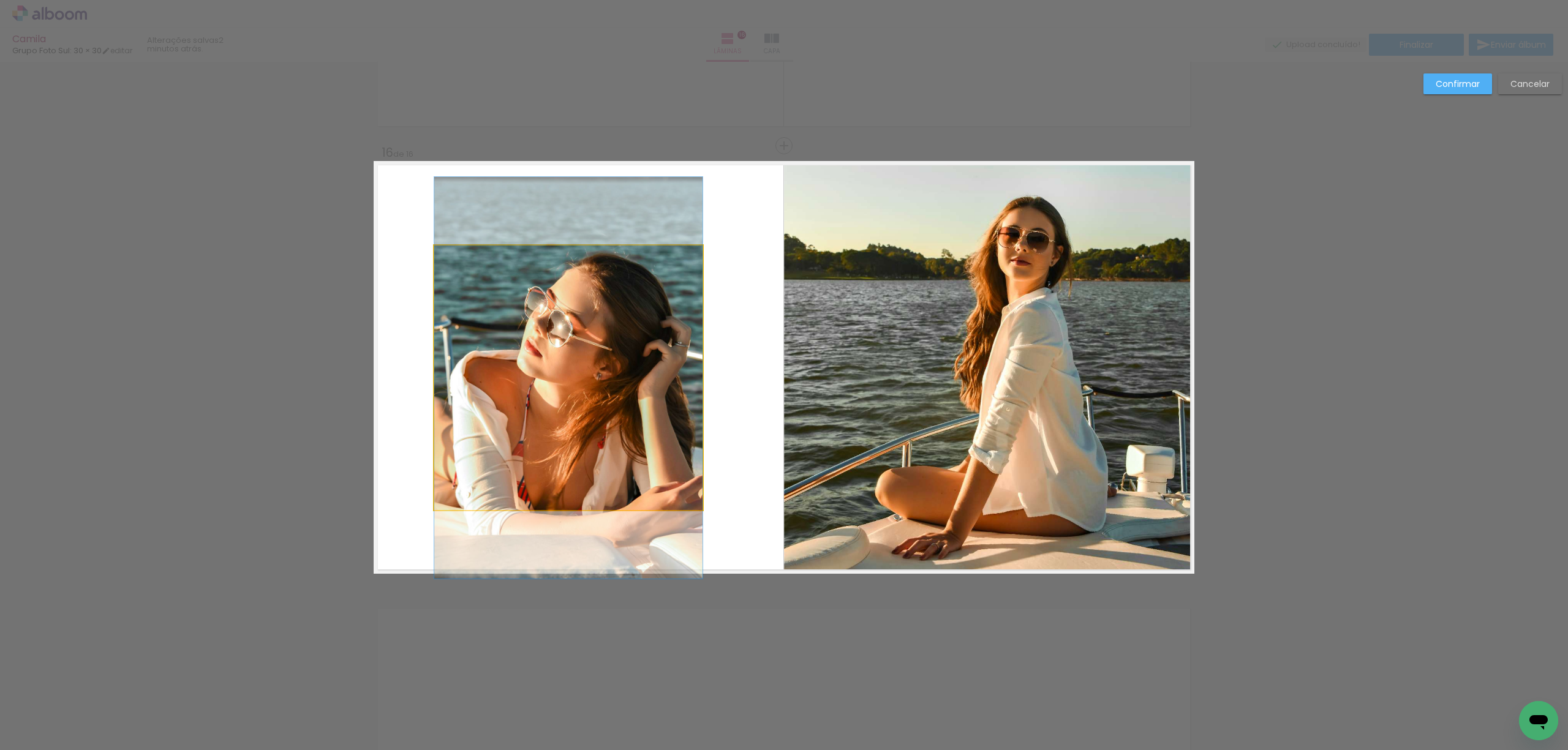
click at [660, 274] on quentale-photo at bounding box center [569, 378] width 268 height 265
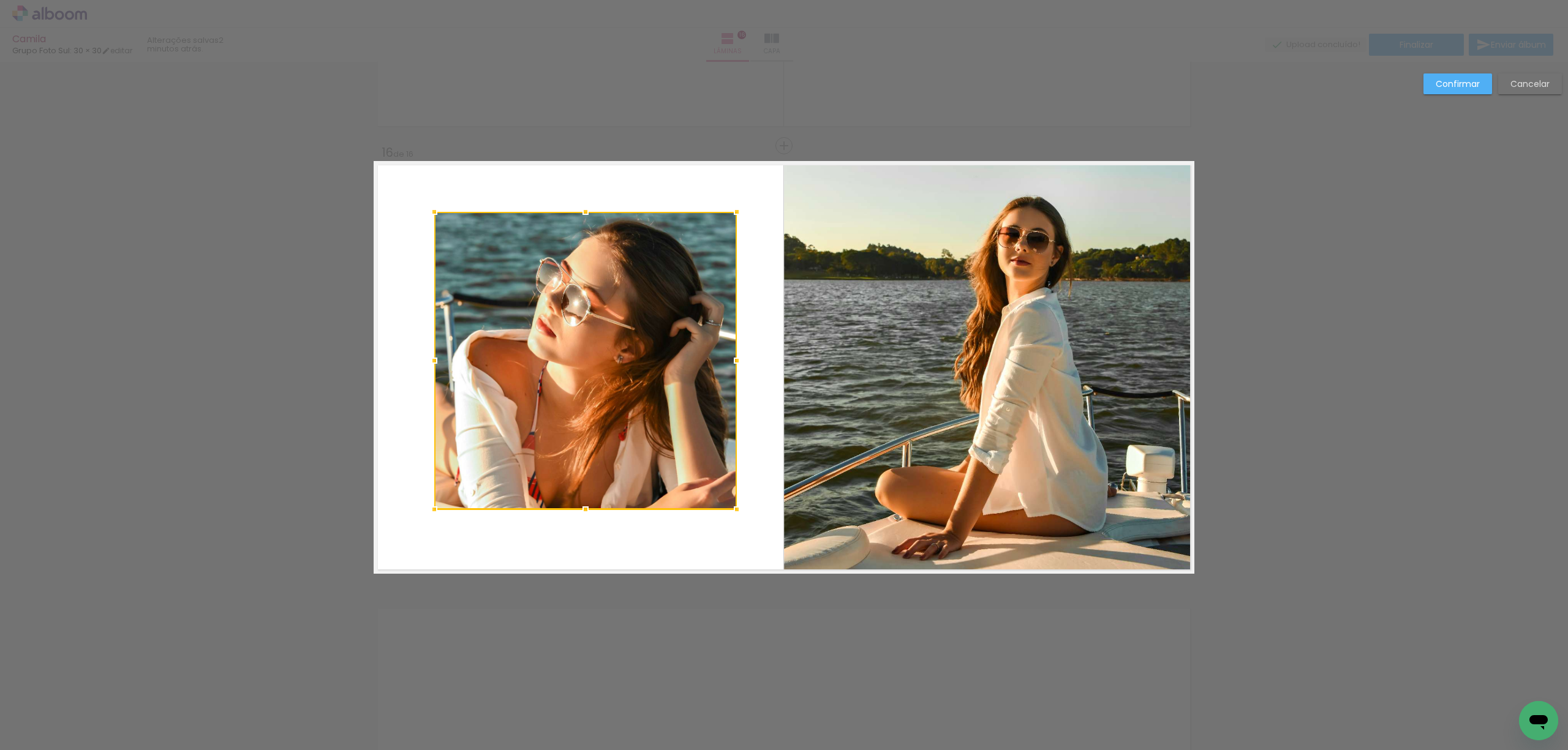
drag, startPoint x: 692, startPoint y: 241, endPoint x: 726, endPoint y: 208, distance: 47.4
click at [726, 208] on div at bounding box center [737, 212] width 24 height 24
click at [0, 0] on slot "Confirmar" at bounding box center [0, 0] width 0 height 0
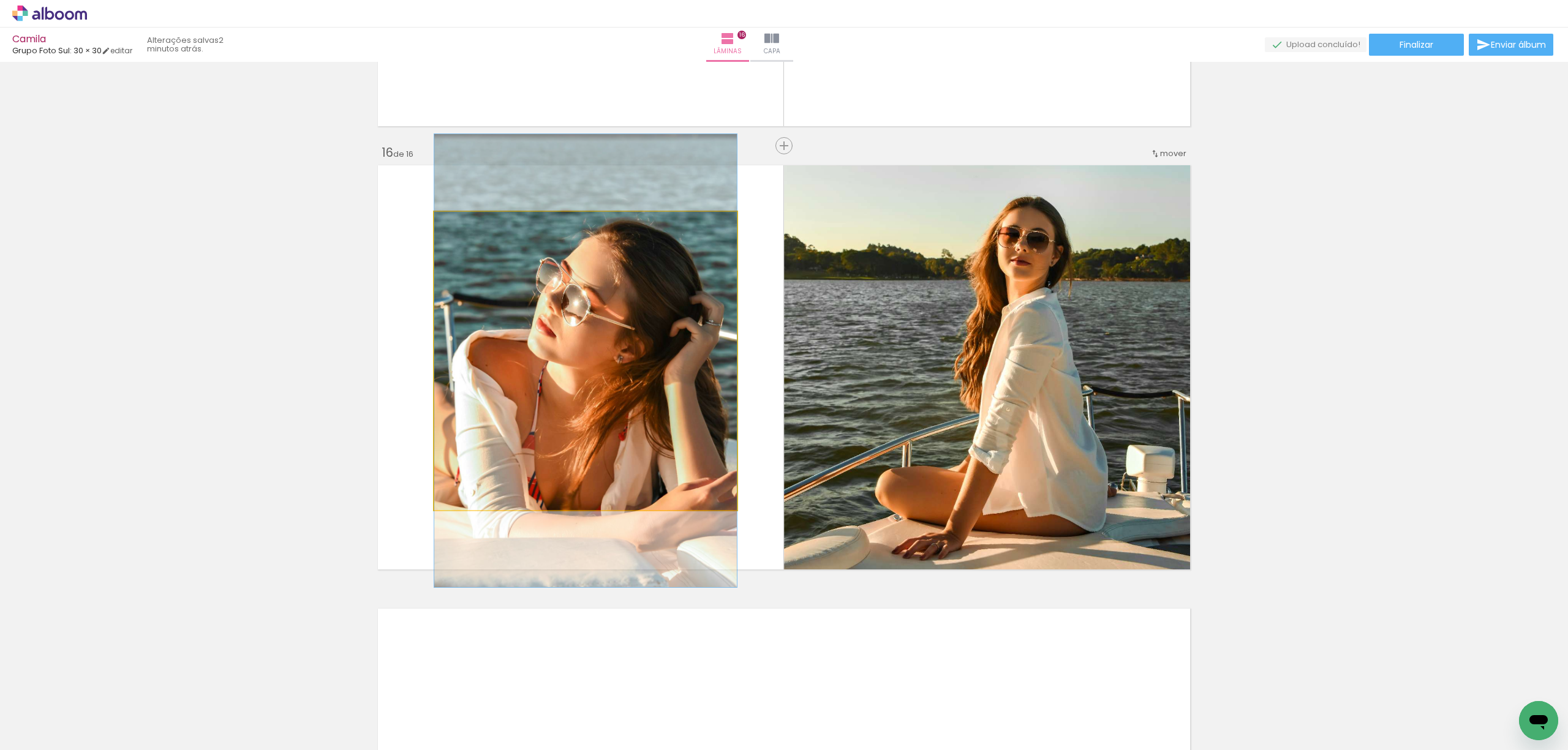
click at [567, 376] on quentale-photo at bounding box center [586, 361] width 303 height 298
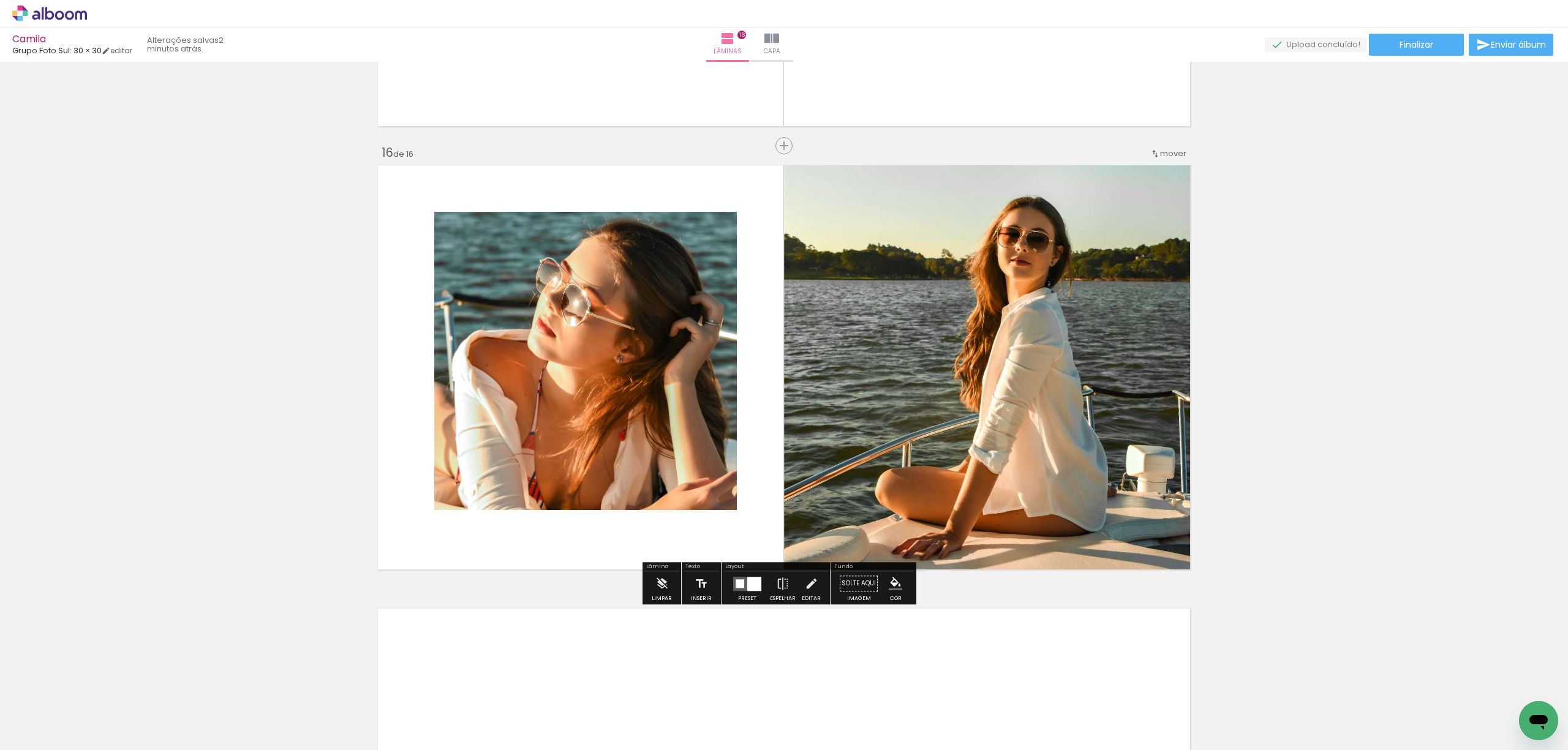
click at [653, 334] on quentale-photo at bounding box center [586, 361] width 303 height 298
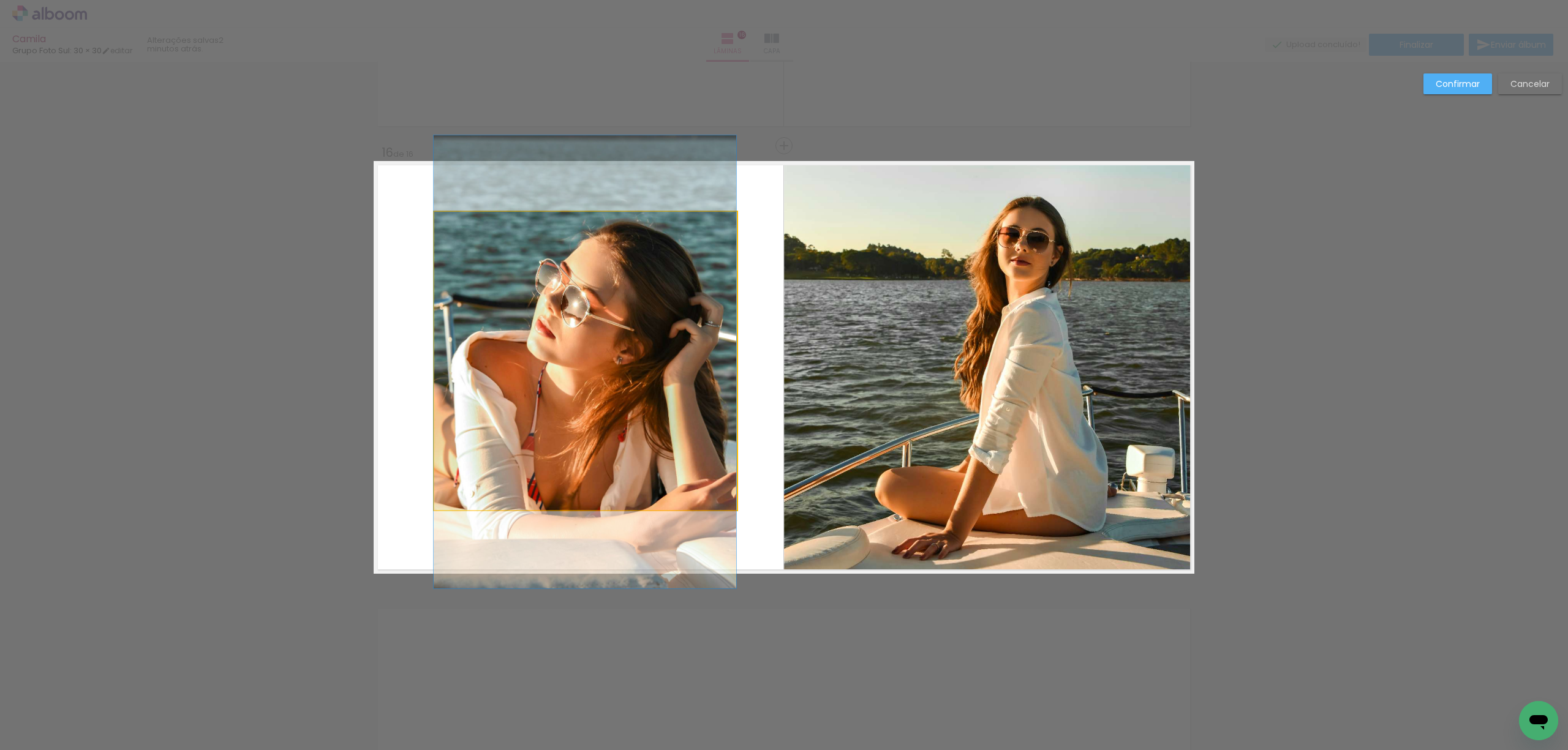
drag, startPoint x: 587, startPoint y: 377, endPoint x: 565, endPoint y: 378, distance: 22.0
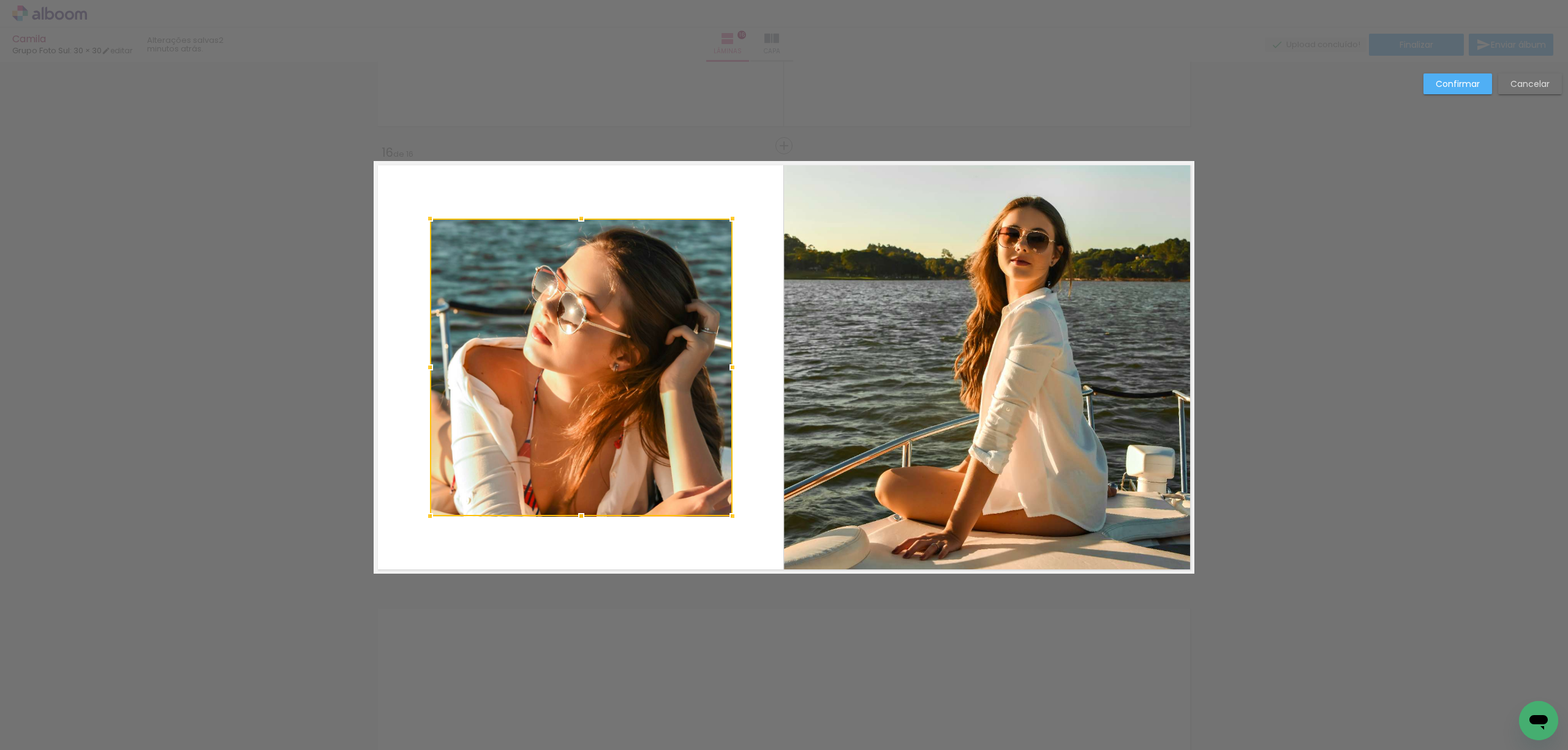
drag, startPoint x: 636, startPoint y: 378, endPoint x: 621, endPoint y: 375, distance: 15.3
click at [621, 375] on div at bounding box center [581, 368] width 303 height 298
click at [0, 0] on slot "Confirmar" at bounding box center [0, 0] width 0 height 0
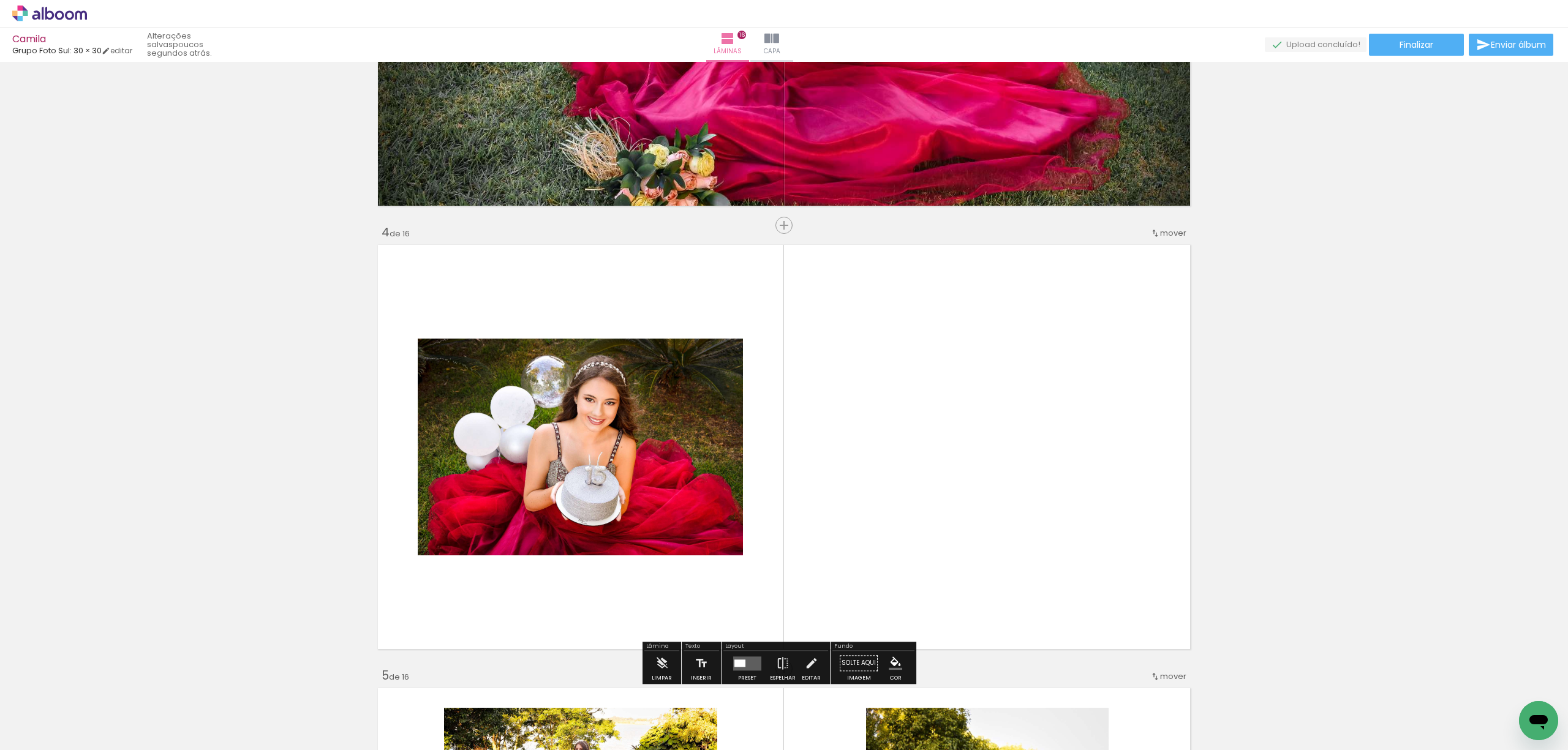
scroll to position [1198, 0]
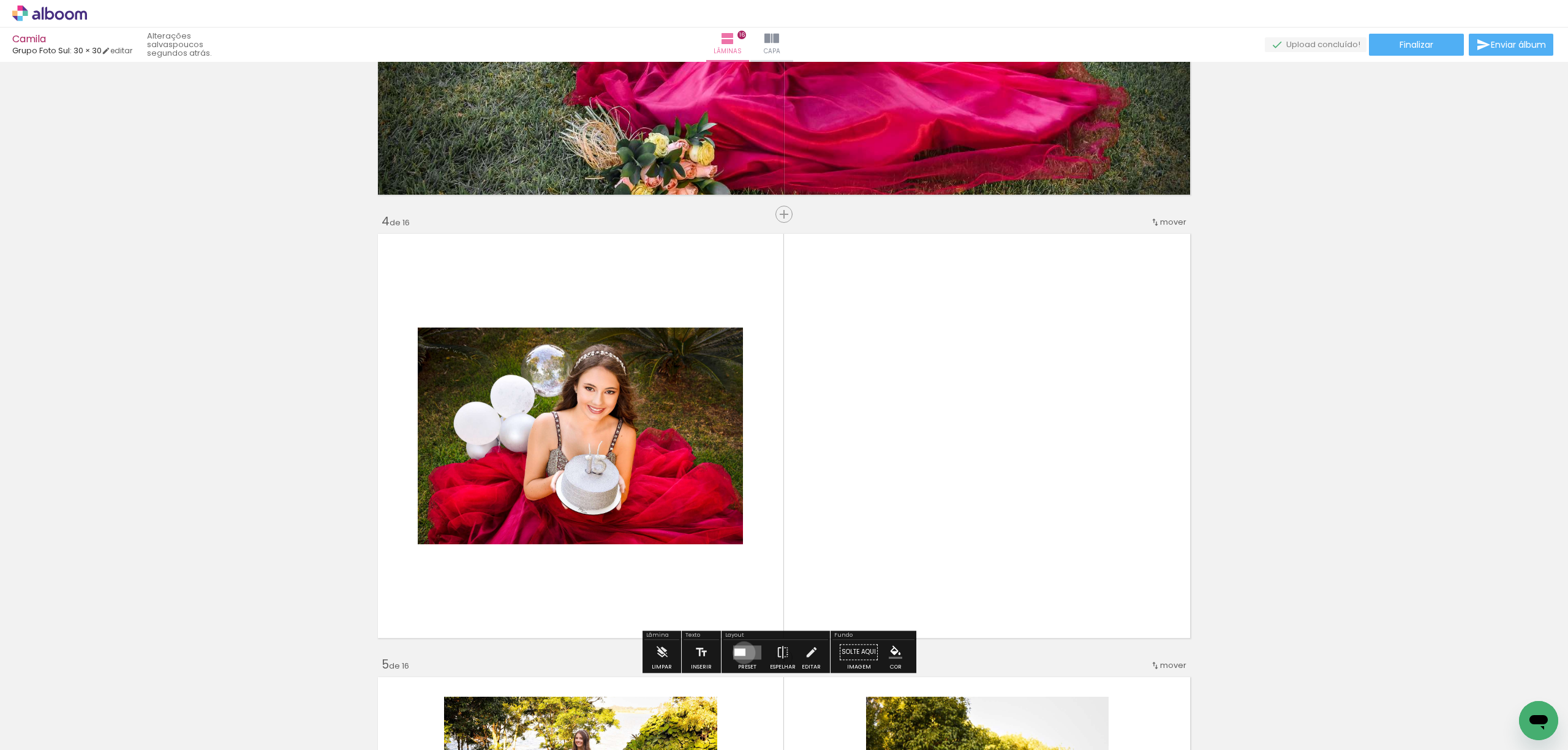
click at [741, 653] on div at bounding box center [740, 652] width 11 height 7
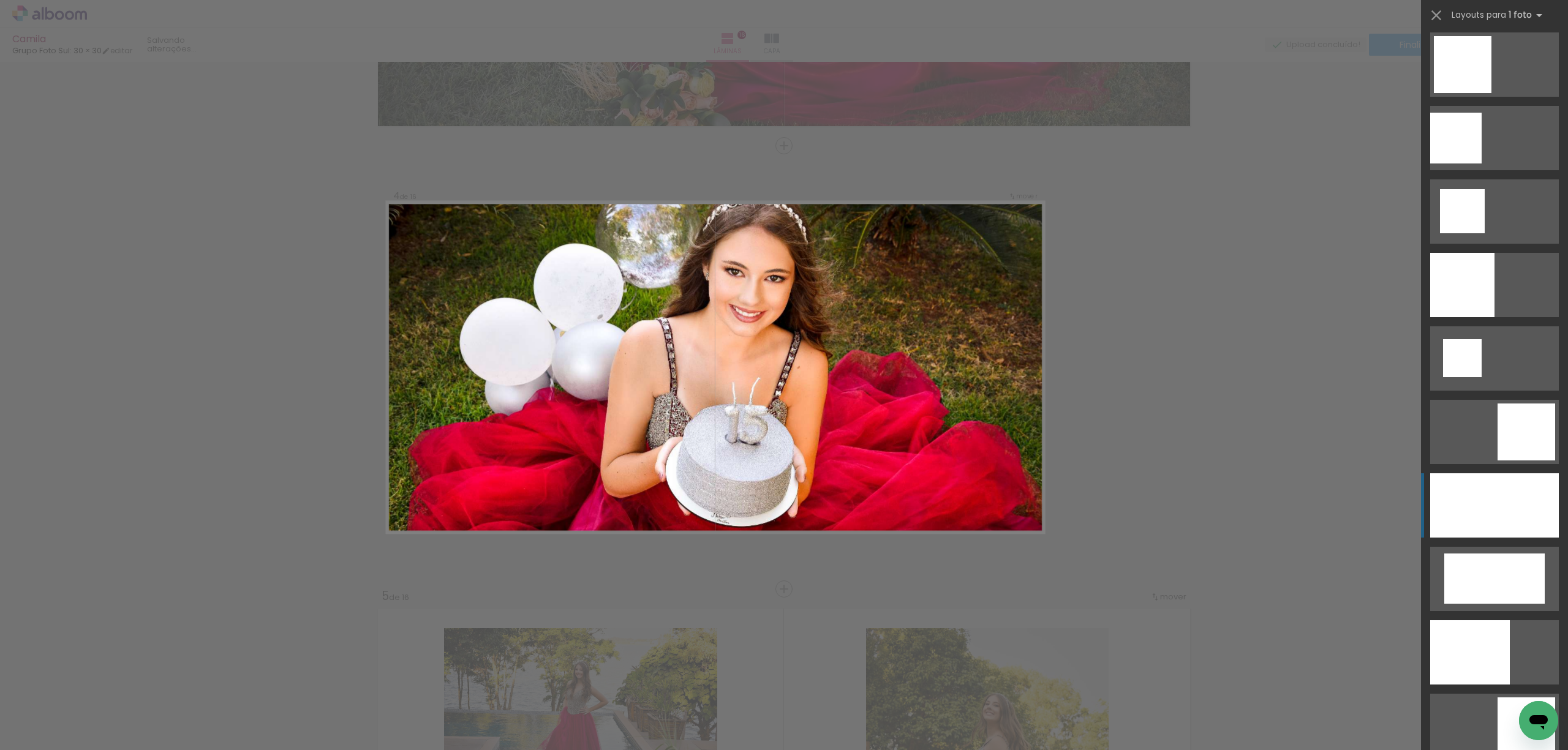
scroll to position [1551, 0]
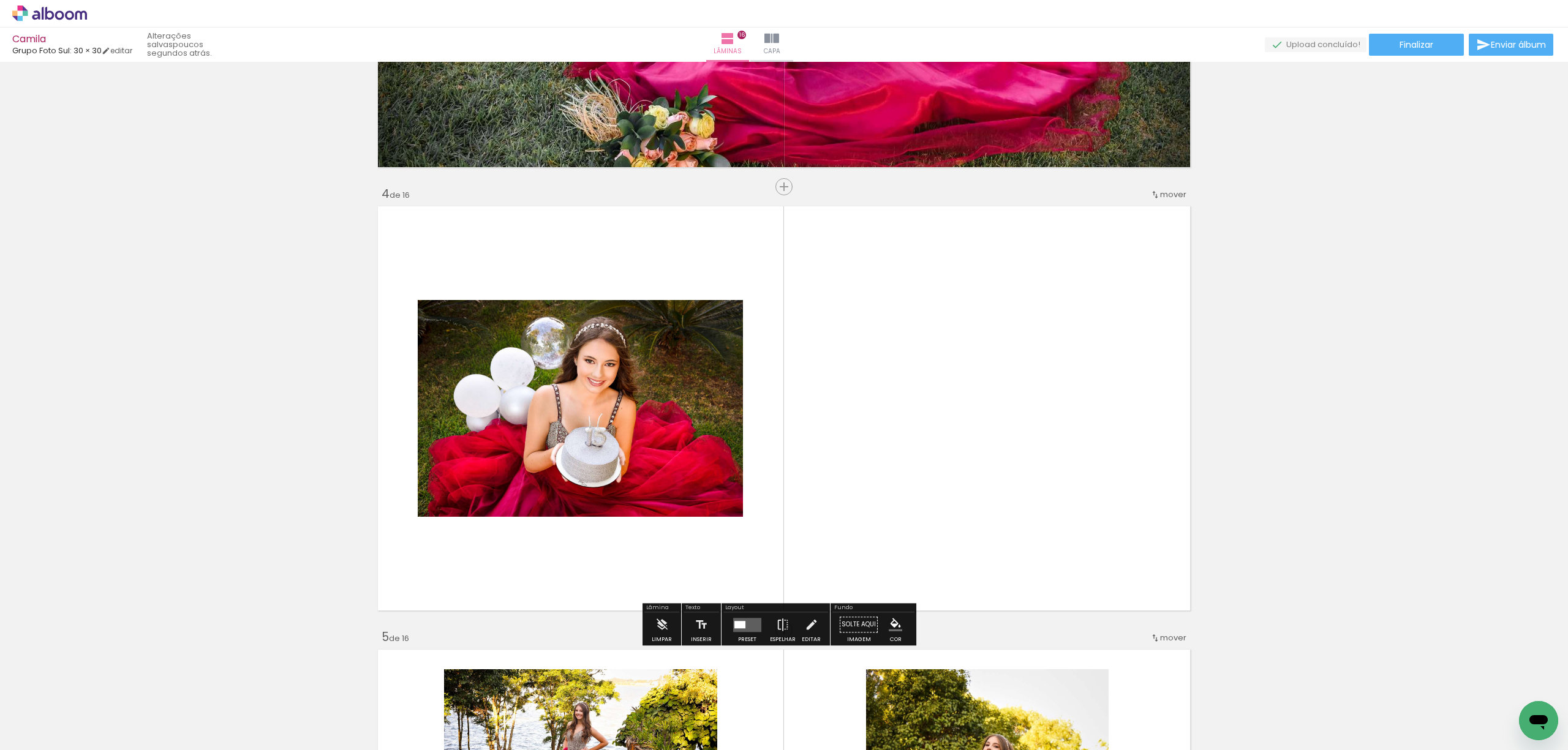
scroll to position [1185, 0]
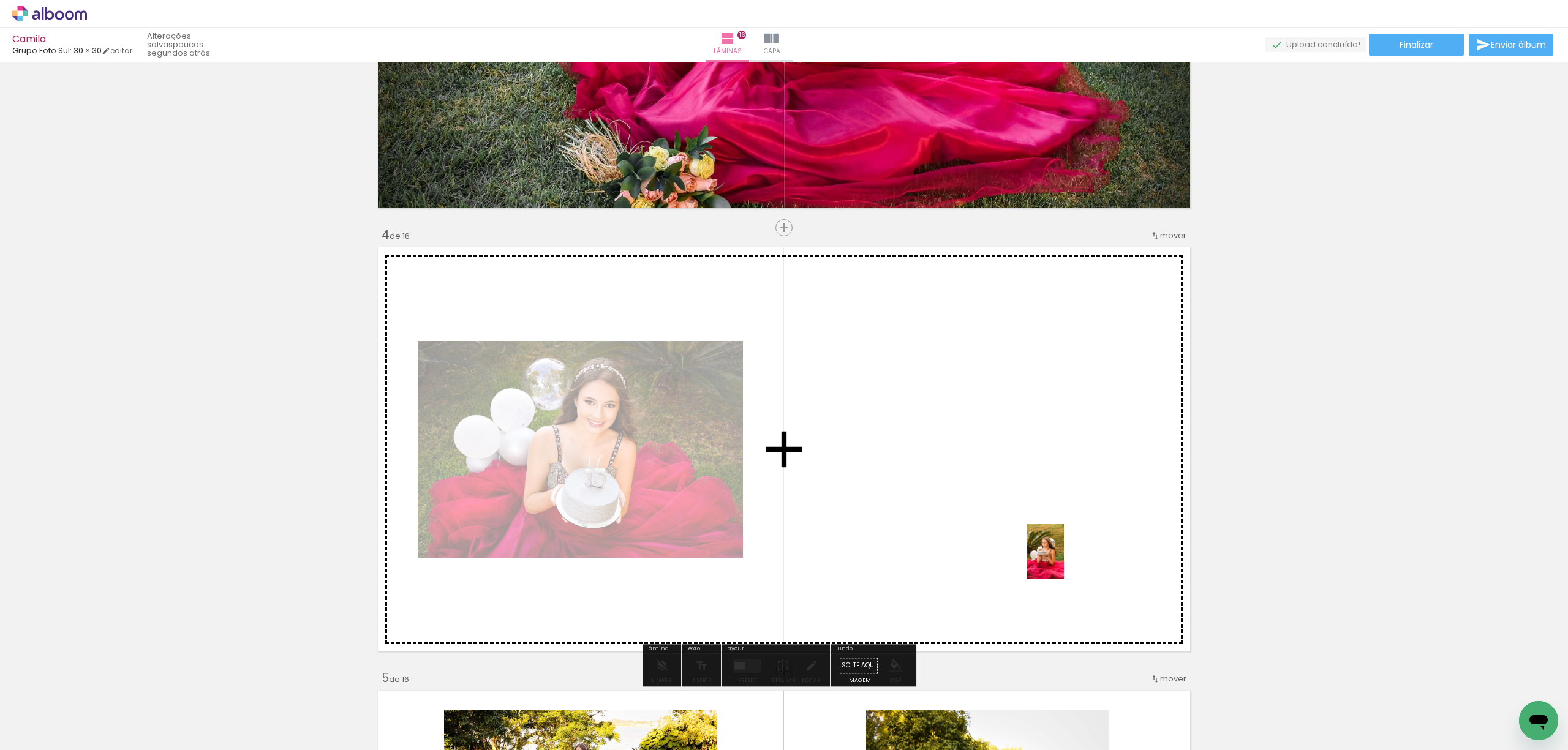
drag, startPoint x: 1118, startPoint y: 725, endPoint x: 1055, endPoint y: 546, distance: 189.8
click at [1055, 546] on quentale-workspace at bounding box center [784, 375] width 1568 height 750
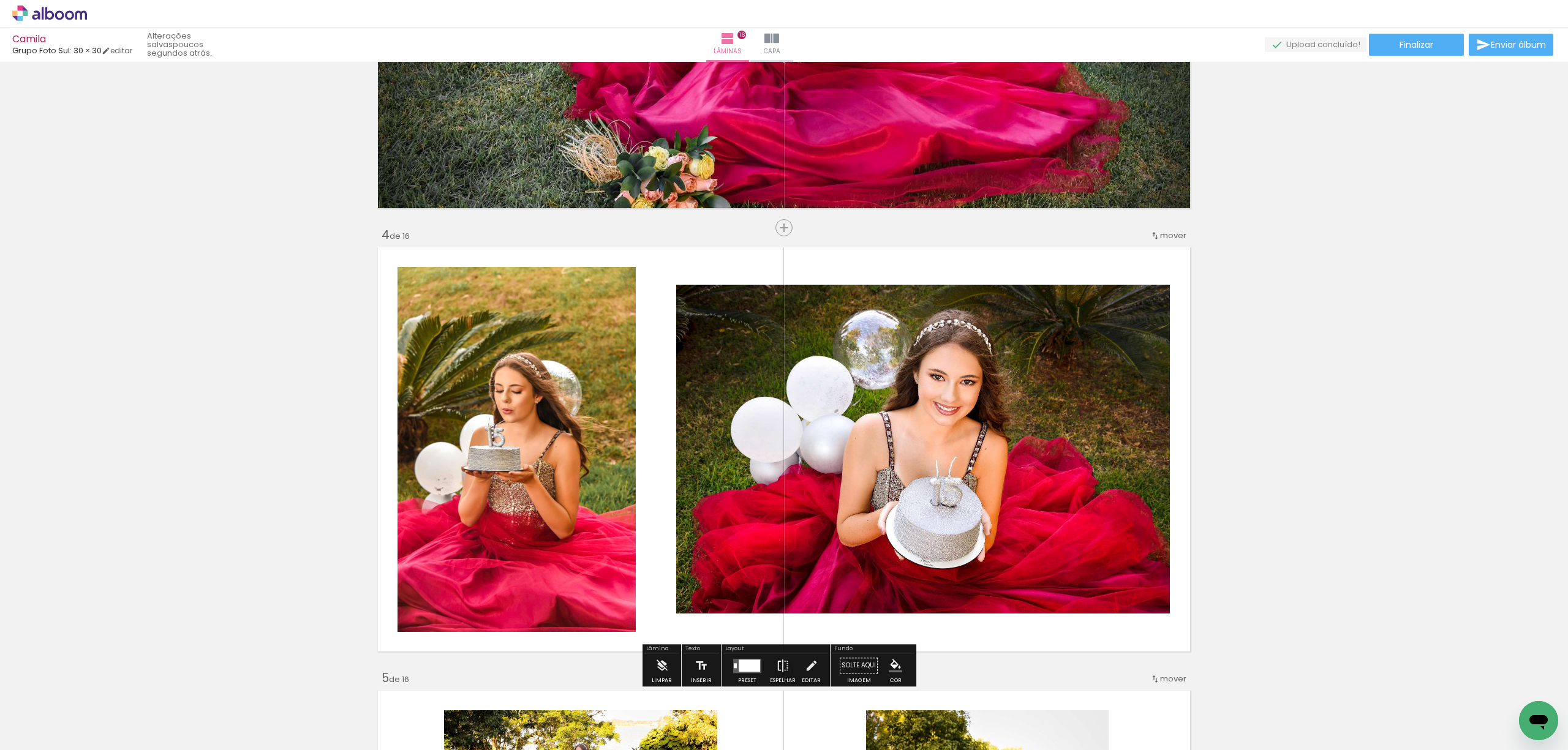
click at [776, 669] on iron-icon at bounding box center [783, 665] width 14 height 24
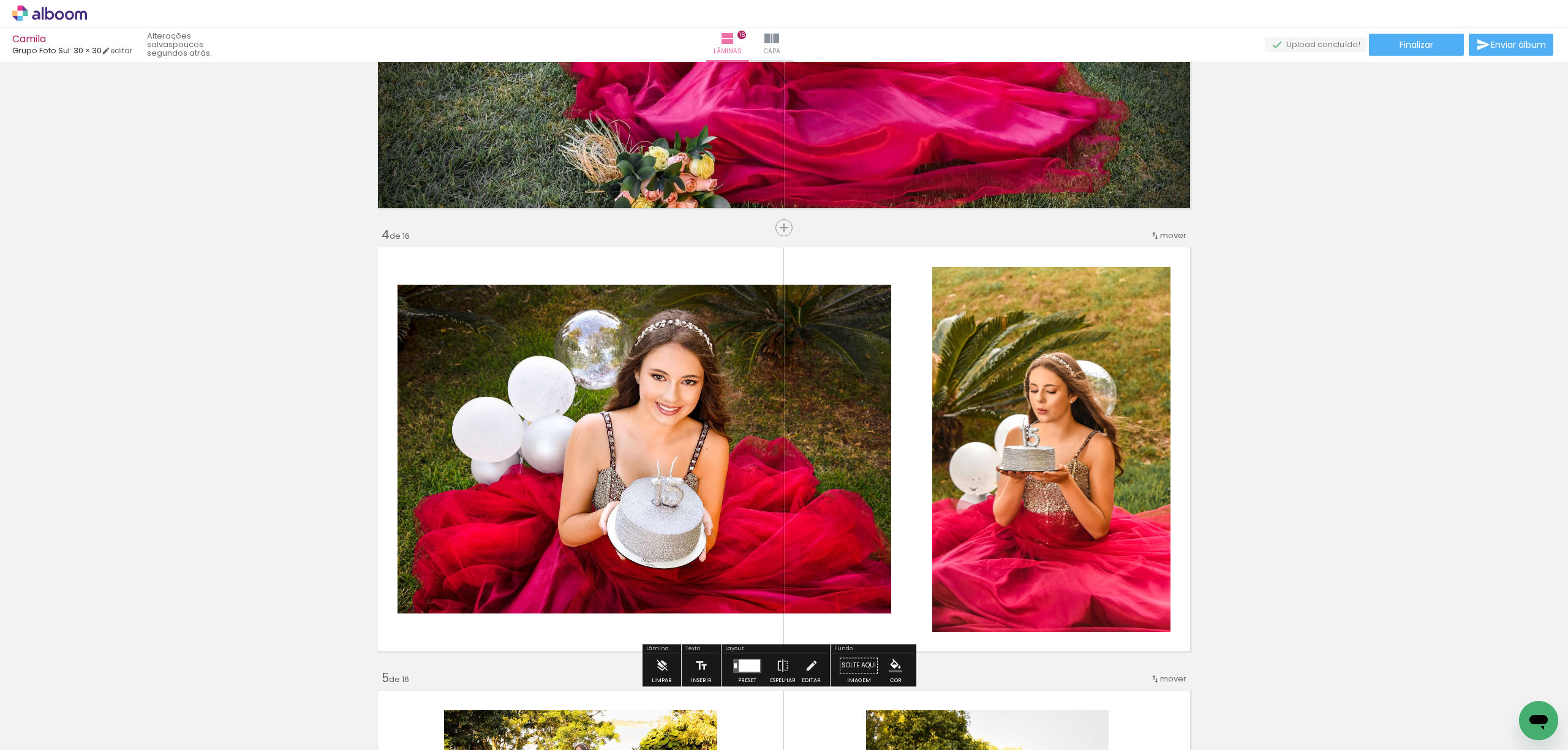
click at [750, 666] on div at bounding box center [749, 665] width 22 height 12
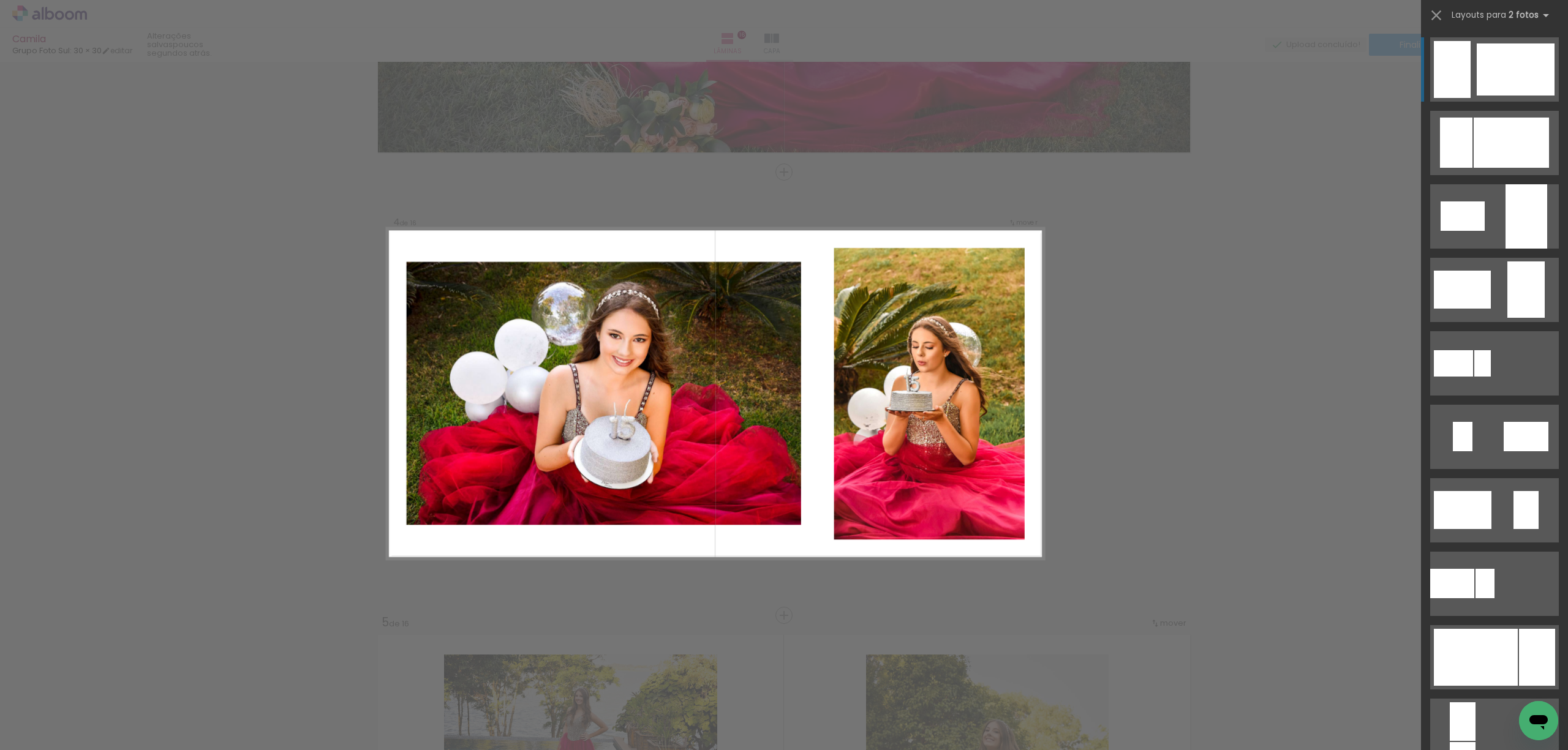
scroll to position [1266, 0]
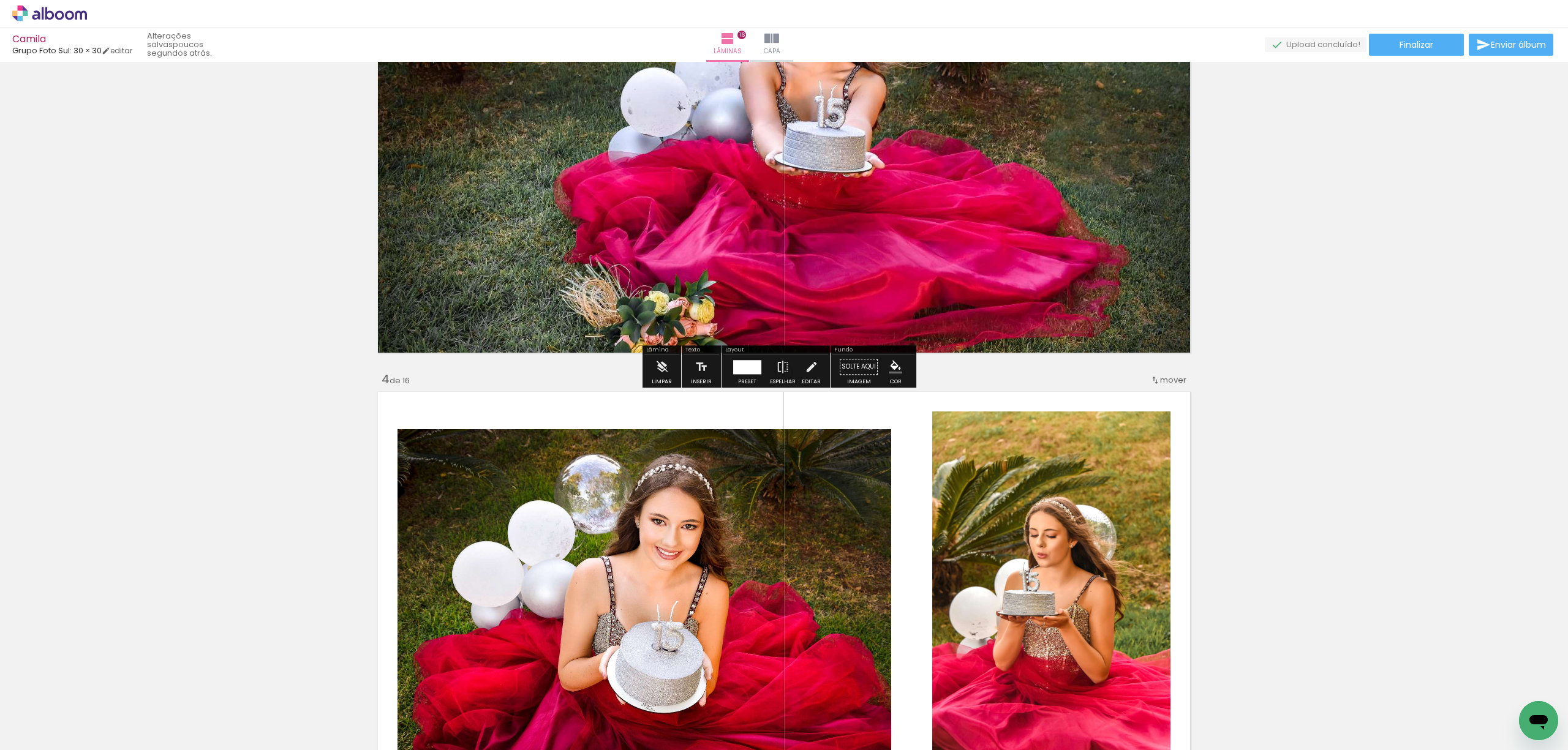
scroll to position [1061, 0]
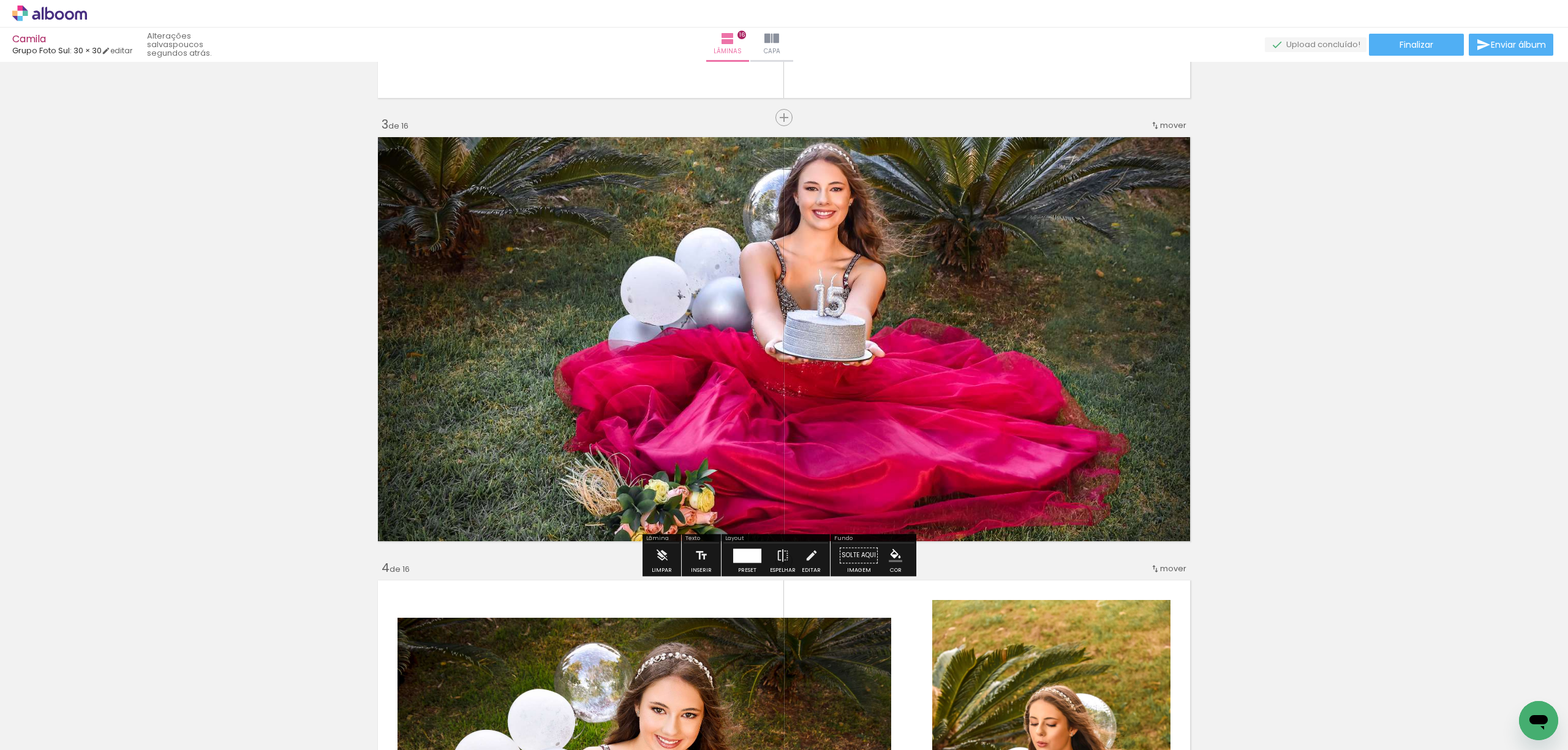
scroll to position [816, 0]
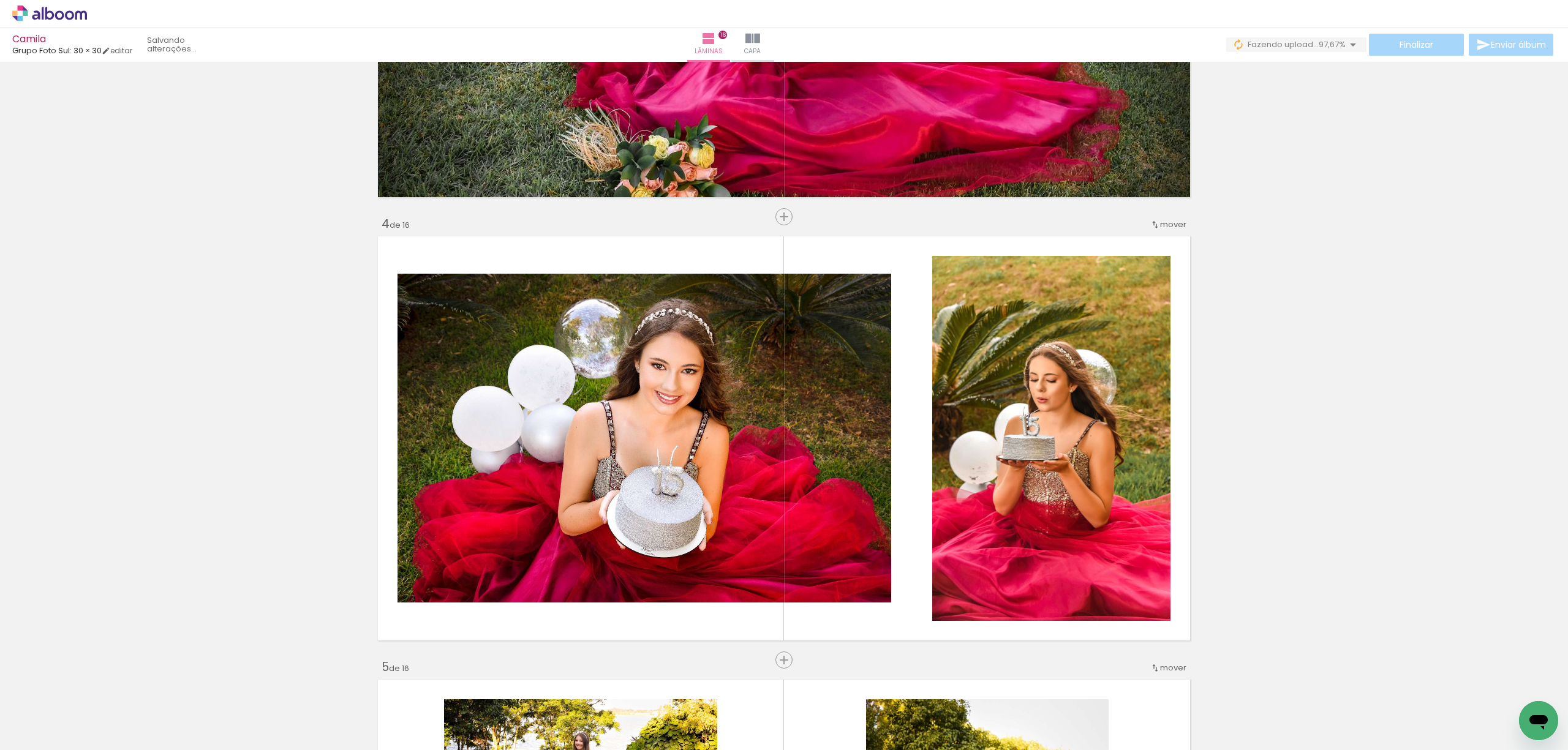
scroll to position [1225, 0]
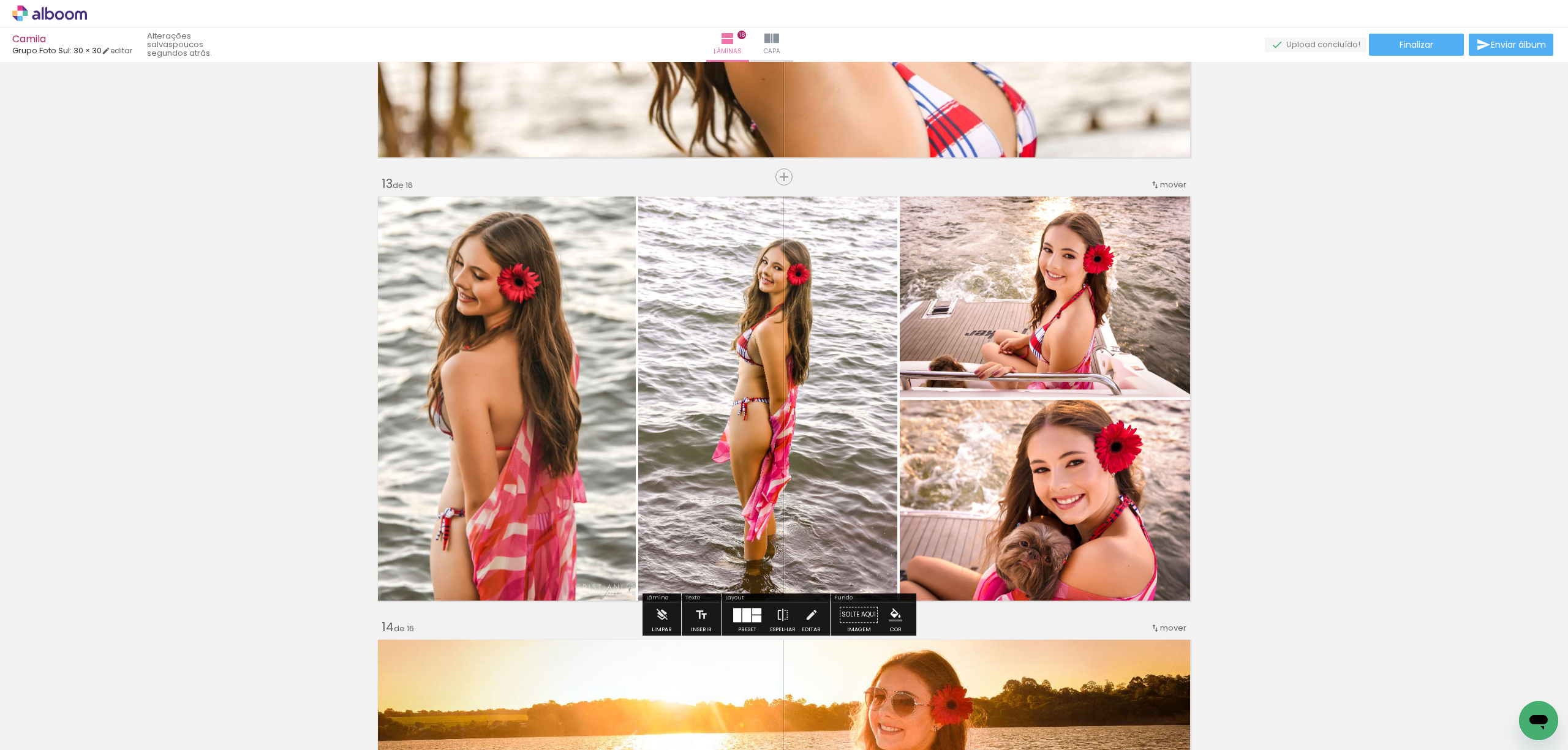
scroll to position [0, 1485]
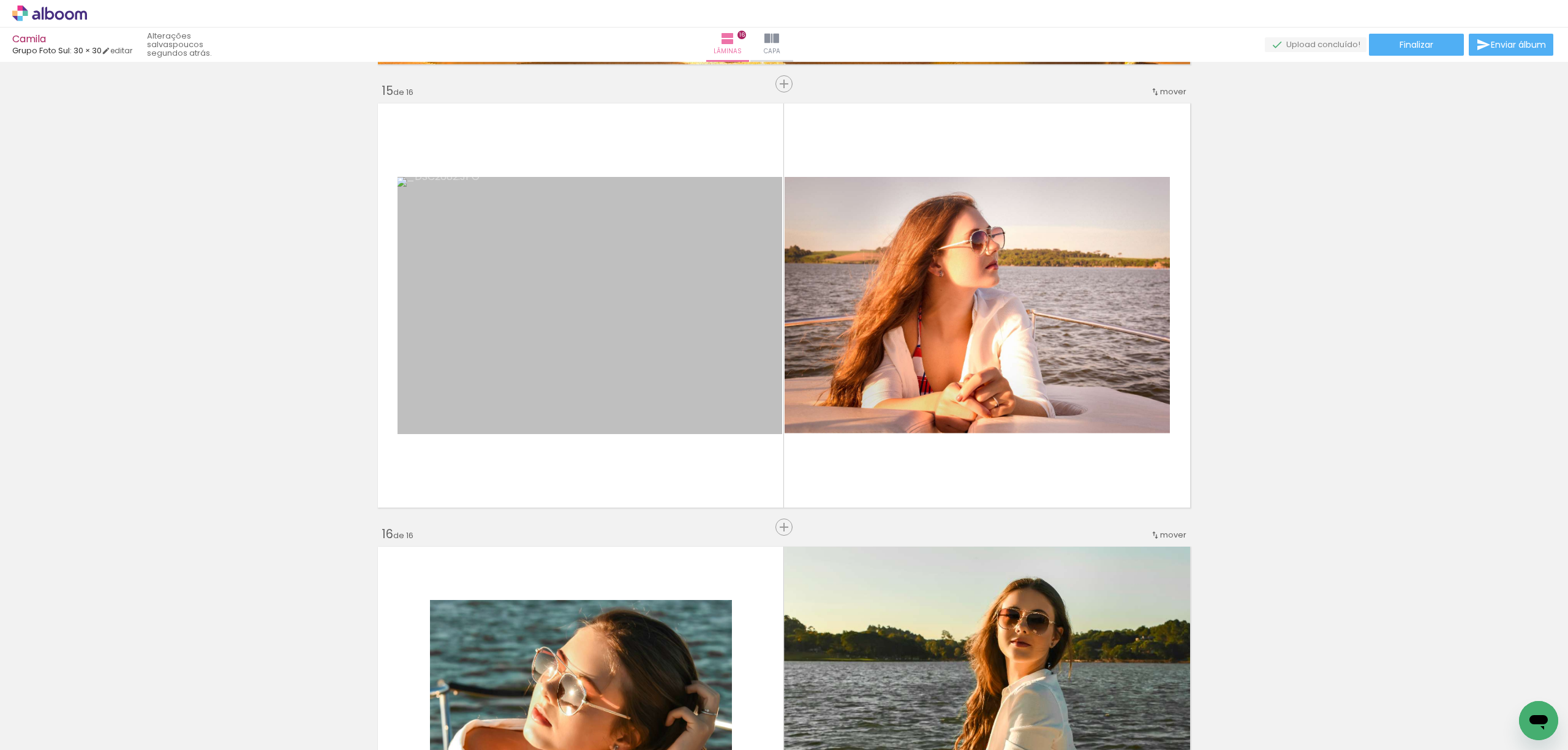
scroll to position [0, 0]
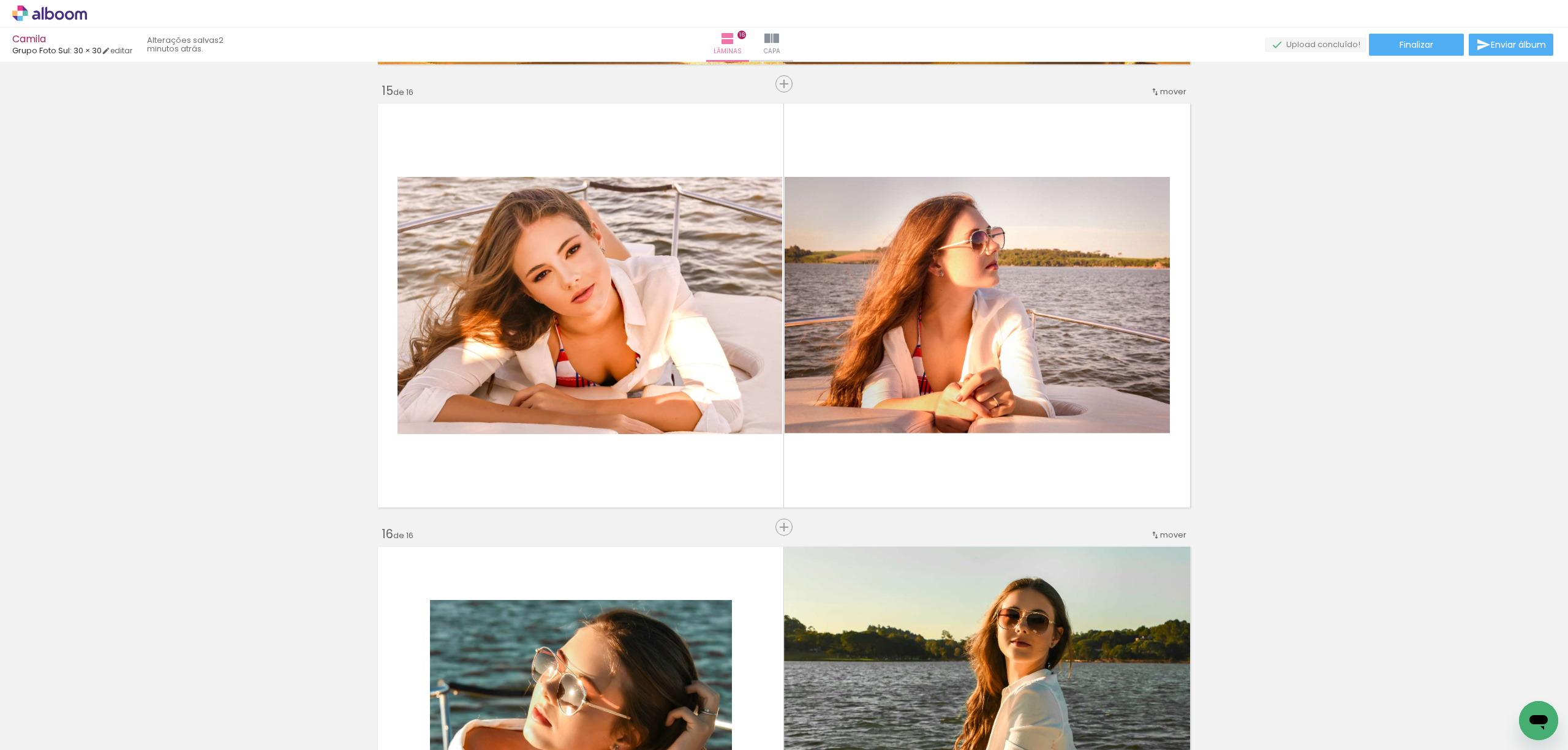
scroll to position [0, 1485]
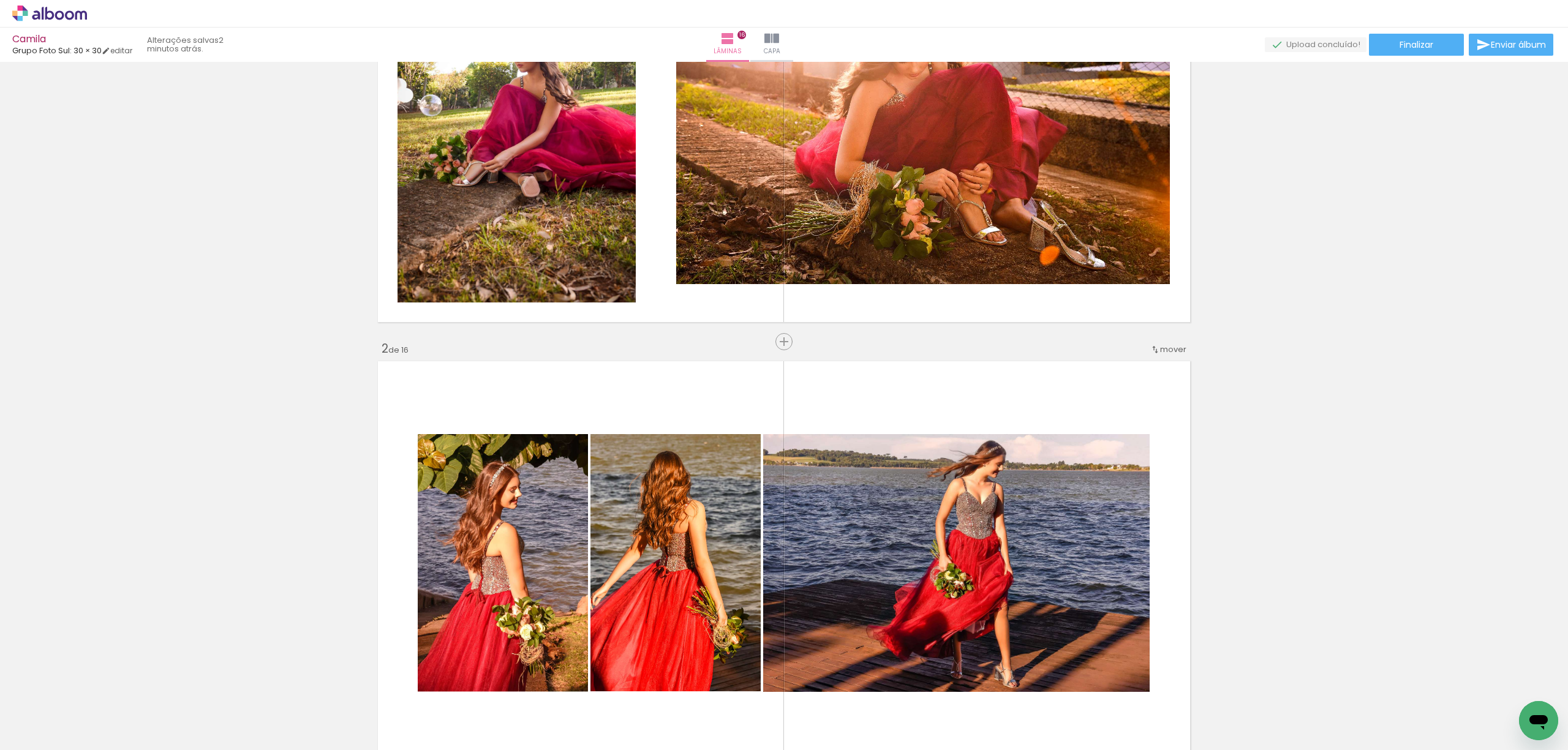
scroll to position [0, 0]
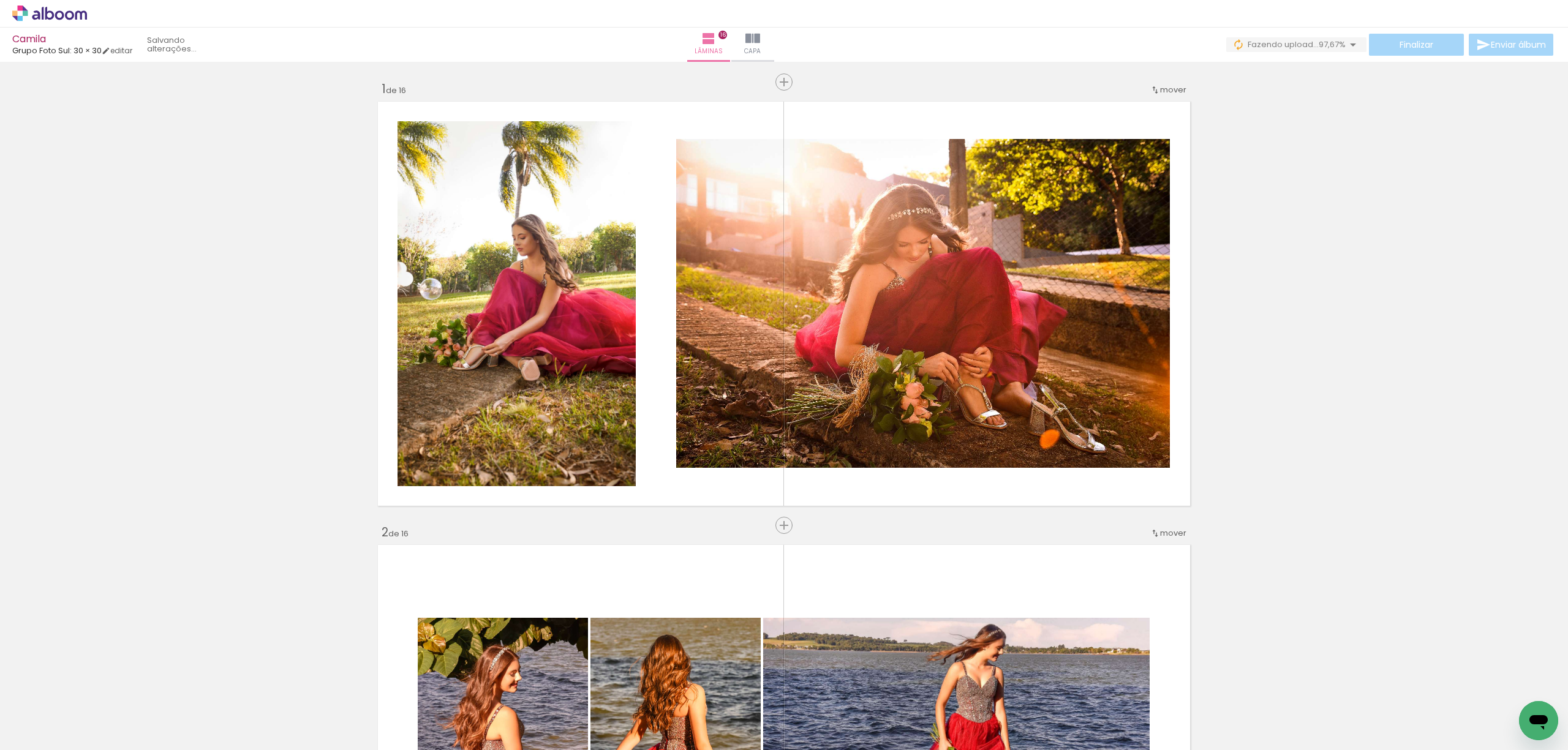
drag, startPoint x: 1437, startPoint y: 121, endPoint x: 1435, endPoint y: 74, distance: 47.0
click at [1485, 47] on div "Finalizar Enviar álbum" at bounding box center [1391, 45] width 330 height 22
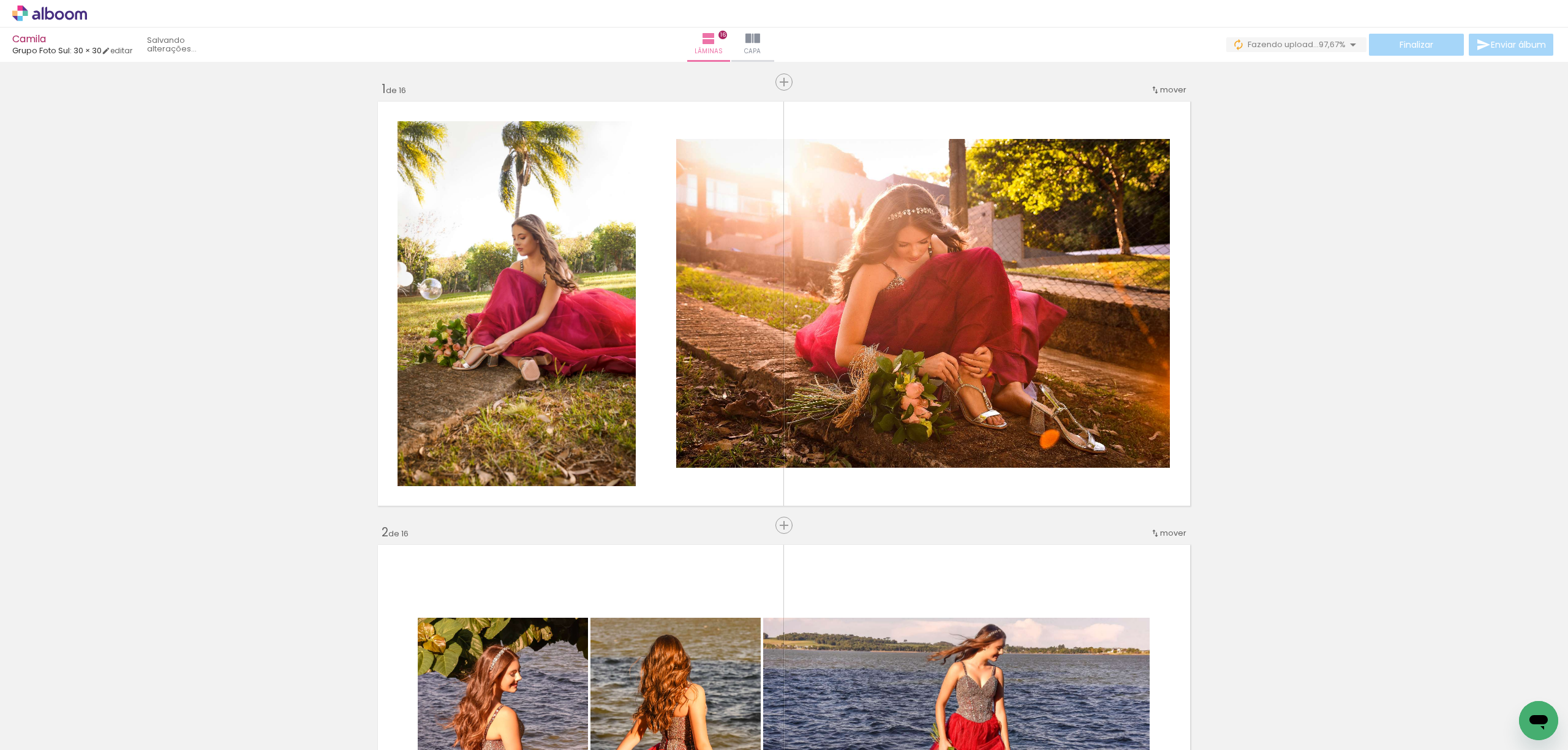
click at [1503, 47] on span "Enviar álbum" at bounding box center [1518, 45] width 55 height 9
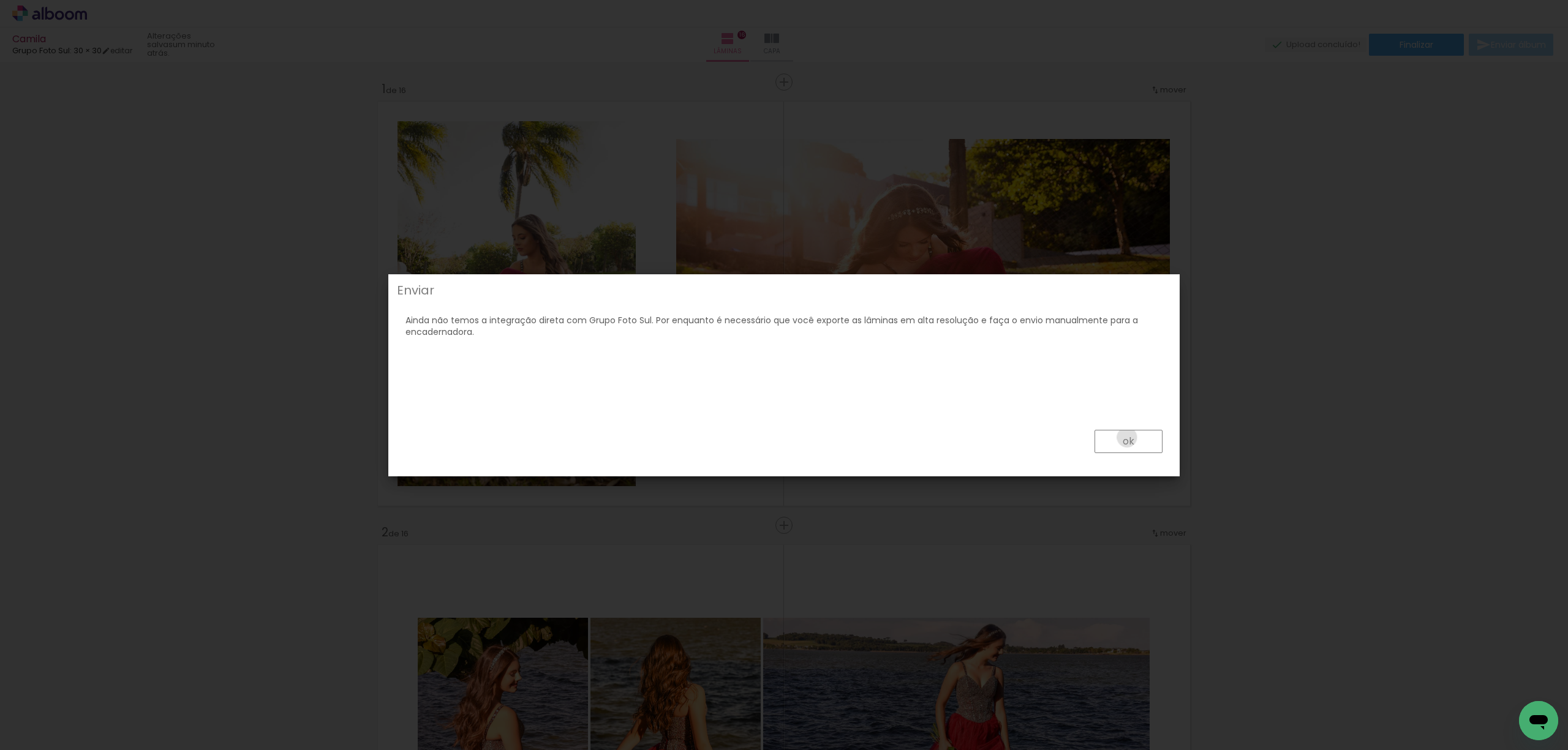
click at [0, 0] on slot "ok" at bounding box center [0, 0] width 0 height 0
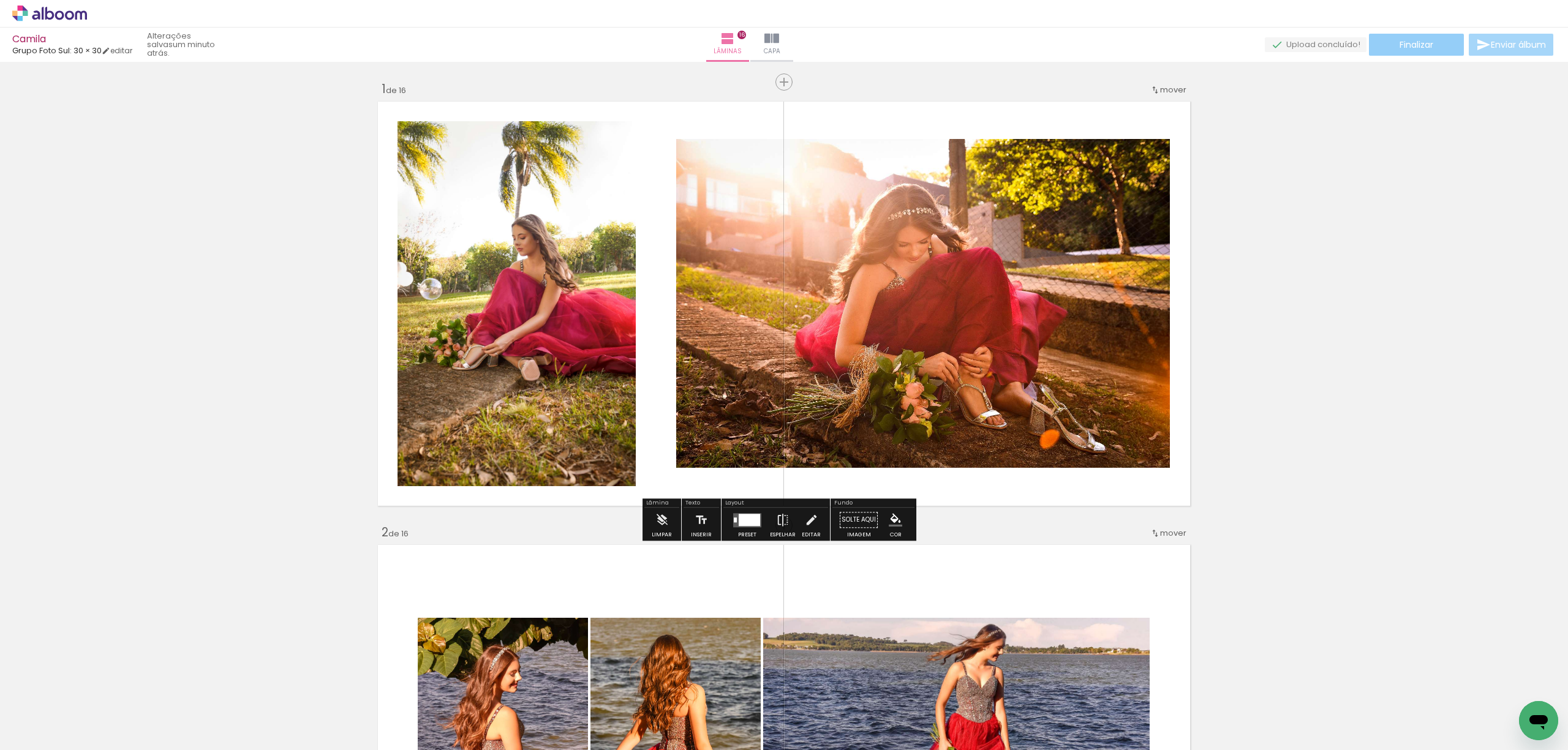
click at [1432, 38] on paper-button "Finalizar" at bounding box center [1416, 45] width 95 height 22
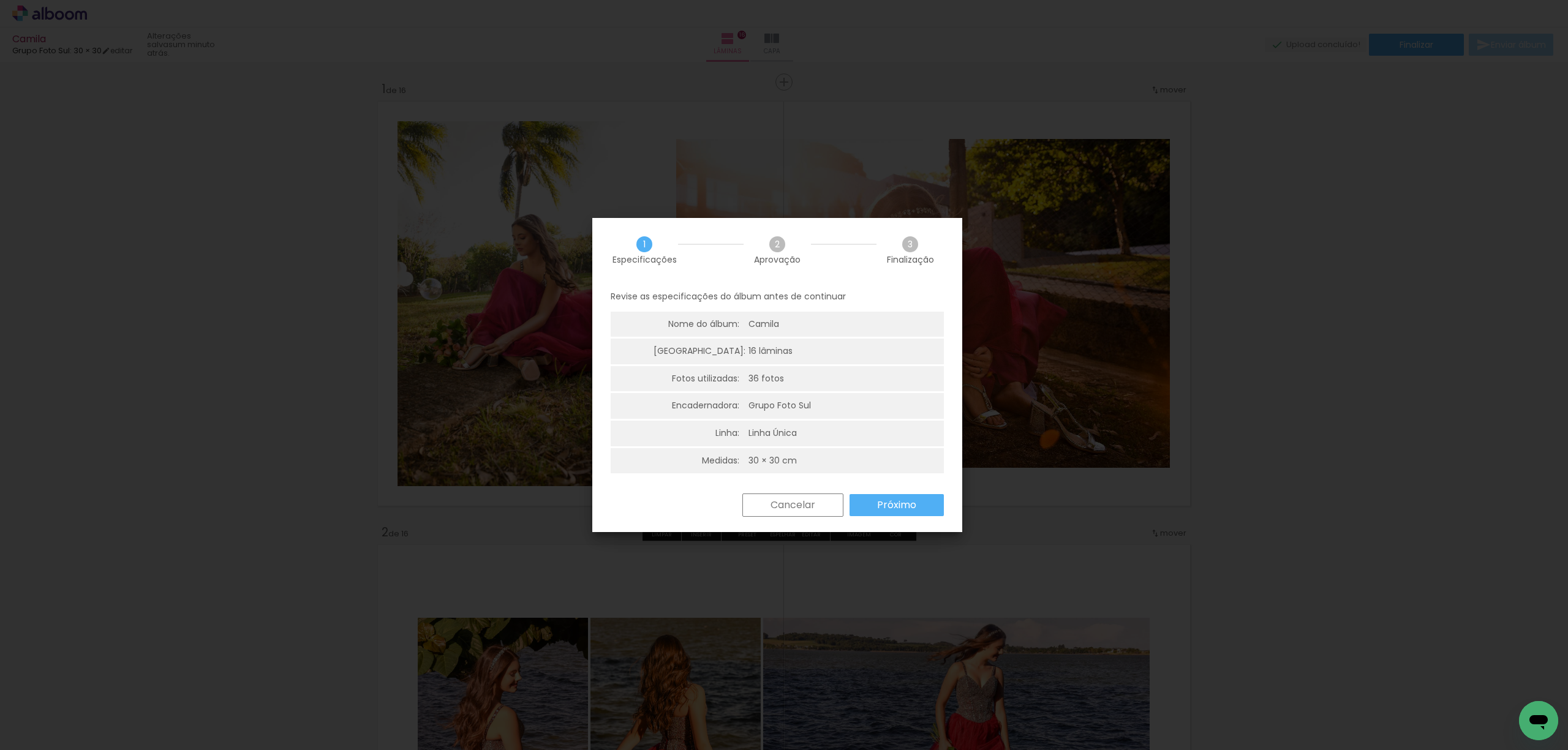
drag, startPoint x: 873, startPoint y: 507, endPoint x: 879, endPoint y: 492, distance: 16.2
click at [875, 505] on paper-button "Próximo" at bounding box center [896, 505] width 94 height 22
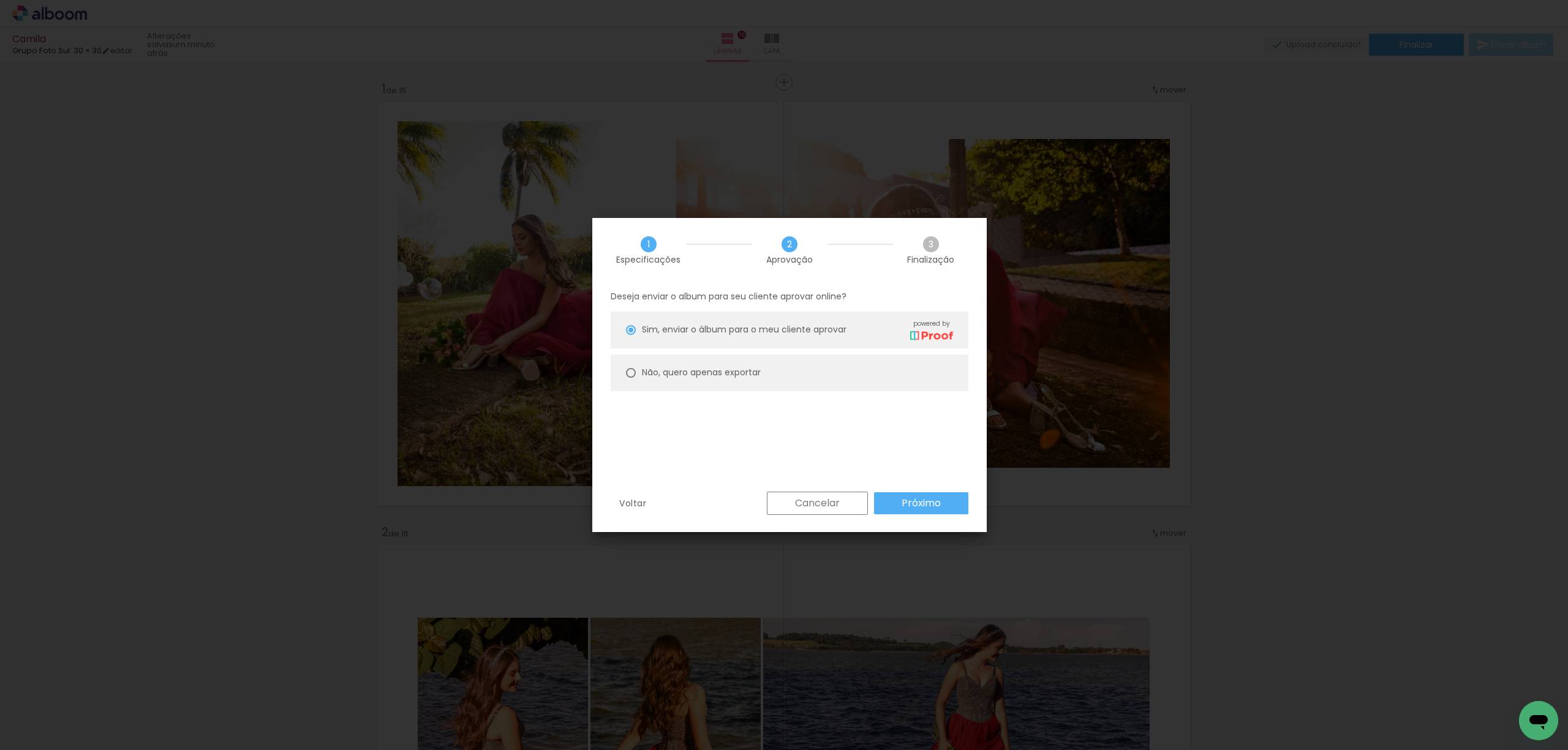
click at [0, 0] on slot "Não, quero apenas exportar" at bounding box center [0, 0] width 0 height 0
type paper-radio-button "on"
click at [0, 0] on slot "Próximo" at bounding box center [0, 0] width 0 height 0
type input "Alta, 300 DPI"
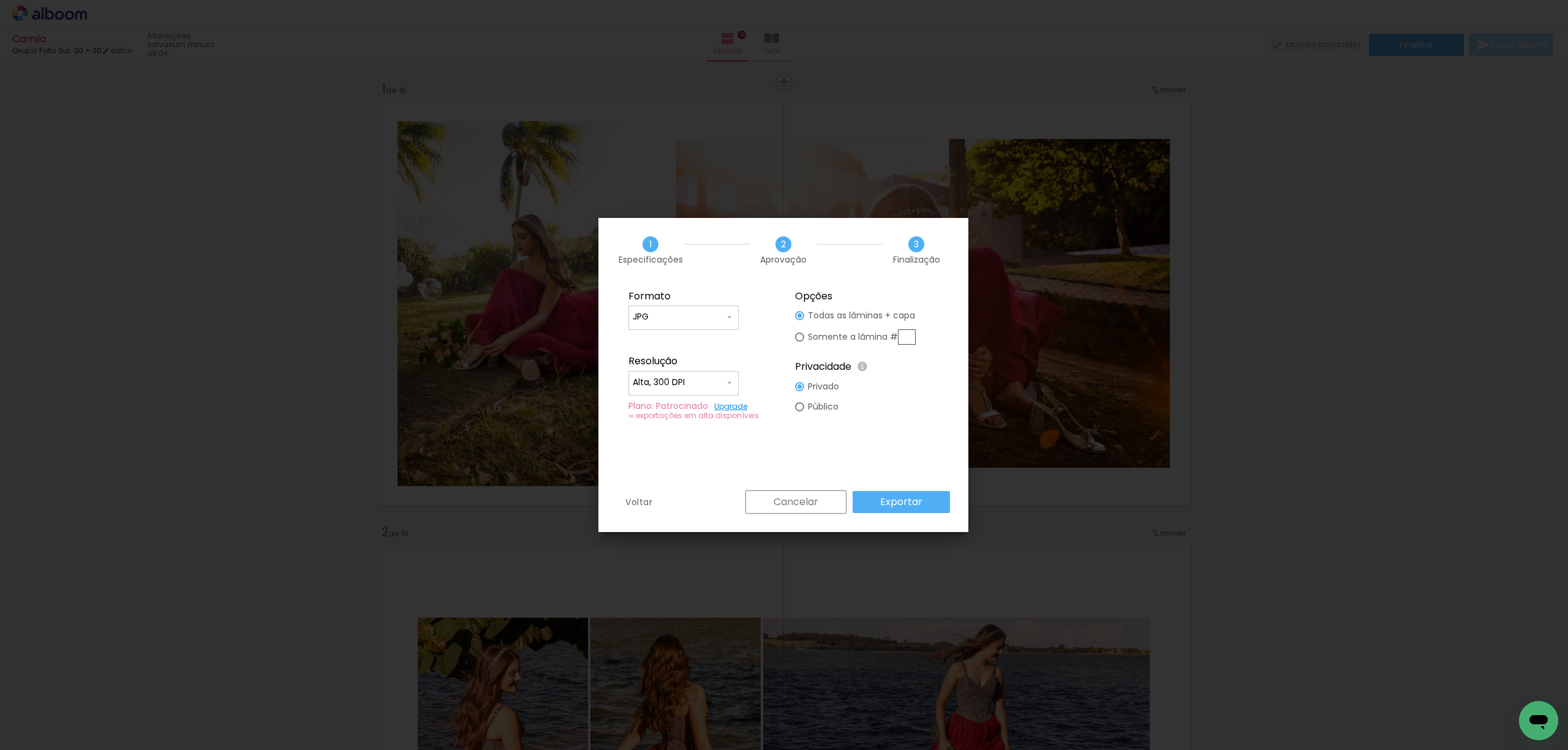
click at [0, 0] on slot "Exportar" at bounding box center [0, 0] width 0 height 0
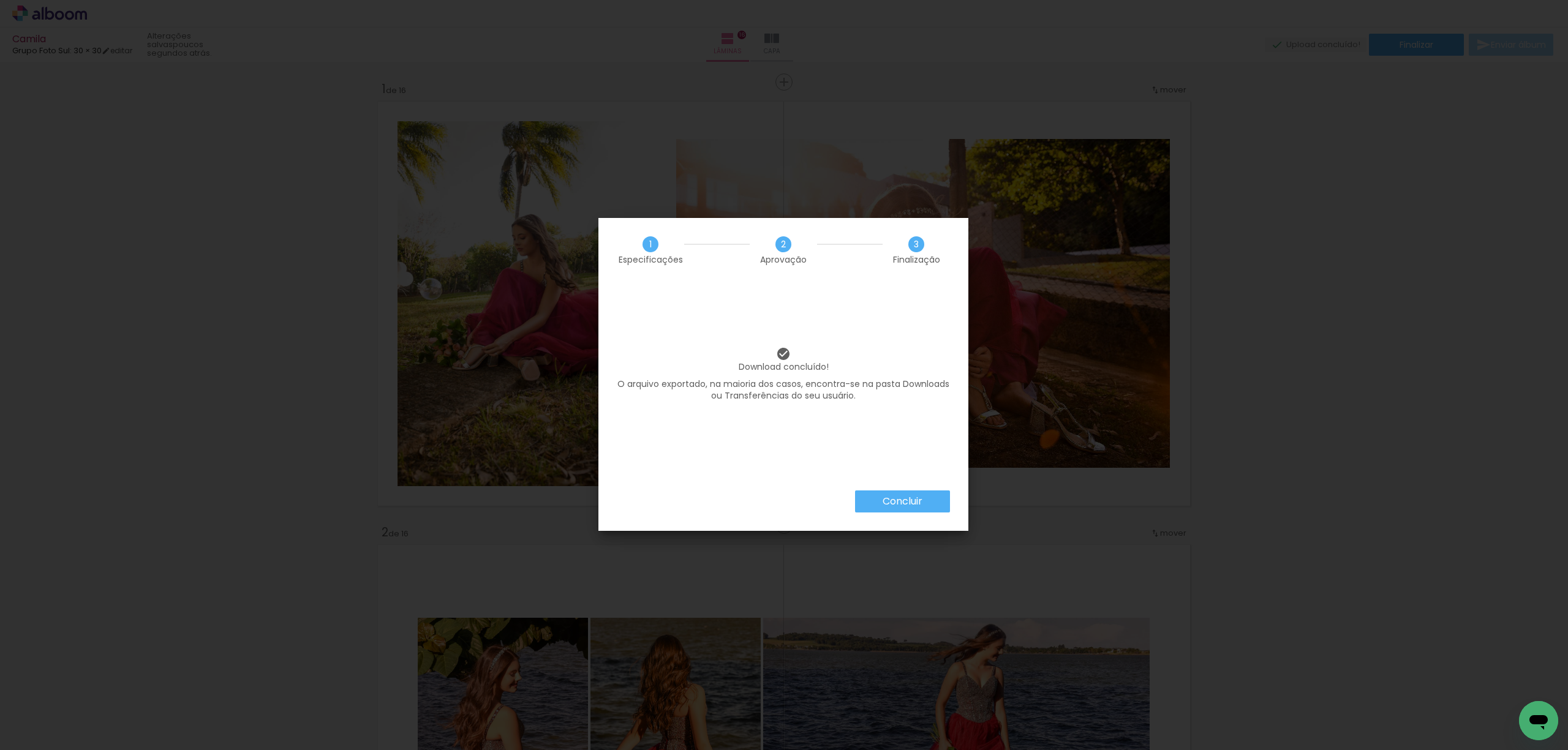
scroll to position [0, 1485]
click at [926, 506] on paper-button "Concluir" at bounding box center [902, 502] width 95 height 22
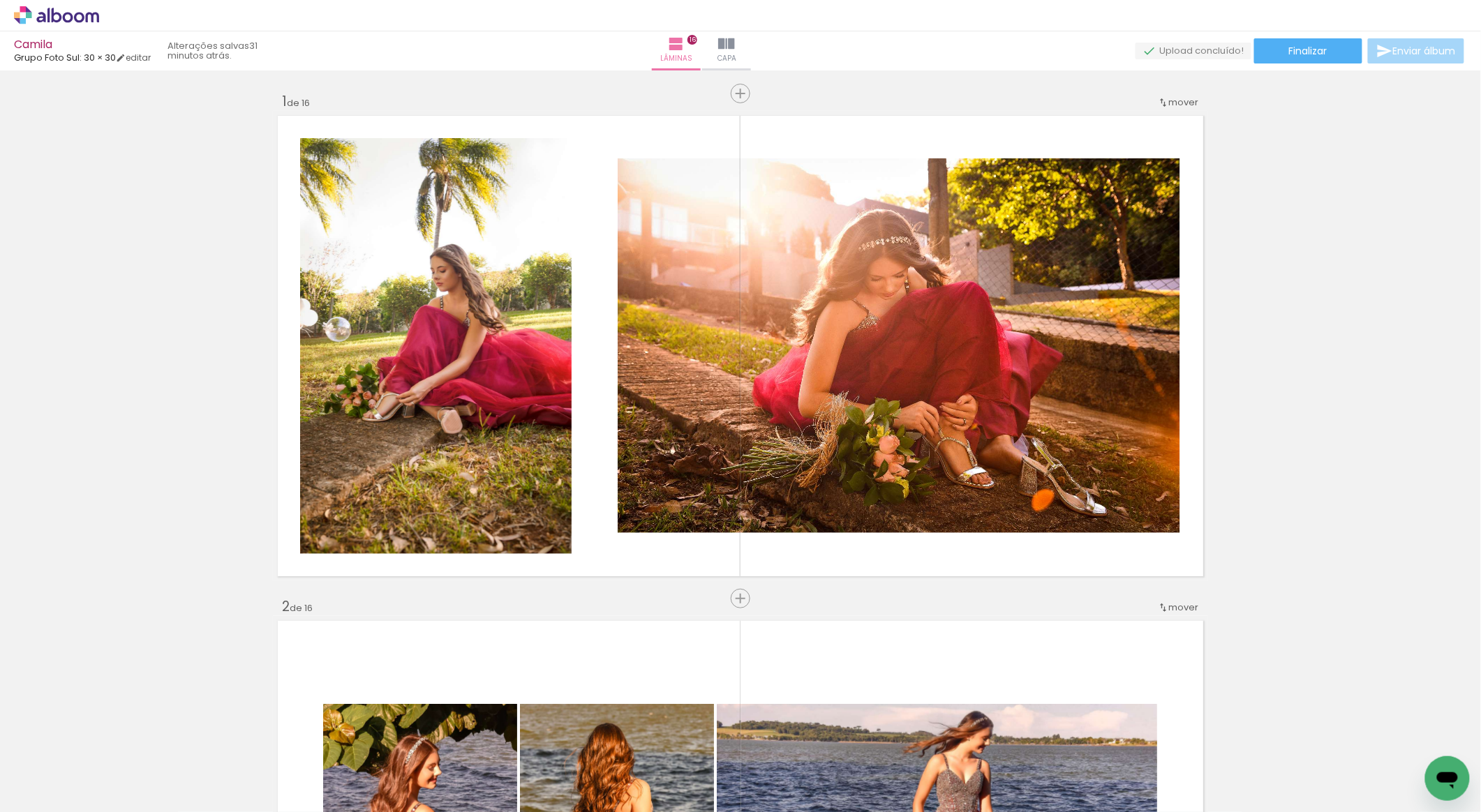
scroll to position [0, 1692]
